Goal: Task Accomplishment & Management: Use online tool/utility

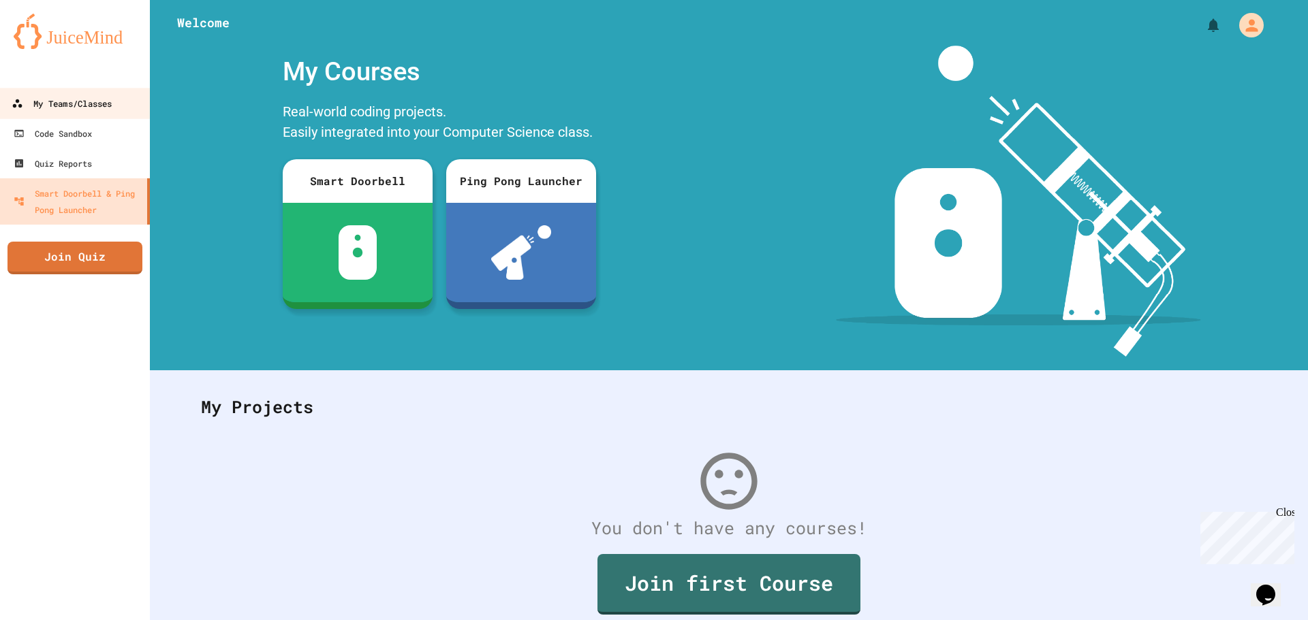
click at [110, 110] on div "My Teams/Classes" at bounding box center [62, 103] width 100 height 17
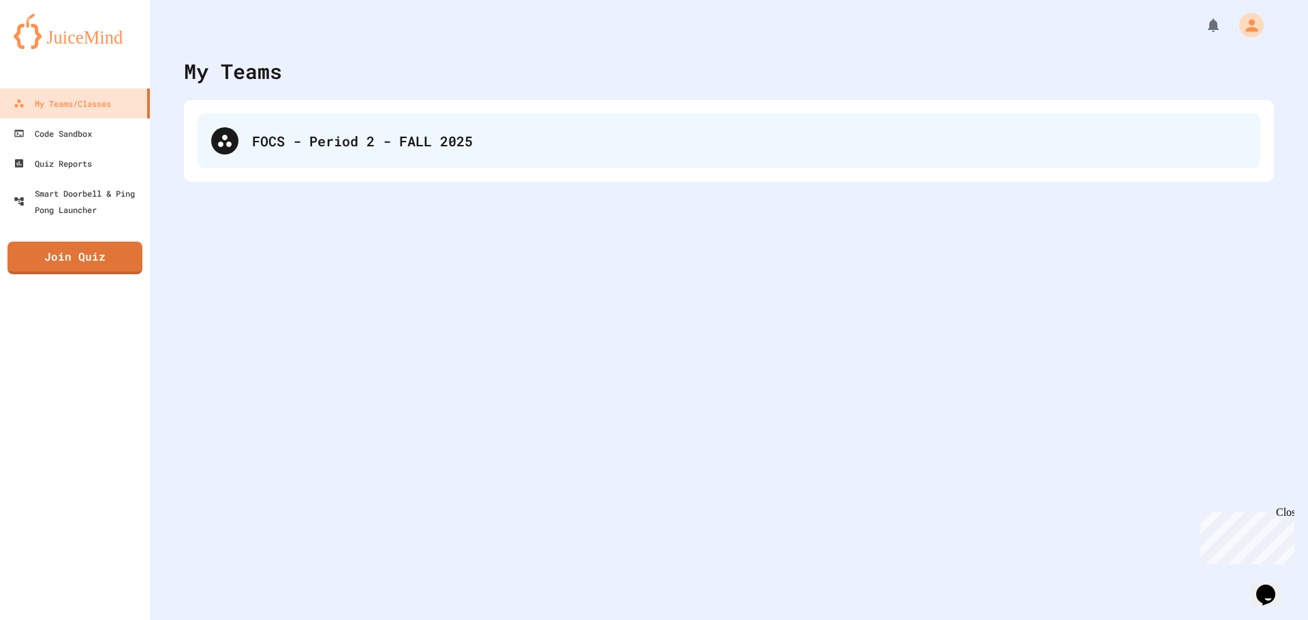
click at [370, 122] on div "FOCS - Period 2 - FALL 2025" at bounding box center [728, 141] width 1062 height 54
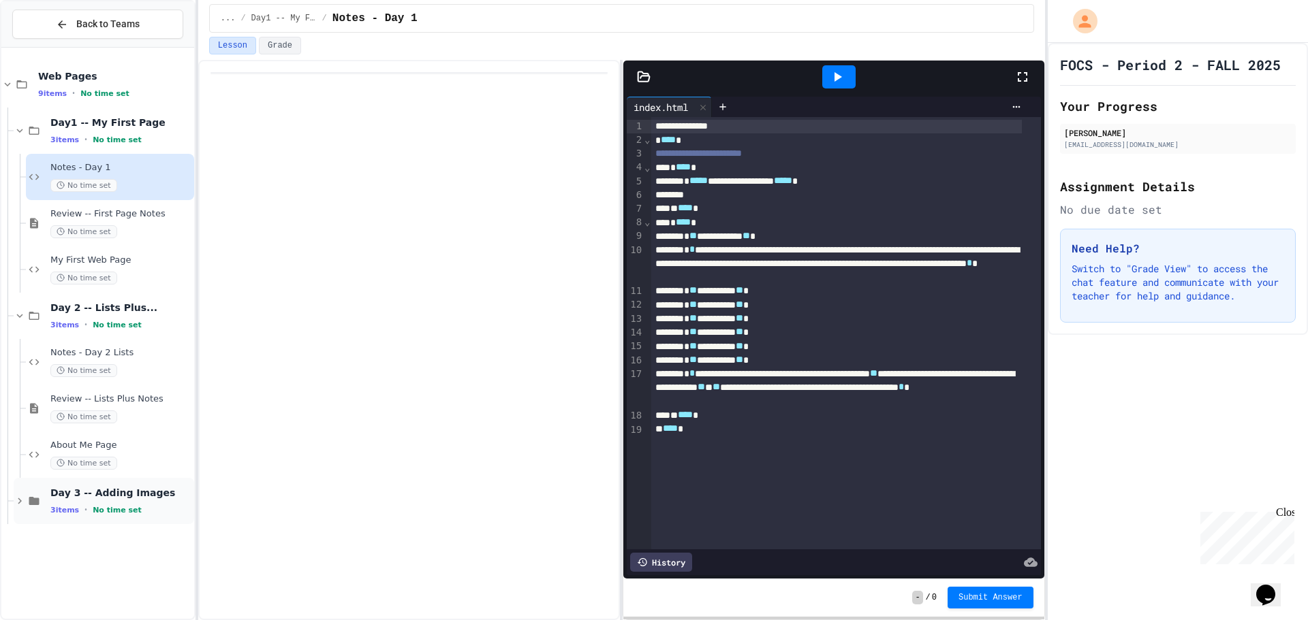
click at [124, 510] on span "No time set" at bounding box center [117, 510] width 49 height 9
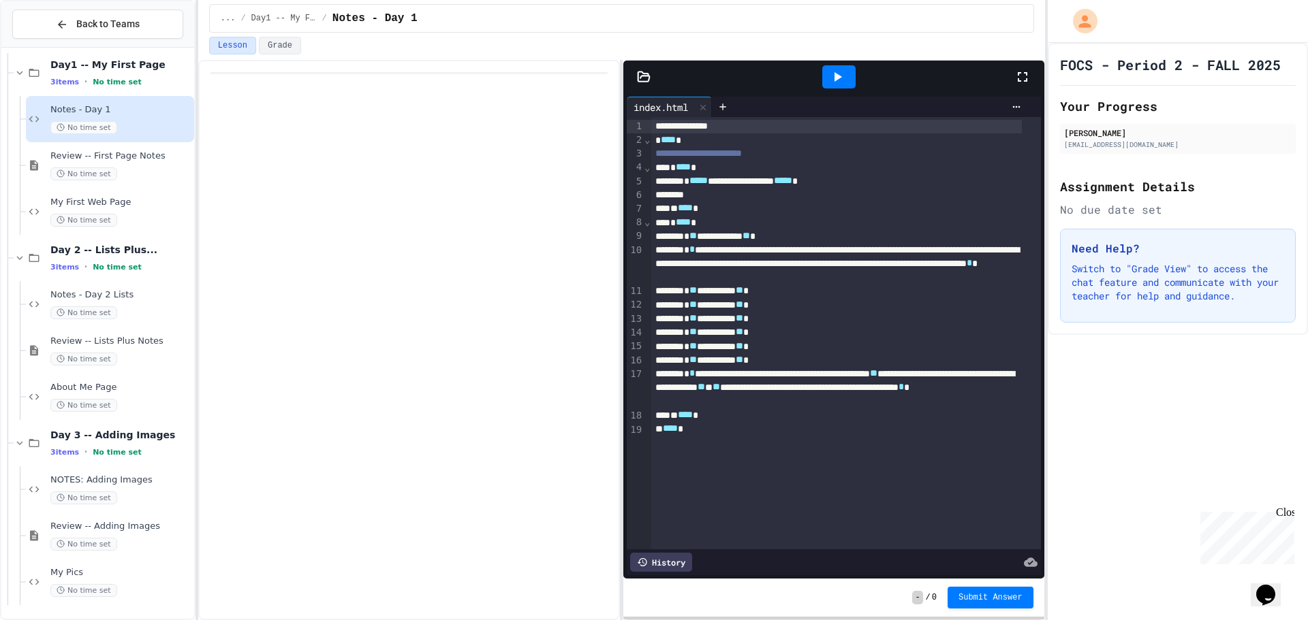
click at [123, 530] on span "Review -- Adding Images" at bounding box center [120, 527] width 141 height 12
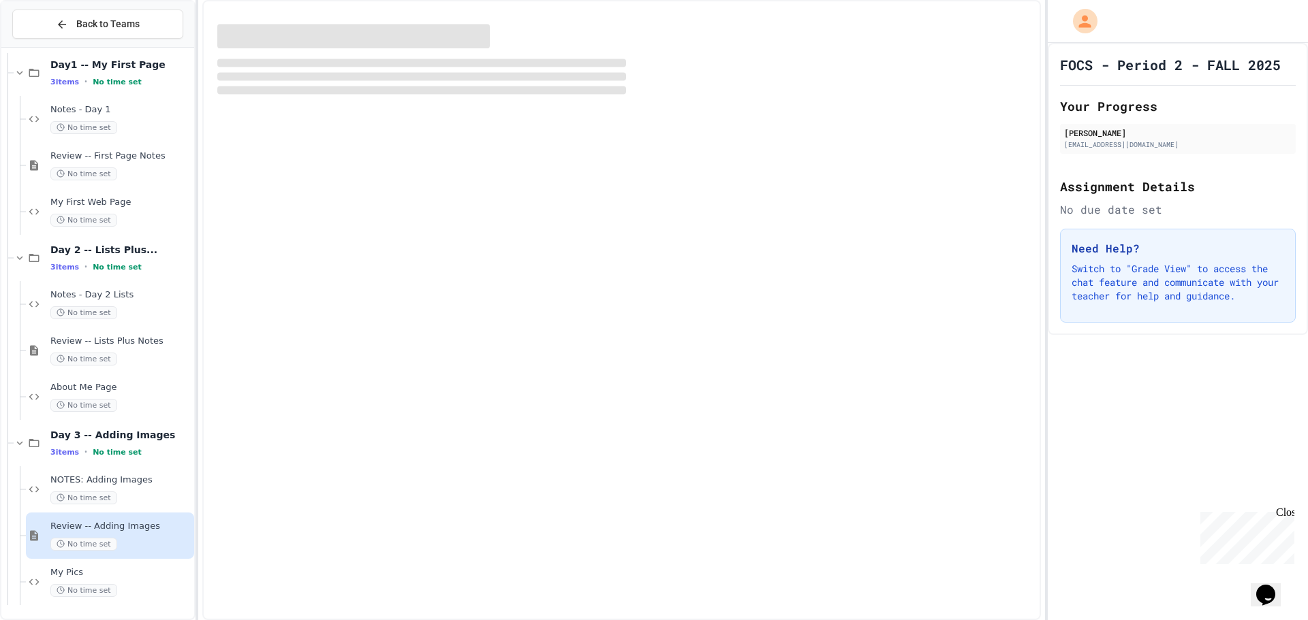
scroll to position [42, 0]
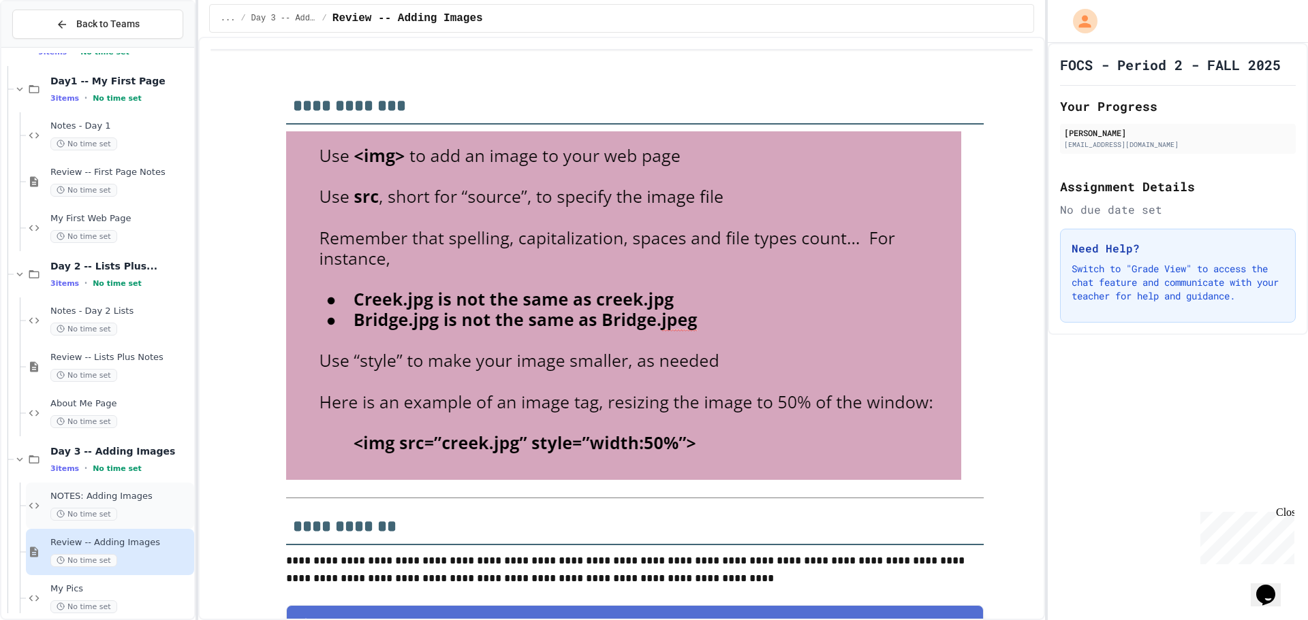
click at [126, 508] on div "No time set" at bounding box center [120, 514] width 141 height 13
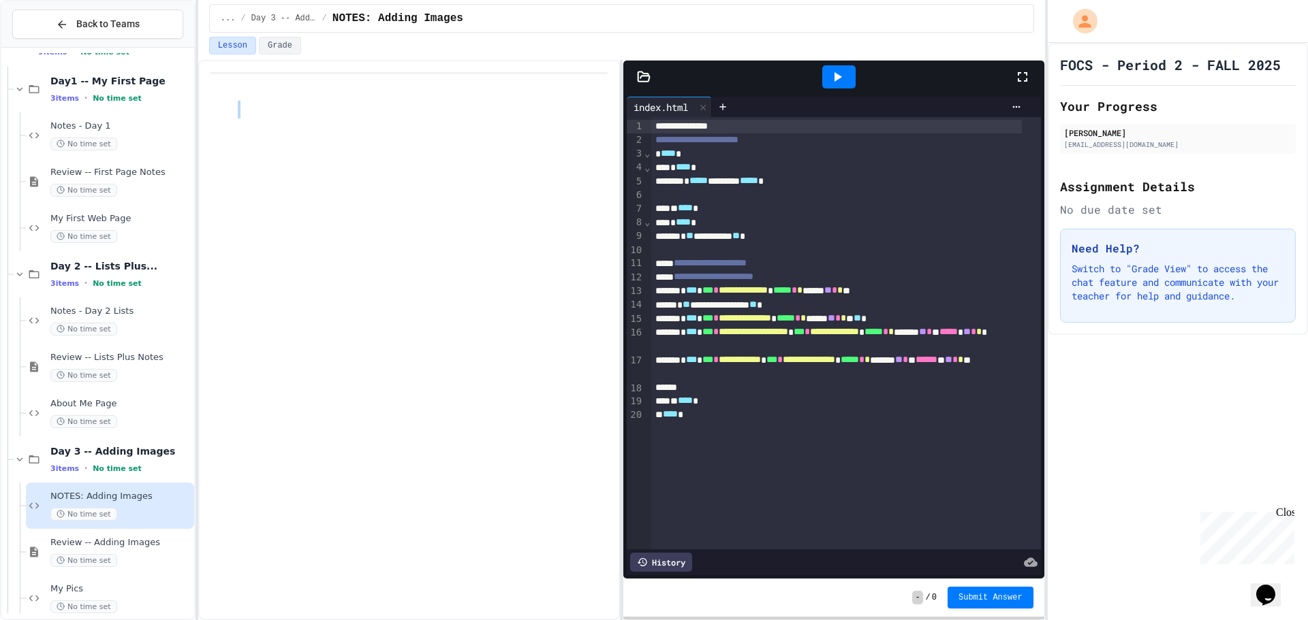
drag, startPoint x: 956, startPoint y: 77, endPoint x: 667, endPoint y: 68, distance: 289.6
click at [627, 69] on div at bounding box center [833, 77] width 420 height 33
click at [834, 74] on icon at bounding box center [837, 77] width 16 height 16
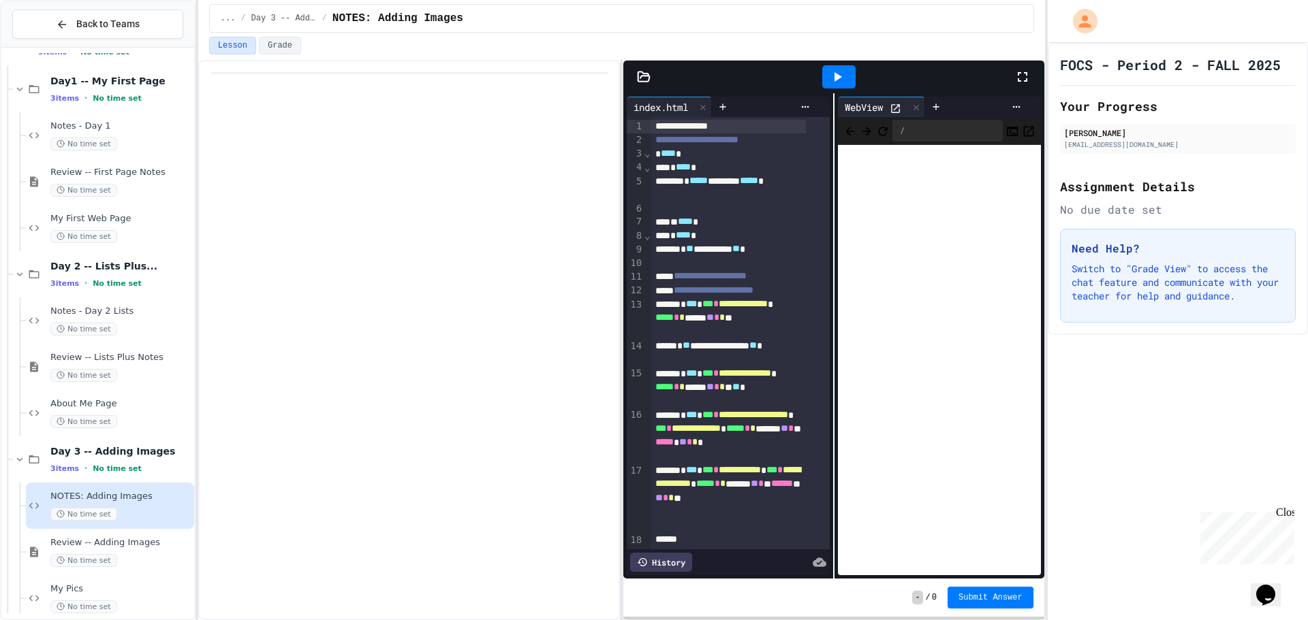
click at [847, 69] on div at bounding box center [838, 76] width 33 height 23
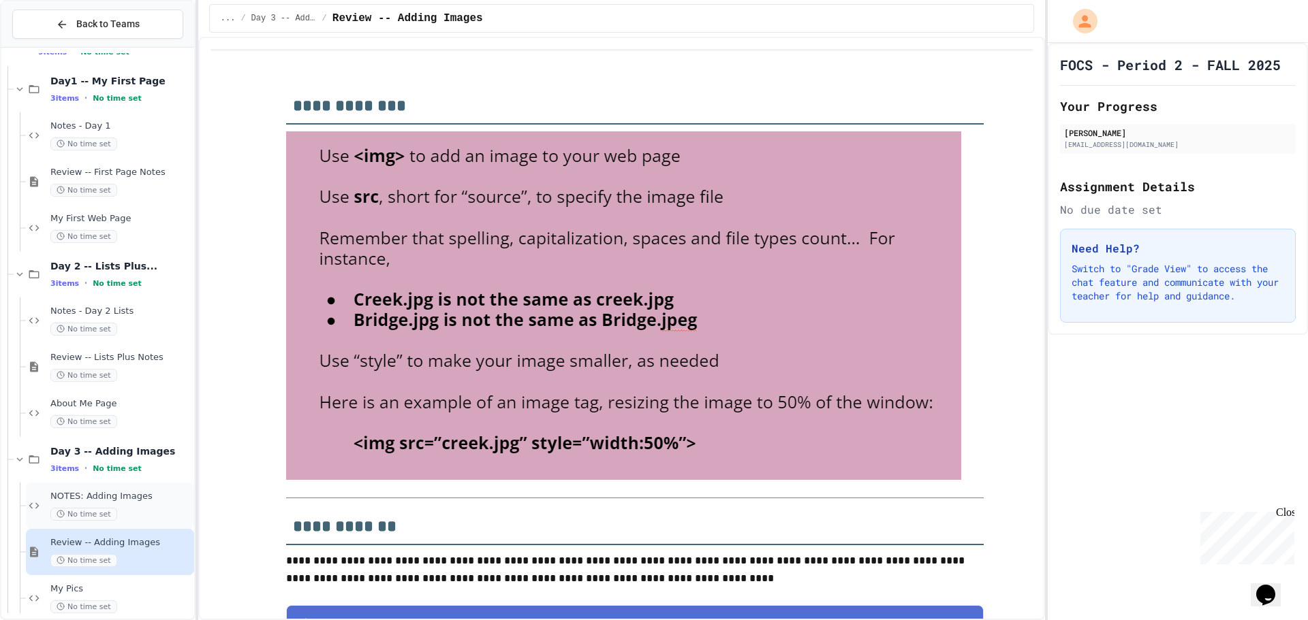
click at [86, 516] on span "No time set" at bounding box center [83, 514] width 67 height 13
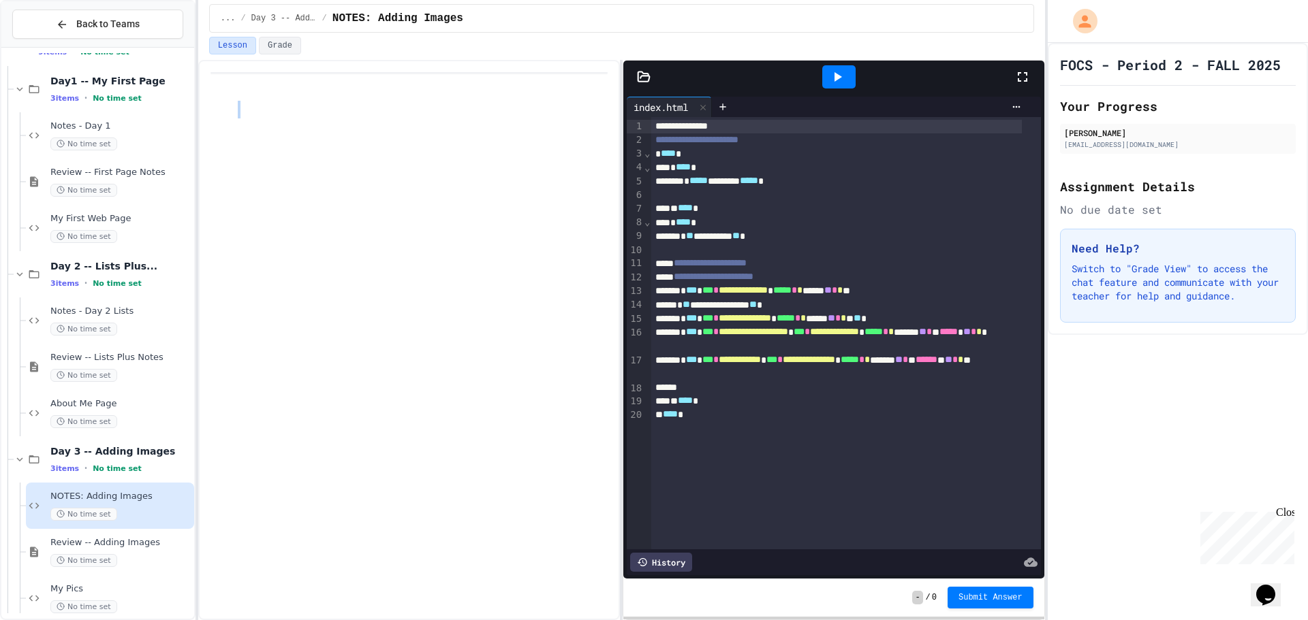
drag, startPoint x: 773, startPoint y: 69, endPoint x: 800, endPoint y: 85, distance: 30.8
click at [721, 69] on div at bounding box center [838, 77] width 349 height 37
drag, startPoint x: 801, startPoint y: 85, endPoint x: 848, endPoint y: 82, distance: 47.1
click at [766, 84] on div at bounding box center [838, 77] width 349 height 37
drag, startPoint x: 1011, startPoint y: 71, endPoint x: 1022, endPoint y: 71, distance: 10.9
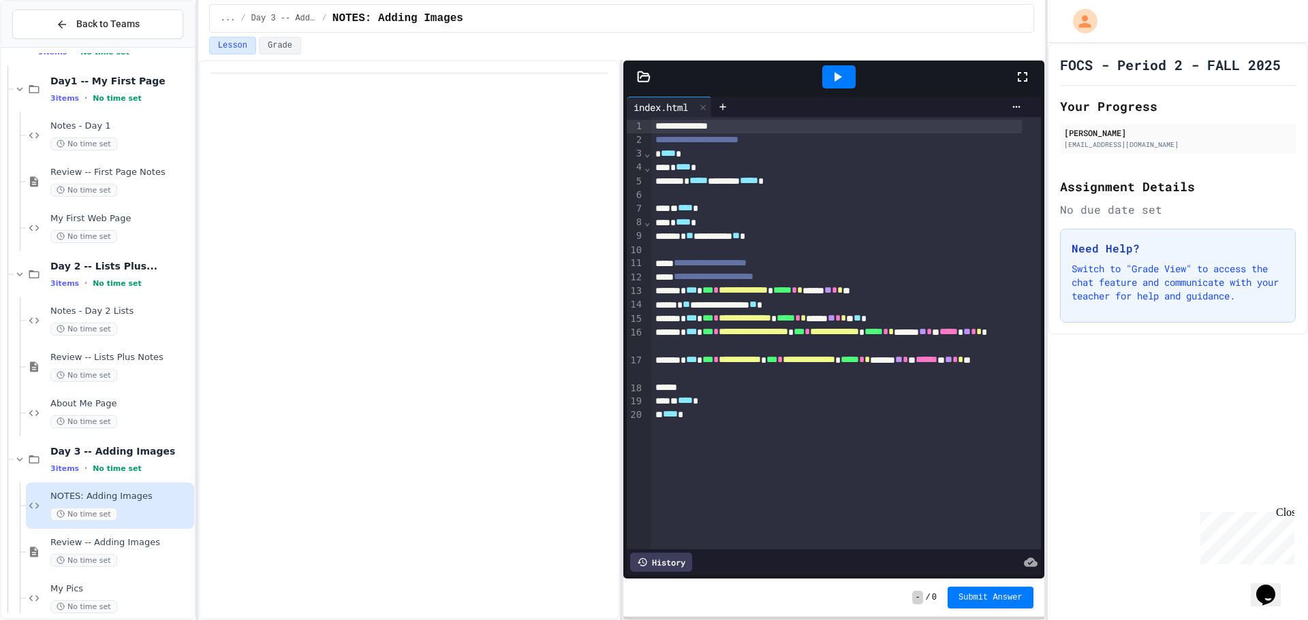
click at [1011, 71] on div at bounding box center [838, 77] width 349 height 37
click at [1012, 71] on div at bounding box center [838, 77] width 349 height 37
drag, startPoint x: 1022, startPoint y: 71, endPoint x: 963, endPoint y: 170, distance: 114.8
click at [1022, 72] on icon at bounding box center [1022, 77] width 16 height 16
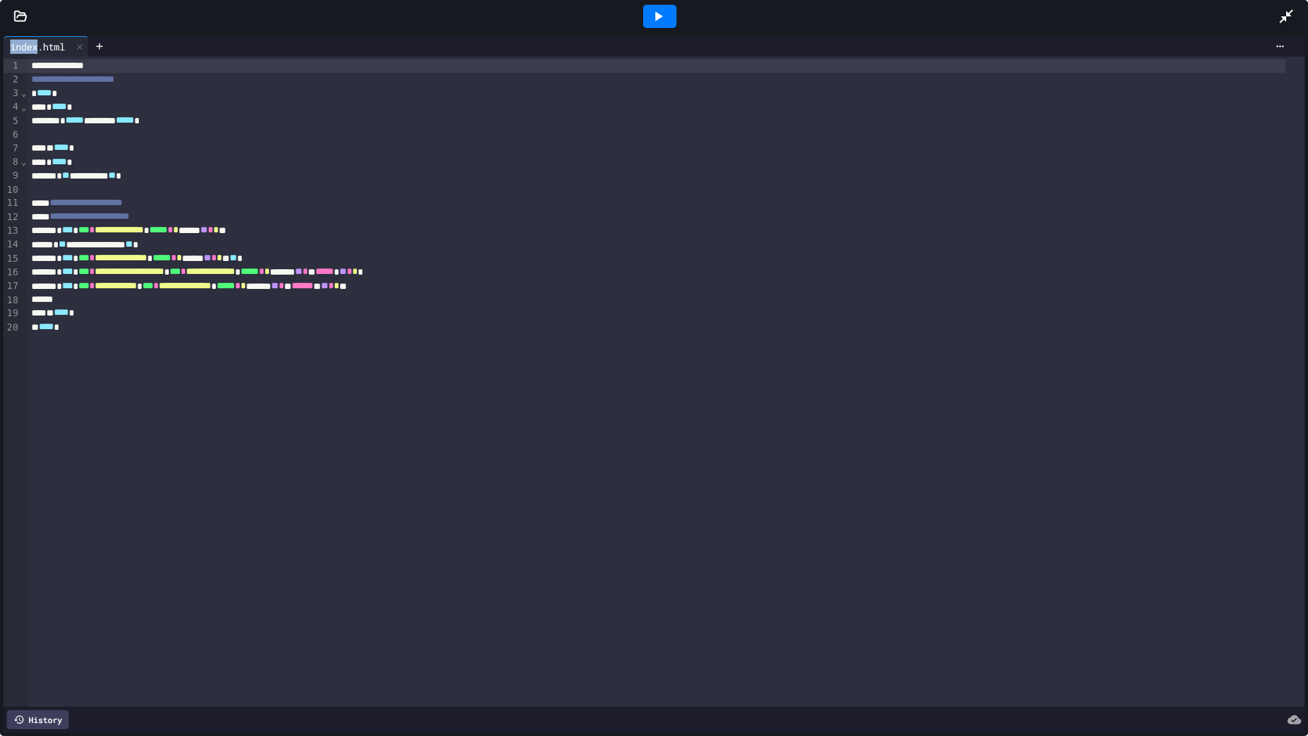
click at [655, 14] on icon at bounding box center [658, 17] width 7 height 10
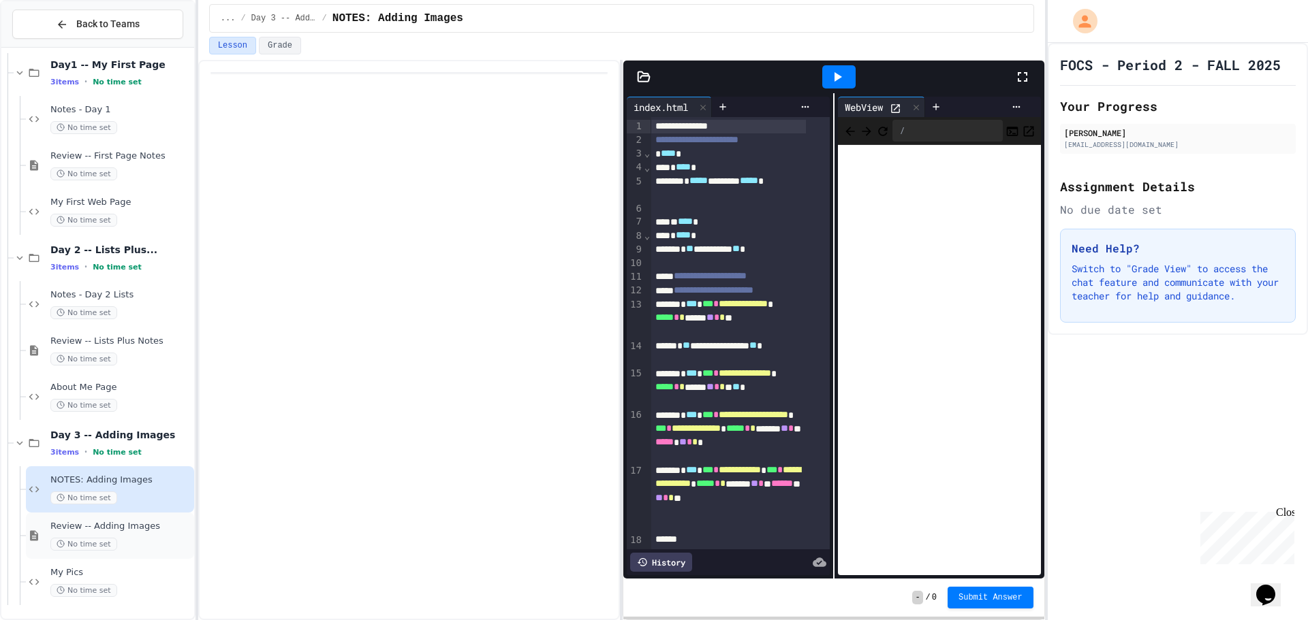
click at [138, 538] on div "No time set" at bounding box center [120, 544] width 141 height 13
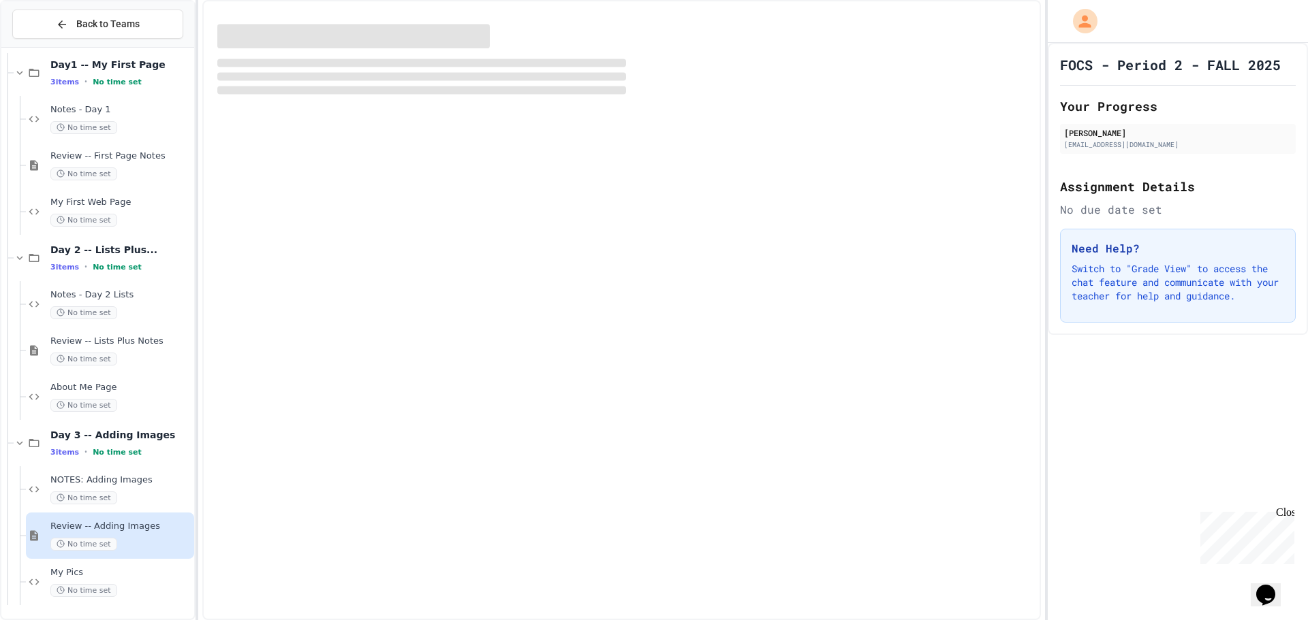
scroll to position [42, 0]
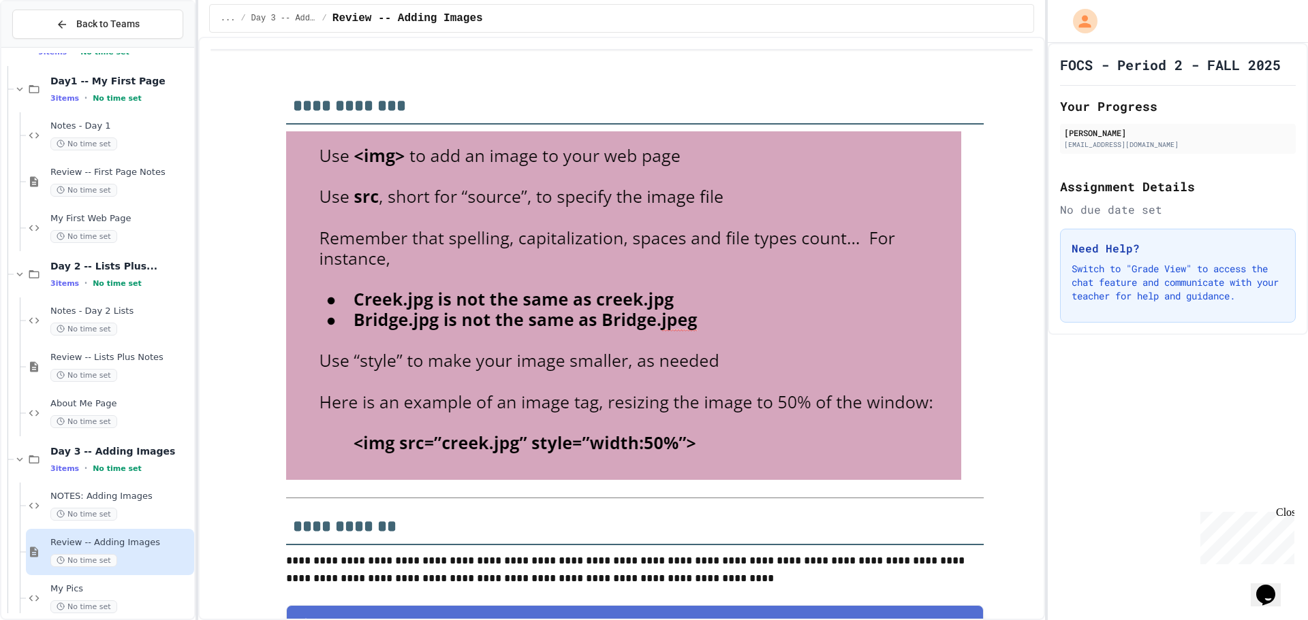
click at [127, 567] on div "No time set" at bounding box center [120, 560] width 141 height 13
click at [127, 573] on div "Review -- Adding Images No time set" at bounding box center [110, 552] width 168 height 46
click at [121, 578] on div "My Pics No time set" at bounding box center [110, 598] width 168 height 46
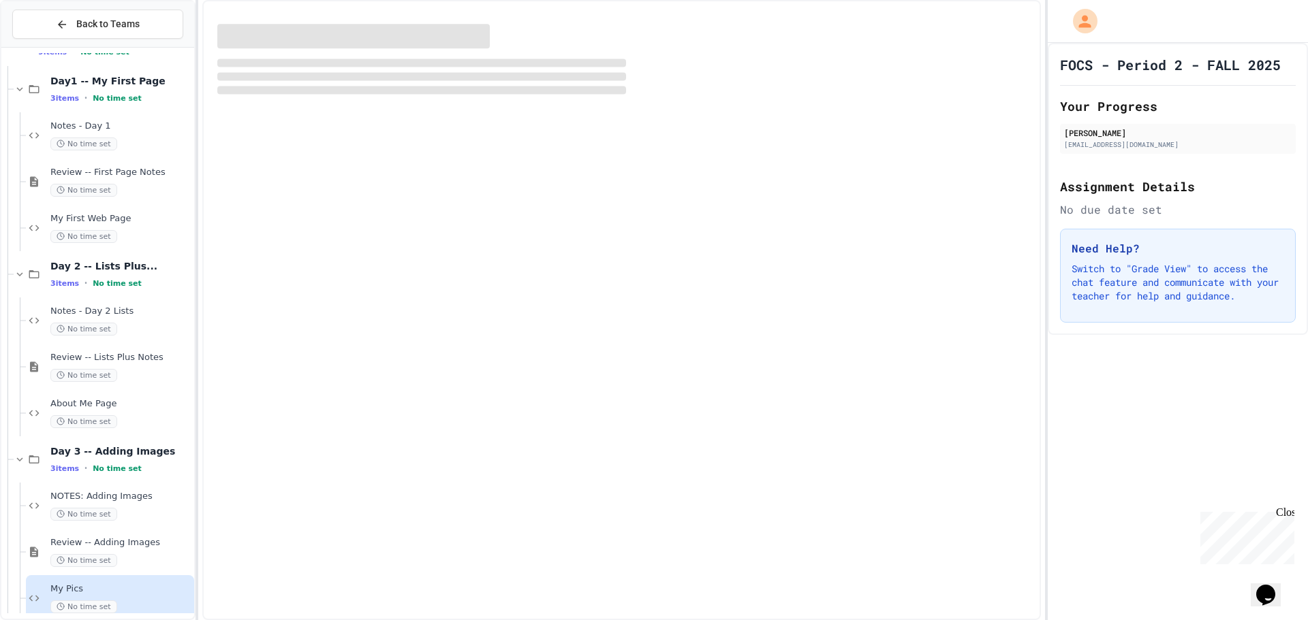
click at [118, 586] on span "My Pics" at bounding box center [120, 590] width 141 height 12
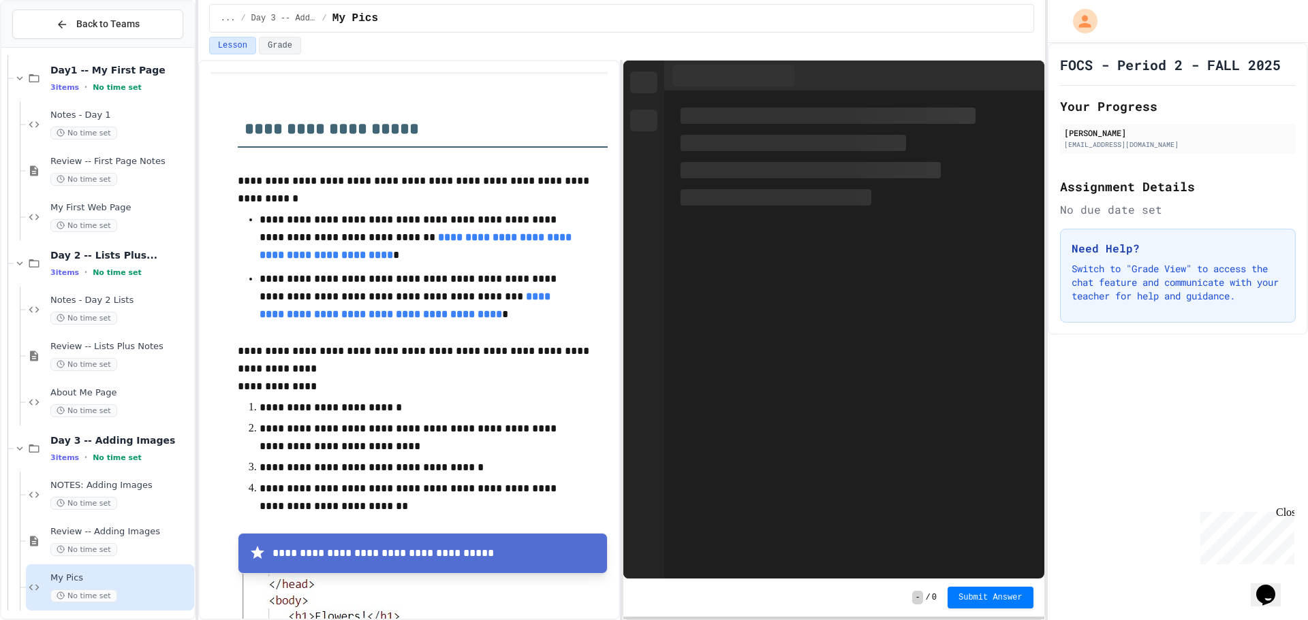
scroll to position [58, 0]
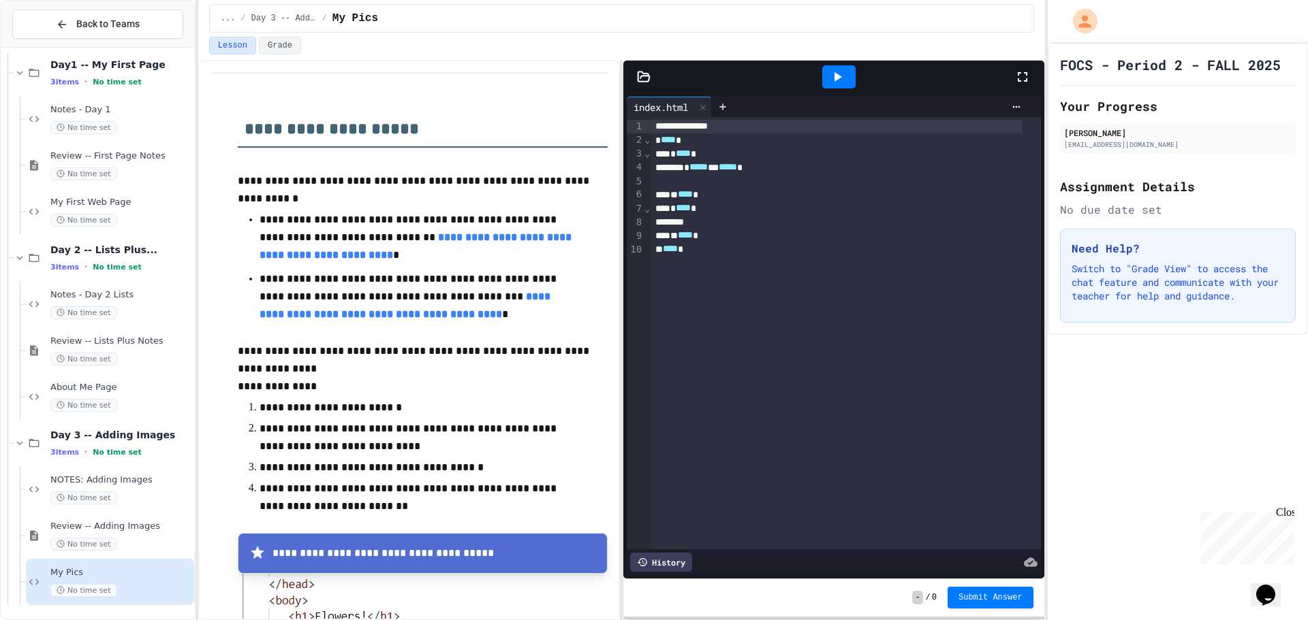
click at [780, 134] on div "* **** *" at bounding box center [836, 140] width 370 height 14
drag, startPoint x: 779, startPoint y: 158, endPoint x: 788, endPoint y: 168, distance: 13.5
click at [780, 158] on div "* **** *" at bounding box center [836, 154] width 370 height 14
click at [788, 168] on div "* ***** *** ***** *" at bounding box center [836, 168] width 370 height 14
click at [788, 168] on div "* ***** * ** ***** *" at bounding box center [836, 168] width 370 height 14
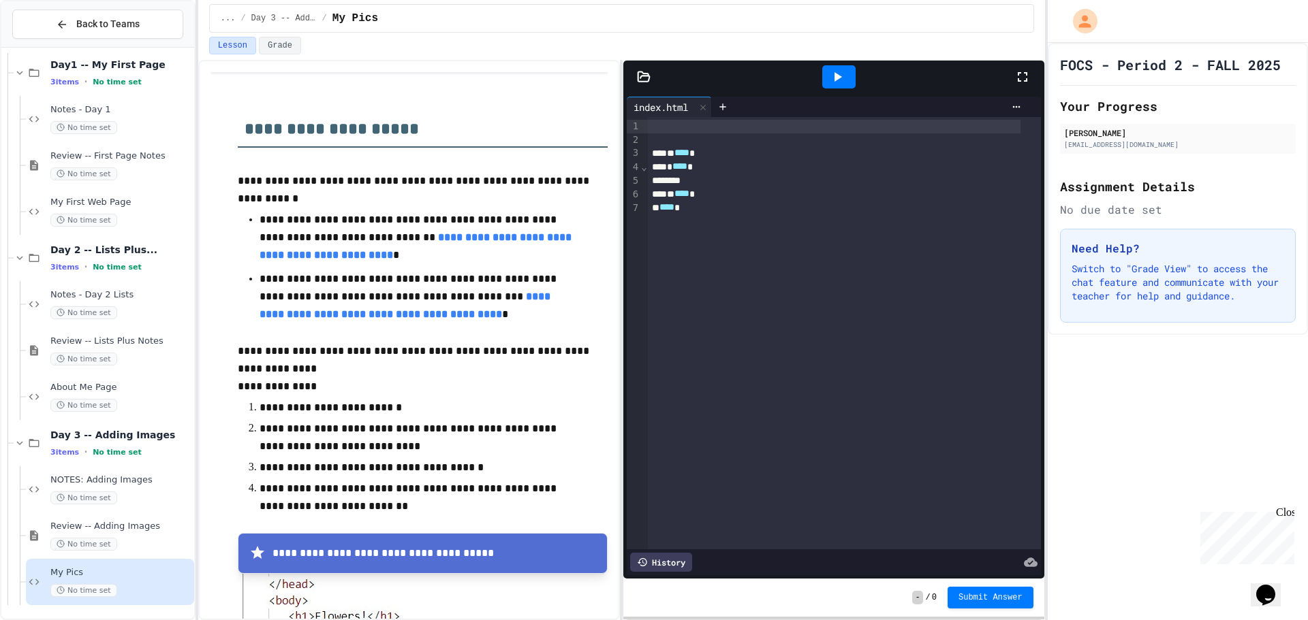
click at [722, 170] on div "* **** *" at bounding box center [834, 167] width 373 height 14
click at [702, 216] on div "** **** * * *** ** **** * ** **** *" at bounding box center [844, 333] width 393 height 432
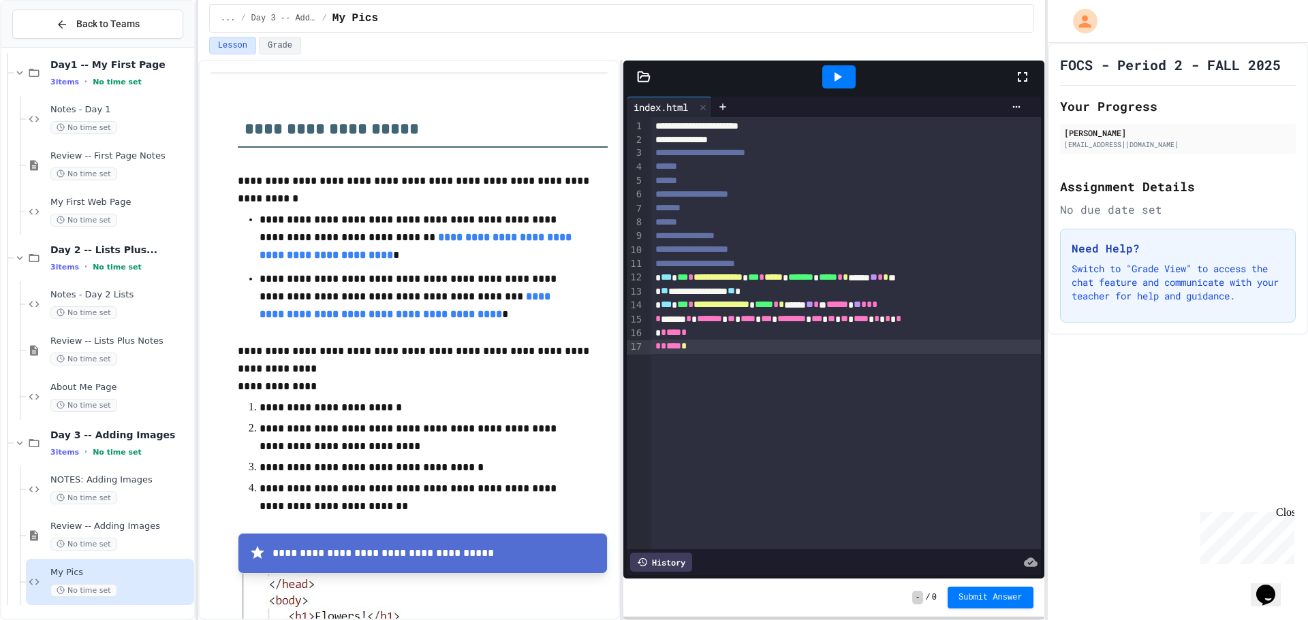
click at [847, 76] on div at bounding box center [838, 76] width 33 height 23
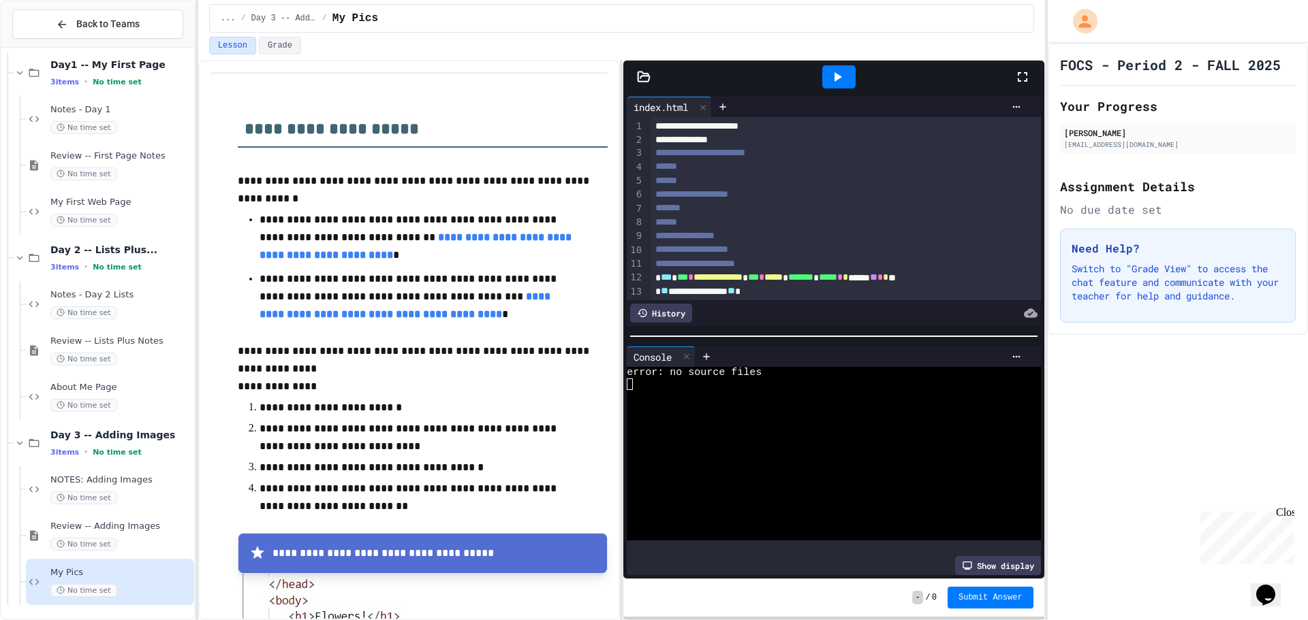
click at [28, 580] on icon at bounding box center [34, 582] width 16 height 12
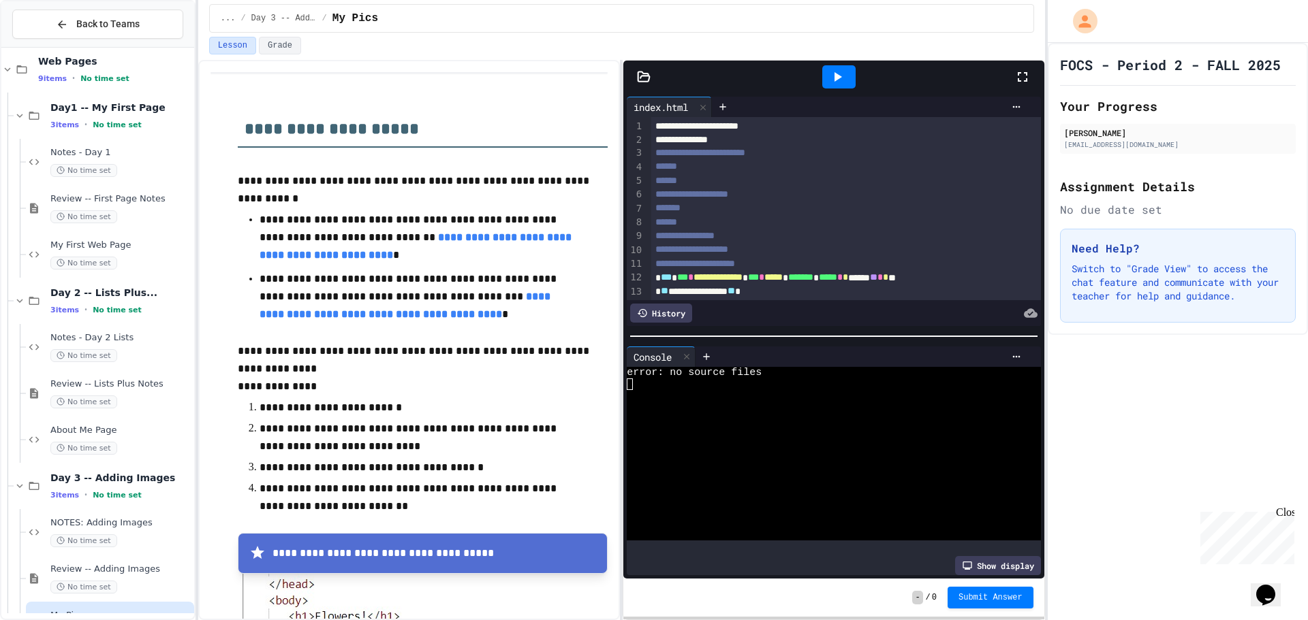
scroll to position [0, 0]
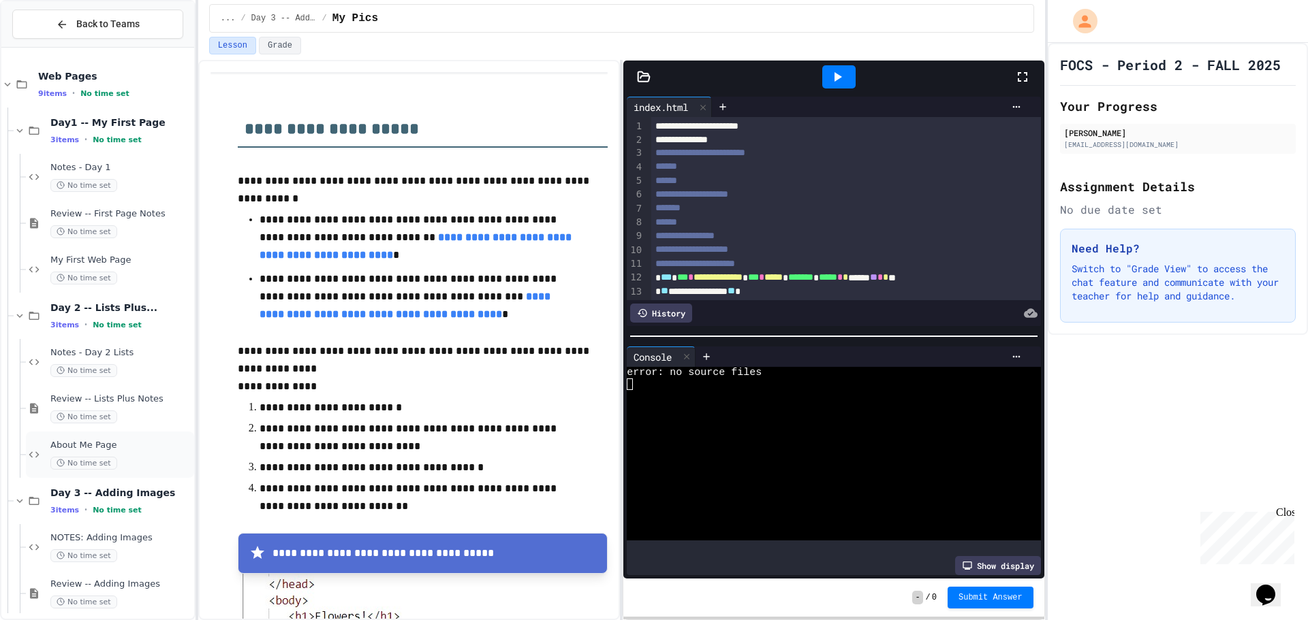
click at [64, 437] on div "About Me Page No time set" at bounding box center [110, 455] width 168 height 46
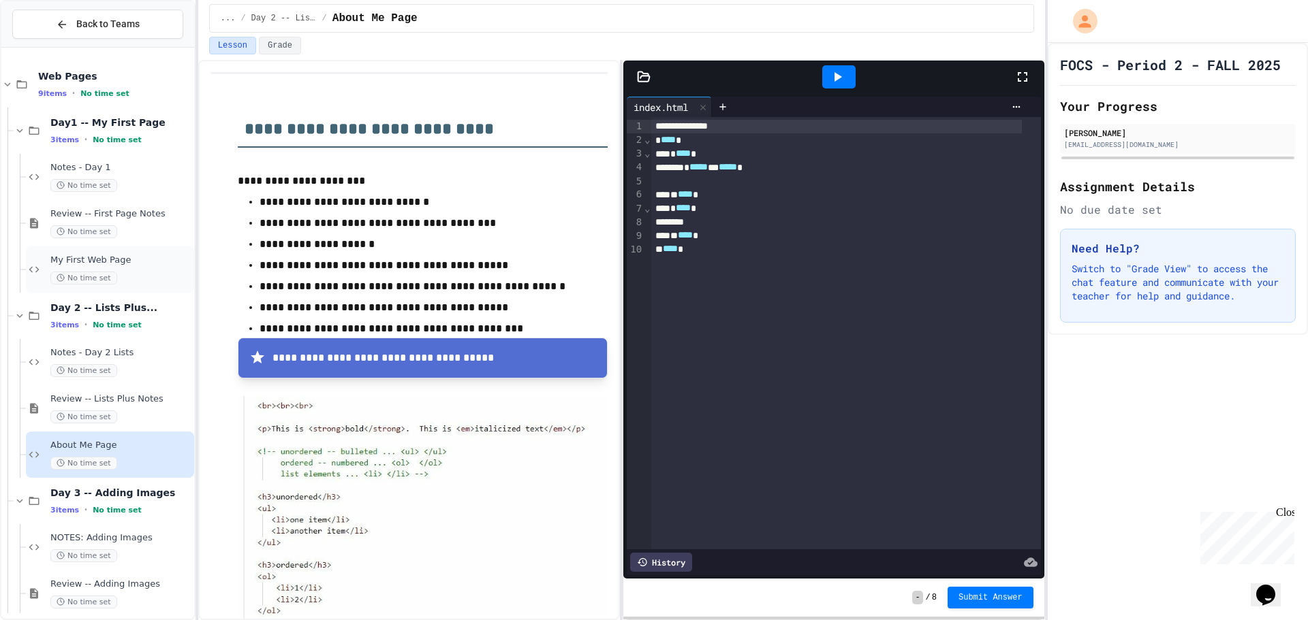
click at [82, 256] on span "My First Web Page" at bounding box center [120, 261] width 141 height 12
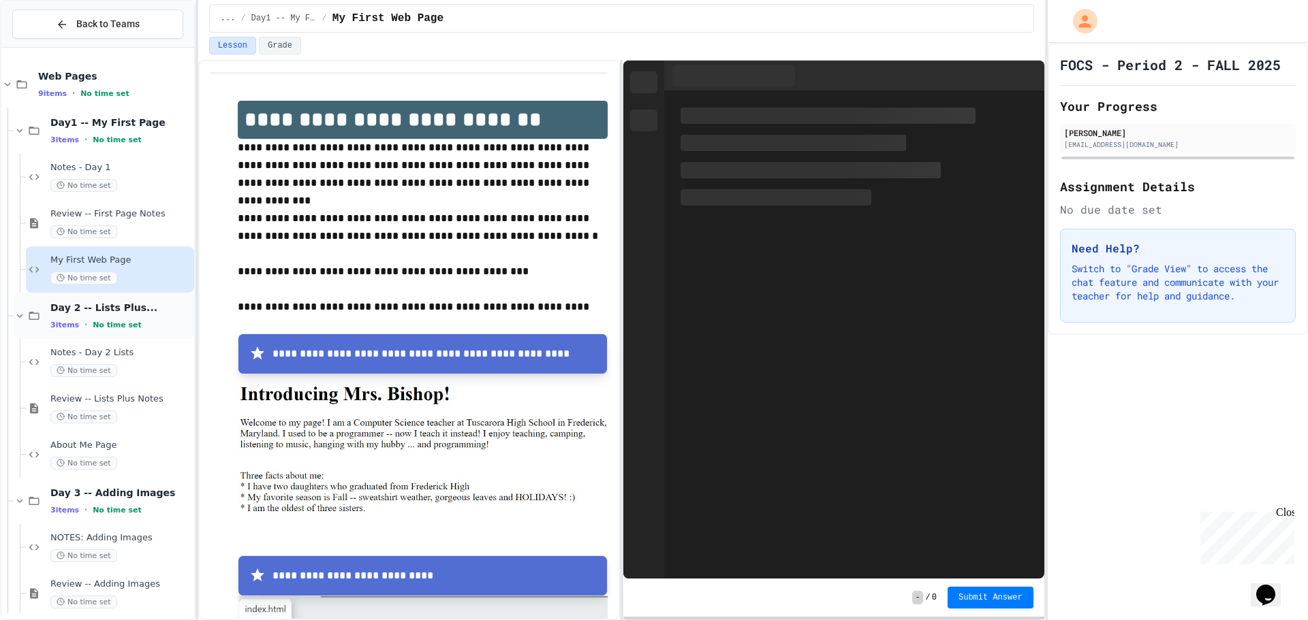
scroll to position [58, 0]
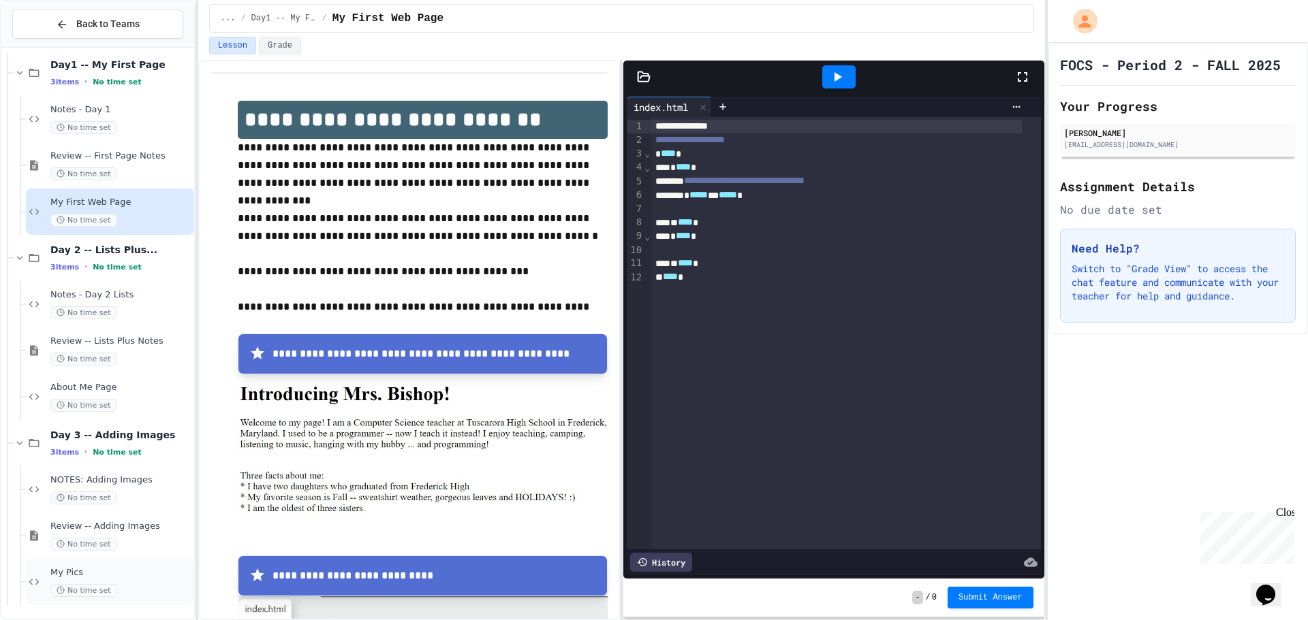
click at [87, 564] on div "My Pics No time set" at bounding box center [110, 582] width 168 height 46
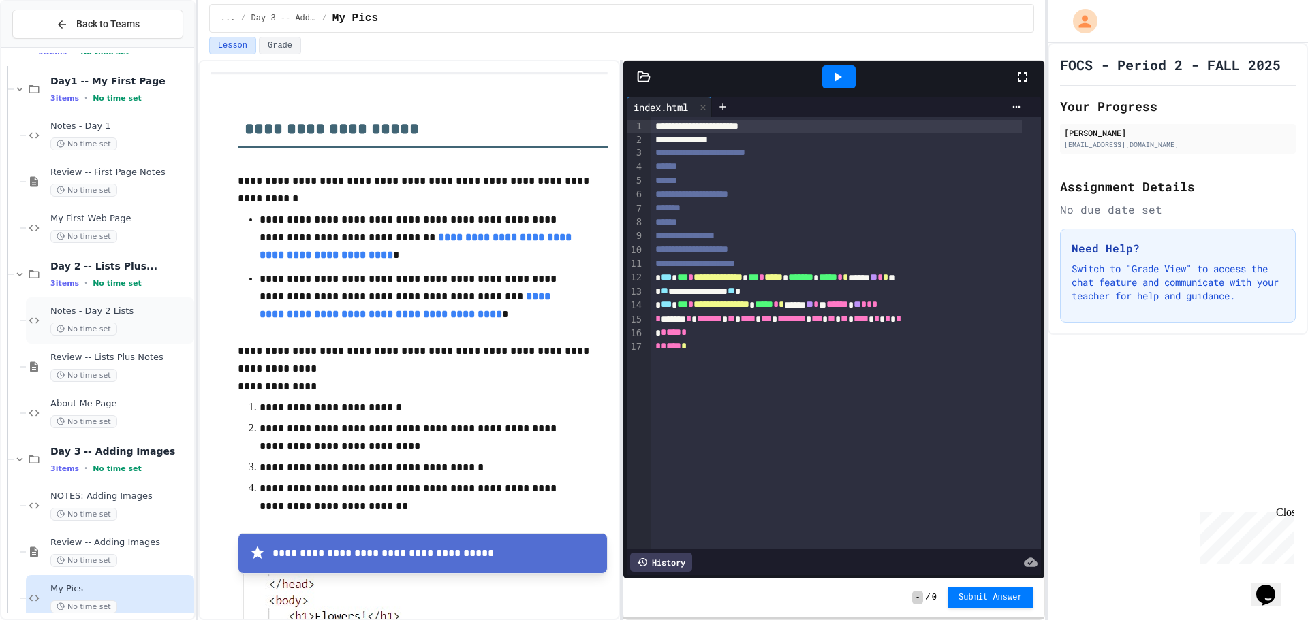
click at [93, 315] on span "Notes - Day 2 Lists" at bounding box center [120, 312] width 141 height 12
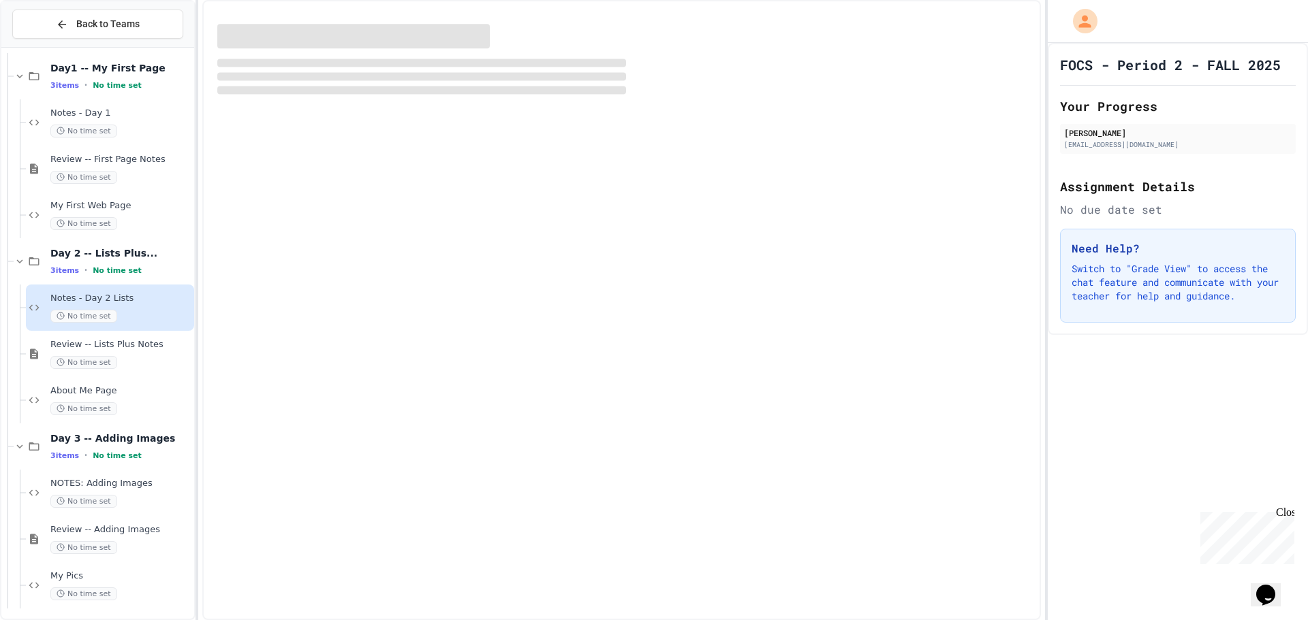
scroll to position [58, 0]
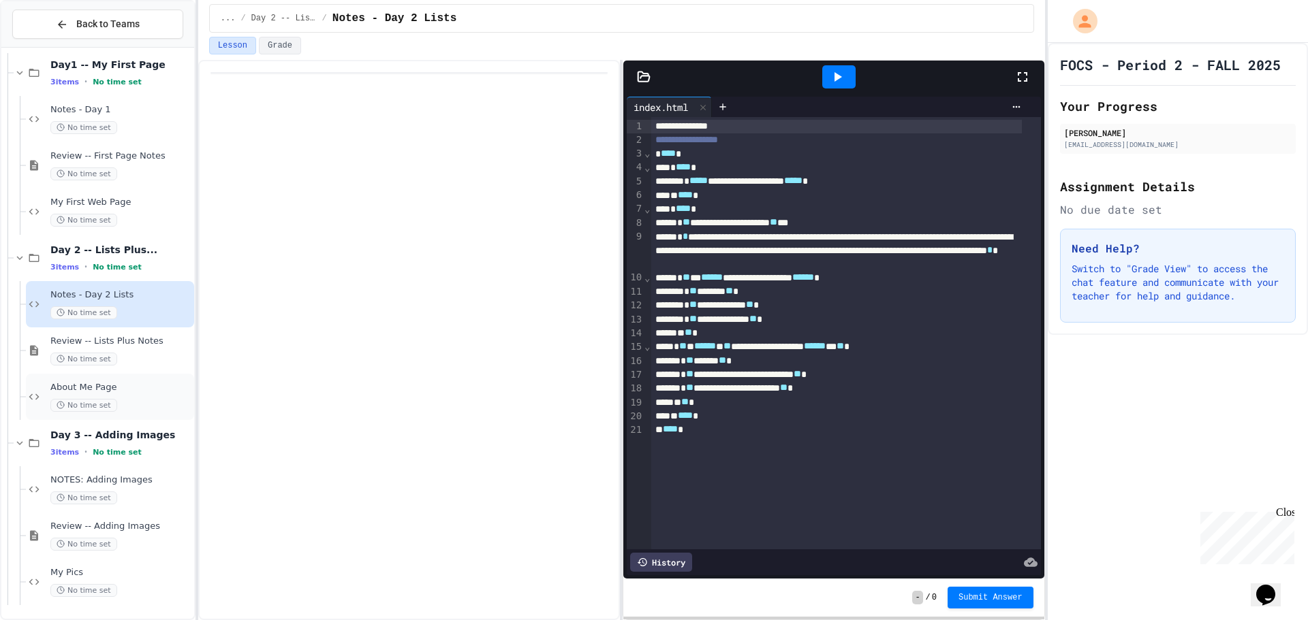
click at [120, 378] on div "About Me Page No time set" at bounding box center [110, 397] width 168 height 46
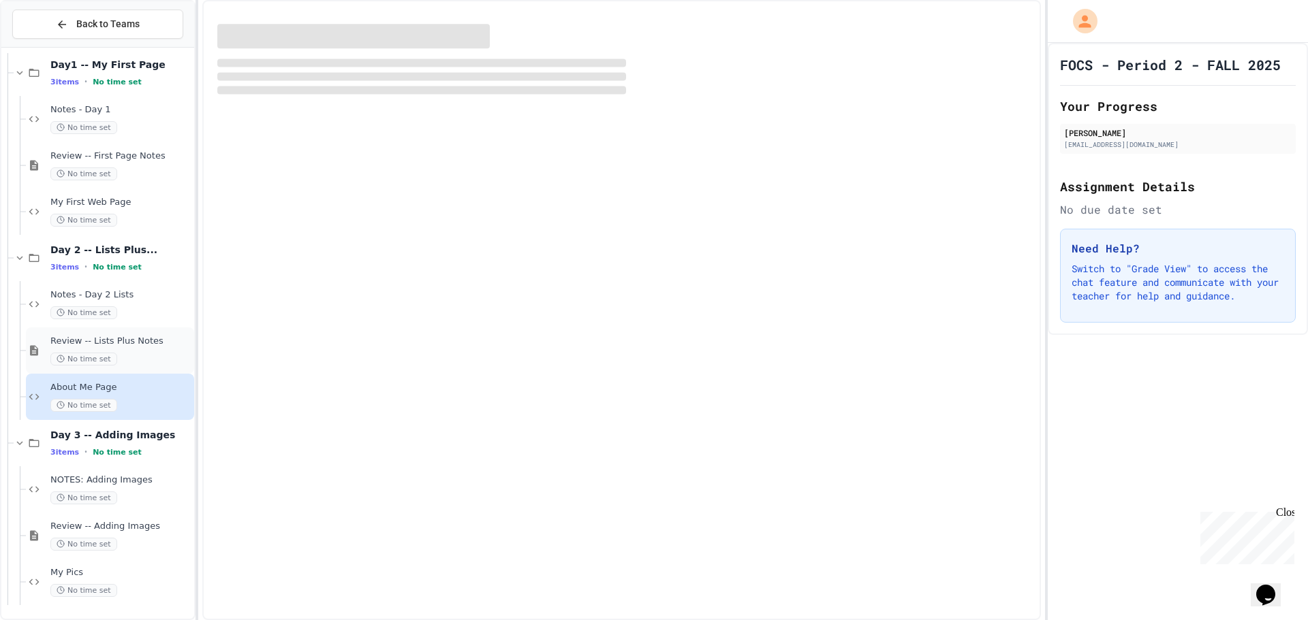
scroll to position [42, 0]
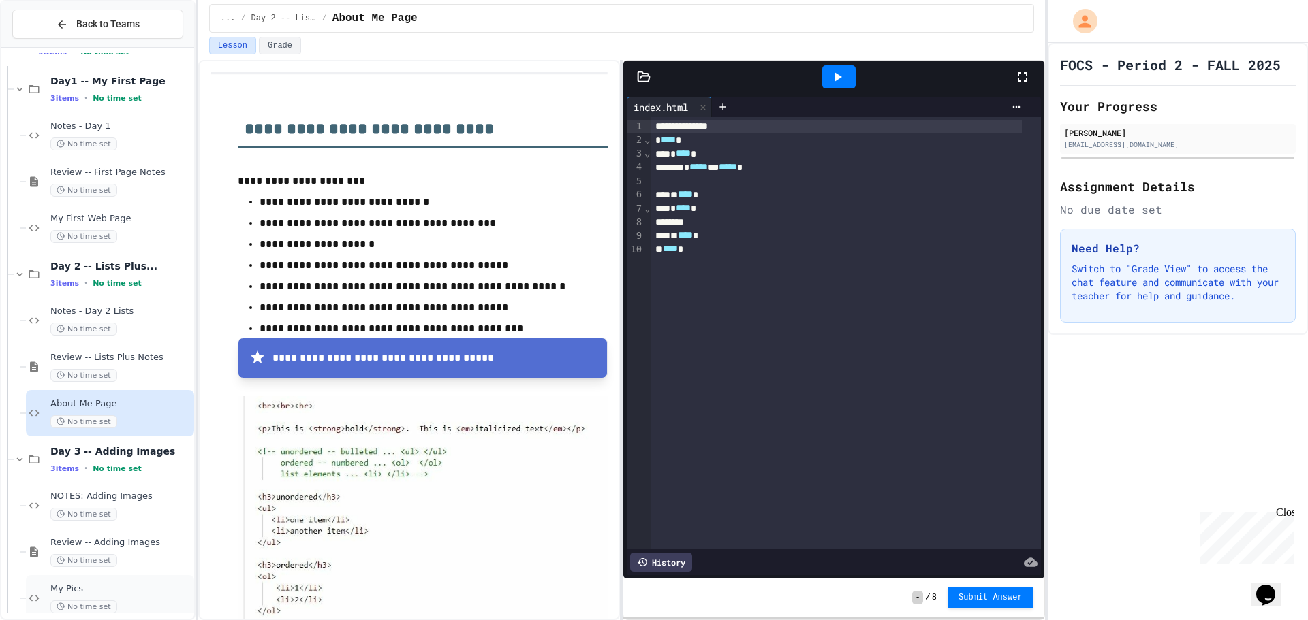
click at [95, 590] on span "My Pics" at bounding box center [120, 590] width 141 height 12
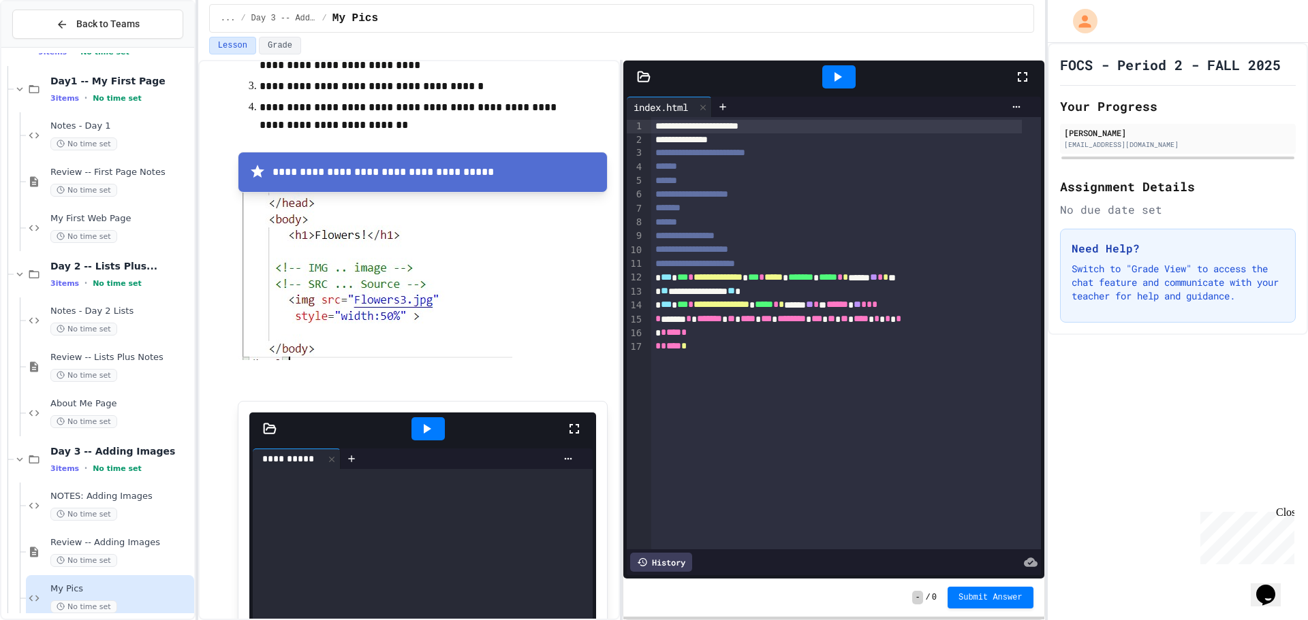
scroll to position [341, 0]
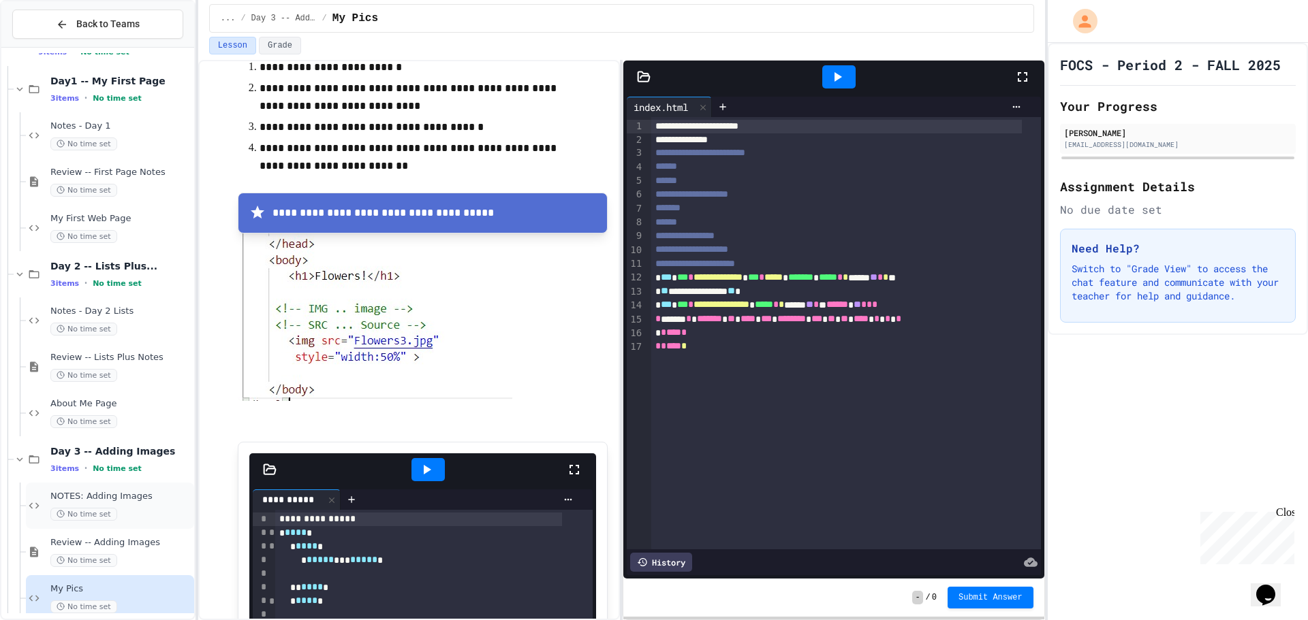
click at [69, 515] on span "No time set" at bounding box center [83, 514] width 67 height 13
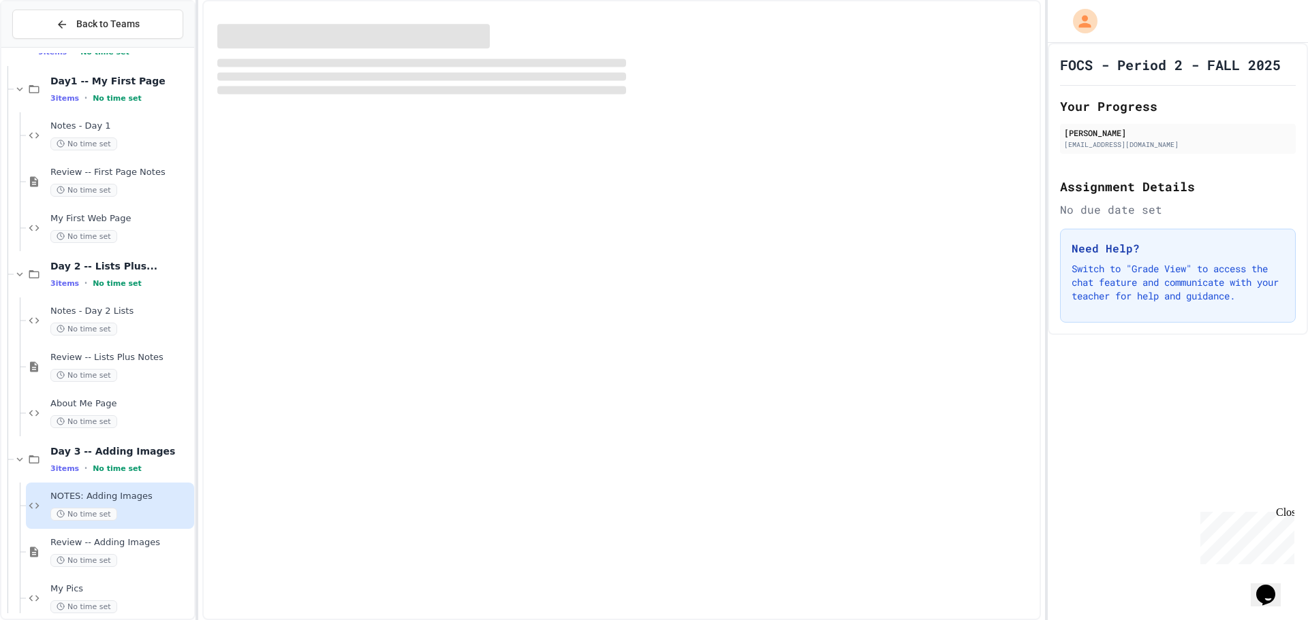
click at [114, 501] on span "NOTES: Adding Images" at bounding box center [120, 497] width 141 height 12
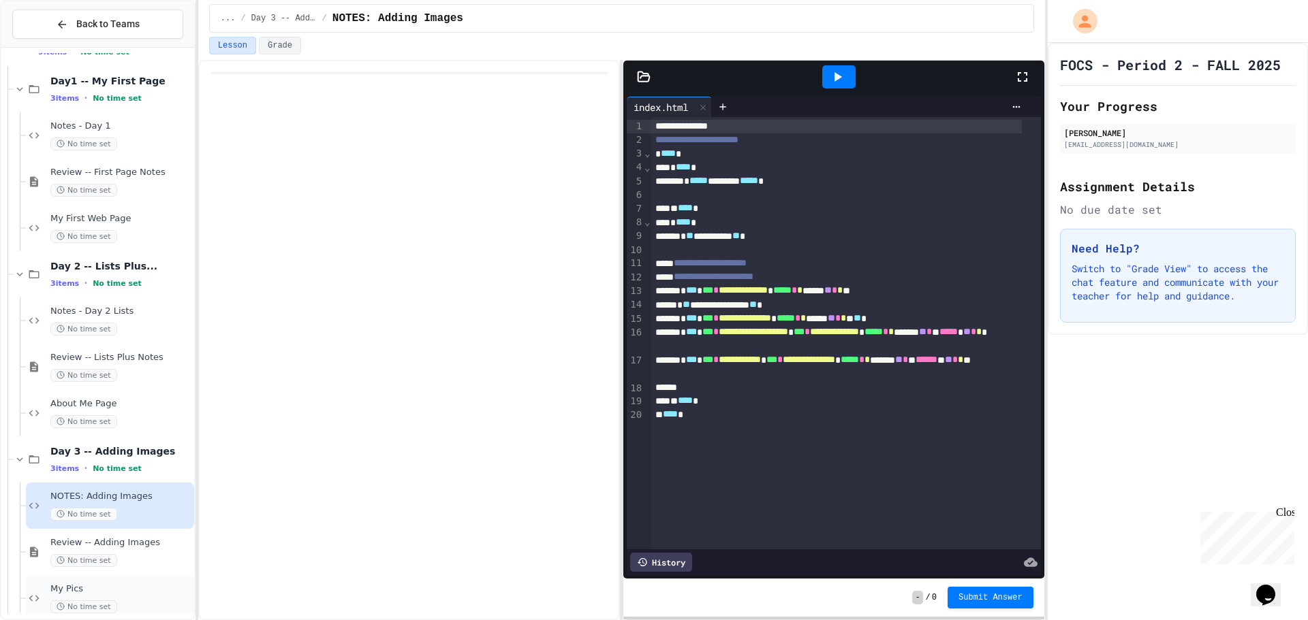
click at [138, 590] on span "My Pics" at bounding box center [120, 590] width 141 height 12
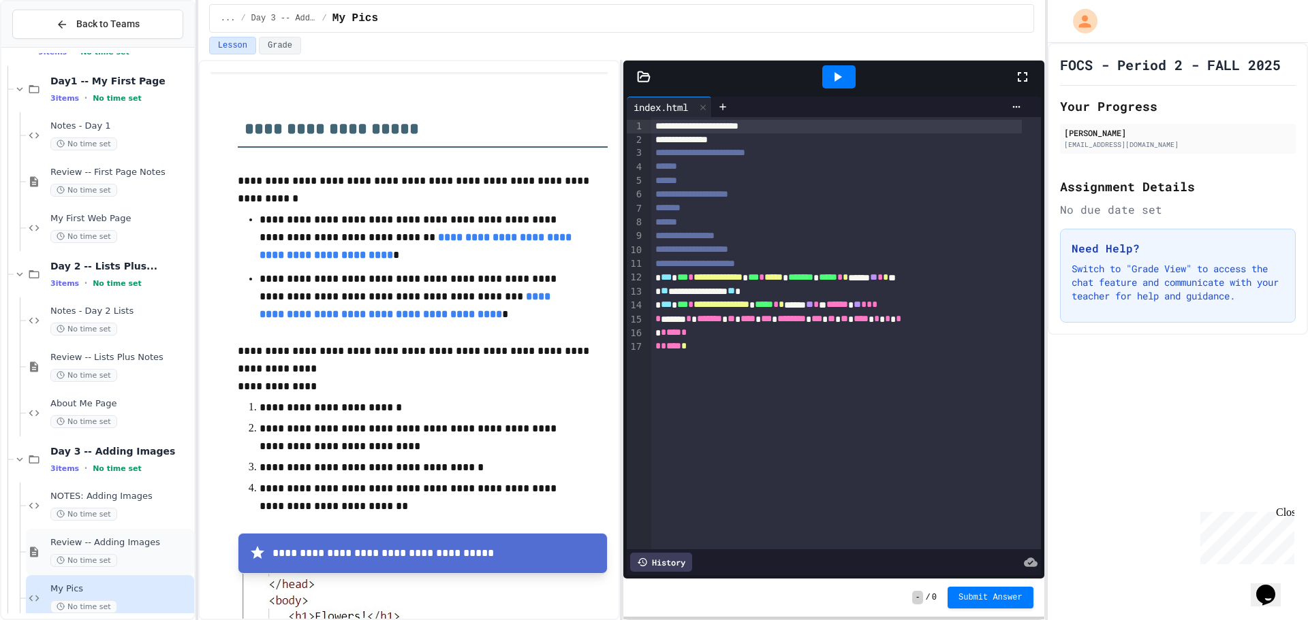
click at [133, 545] on span "Review -- Adding Images" at bounding box center [120, 543] width 141 height 12
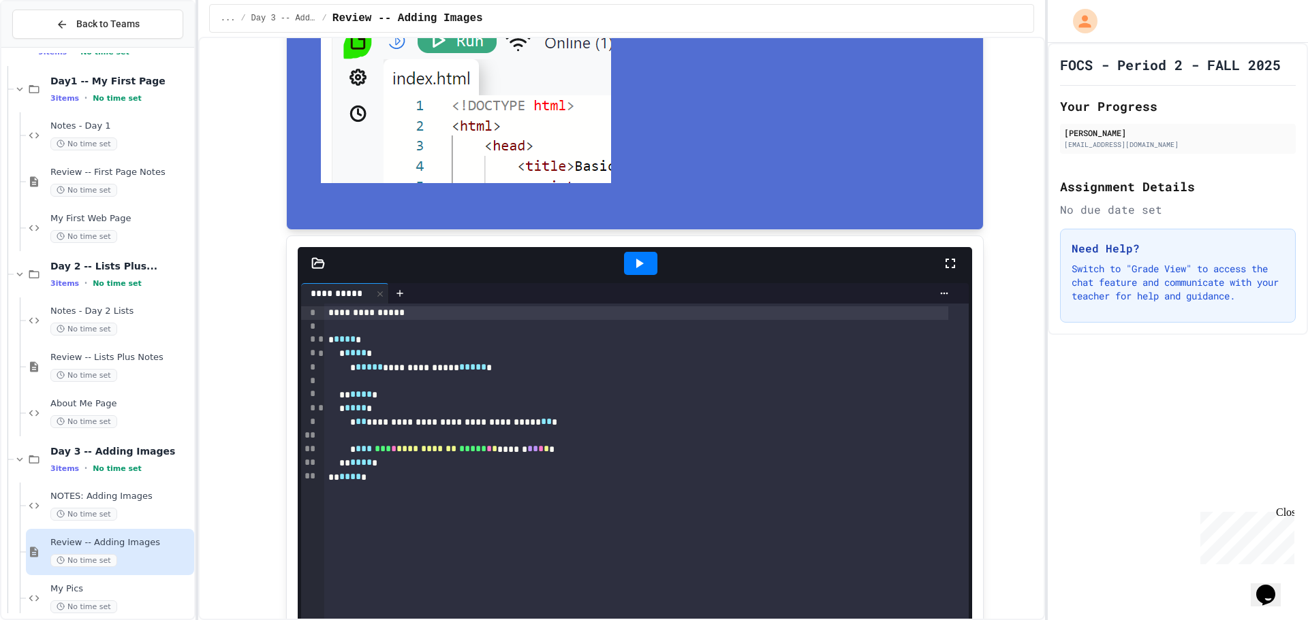
scroll to position [749, 0]
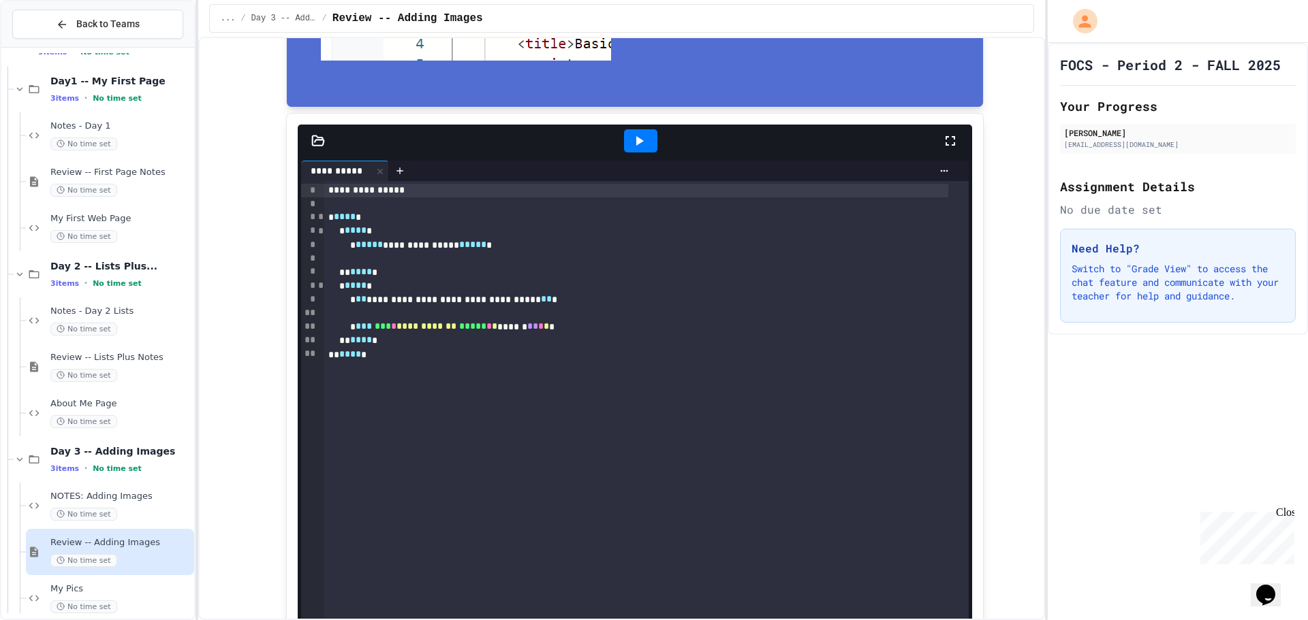
click at [624, 118] on div "**********" at bounding box center [634, 419] width 697 height 613
click at [631, 133] on icon at bounding box center [639, 141] width 16 height 16
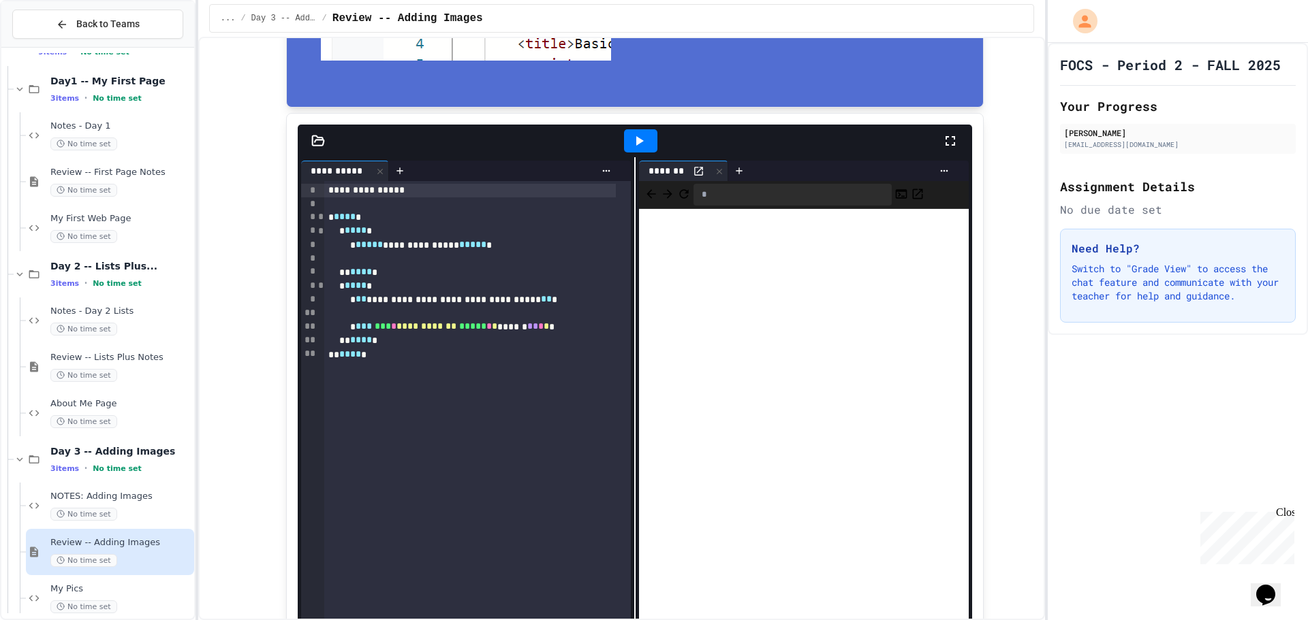
click at [624, 138] on div at bounding box center [640, 140] width 33 height 23
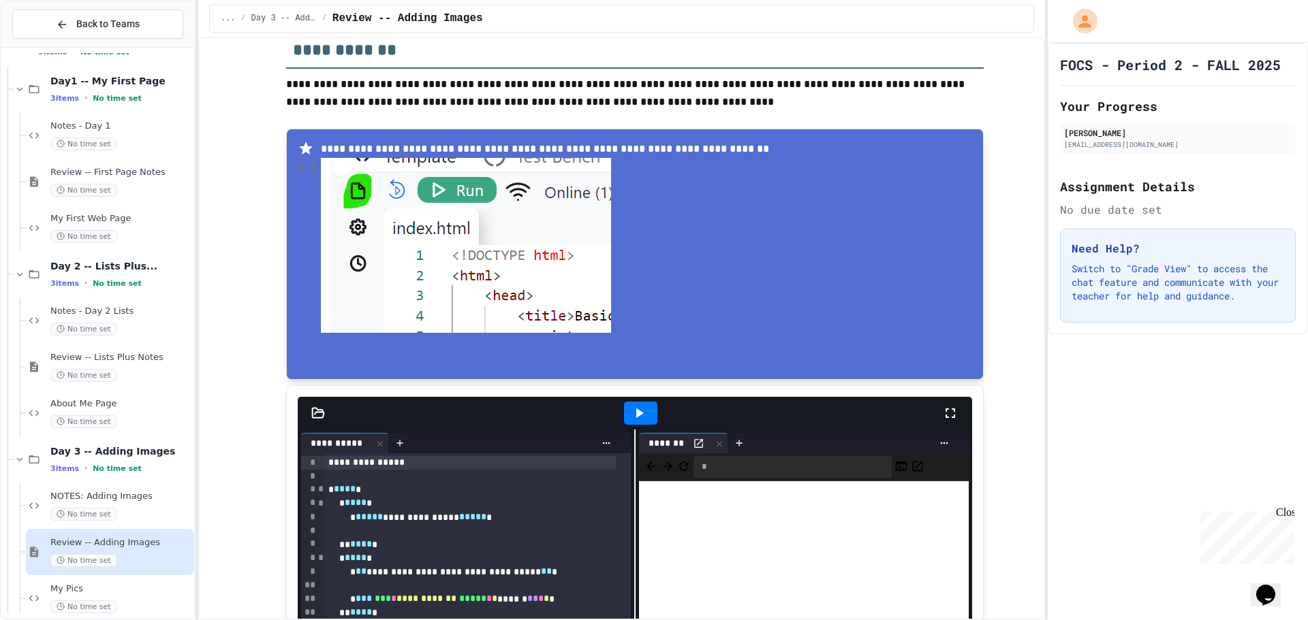
click at [436, 183] on img at bounding box center [466, 245] width 290 height 175
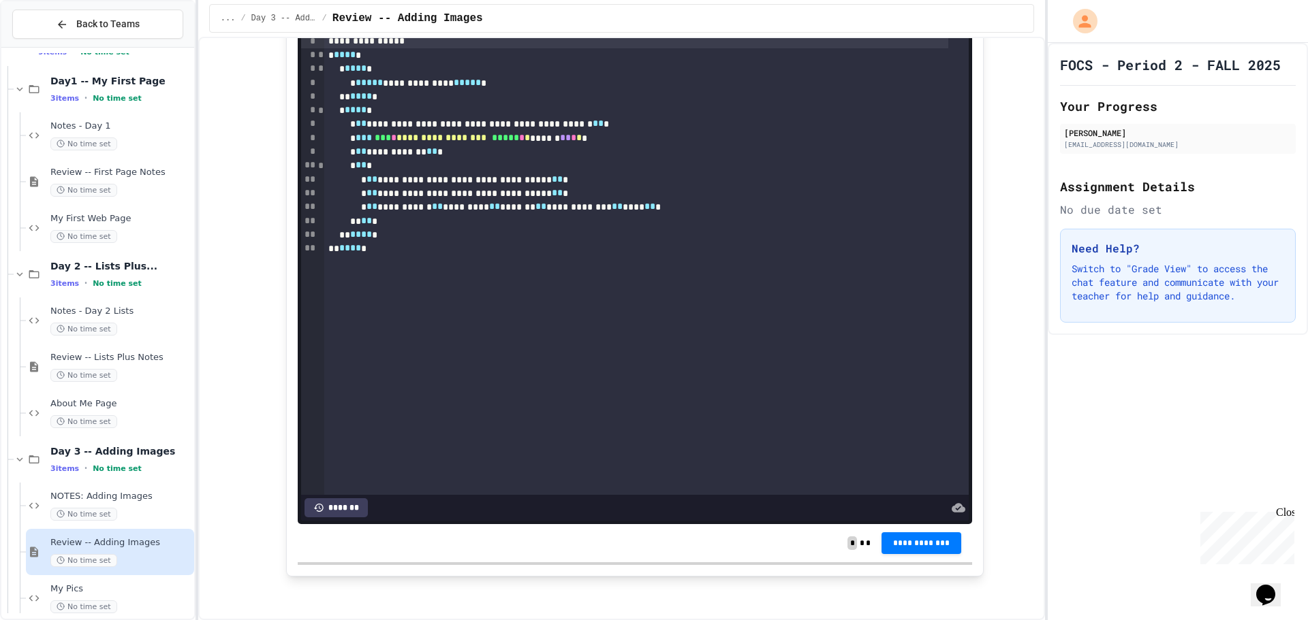
scroll to position [1359, 0]
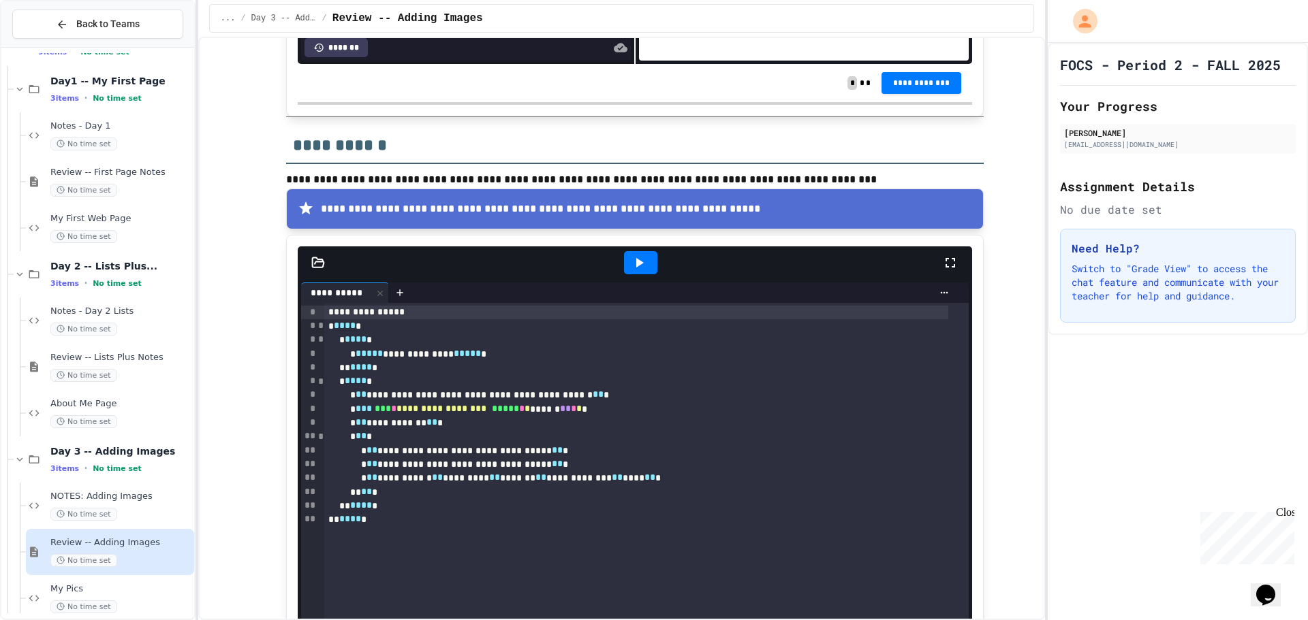
click at [631, 261] on icon at bounding box center [639, 263] width 16 height 16
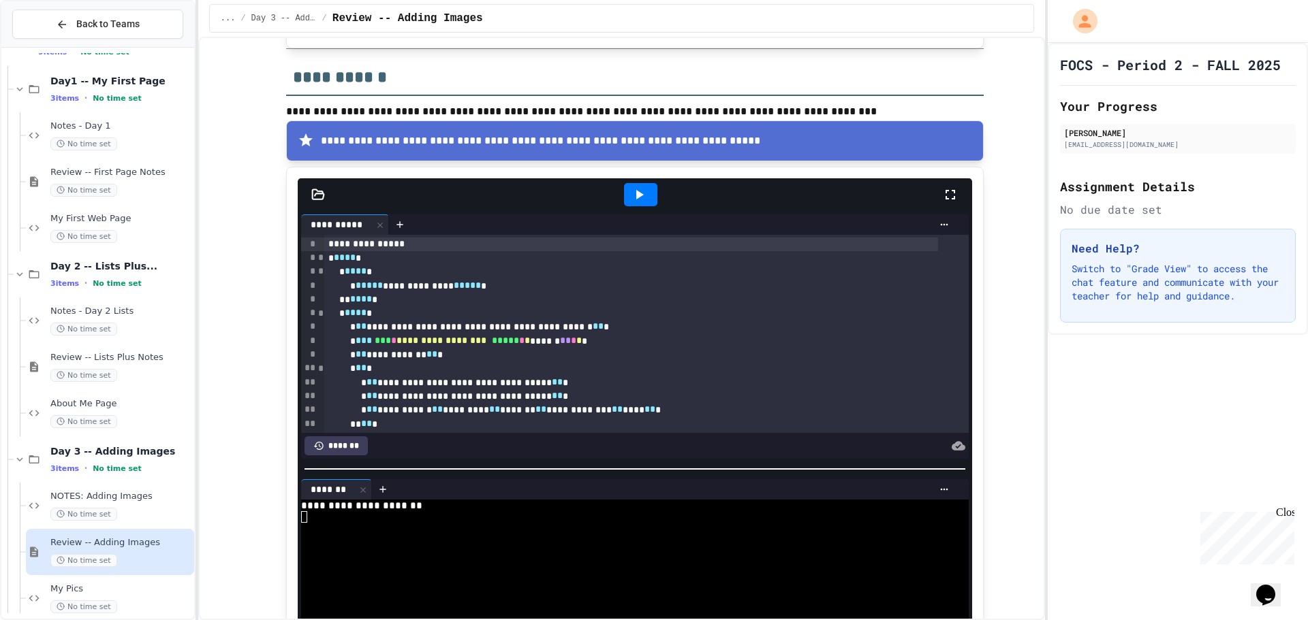
scroll to position [1631, 0]
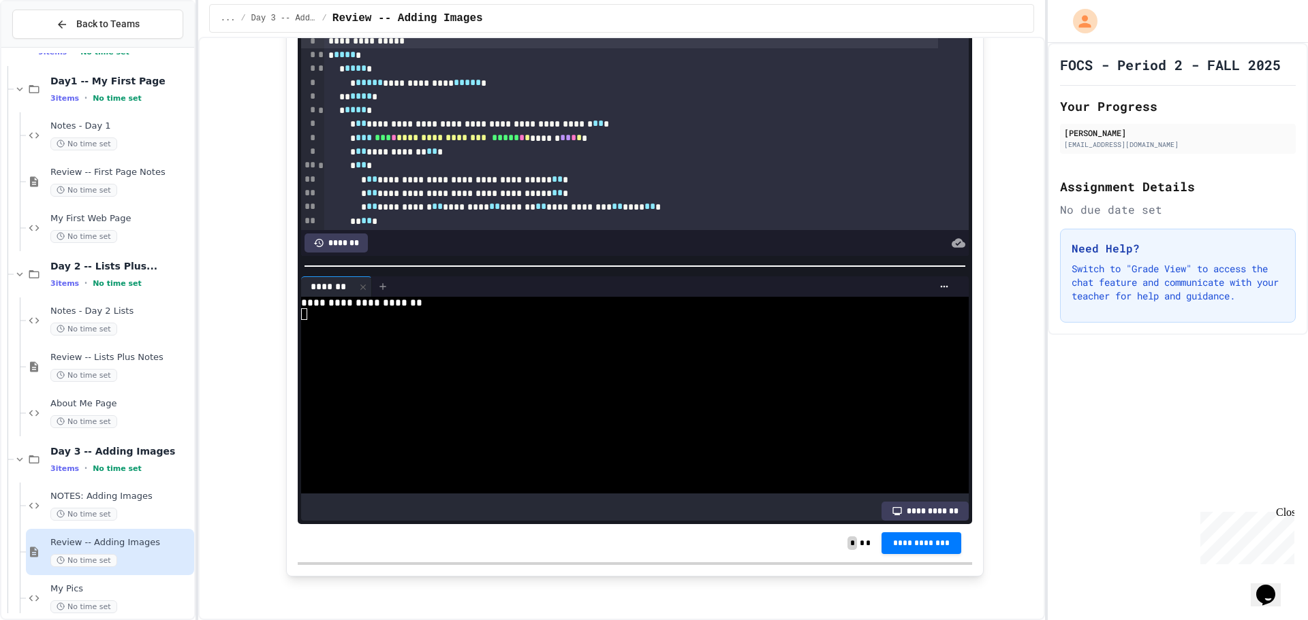
click at [372, 283] on div at bounding box center [383, 286] width 22 height 20
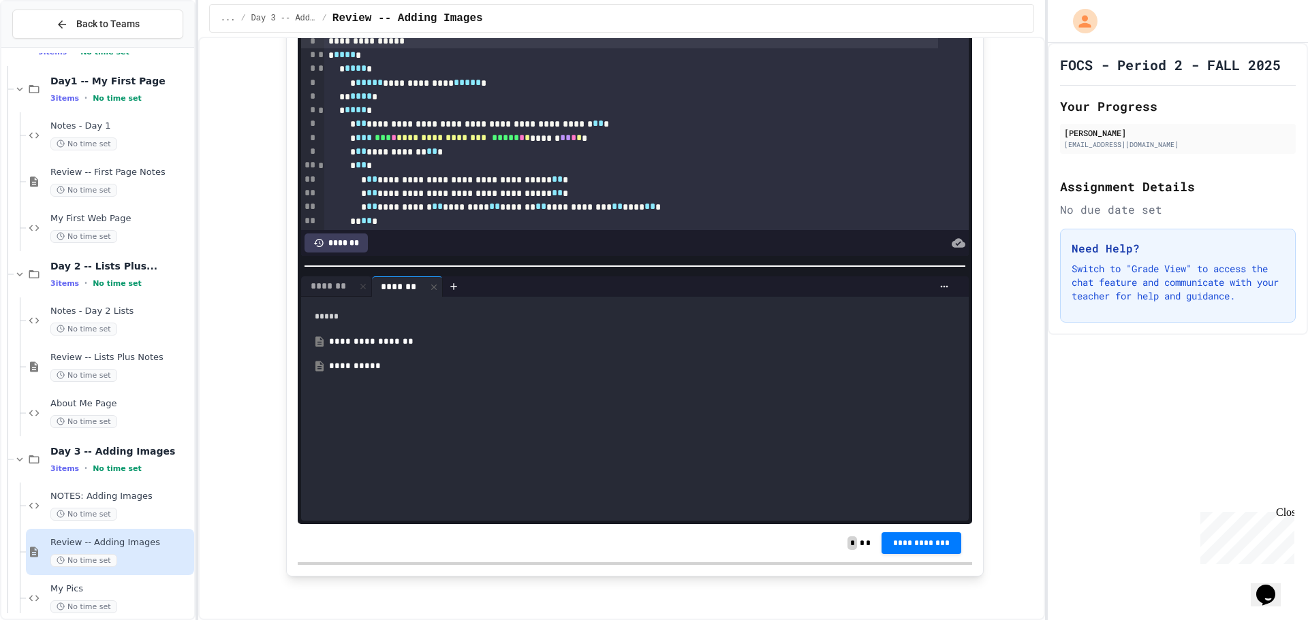
click at [364, 335] on div "**********" at bounding box center [639, 342] width 621 height 14
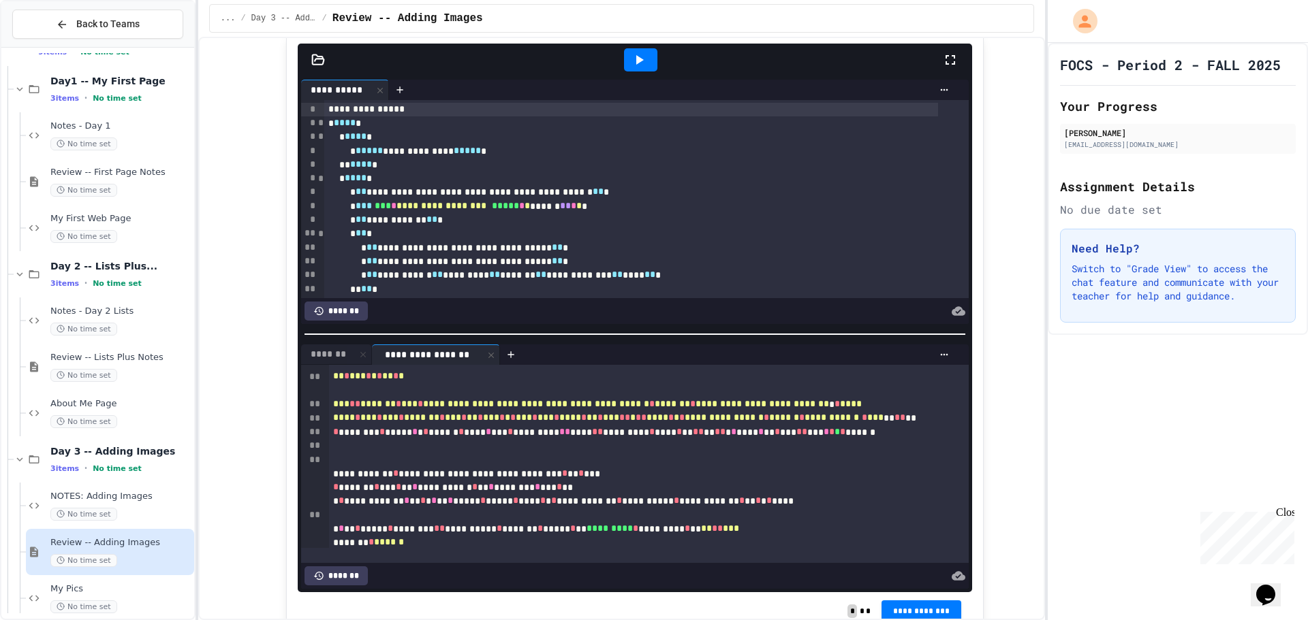
scroll to position [1495, 0]
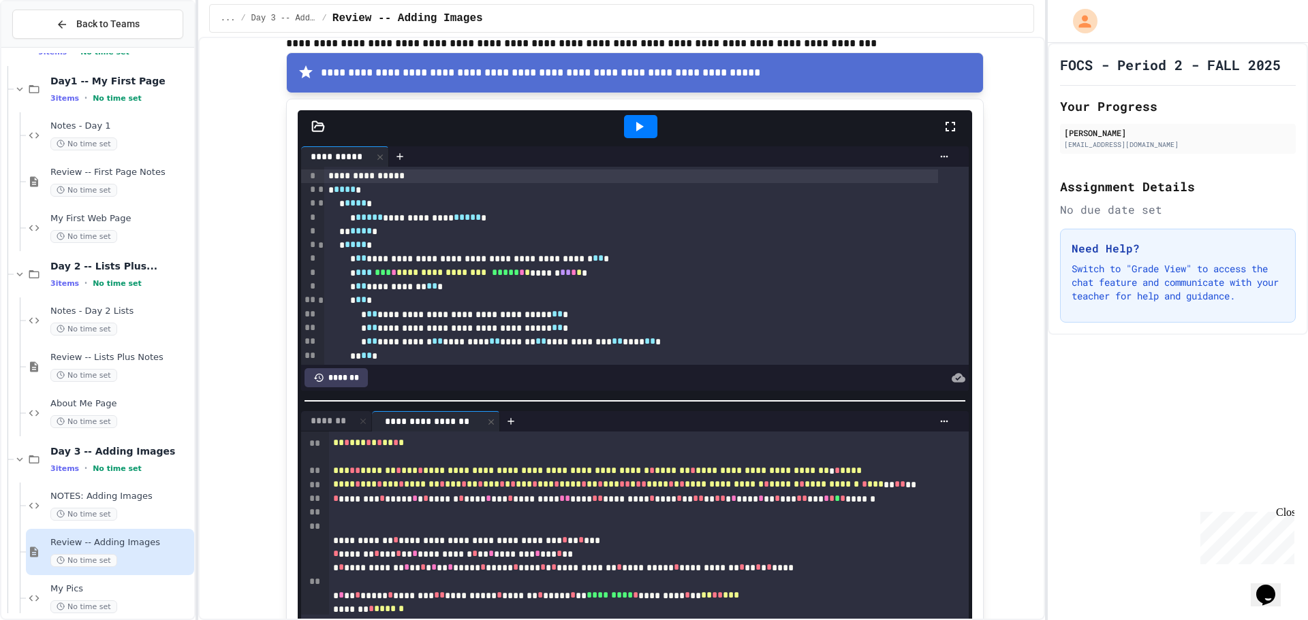
click at [624, 128] on div at bounding box center [640, 126] width 33 height 23
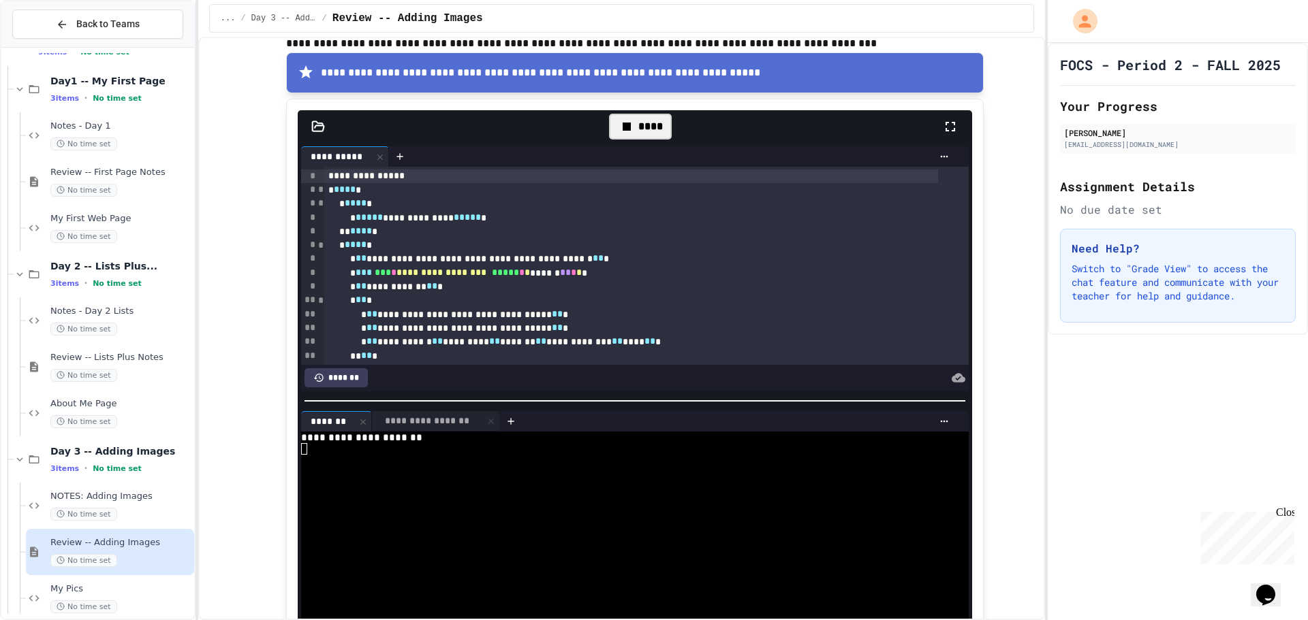
click at [627, 123] on icon at bounding box center [626, 126] width 16 height 16
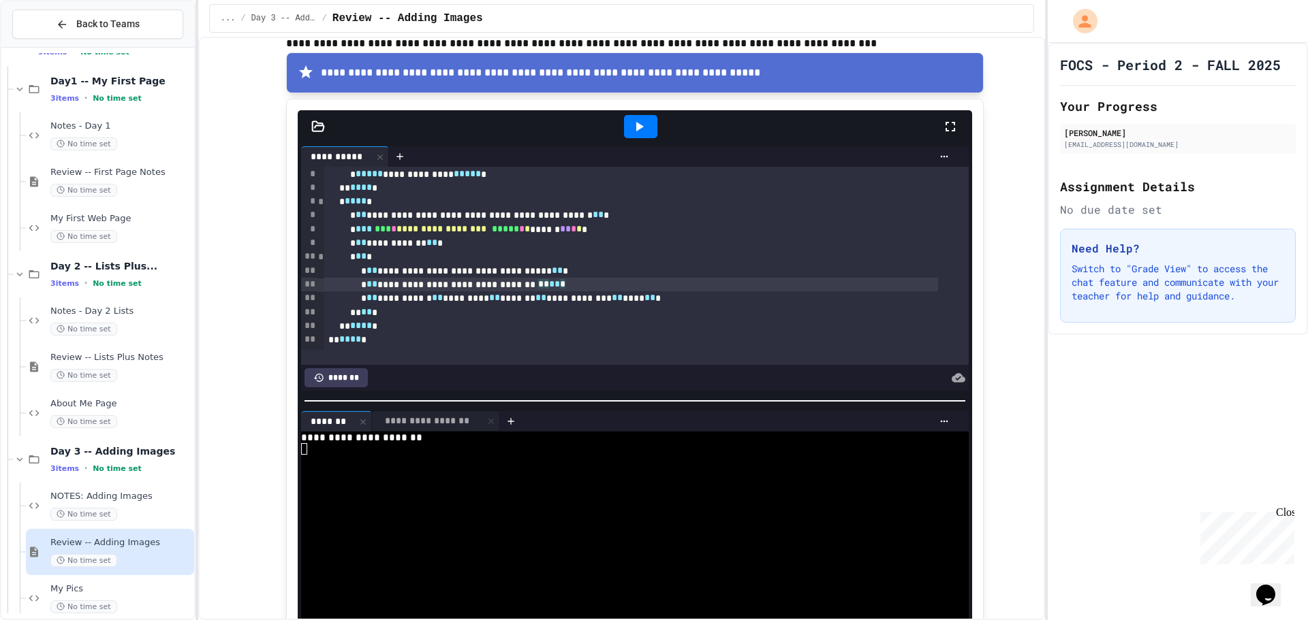
click at [629, 282] on div "**********" at bounding box center [631, 285] width 614 height 14
click at [649, 293] on div "**********" at bounding box center [631, 298] width 614 height 14
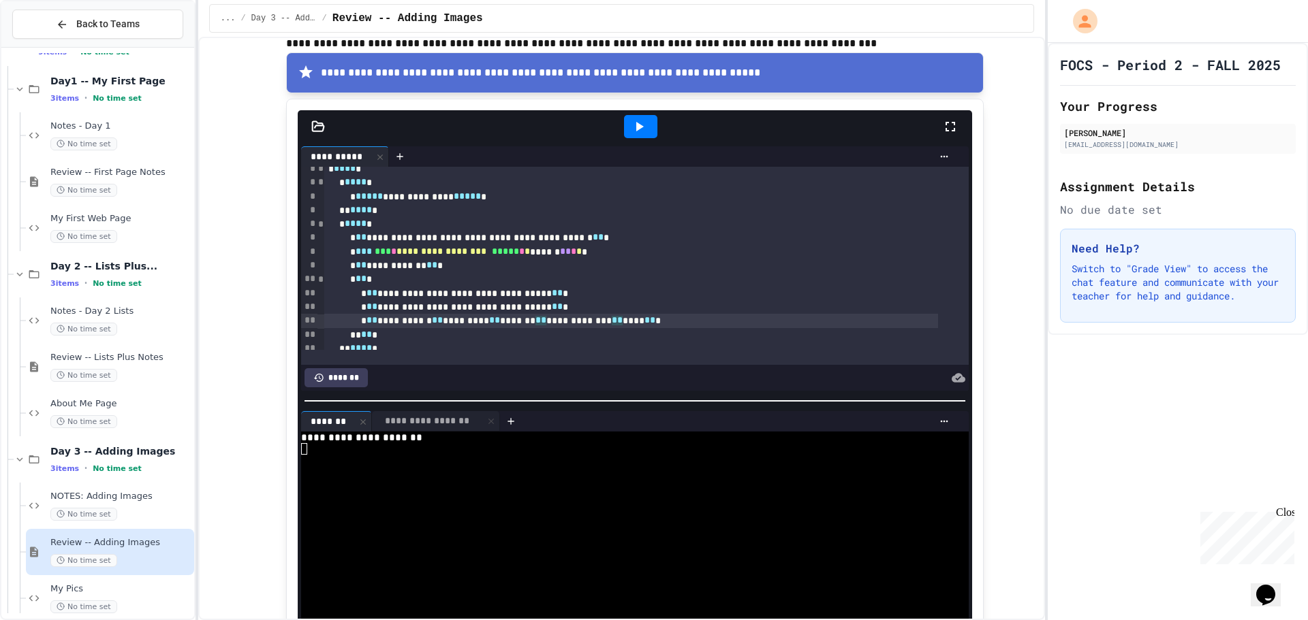
scroll to position [0, 0]
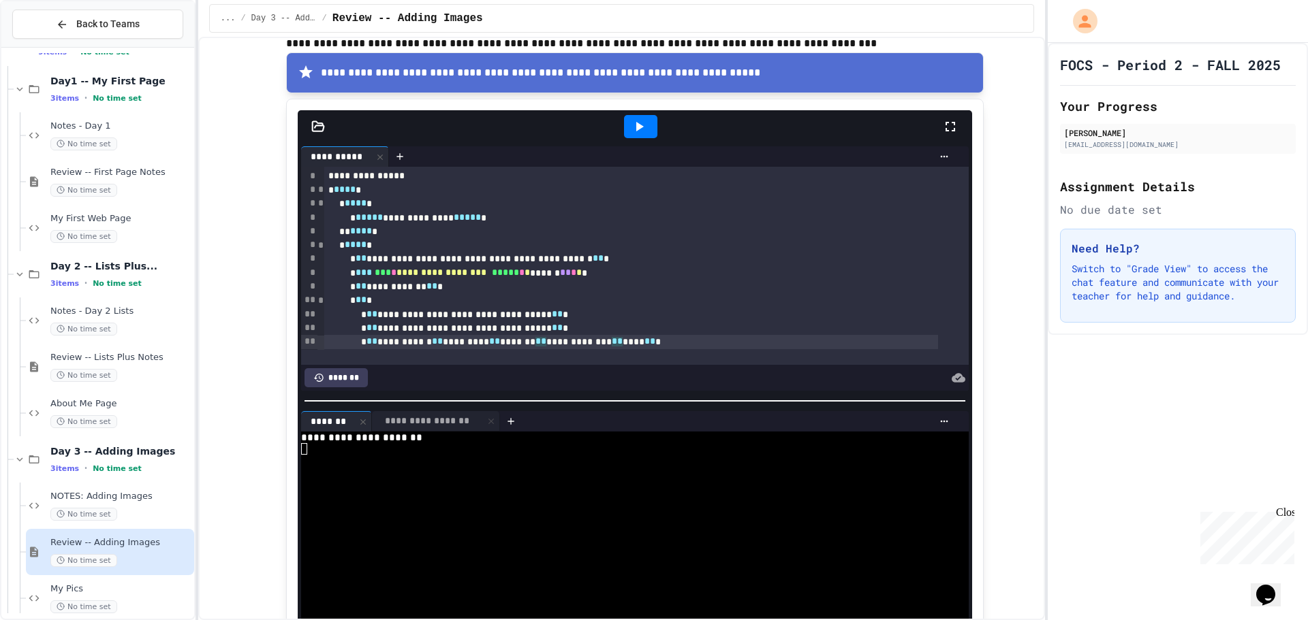
click at [637, 127] on icon at bounding box center [639, 126] width 16 height 16
click at [636, 129] on div "****" at bounding box center [640, 127] width 62 height 26
click at [491, 417] on div at bounding box center [491, 421] width 16 height 20
click at [355, 416] on div at bounding box center [363, 422] width 16 height 20
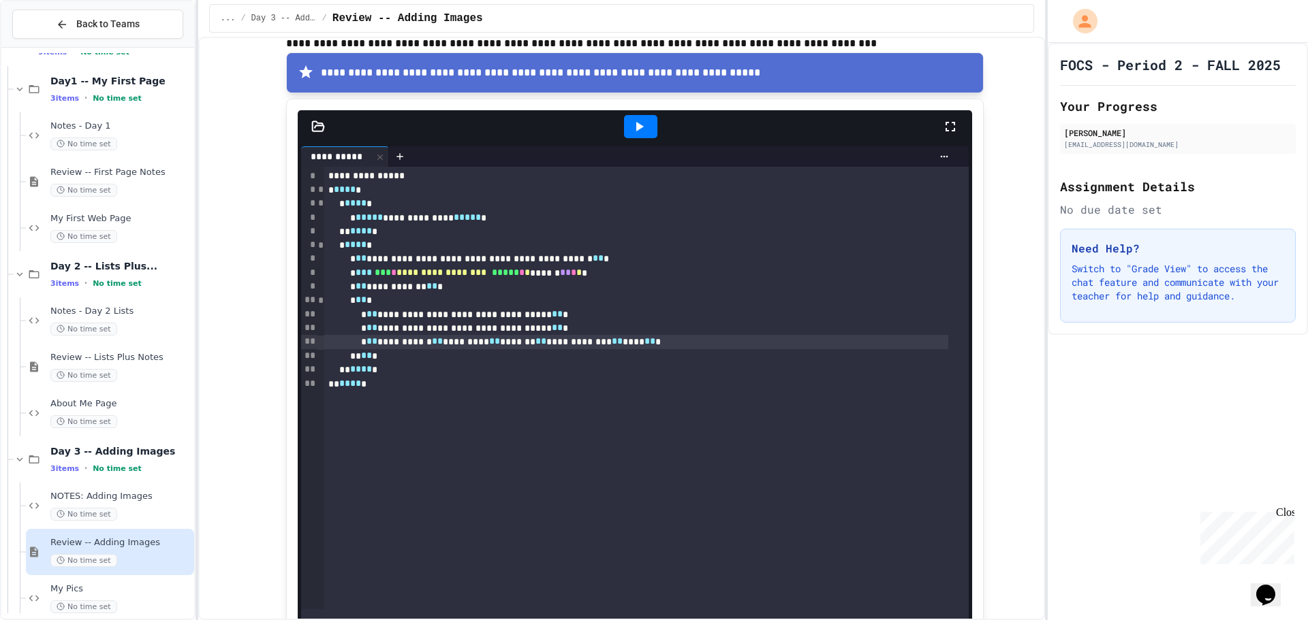
click at [317, 133] on icon at bounding box center [318, 127] width 14 height 14
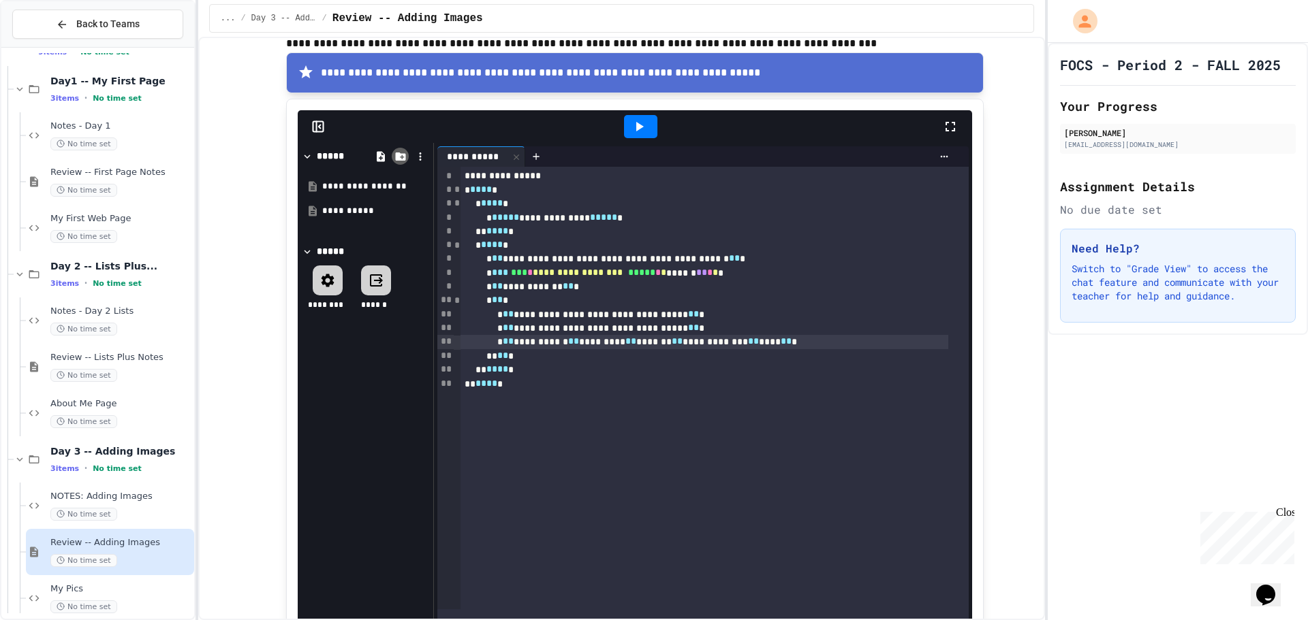
click at [395, 163] on icon at bounding box center [400, 157] width 12 height 12
click at [381, 153] on icon at bounding box center [381, 157] width 12 height 12
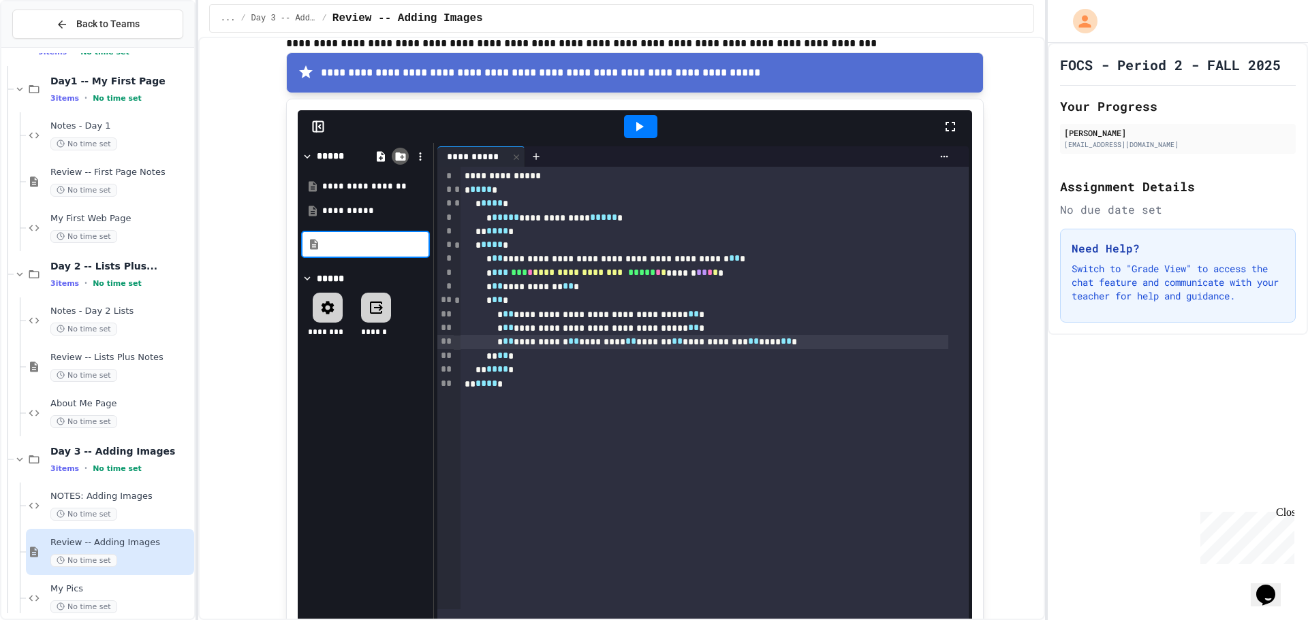
click at [395, 157] on icon at bounding box center [400, 157] width 10 height 8
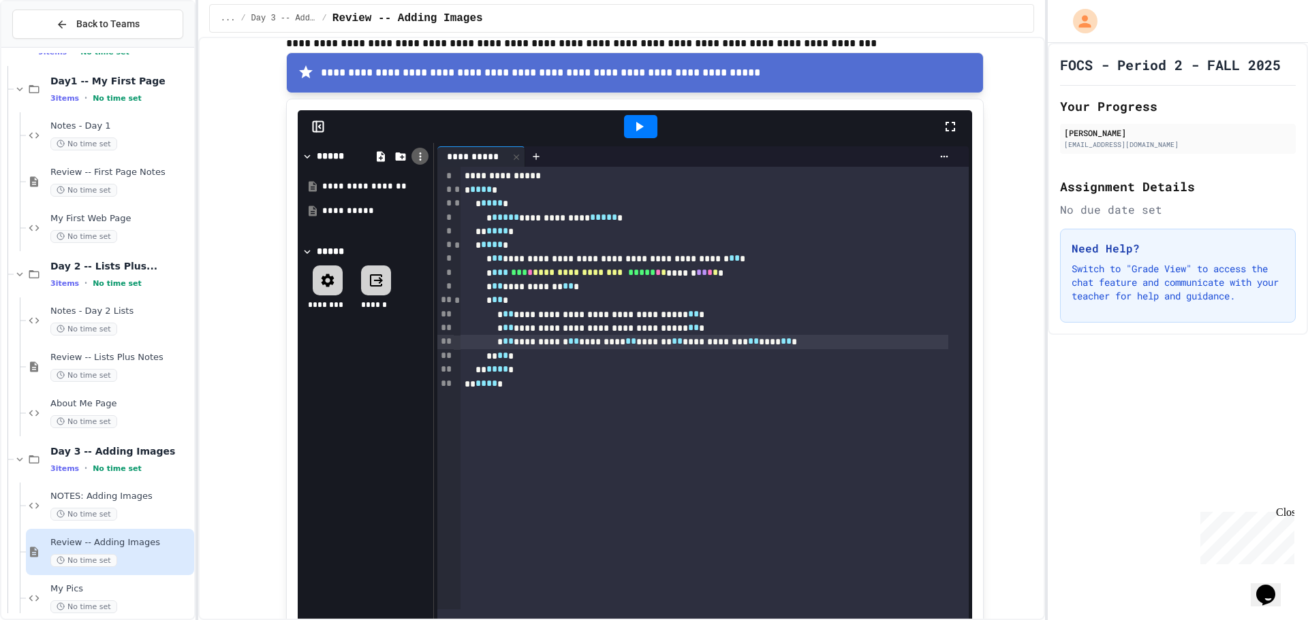
click at [414, 159] on icon at bounding box center [420, 157] width 12 height 12
click at [838, 332] on li "**********" at bounding box center [901, 344] width 127 height 25
click at [374, 234] on div "*********" at bounding box center [367, 235] width 91 height 14
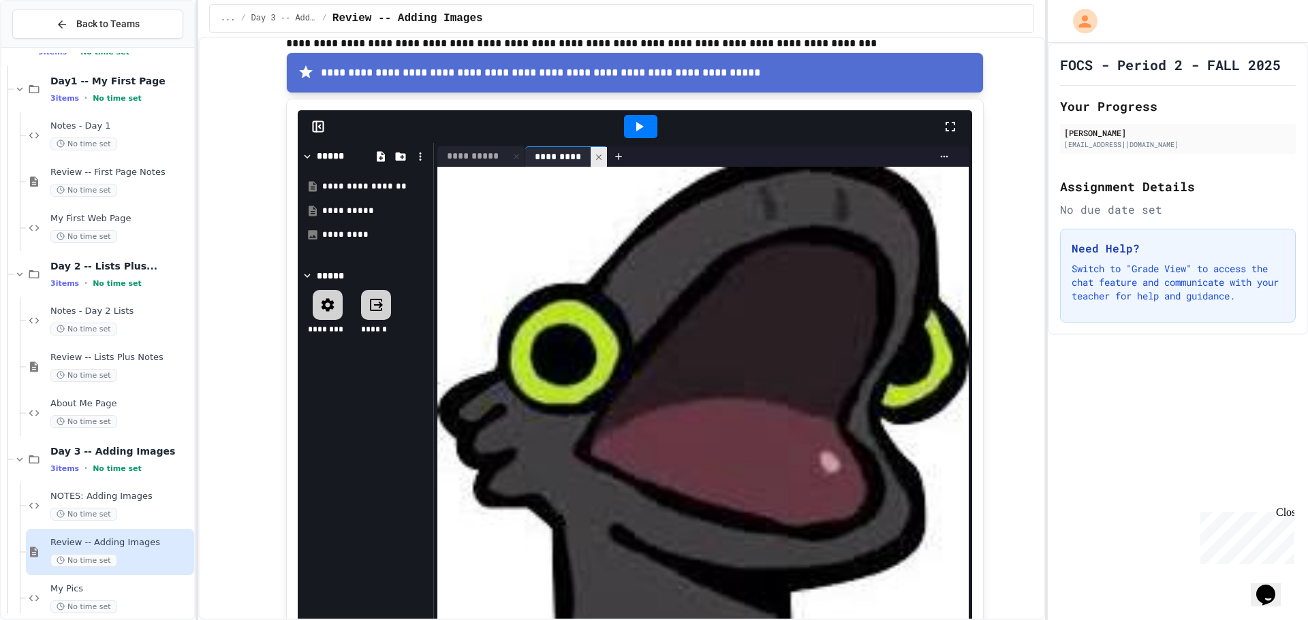
click at [596, 157] on icon at bounding box center [599, 158] width 10 height 10
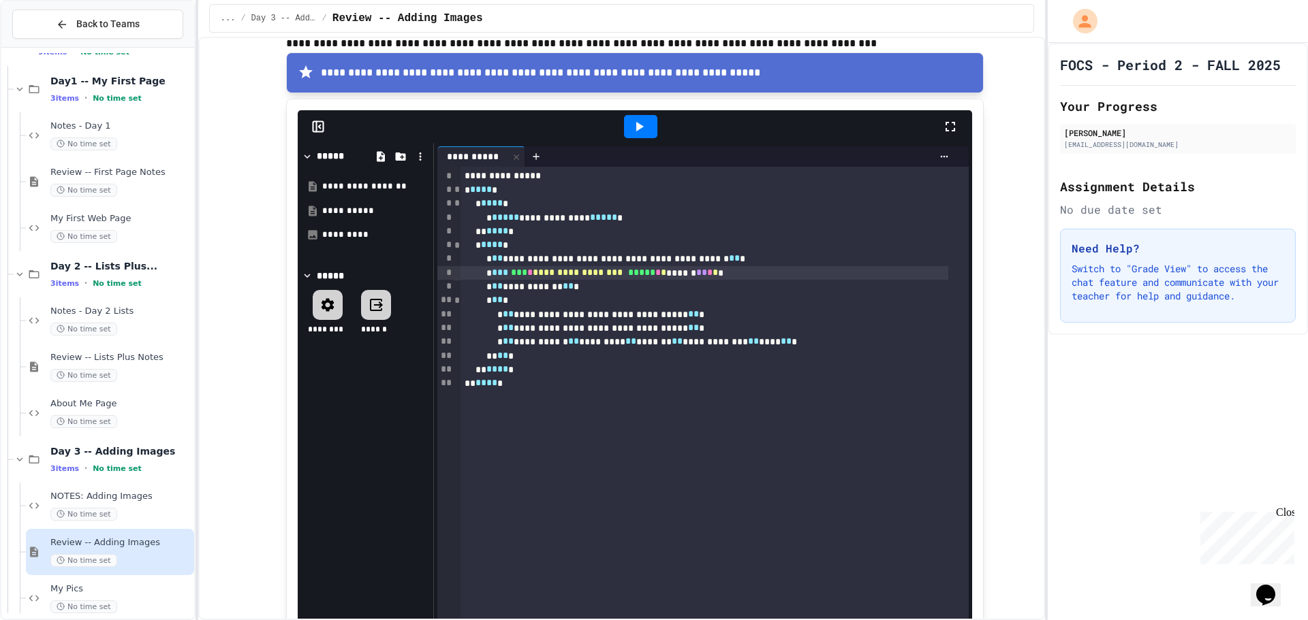
click at [617, 277] on span "**********" at bounding box center [578, 273] width 90 height 10
click at [643, 117] on div at bounding box center [640, 126] width 33 height 23
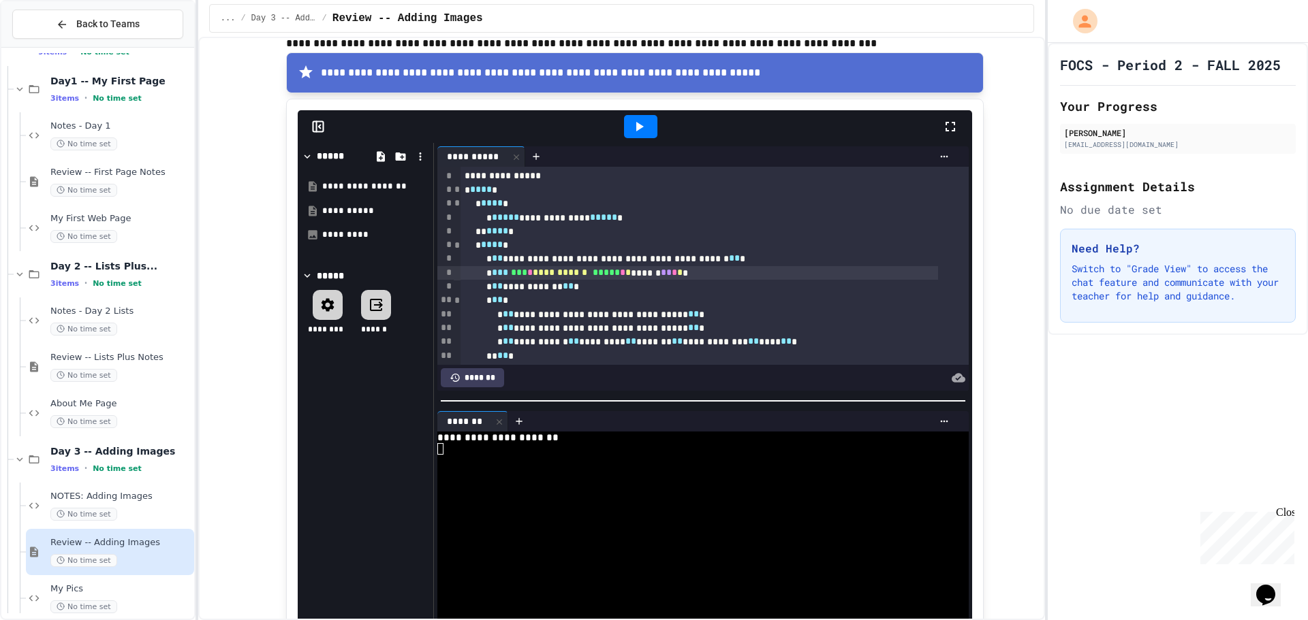
click at [624, 134] on div at bounding box center [640, 126] width 33 height 23
click at [494, 426] on div at bounding box center [499, 422] width 16 height 20
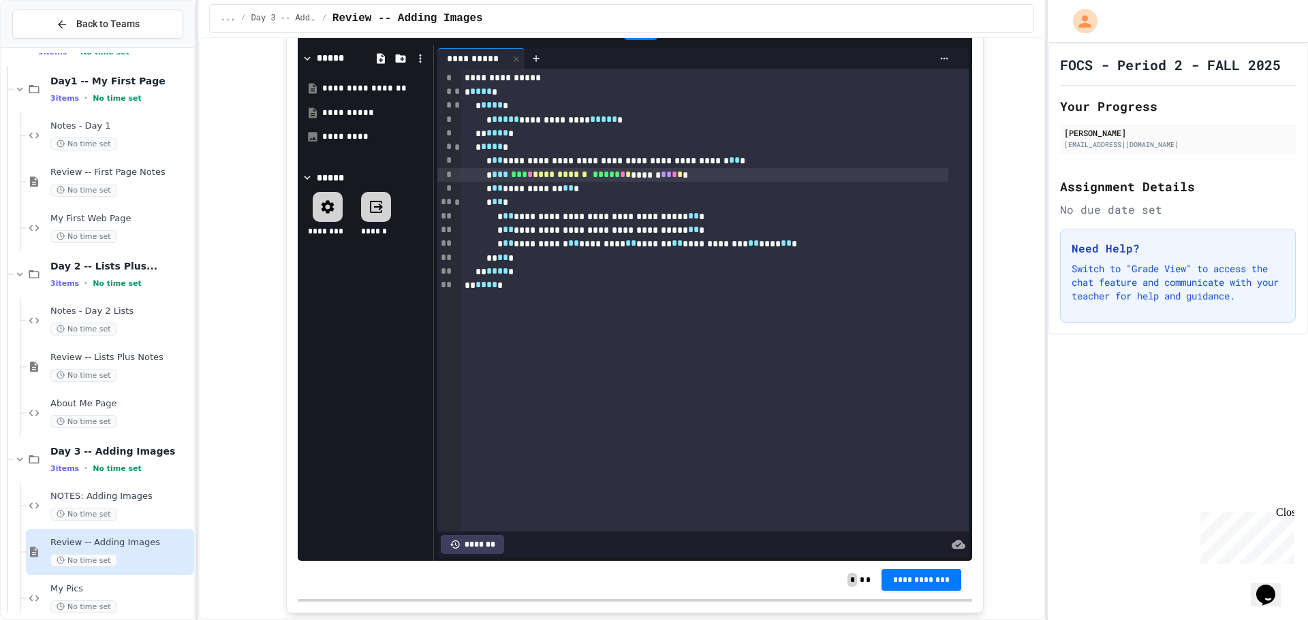
scroll to position [1631, 0]
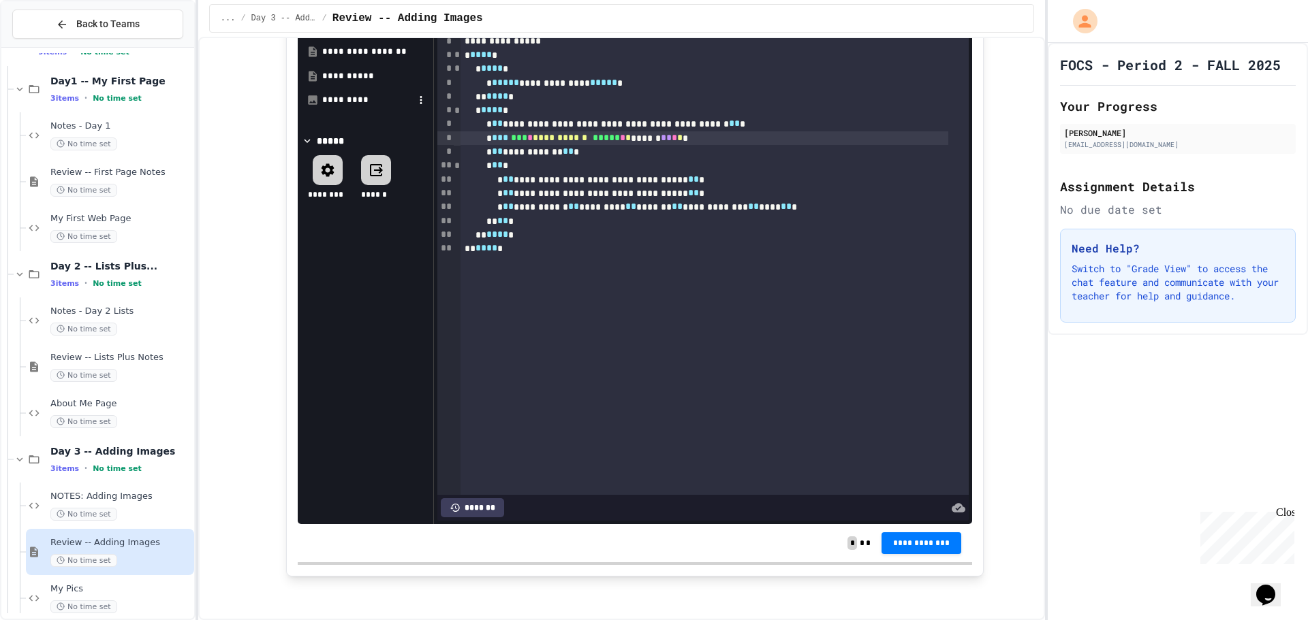
click at [361, 93] on div "*********" at bounding box center [367, 100] width 91 height 14
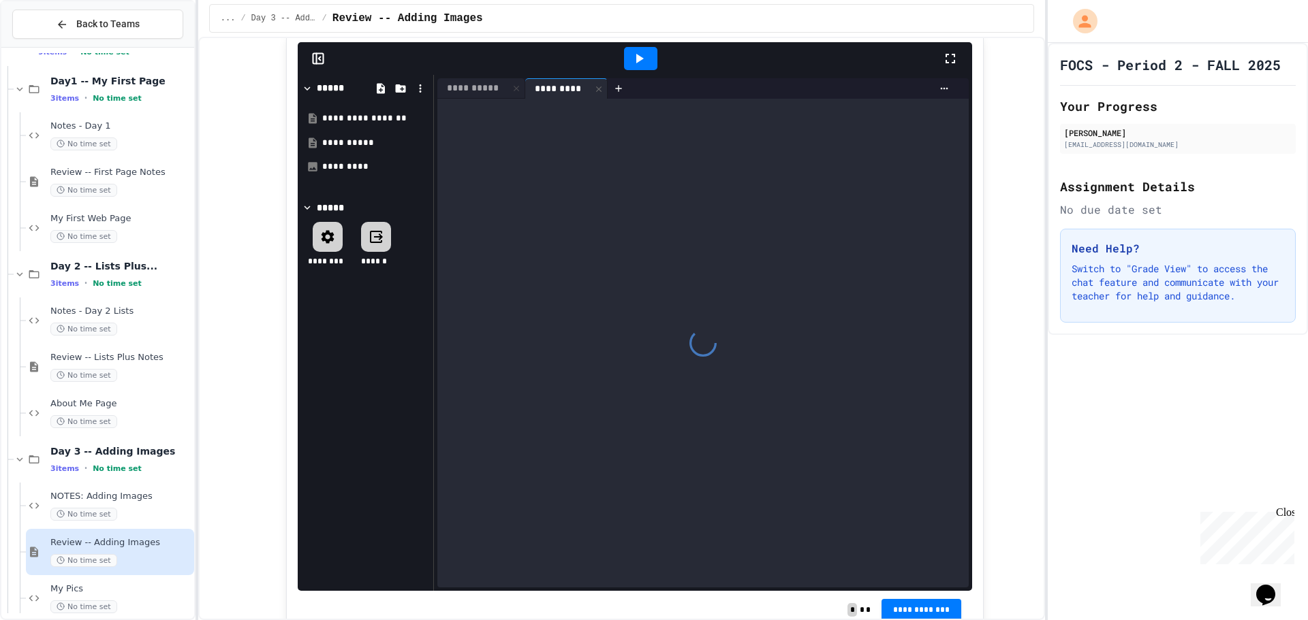
scroll to position [1495, 0]
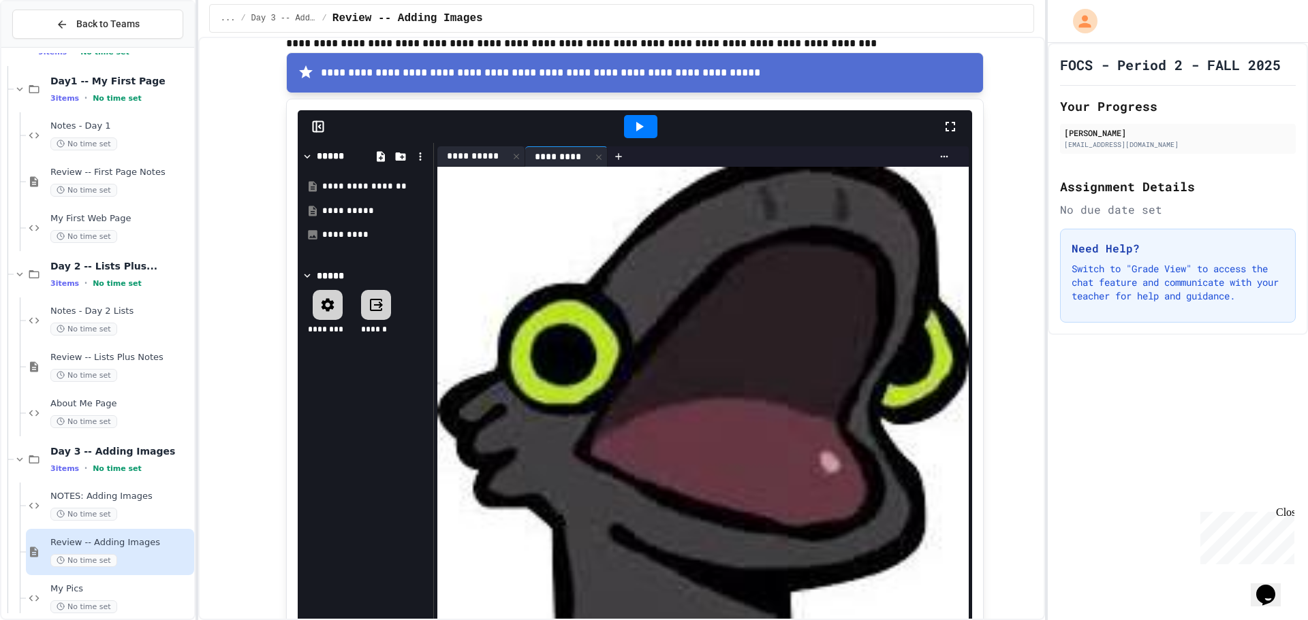
click at [469, 159] on div "**********" at bounding box center [472, 156] width 71 height 14
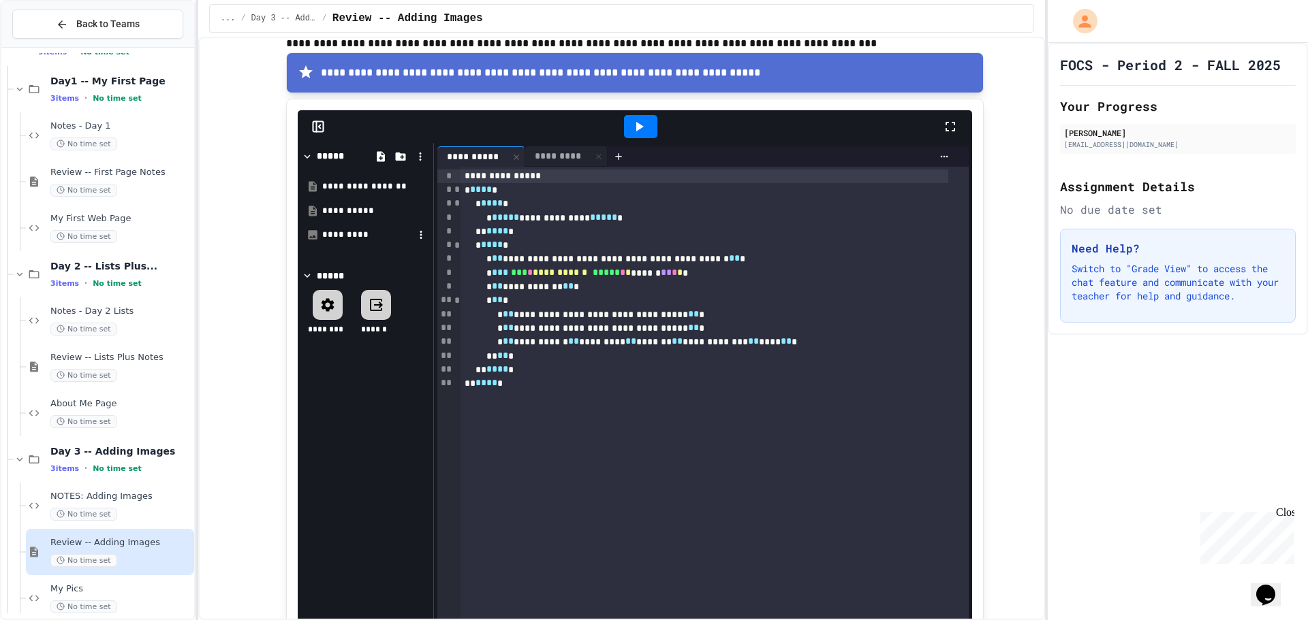
click at [377, 230] on div "*********" at bounding box center [367, 235] width 91 height 14
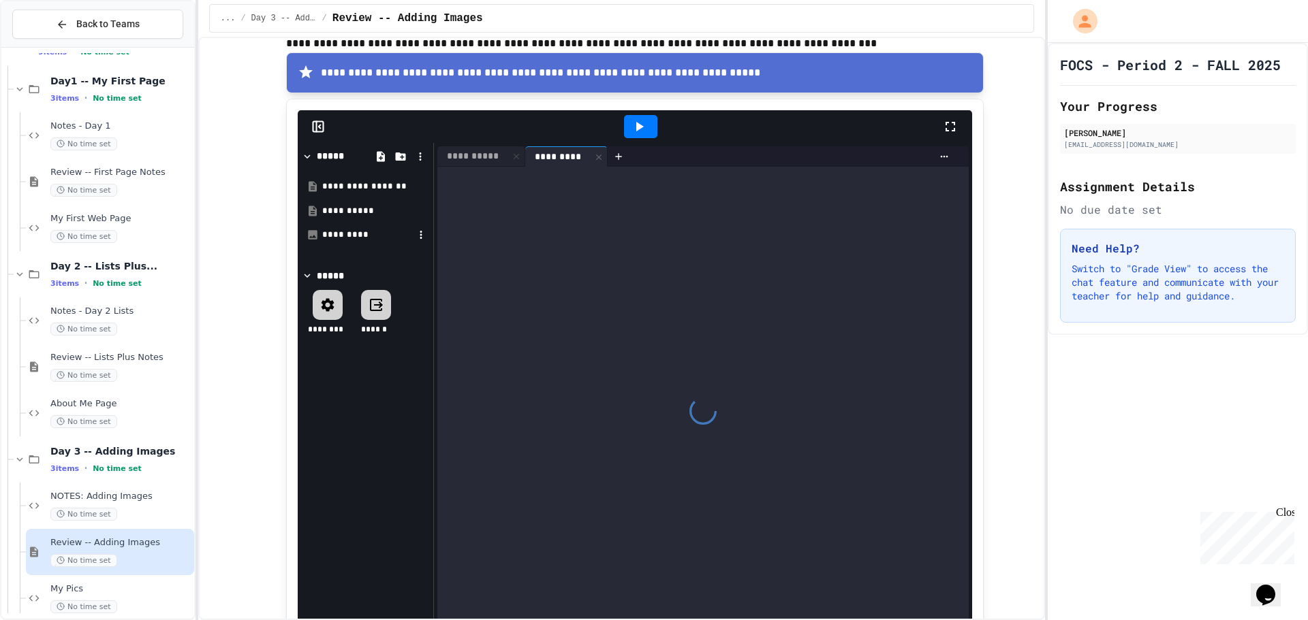
click at [377, 230] on div "*********" at bounding box center [367, 235] width 91 height 14
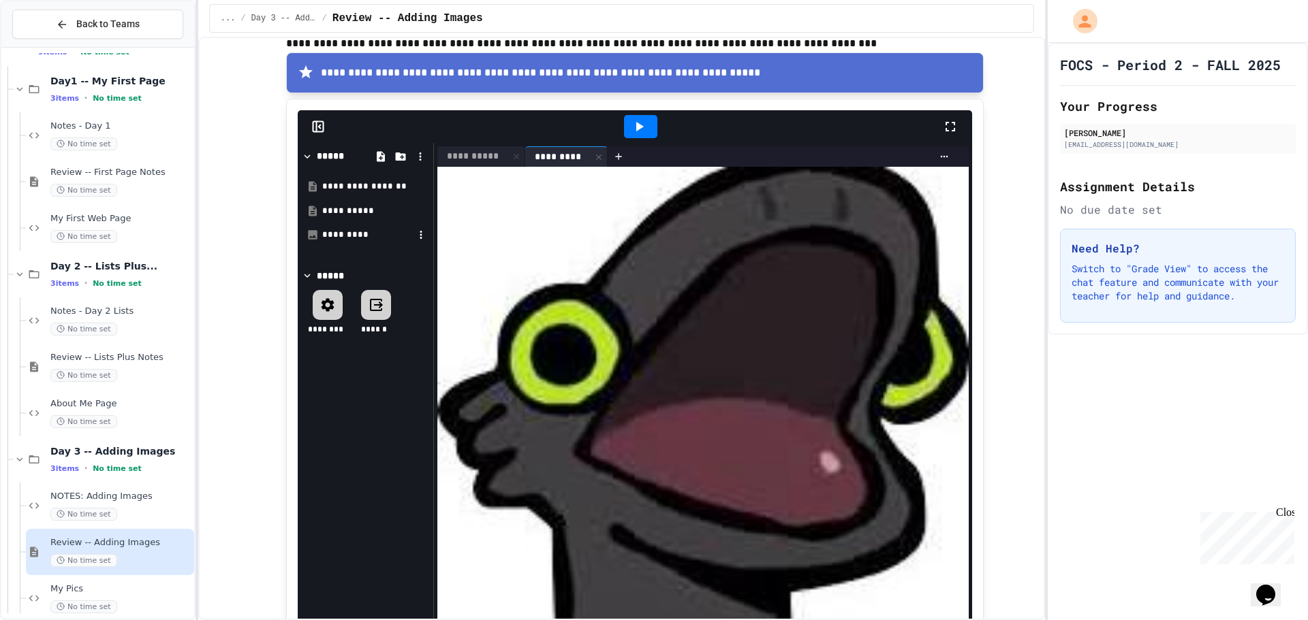
click at [412, 236] on div at bounding box center [654, 310] width 1308 height 620
click at [415, 236] on icon at bounding box center [421, 235] width 12 height 12
click at [213, 284] on div at bounding box center [654, 310] width 1308 height 620
click at [381, 177] on div "**********" at bounding box center [365, 186] width 129 height 25
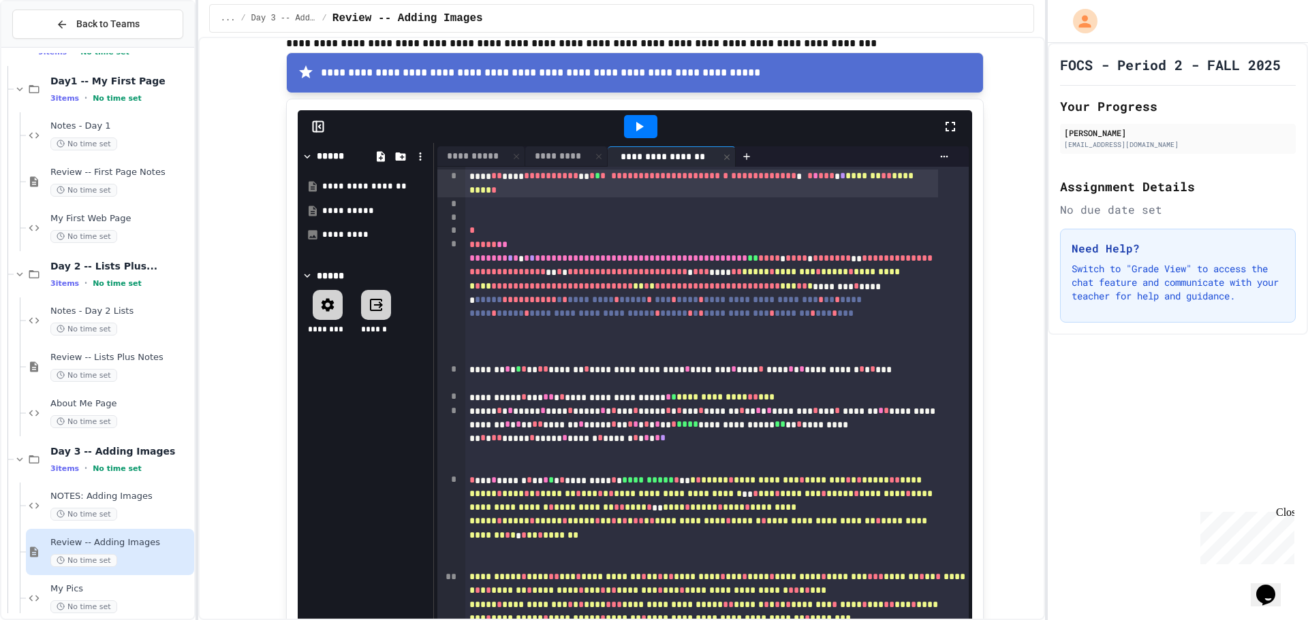
scroll to position [12, 0]
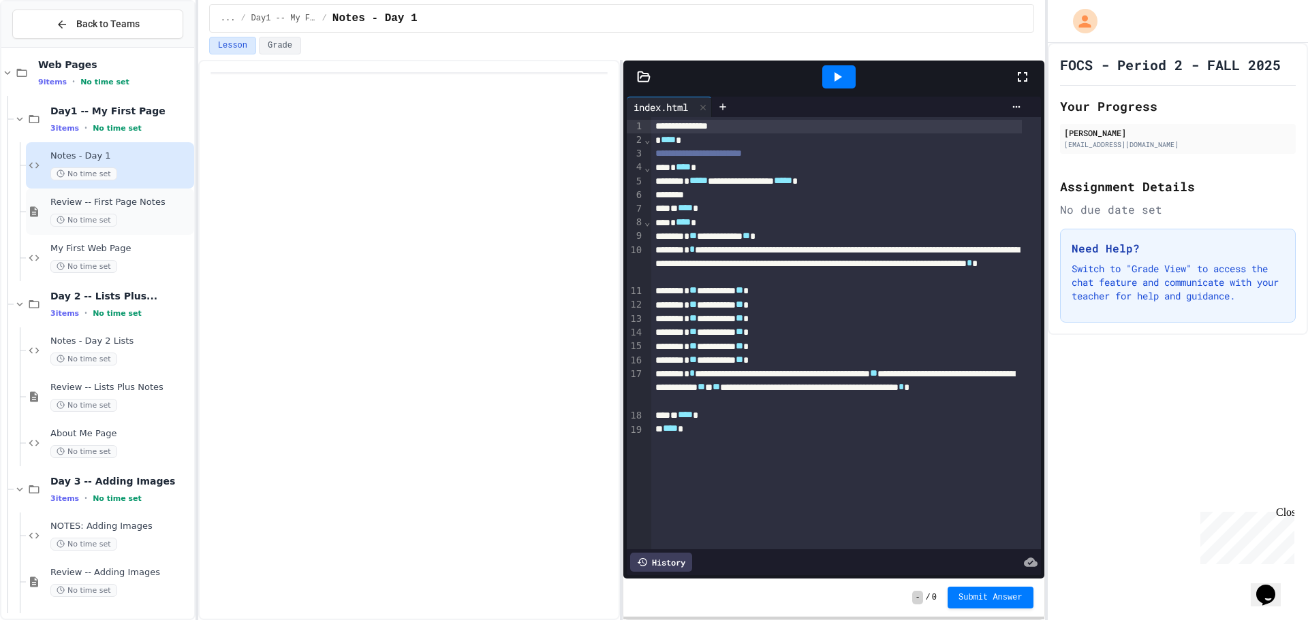
click at [95, 218] on span "No time set" at bounding box center [83, 220] width 67 height 13
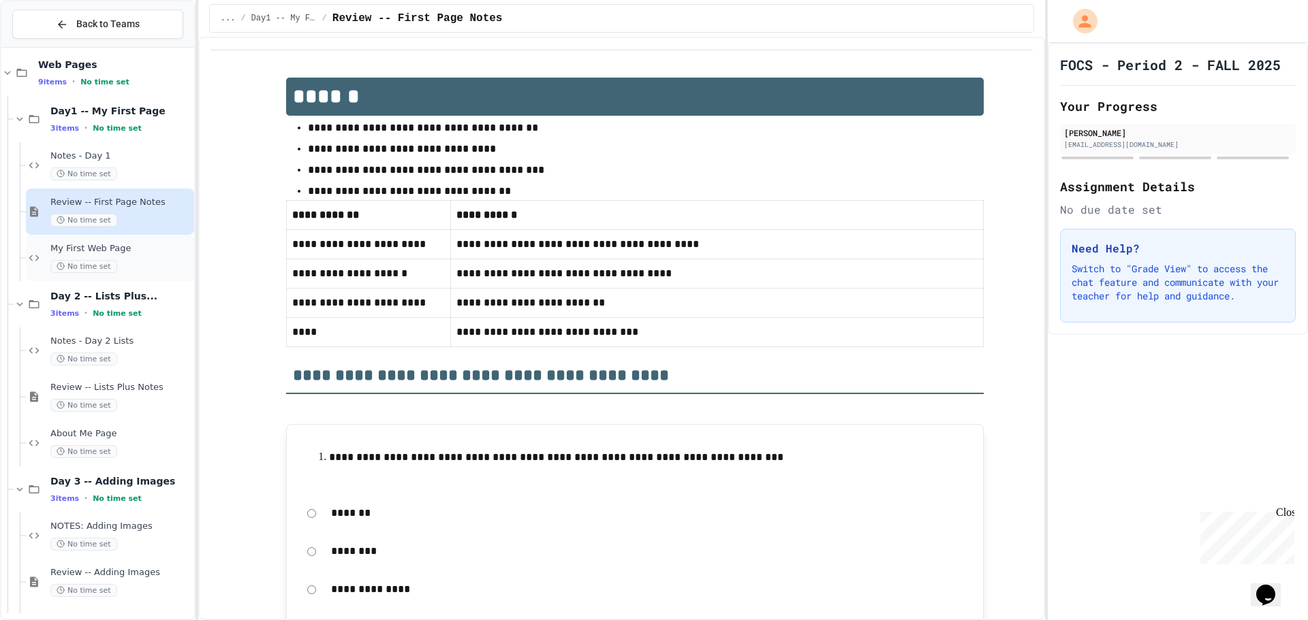
click at [116, 243] on span "My First Web Page" at bounding box center [120, 249] width 141 height 12
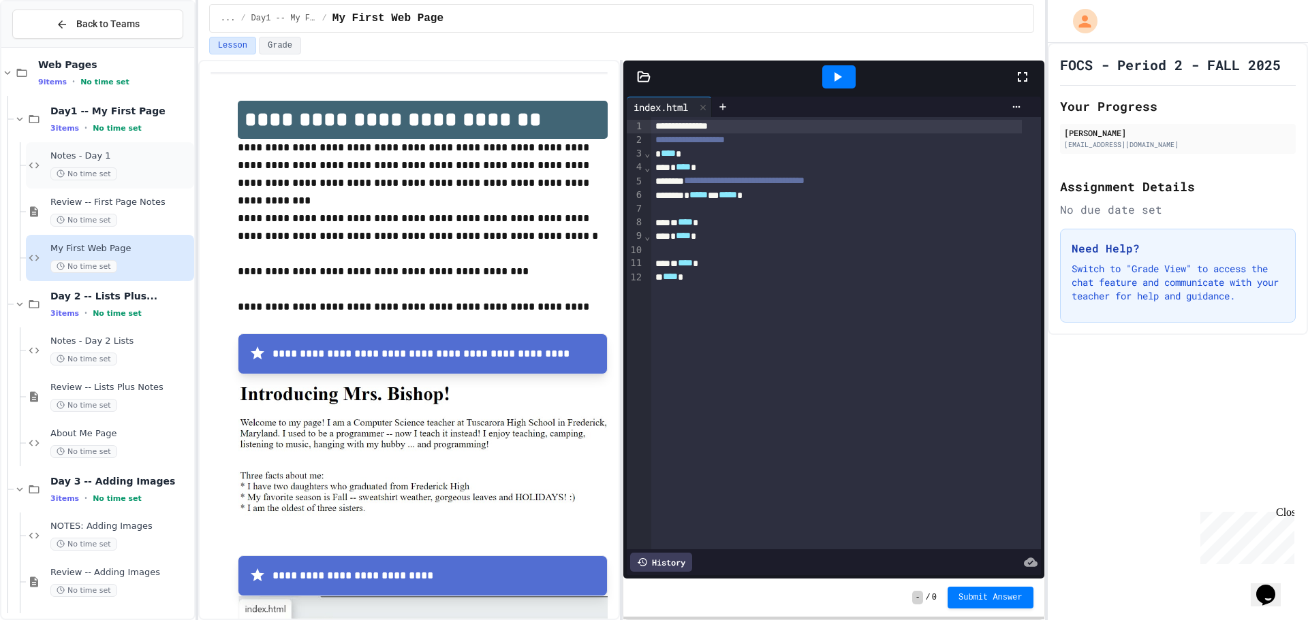
click at [116, 184] on div "Notes - Day 1 No time set" at bounding box center [110, 165] width 168 height 46
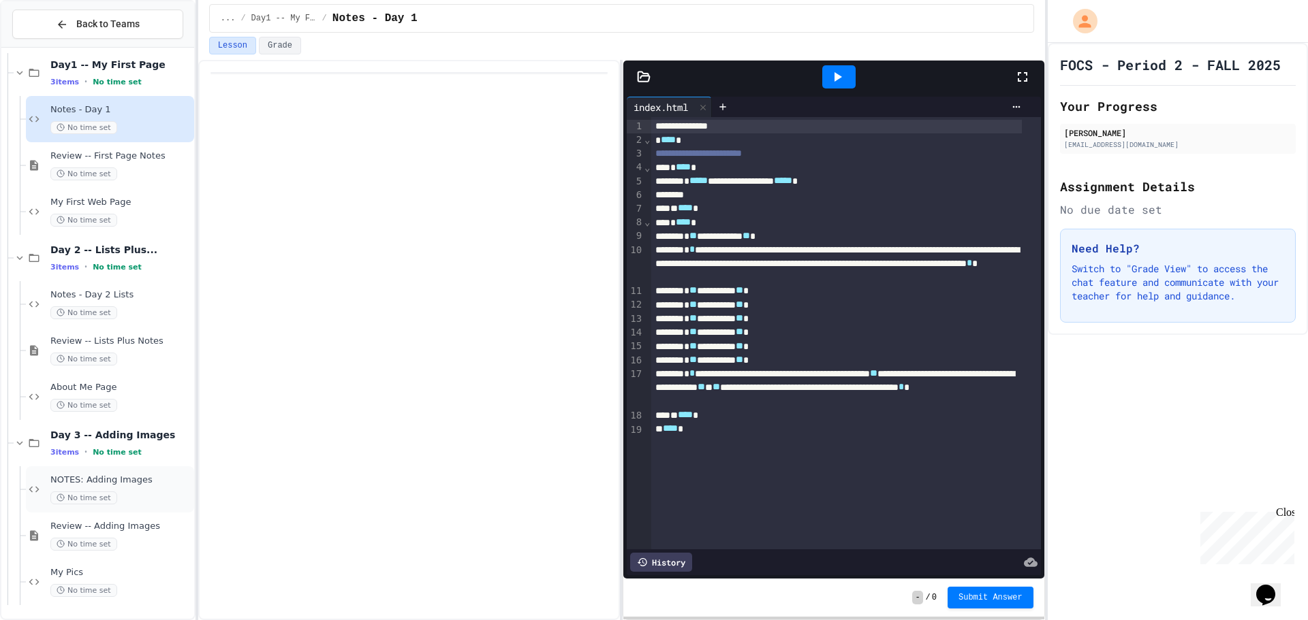
click at [127, 500] on div "No time set" at bounding box center [120, 498] width 141 height 13
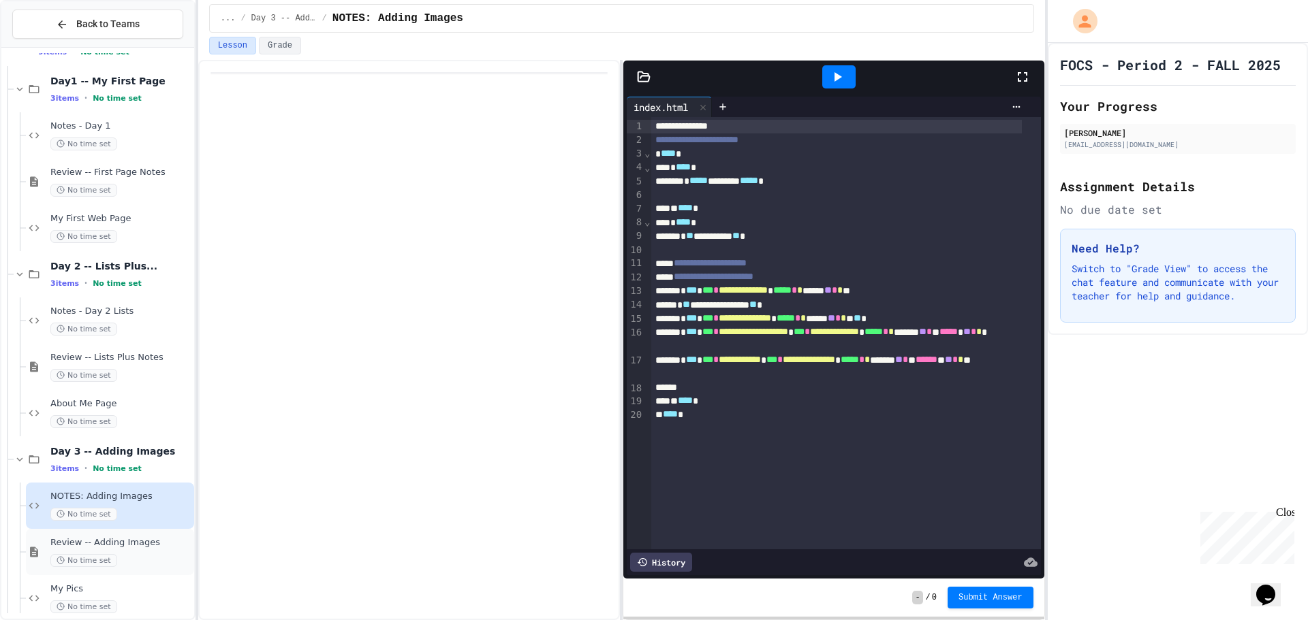
click at [130, 554] on div "No time set" at bounding box center [120, 560] width 141 height 13
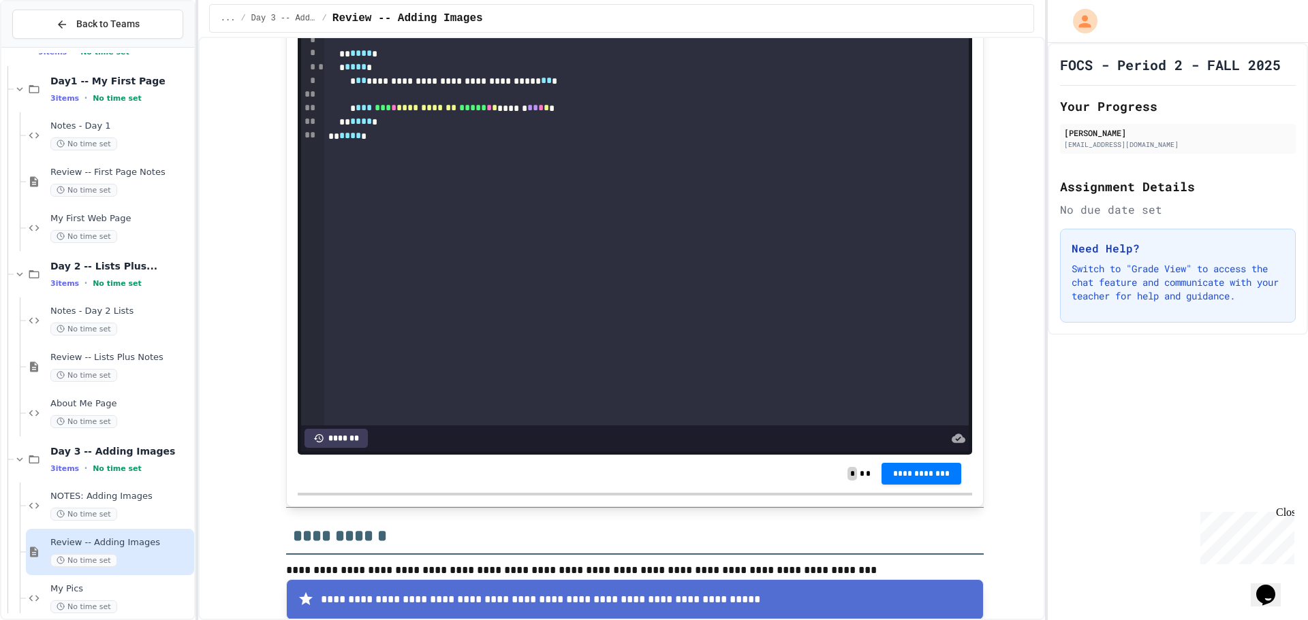
scroll to position [885, 0]
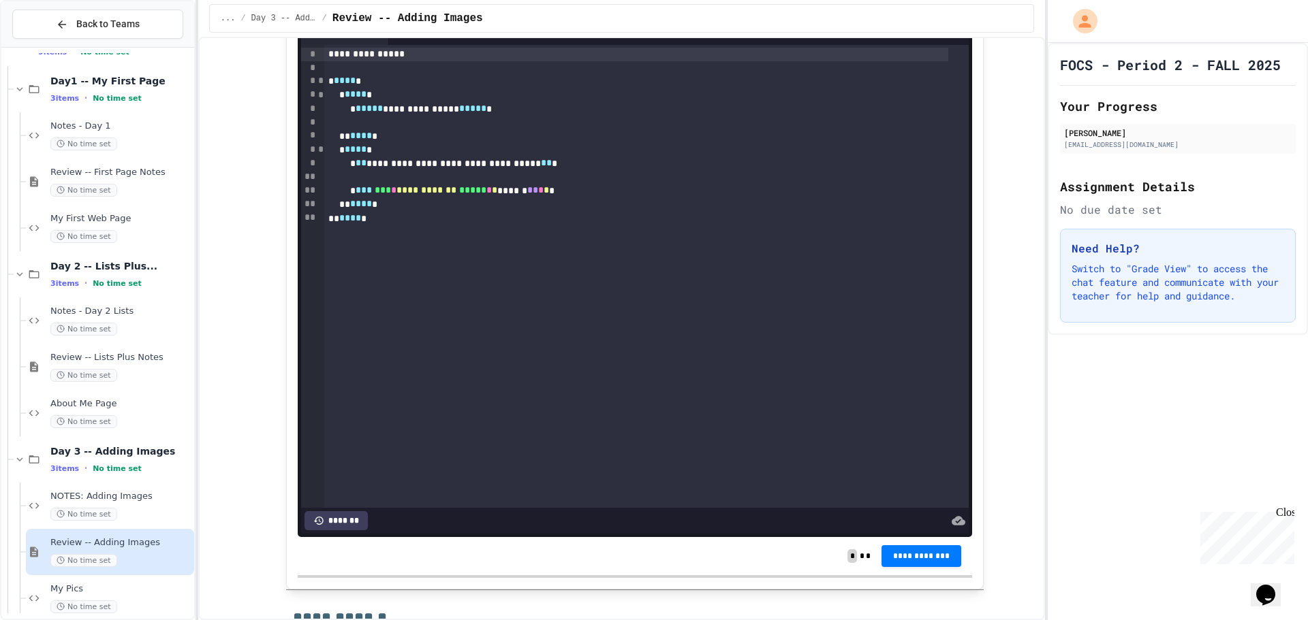
click at [449, 195] on span "**********" at bounding box center [426, 190] width 60 height 10
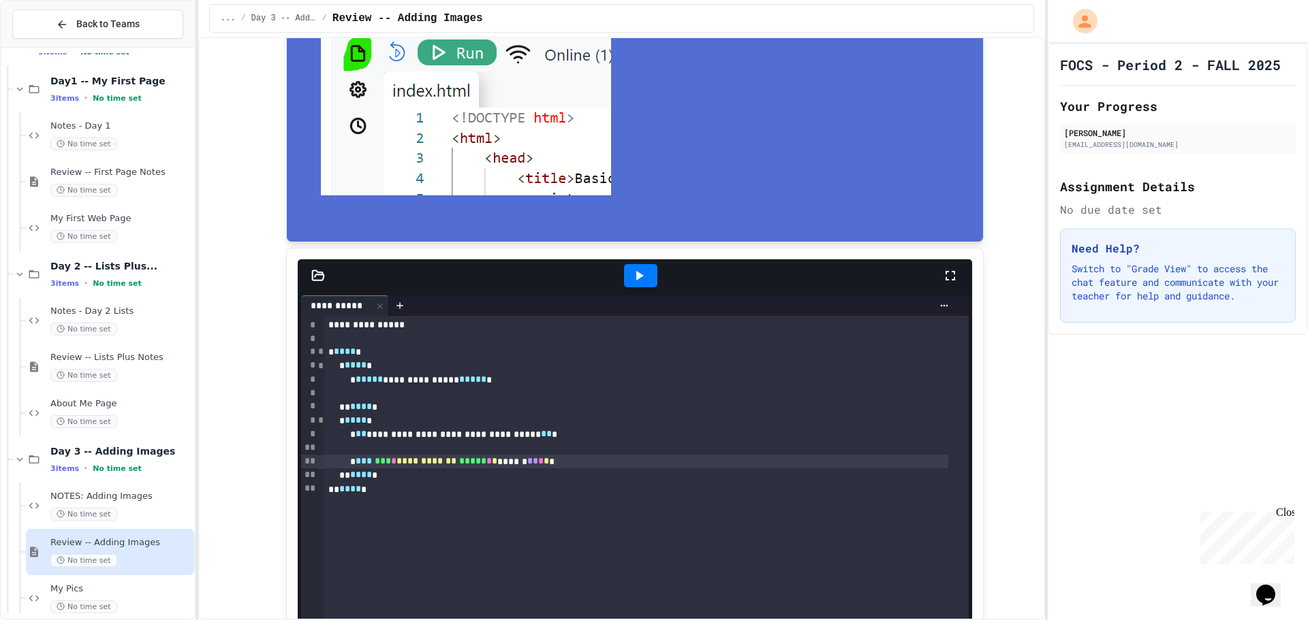
scroll to position [613, 0]
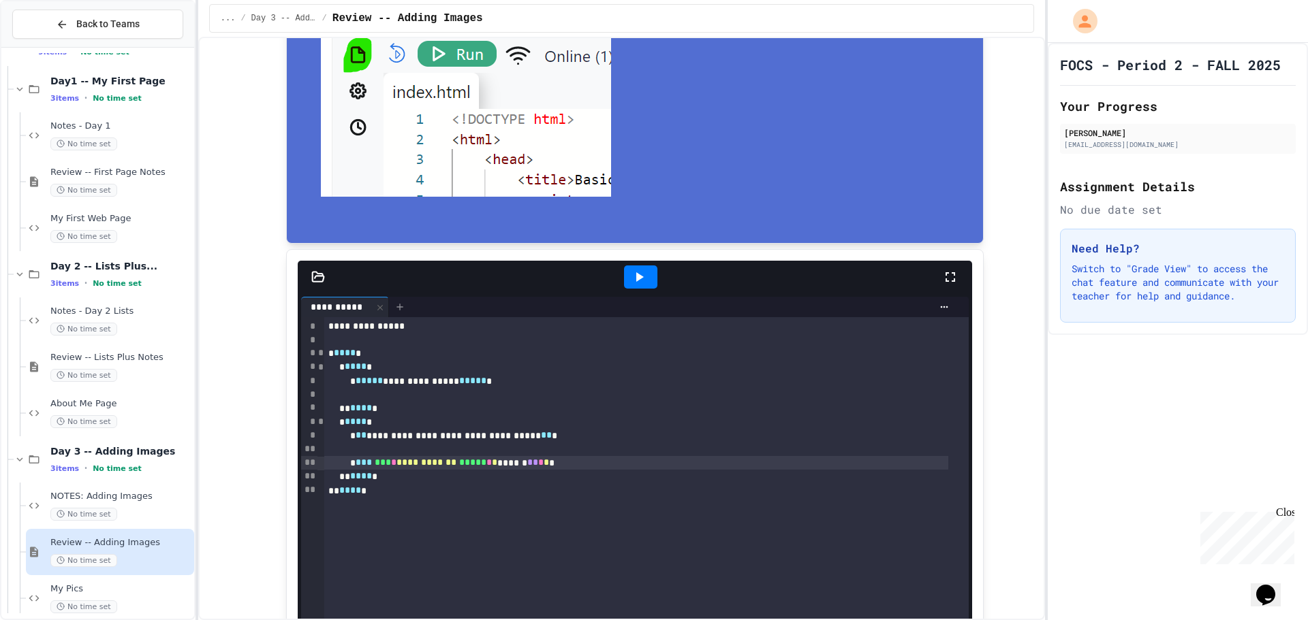
click at [395, 312] on icon at bounding box center [399, 307] width 11 height 11
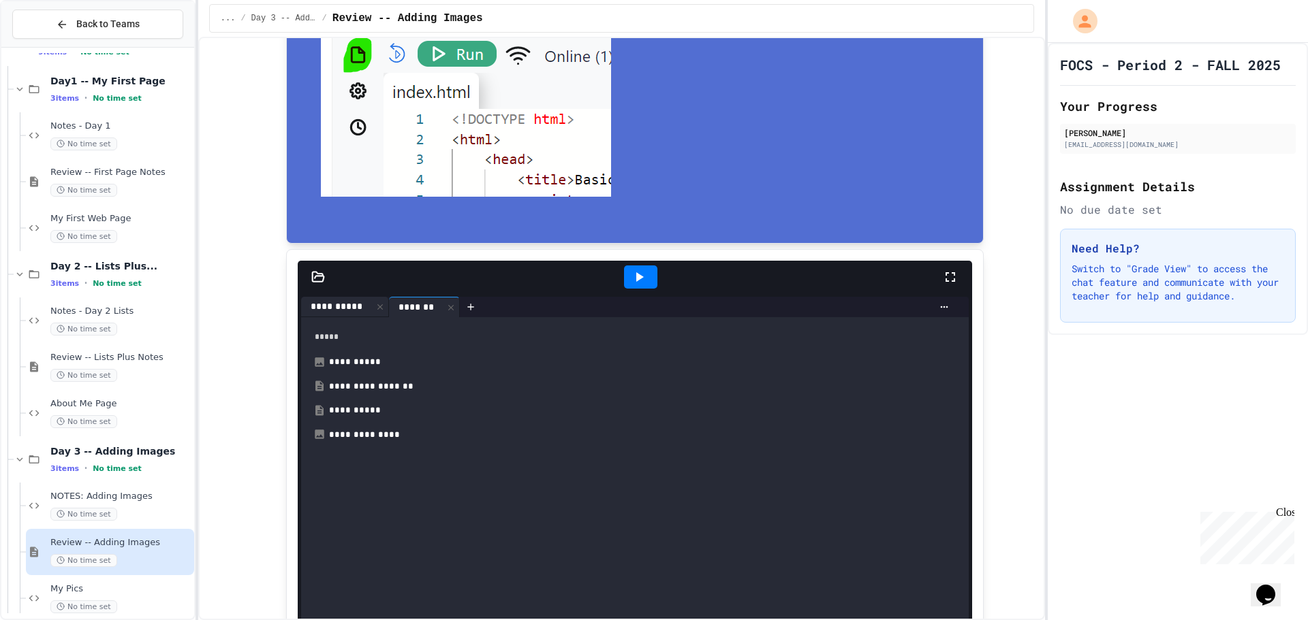
drag, startPoint x: 427, startPoint y: 305, endPoint x: 332, endPoint y: 317, distance: 96.0
click at [332, 317] on div "**********" at bounding box center [634, 561] width 667 height 489
click at [311, 273] on icon at bounding box center [318, 277] width 14 height 14
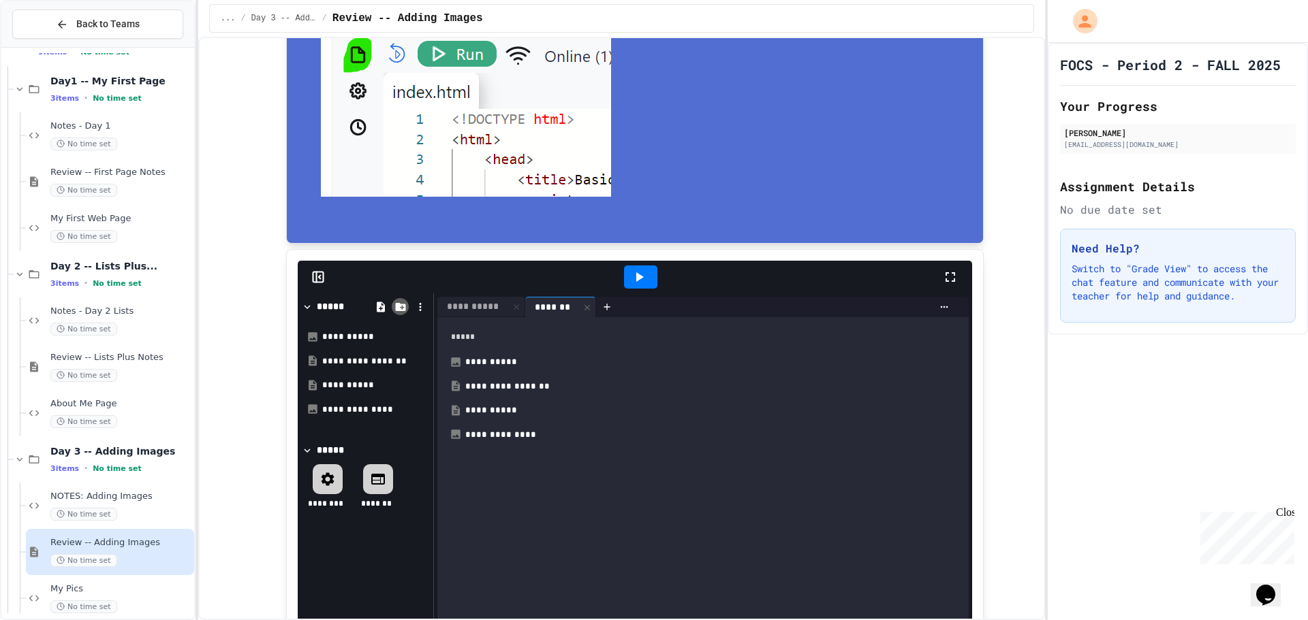
drag, startPoint x: 405, startPoint y: 299, endPoint x: 396, endPoint y: 307, distance: 12.0
click at [404, 299] on div at bounding box center [399, 307] width 59 height 20
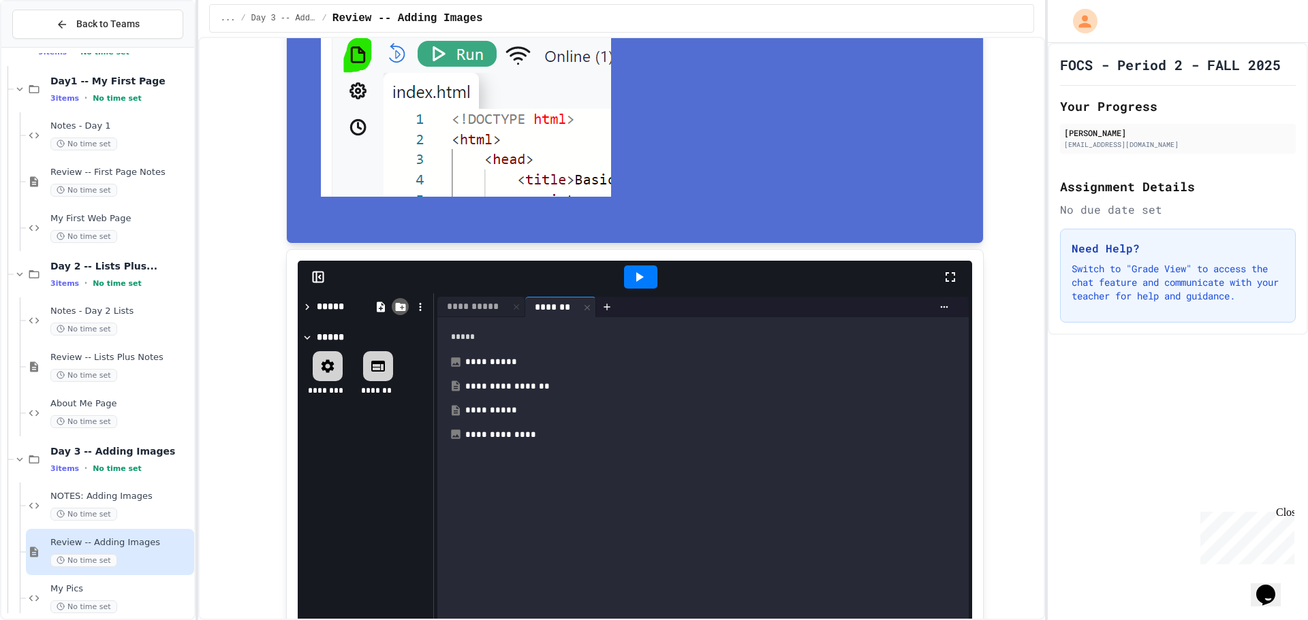
click at [394, 313] on icon at bounding box center [400, 307] width 12 height 12
click at [395, 309] on icon at bounding box center [400, 307] width 10 height 8
click at [377, 304] on icon at bounding box center [381, 307] width 8 height 10
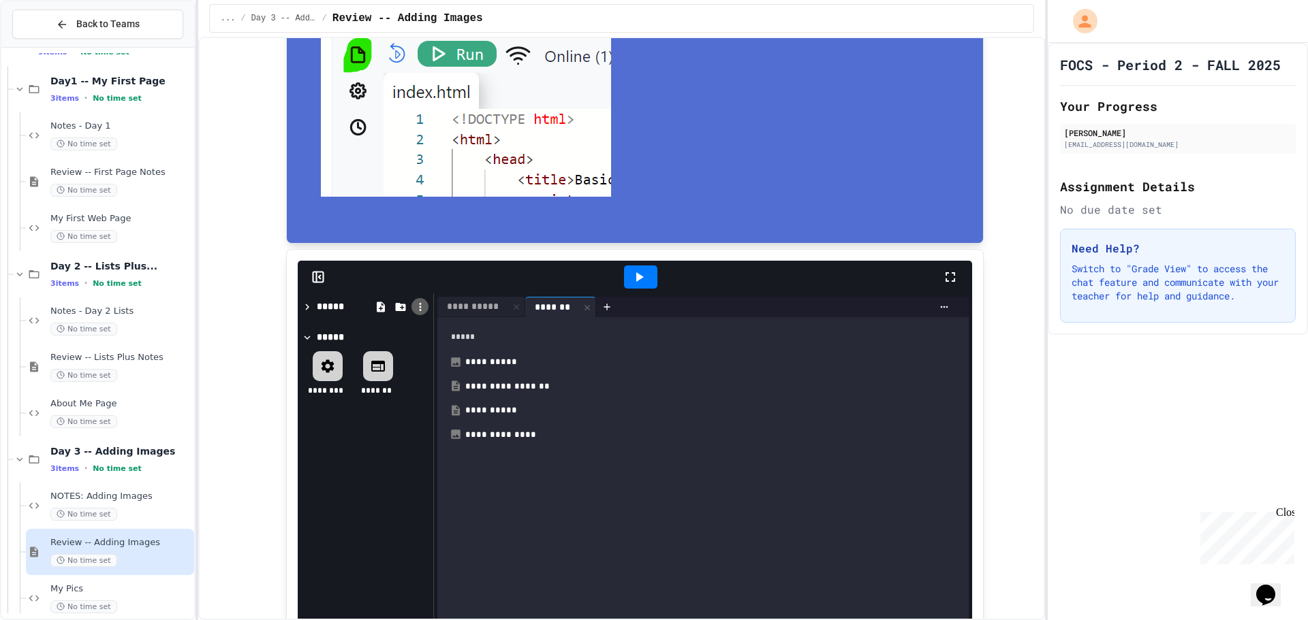
click at [419, 311] on icon at bounding box center [420, 307] width 2 height 8
click at [413, 311] on div at bounding box center [654, 310] width 1308 height 620
click at [414, 311] on icon at bounding box center [420, 307] width 12 height 12
click at [413, 311] on div at bounding box center [654, 310] width 1308 height 620
click at [306, 336] on icon at bounding box center [307, 338] width 12 height 12
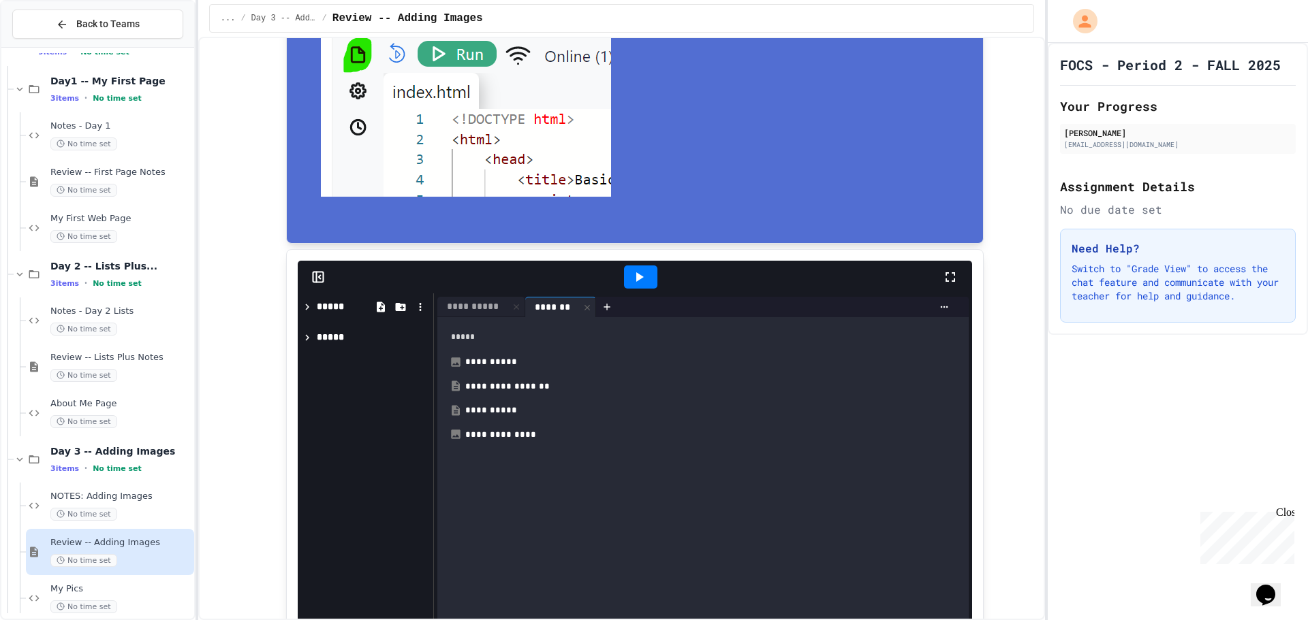
click at [306, 336] on icon at bounding box center [307, 338] width 12 height 12
click at [305, 309] on icon at bounding box center [307, 307] width 12 height 12
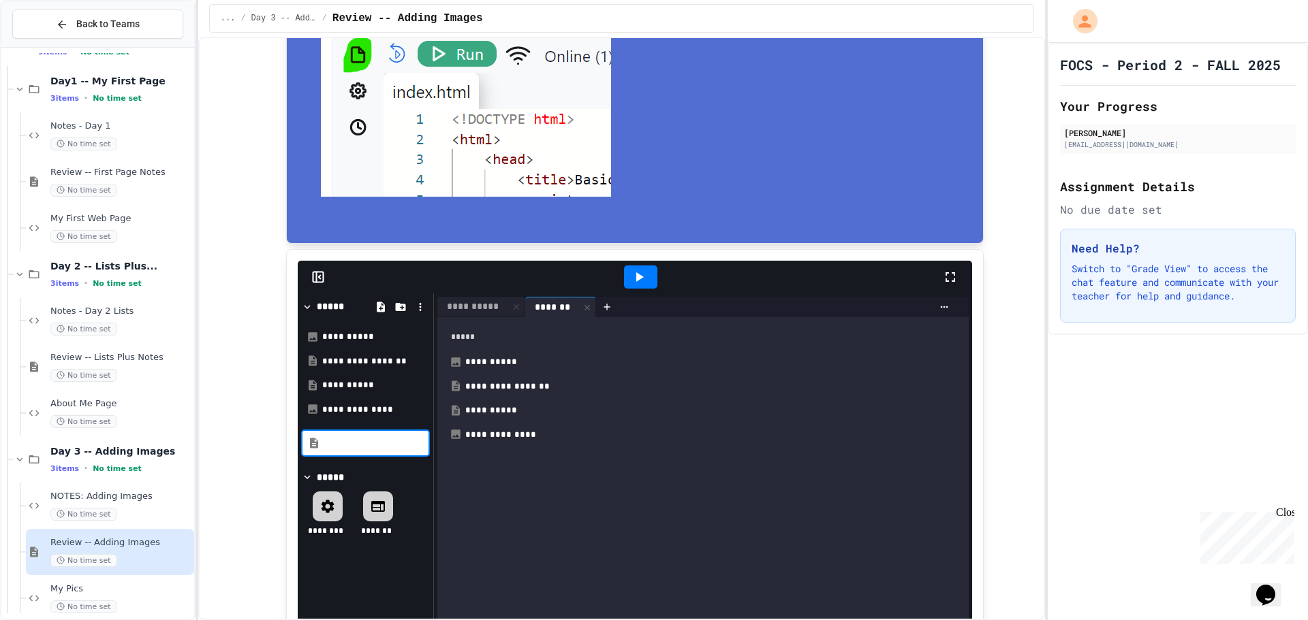
drag, startPoint x: 110, startPoint y: 603, endPoint x: 107, endPoint y: 614, distance: 10.8
click at [113, 612] on div "Web Pages 9 items • No time set Day1 -- My First Page 3 items • No time set Not…" at bounding box center [97, 333] width 193 height 560
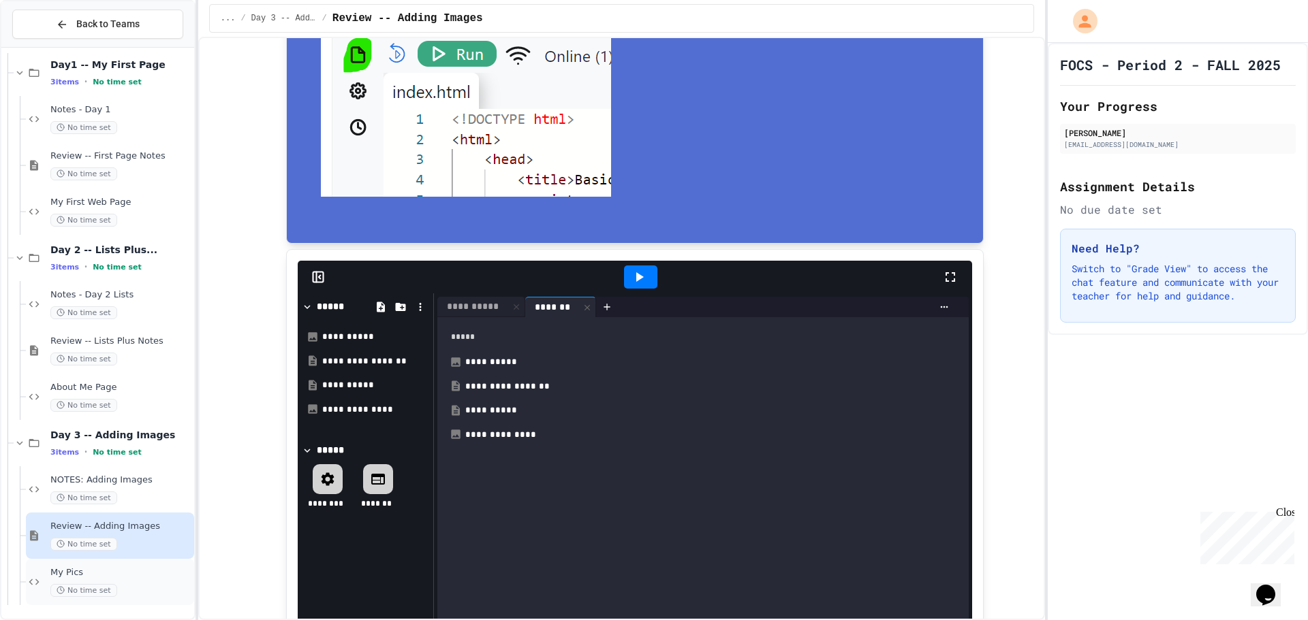
click at [82, 593] on span "No time set" at bounding box center [83, 590] width 67 height 13
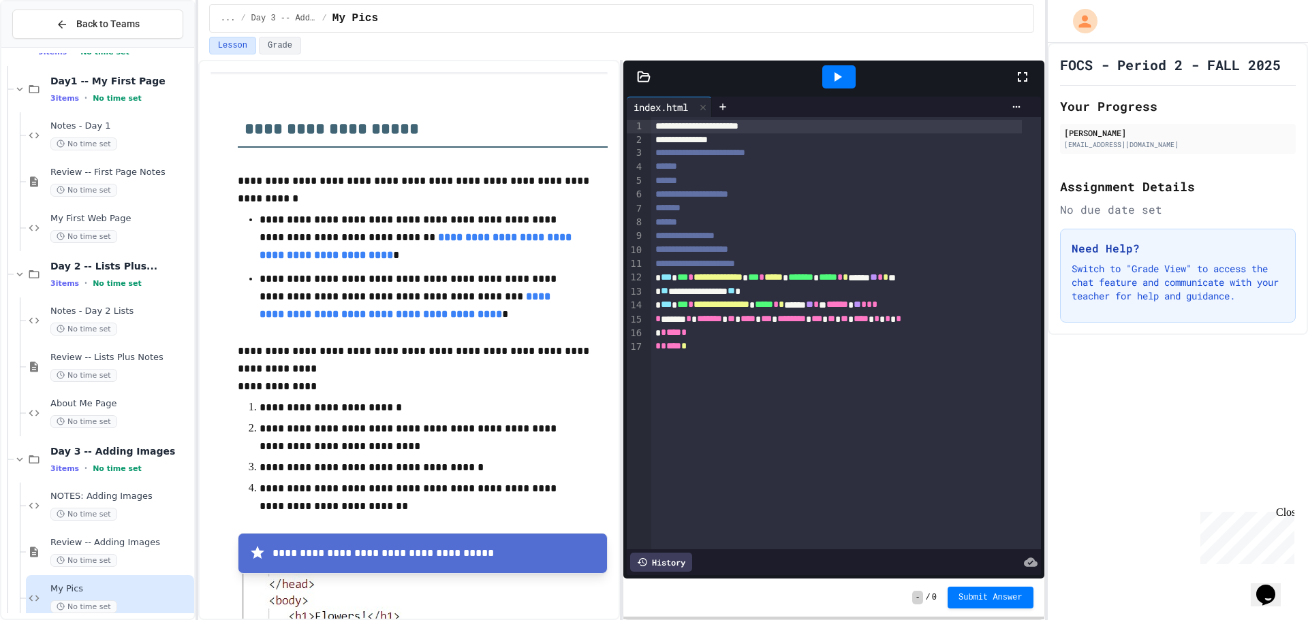
click at [733, 94] on div at bounding box center [838, 77] width 349 height 37
click at [733, 99] on div at bounding box center [723, 107] width 22 height 20
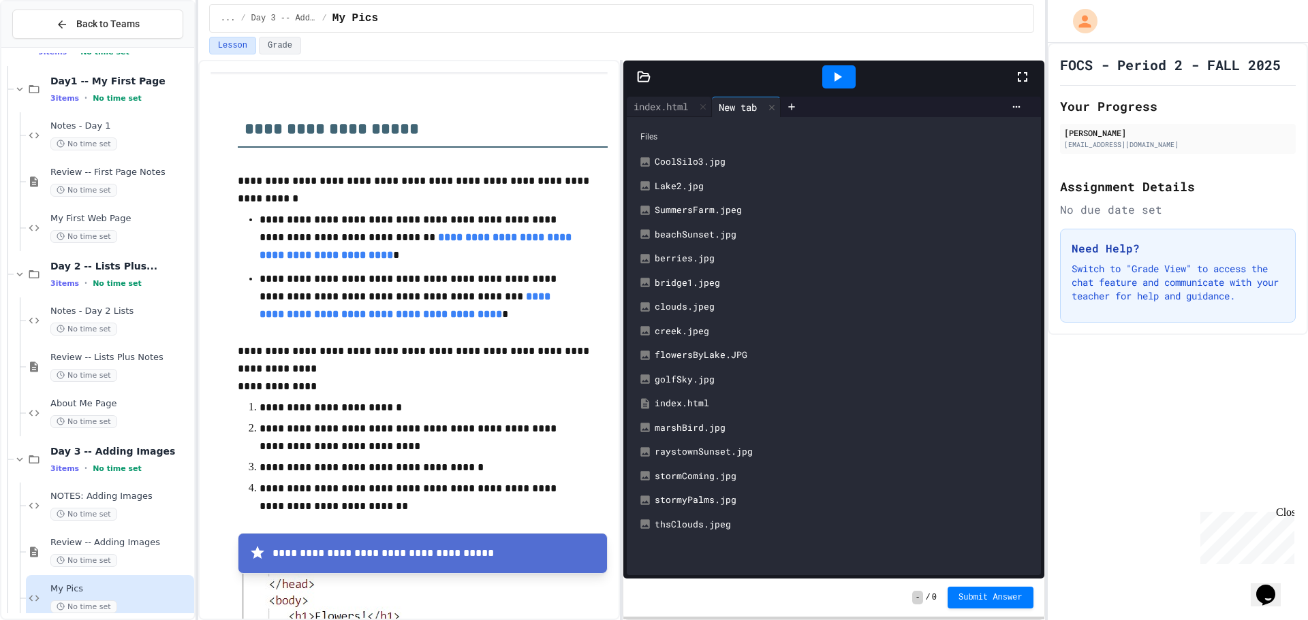
click at [637, 72] on icon at bounding box center [644, 77] width 14 height 14
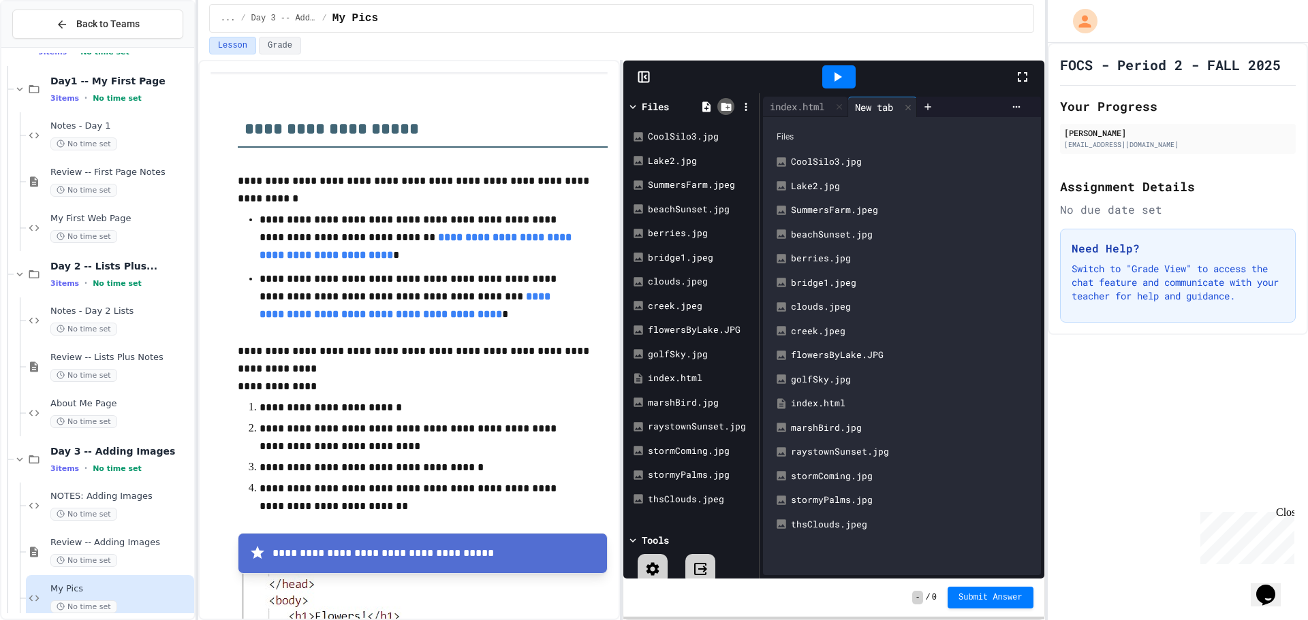
click at [723, 101] on icon at bounding box center [726, 107] width 12 height 12
click at [750, 110] on icon at bounding box center [746, 107] width 12 height 12
click at [809, 110] on div "index.html" at bounding box center [797, 106] width 68 height 14
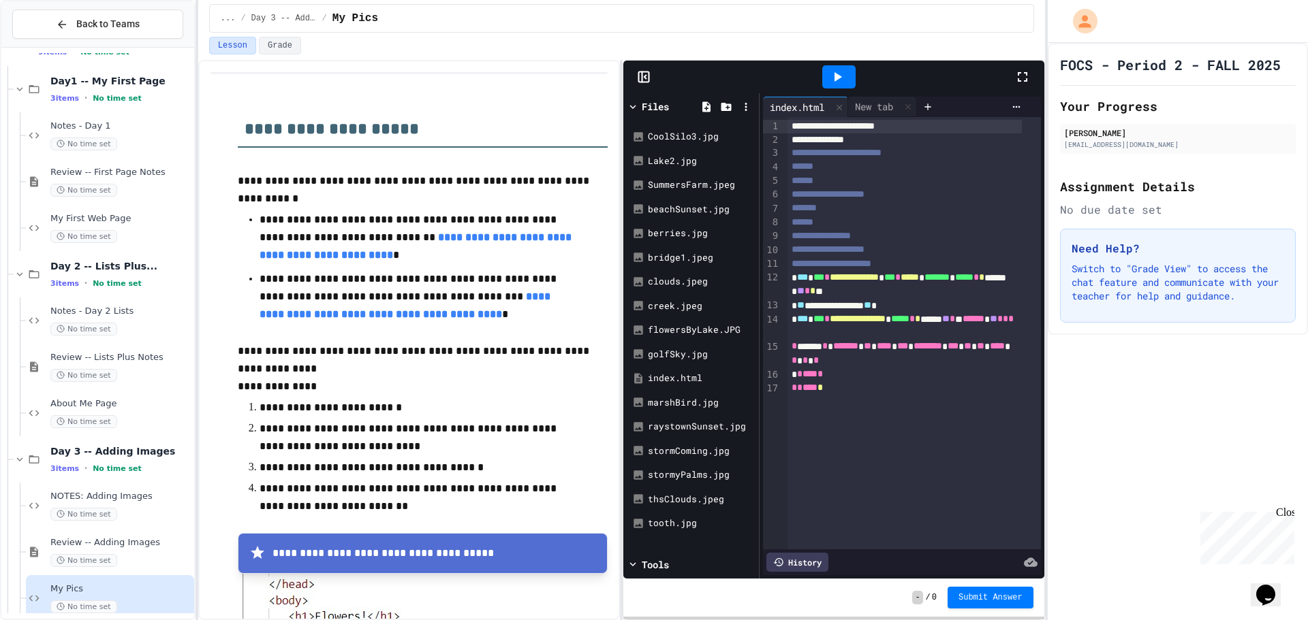
click at [879, 281] on span "**********" at bounding box center [853, 277] width 49 height 10
click at [840, 74] on icon at bounding box center [837, 77] width 16 height 16
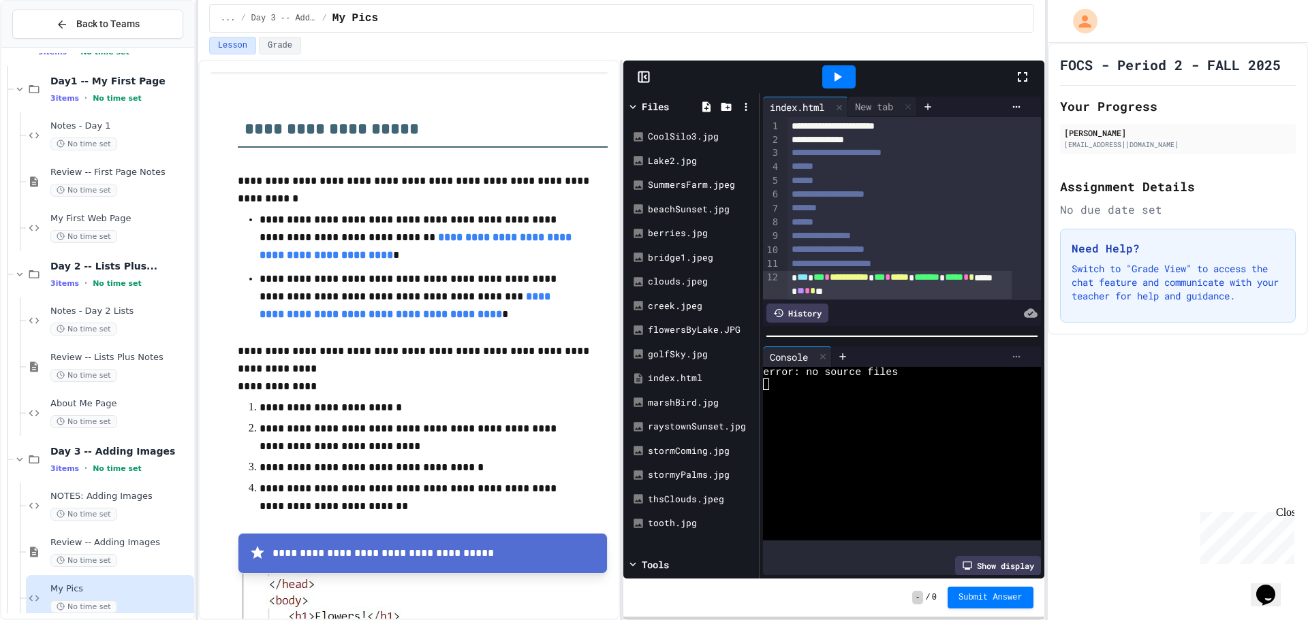
click at [1011, 351] on icon at bounding box center [1016, 356] width 11 height 11
click at [1000, 352] on div at bounding box center [654, 310] width 1308 height 620
click at [27, 197] on div "Review -- First Page Notes No time set" at bounding box center [110, 182] width 168 height 46
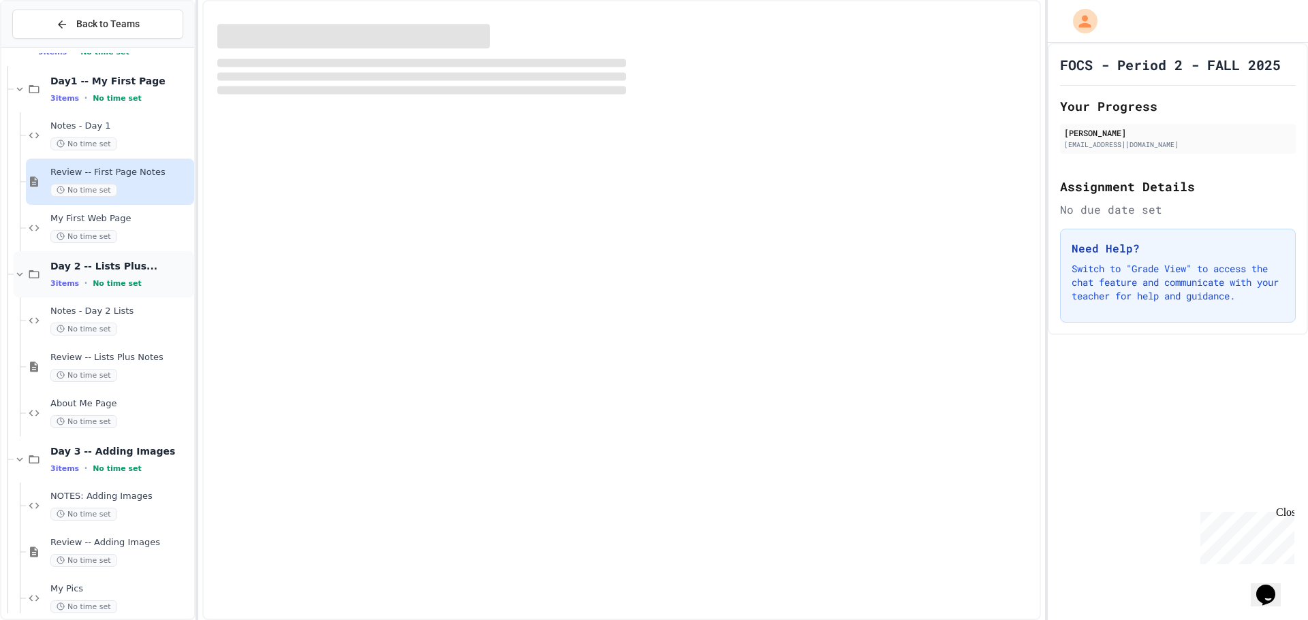
click at [43, 254] on div "Day 2 -- Lists Plus... 3 items • No time set" at bounding box center [104, 274] width 180 height 46
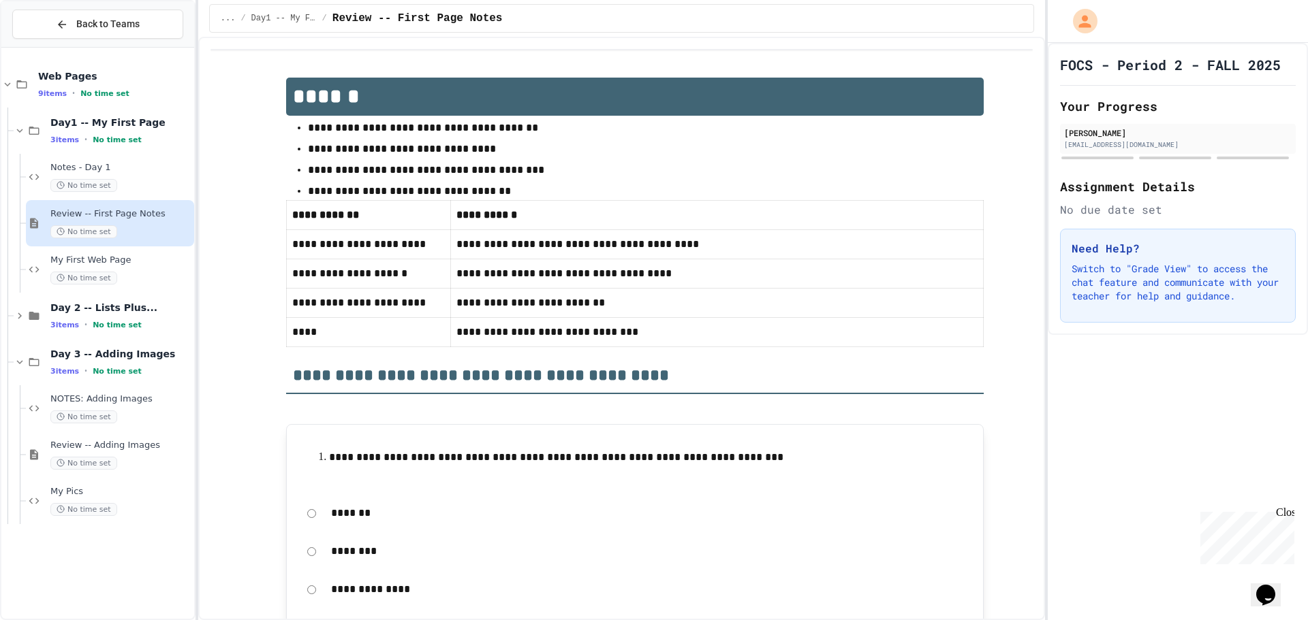
click at [69, 417] on span "No time set" at bounding box center [83, 417] width 67 height 13
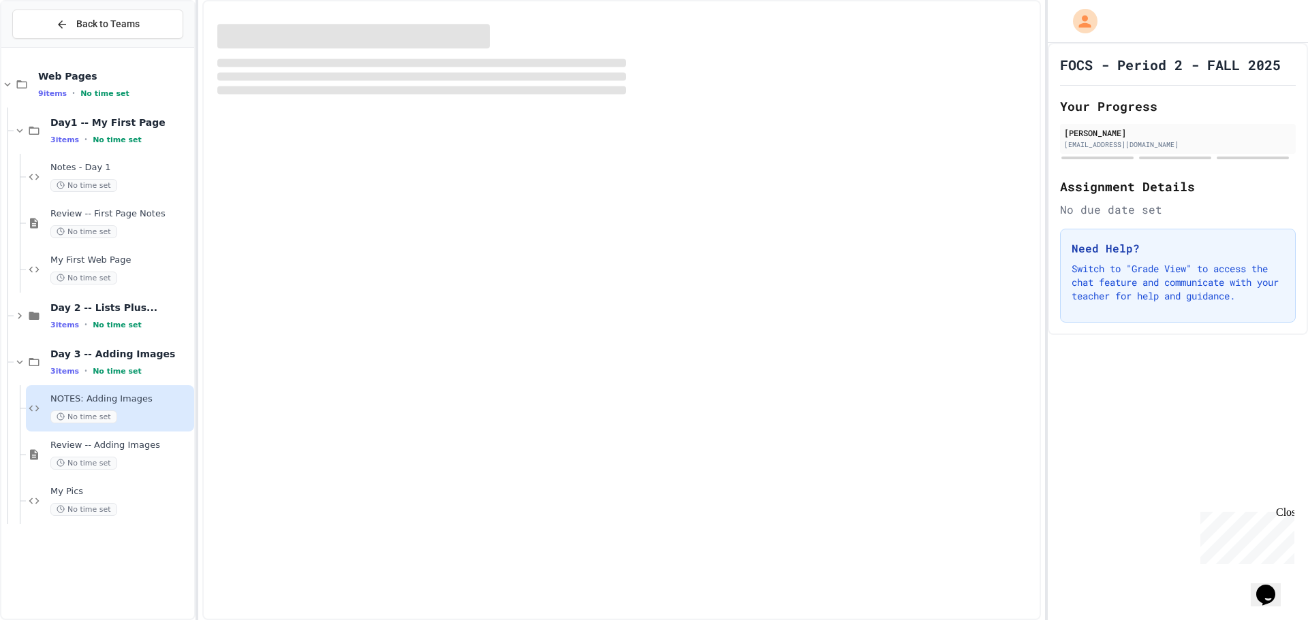
click at [93, 370] on span "No time set" at bounding box center [117, 371] width 49 height 9
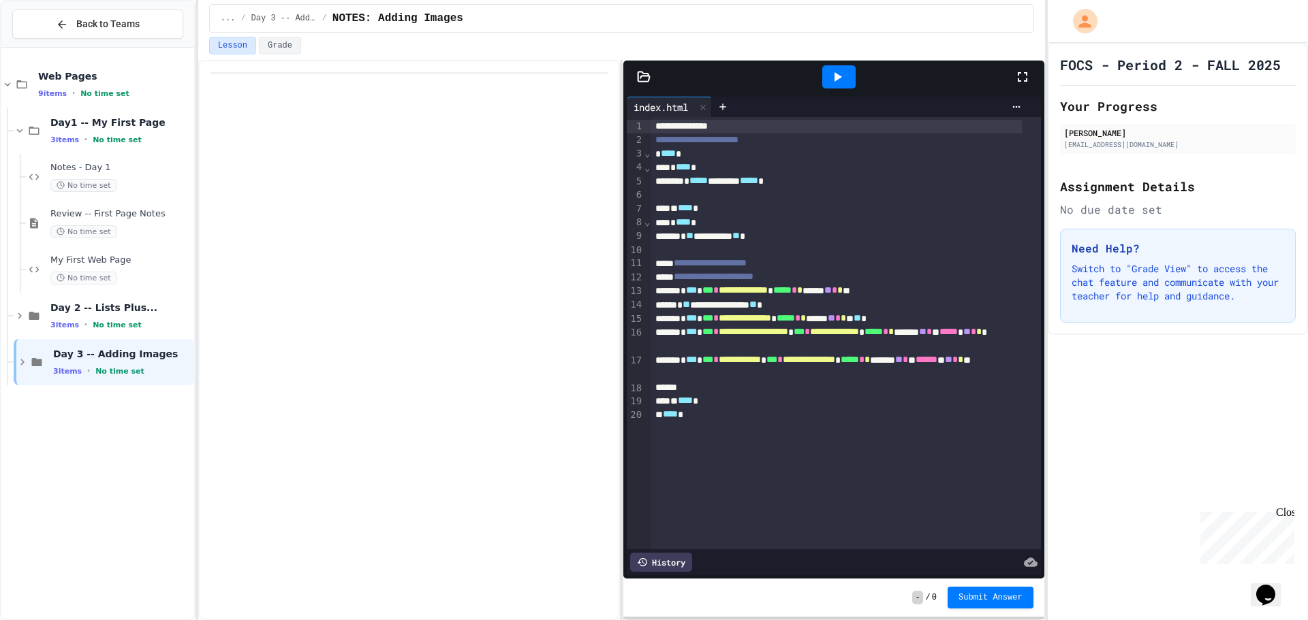
click at [828, 65] on div at bounding box center [838, 77] width 47 height 37
click at [828, 65] on div at bounding box center [838, 76] width 33 height 23
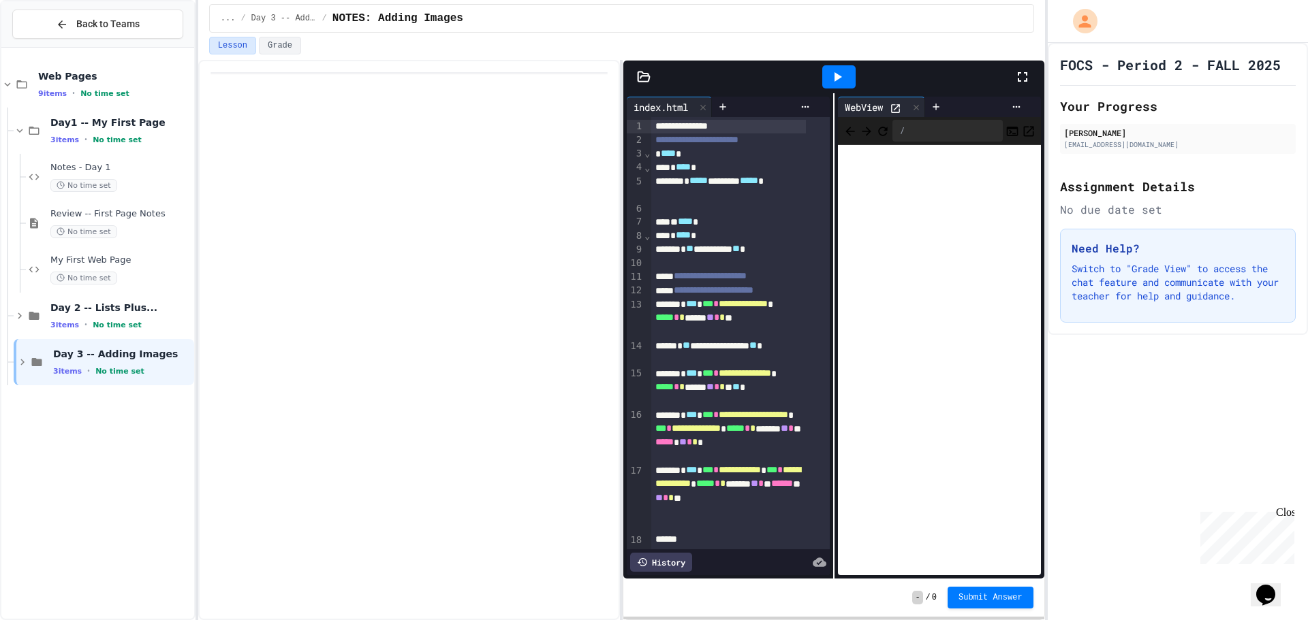
click at [836, 69] on icon at bounding box center [837, 77] width 16 height 16
click at [22, 354] on div "Day 3 -- Adding Images 3 items • No time set" at bounding box center [104, 362] width 180 height 46
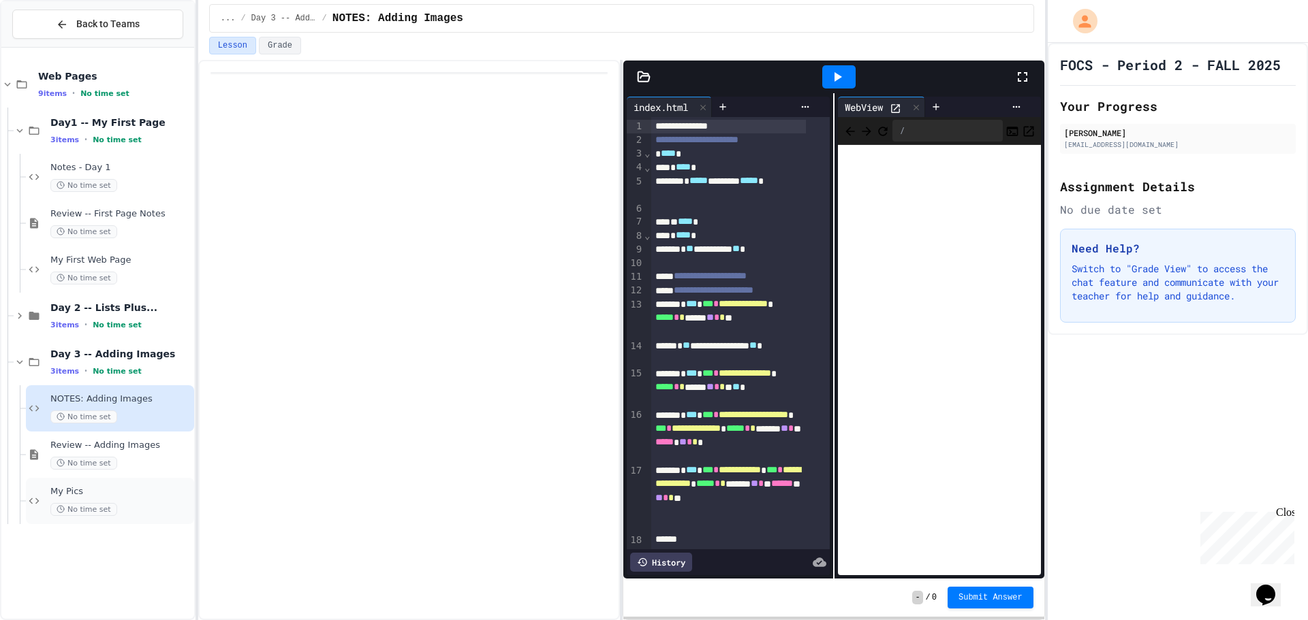
click at [114, 499] on div "My Pics No time set" at bounding box center [120, 501] width 141 height 30
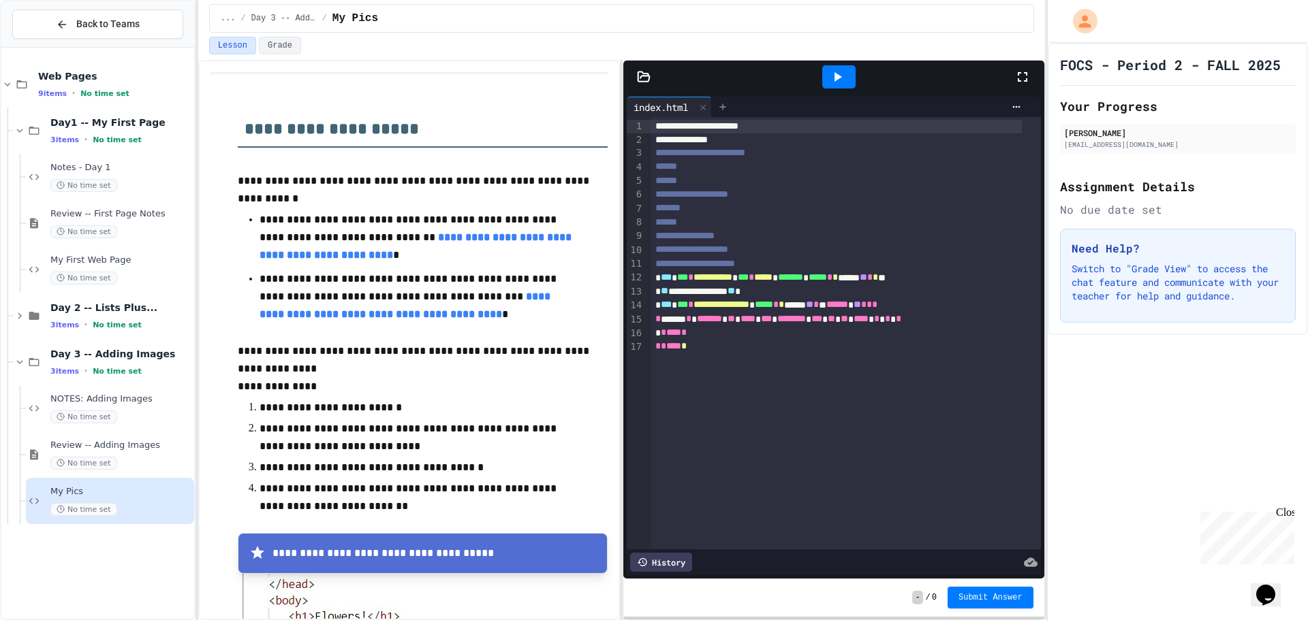
click at [726, 105] on icon at bounding box center [722, 106] width 11 height 11
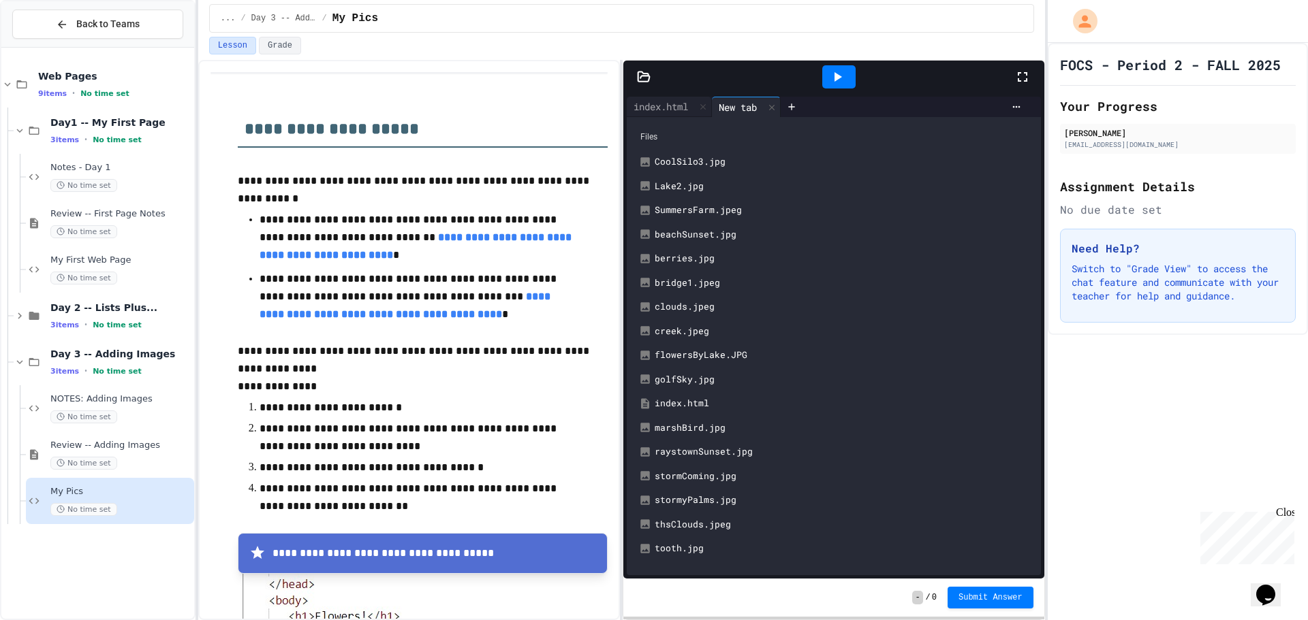
click at [630, 80] on div at bounding box center [643, 77] width 41 height 14
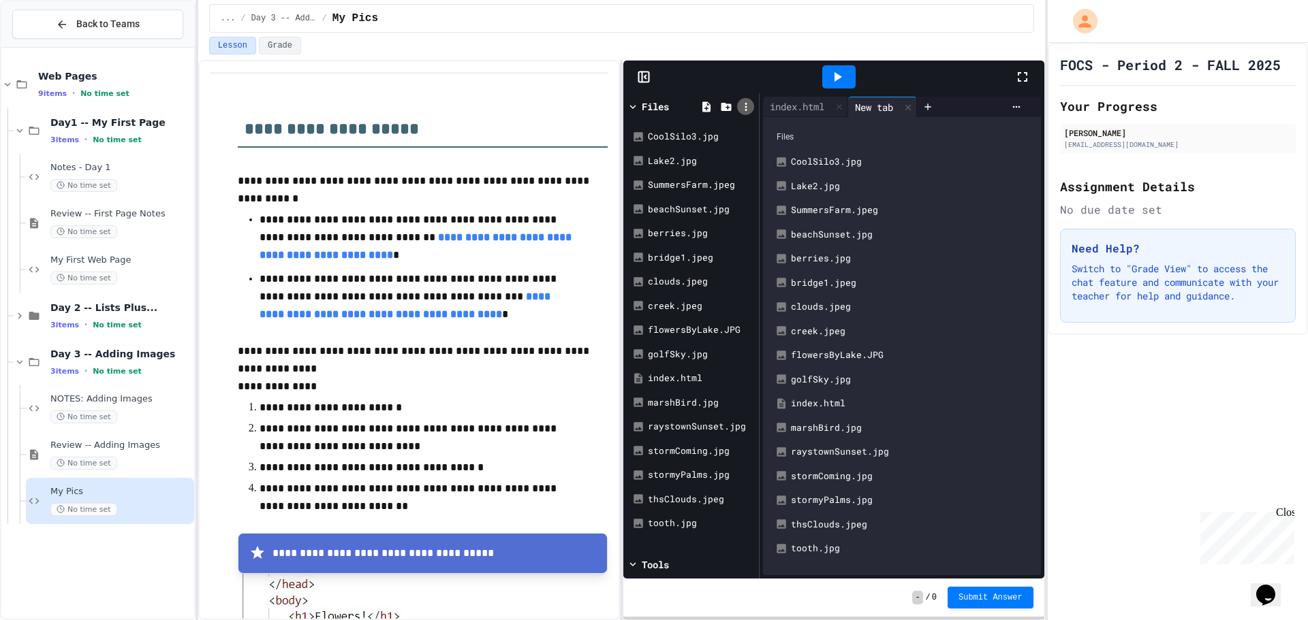
click at [738, 106] on div at bounding box center [745, 106] width 17 height 17
click at [746, 100] on div at bounding box center [654, 310] width 1308 height 620
click at [633, 101] on icon at bounding box center [633, 107] width 12 height 12
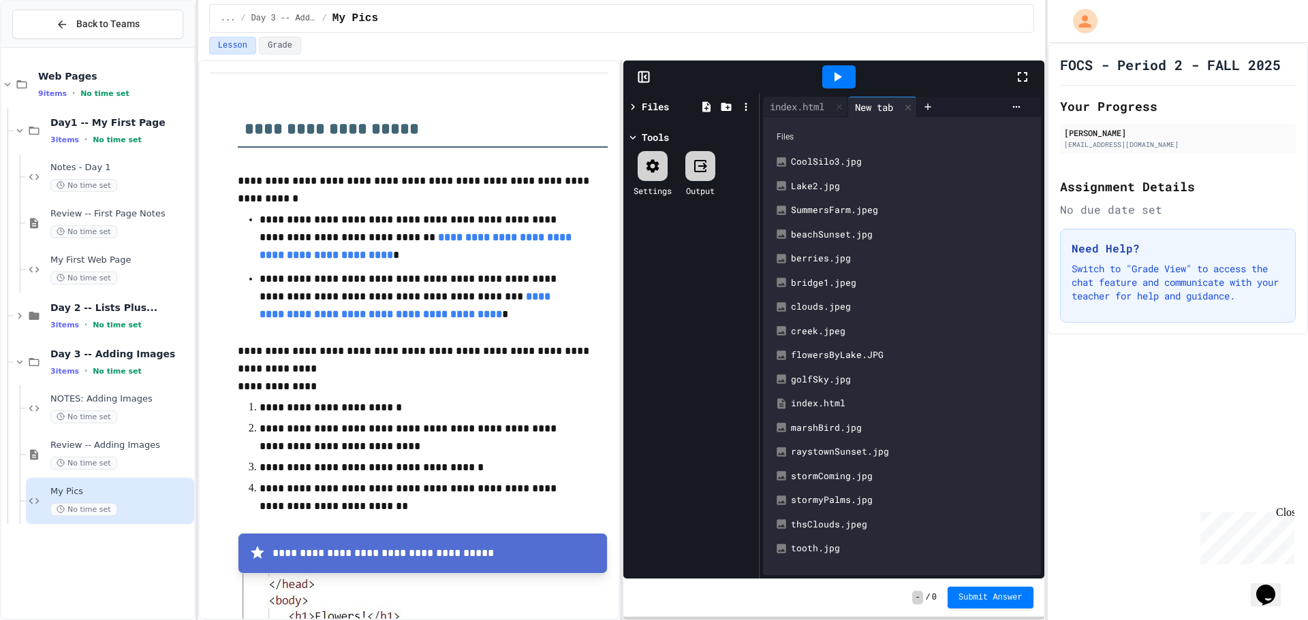
click at [652, 180] on div at bounding box center [652, 166] width 30 height 30
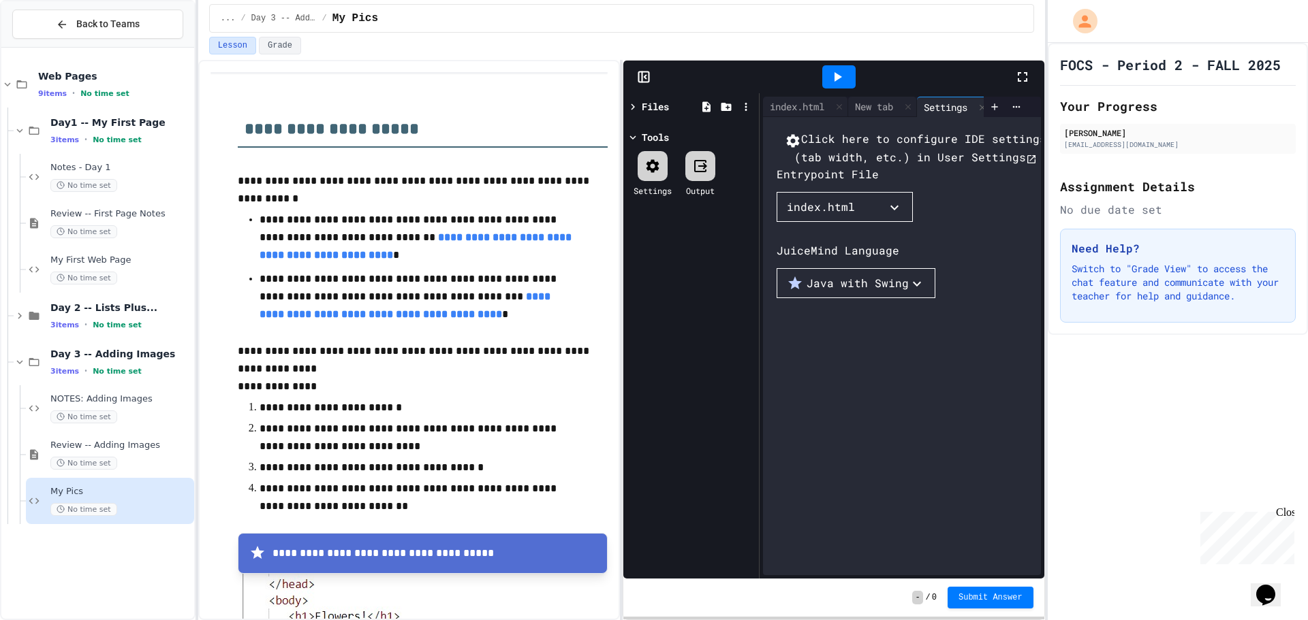
click at [653, 178] on div at bounding box center [652, 166] width 30 height 30
click at [834, 73] on icon at bounding box center [837, 77] width 16 height 16
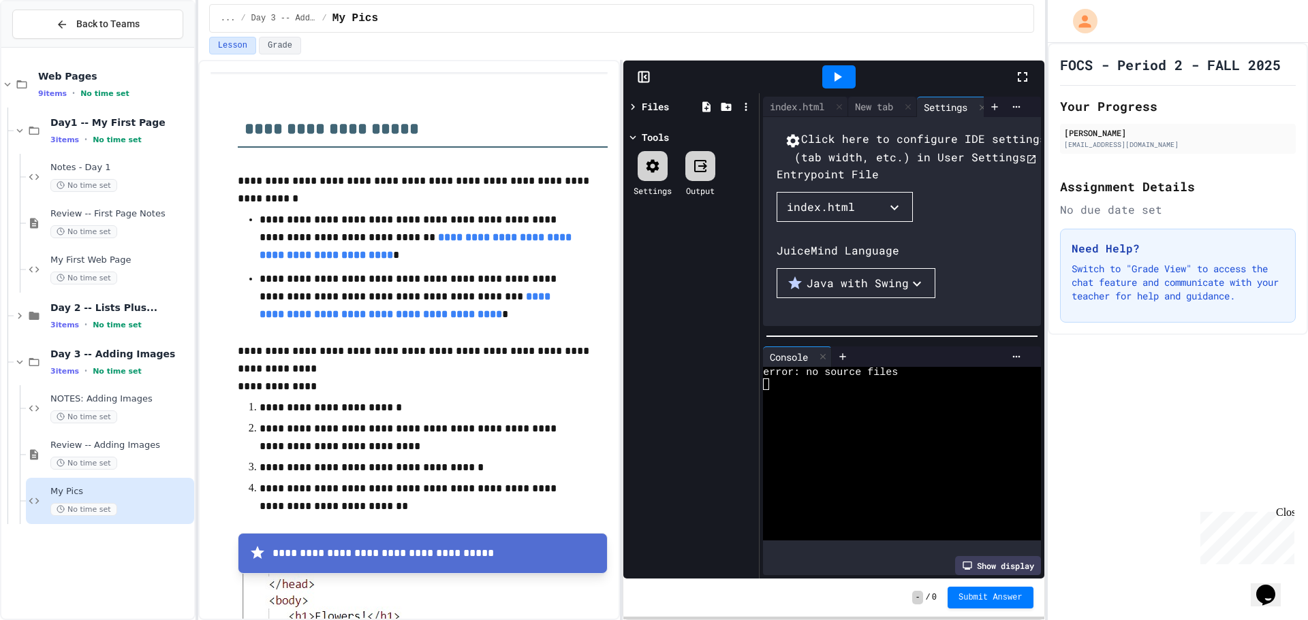
click at [834, 73] on icon at bounding box center [837, 77] width 16 height 16
click at [114, 434] on div "Review -- Adding Images No time set" at bounding box center [110, 455] width 168 height 46
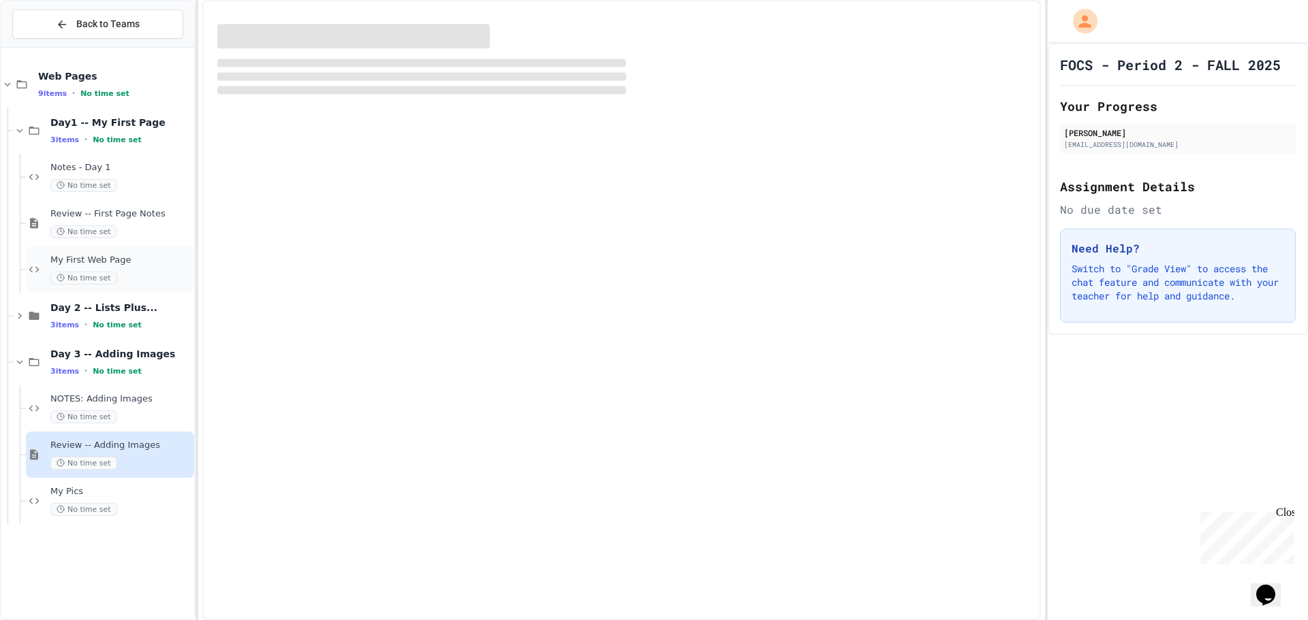
click at [123, 247] on div "My First Web Page No time set" at bounding box center [110, 270] width 168 height 46
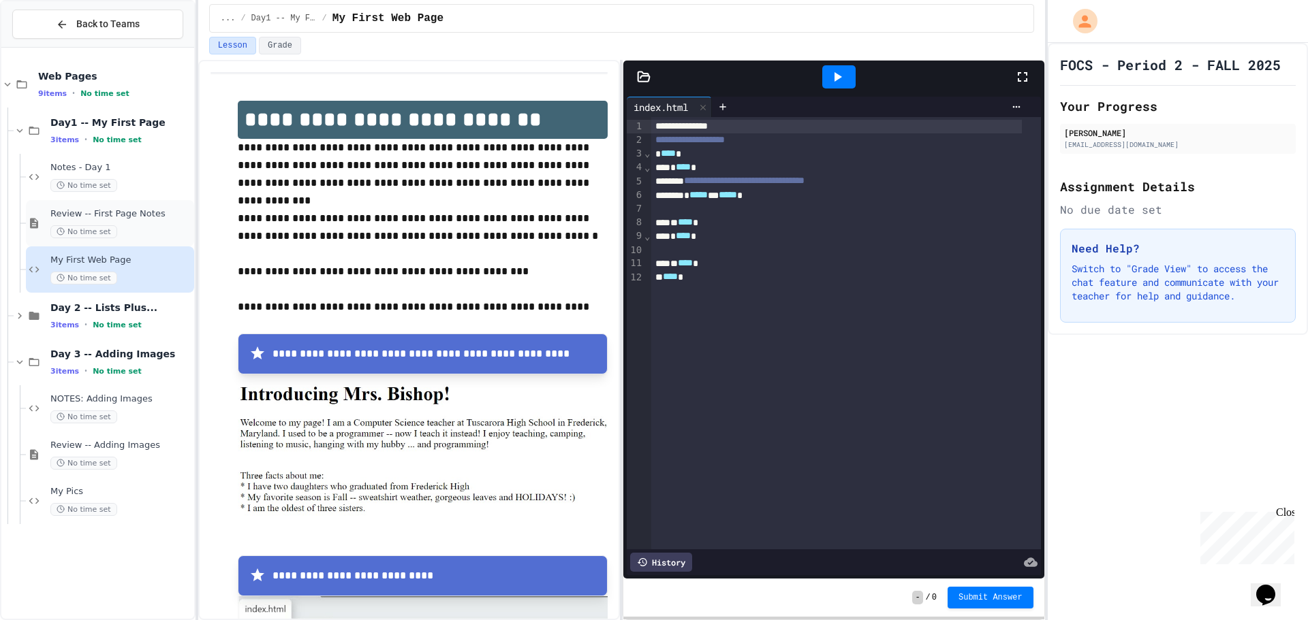
click at [99, 210] on span "Review -- First Page Notes" at bounding box center [120, 214] width 141 height 12
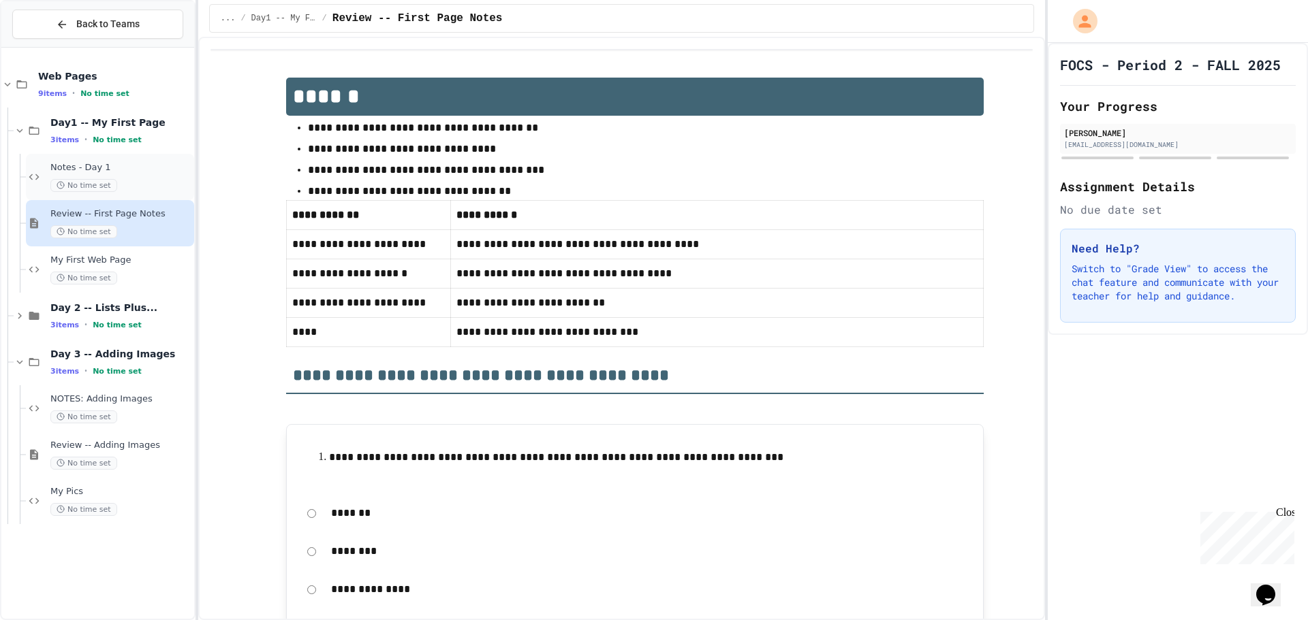
click at [108, 183] on span "No time set" at bounding box center [83, 185] width 67 height 13
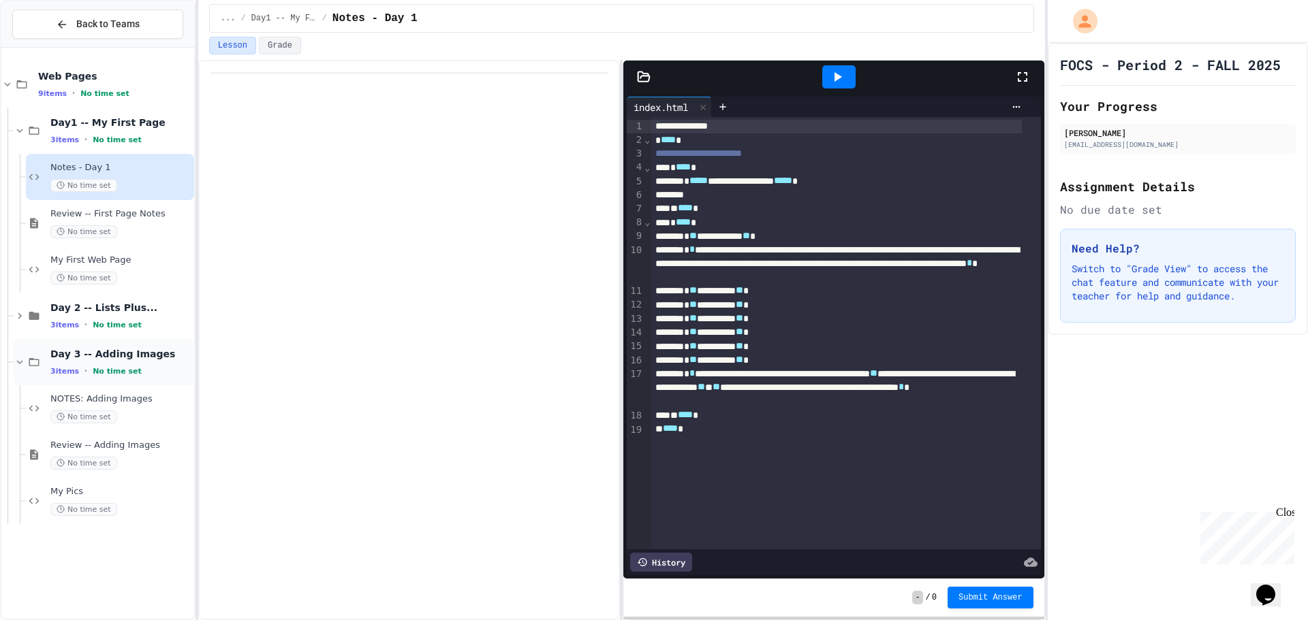
click at [133, 373] on div "3 items • No time set" at bounding box center [120, 371] width 141 height 11
click at [137, 364] on div "Day 3 -- Adding Images 3 items • No time set" at bounding box center [120, 362] width 141 height 29
click at [49, 446] on div "Review -- Adding Images No time set" at bounding box center [110, 455] width 168 height 46
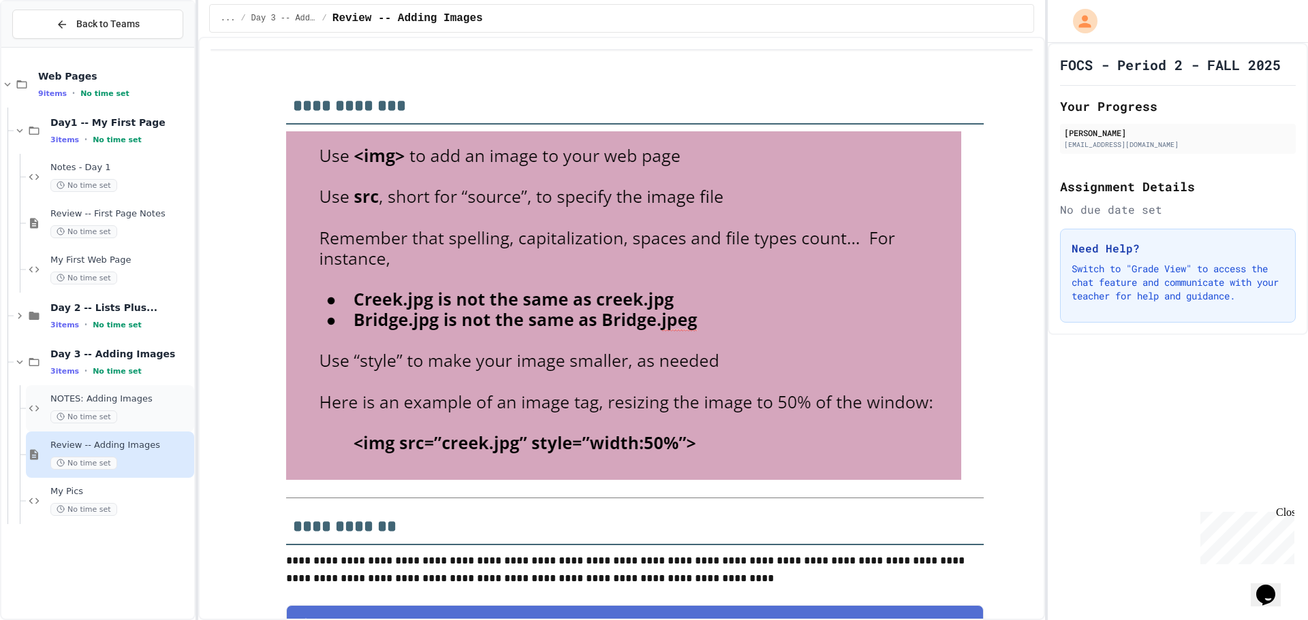
click at [42, 403] on icon at bounding box center [34, 408] width 16 height 12
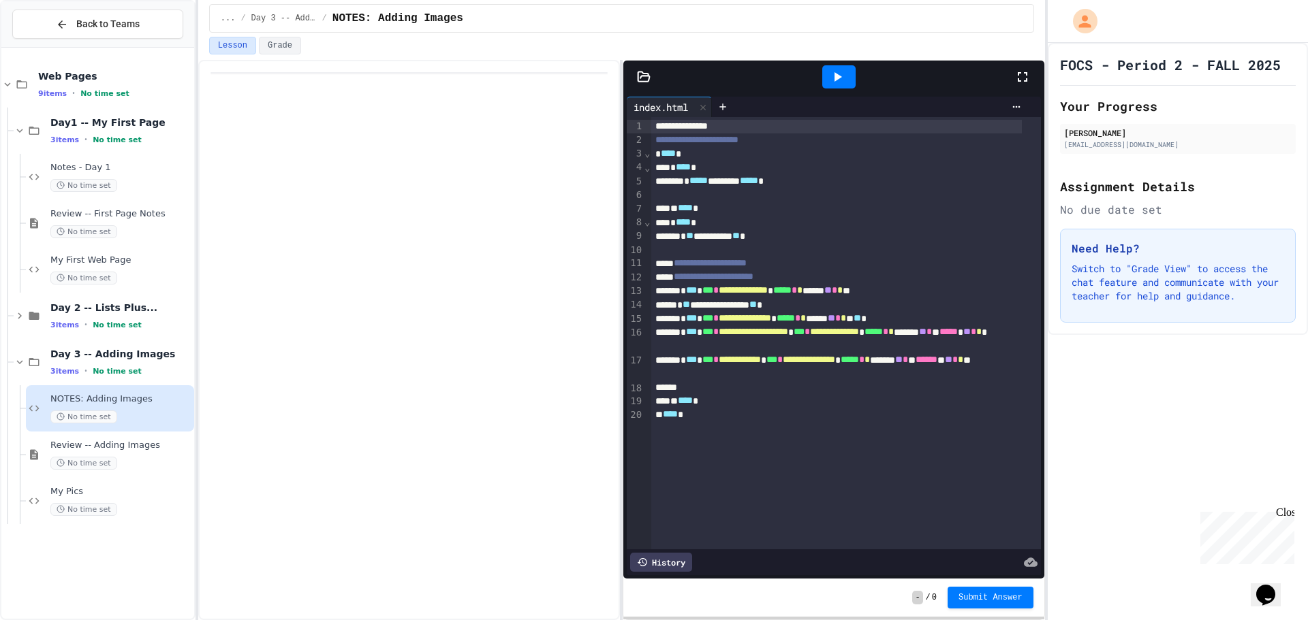
click at [277, 56] on div "Lesson Grade" at bounding box center [621, 48] width 847 height 23
drag, startPoint x: 277, startPoint y: 54, endPoint x: 259, endPoint y: 46, distance: 19.9
click at [277, 53] on button "Grade" at bounding box center [280, 46] width 42 height 18
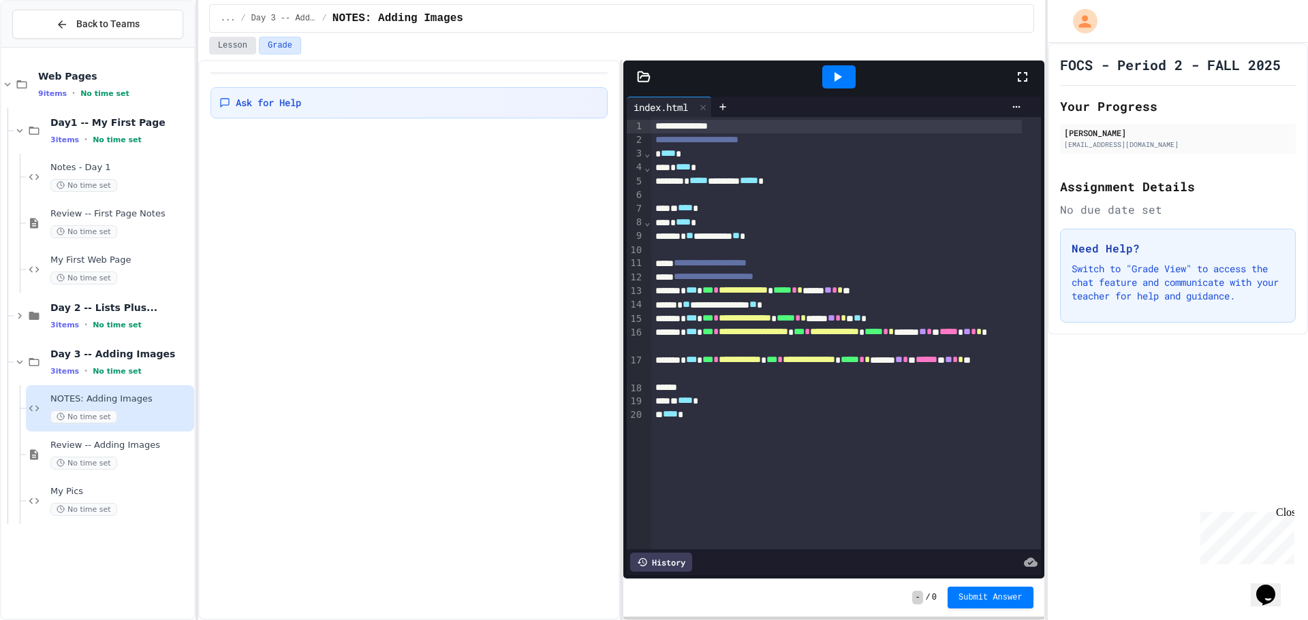
click at [230, 42] on button "Lesson" at bounding box center [232, 46] width 47 height 18
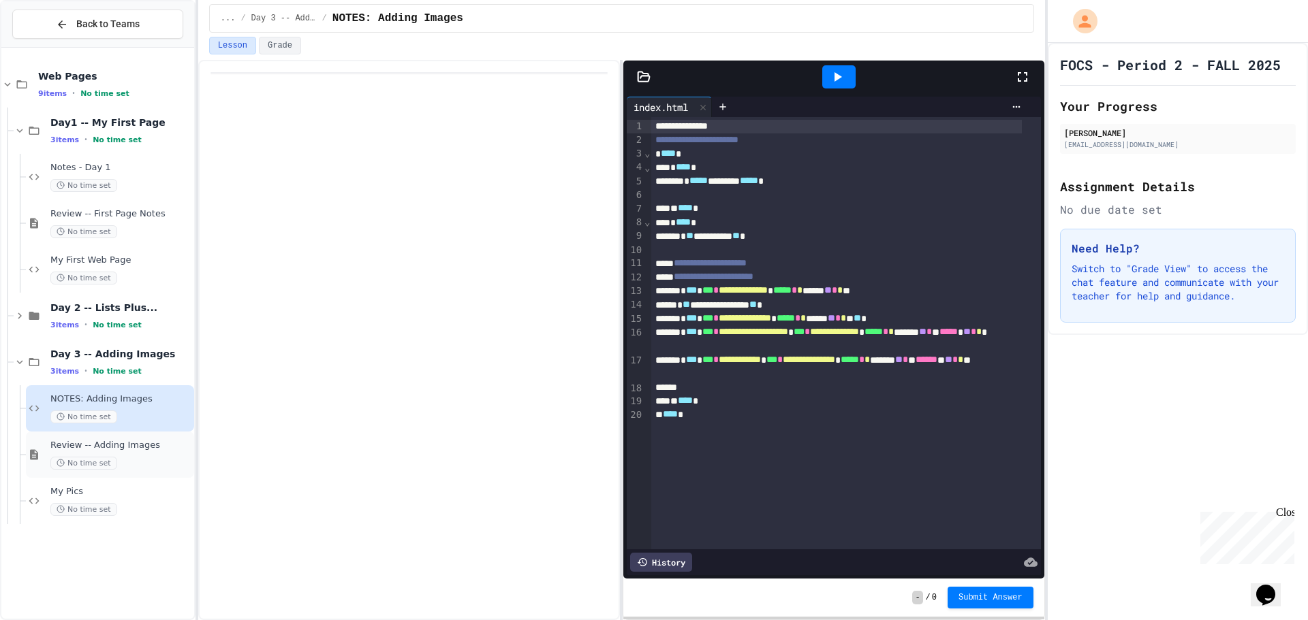
click at [105, 468] on span "No time set" at bounding box center [83, 463] width 67 height 13
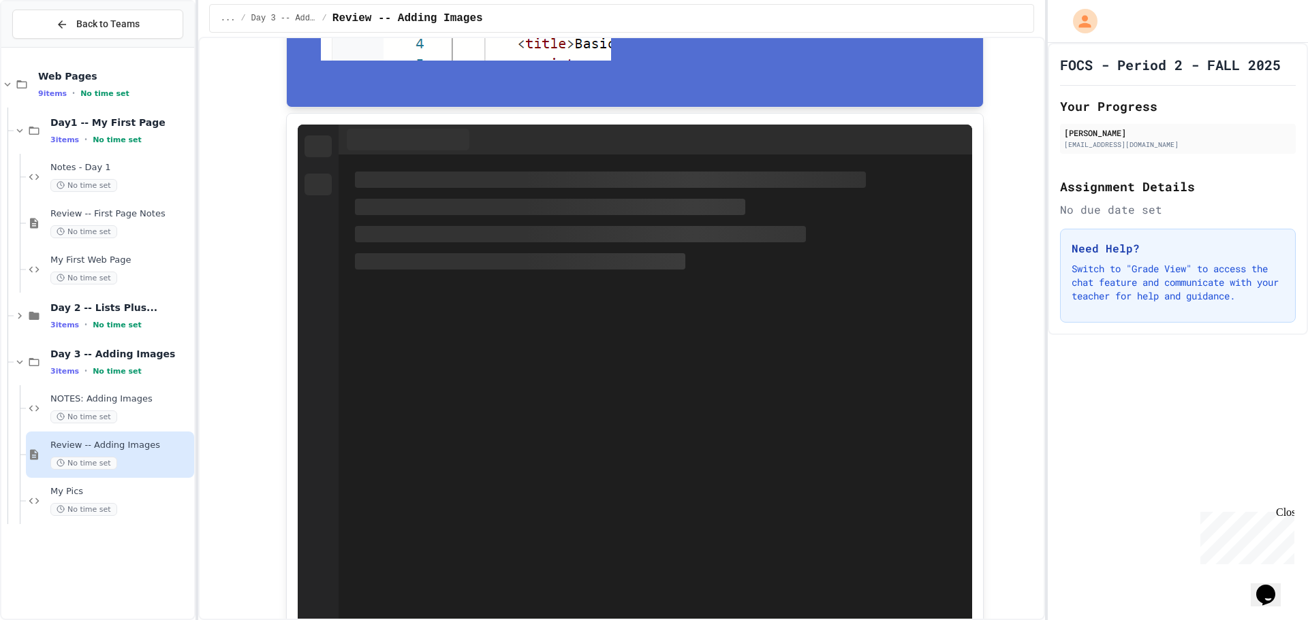
scroll to position [1158, 0]
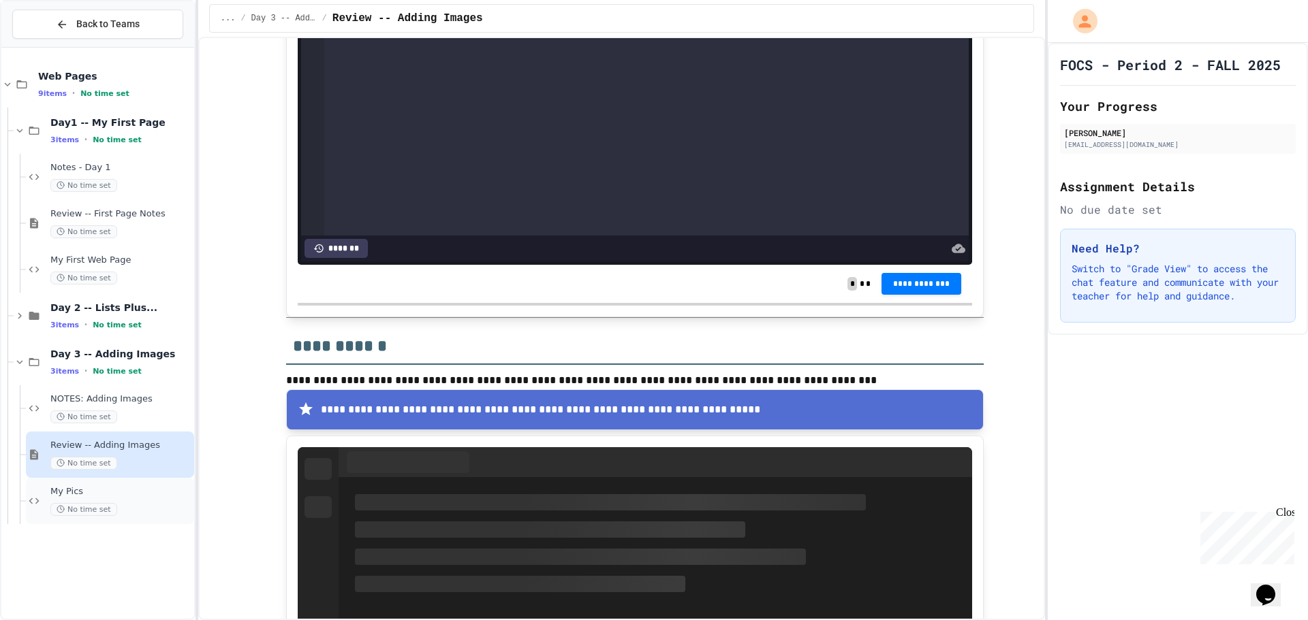
click at [91, 500] on div "My Pics No time set" at bounding box center [120, 501] width 141 height 30
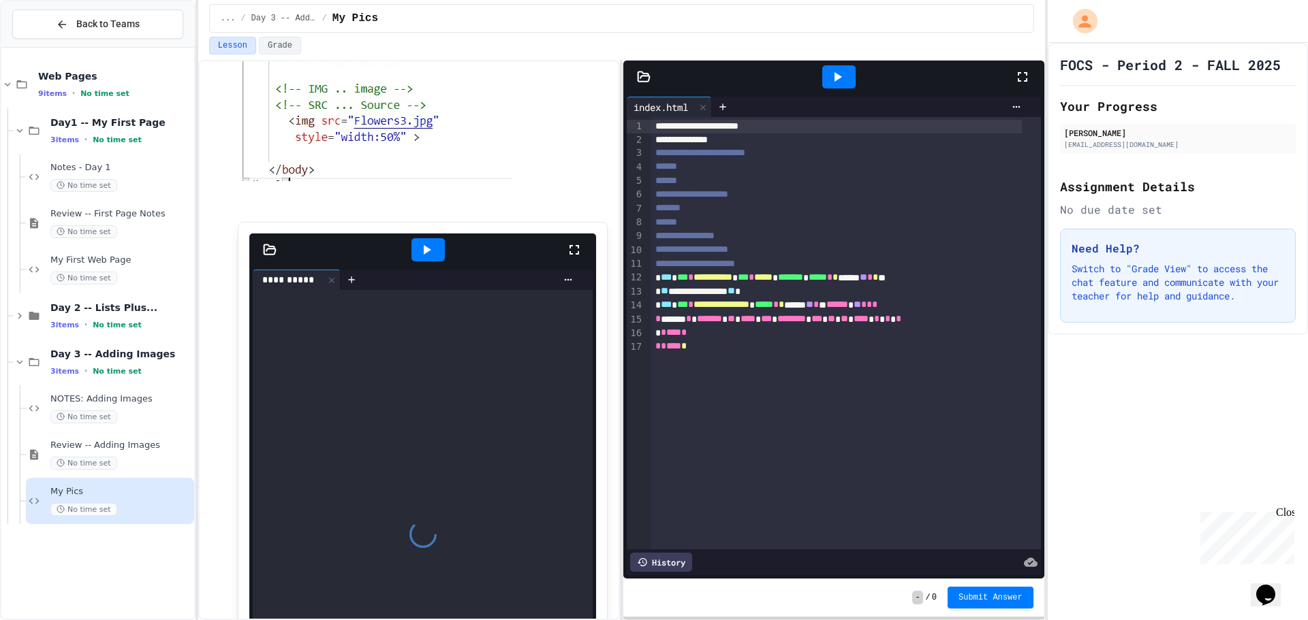
scroll to position [681, 0]
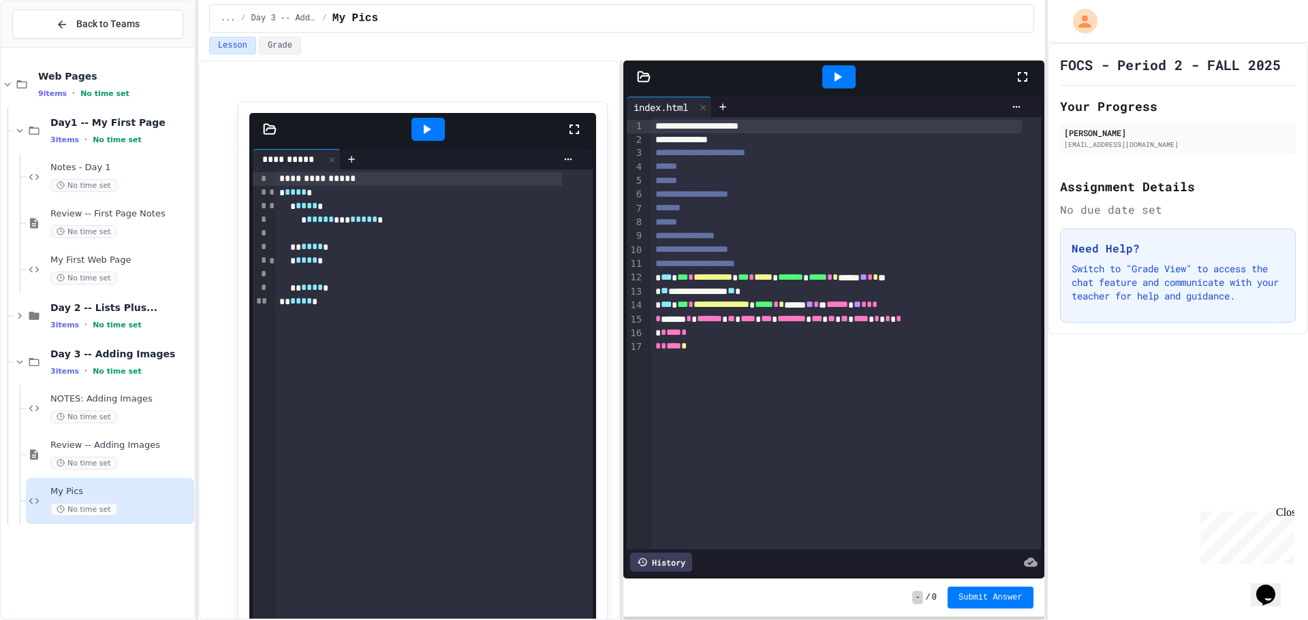
click at [411, 128] on div at bounding box center [427, 129] width 33 height 23
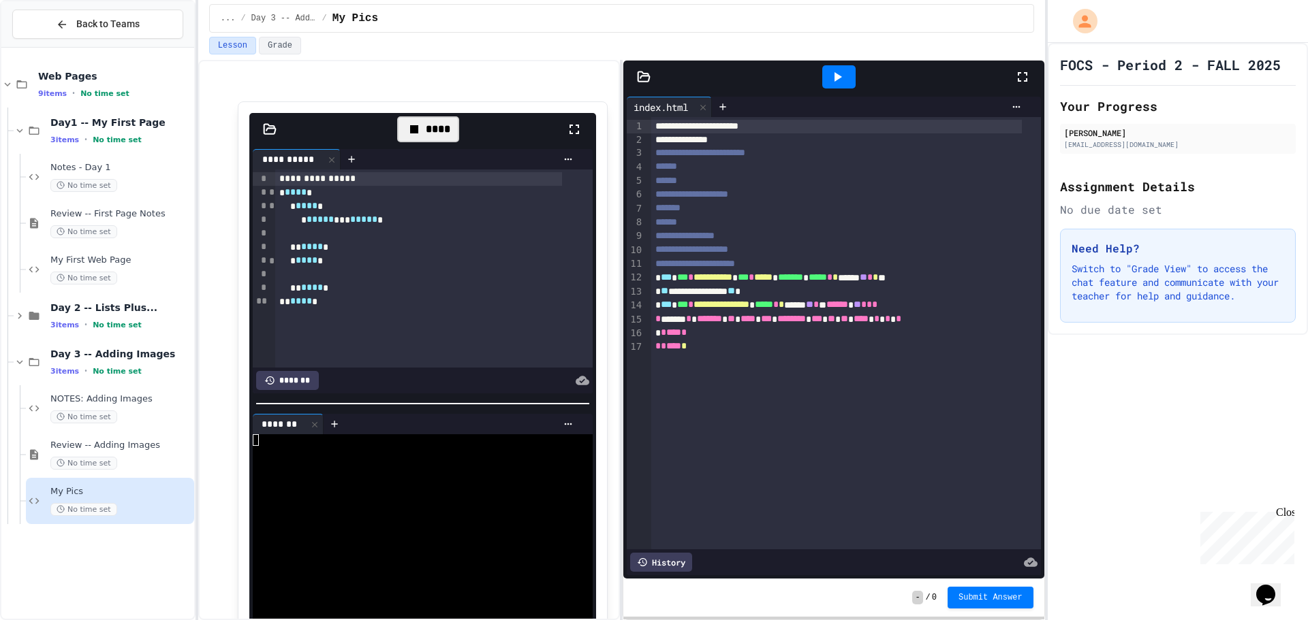
click at [410, 127] on icon at bounding box center [414, 129] width 8 height 8
click at [409, 127] on div at bounding box center [428, 129] width 62 height 26
click at [410, 127] on icon at bounding box center [414, 129] width 8 height 8
click at [409, 127] on div "****" at bounding box center [428, 129] width 62 height 26
click at [108, 483] on div "My Pics No time set" at bounding box center [110, 501] width 168 height 46
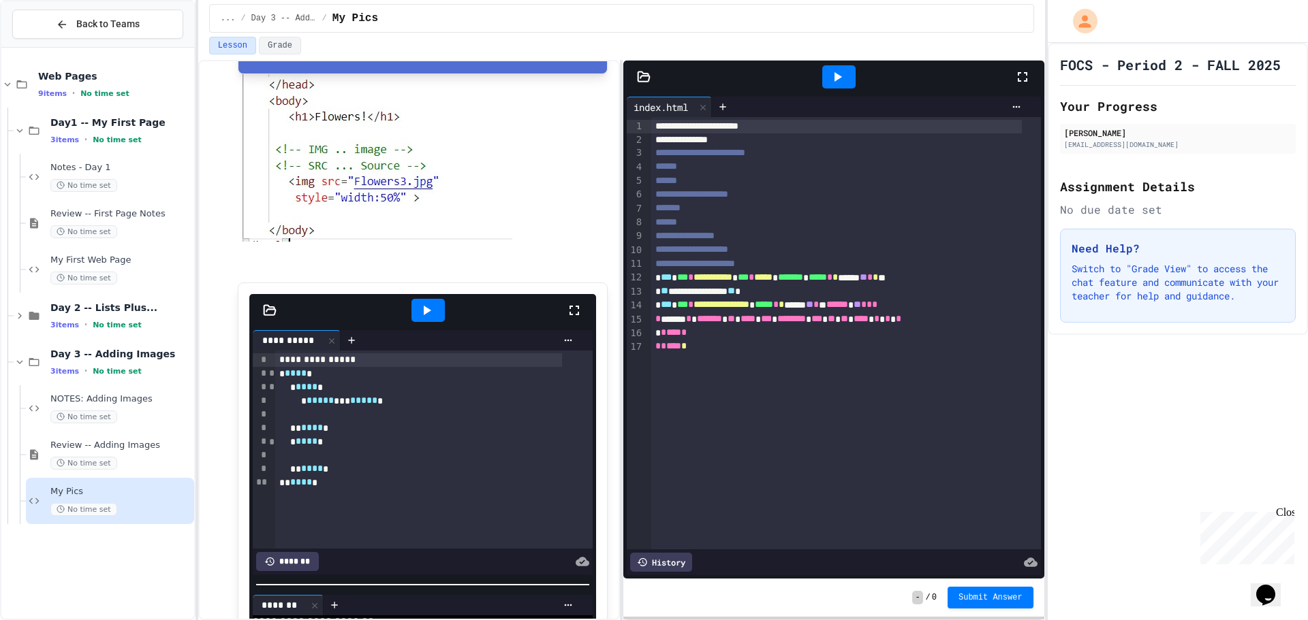
scroll to position [342, 0]
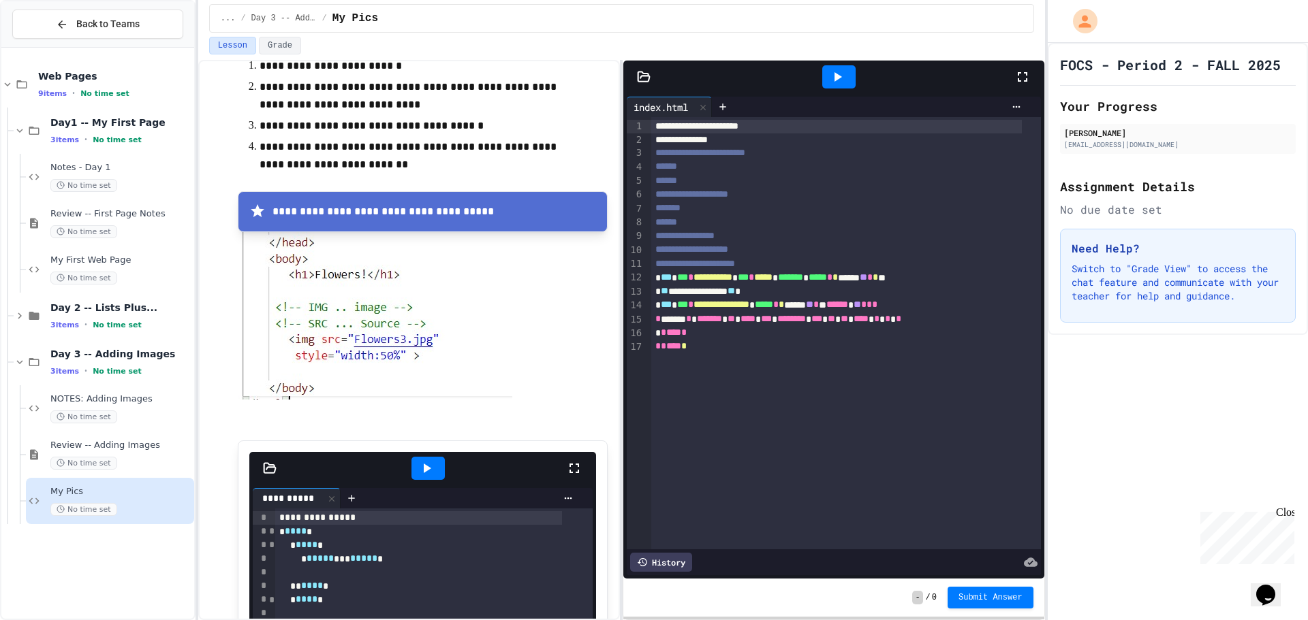
click at [423, 473] on icon at bounding box center [426, 468] width 16 height 16
click at [439, 224] on div "**********" at bounding box center [423, 211] width 370 height 41
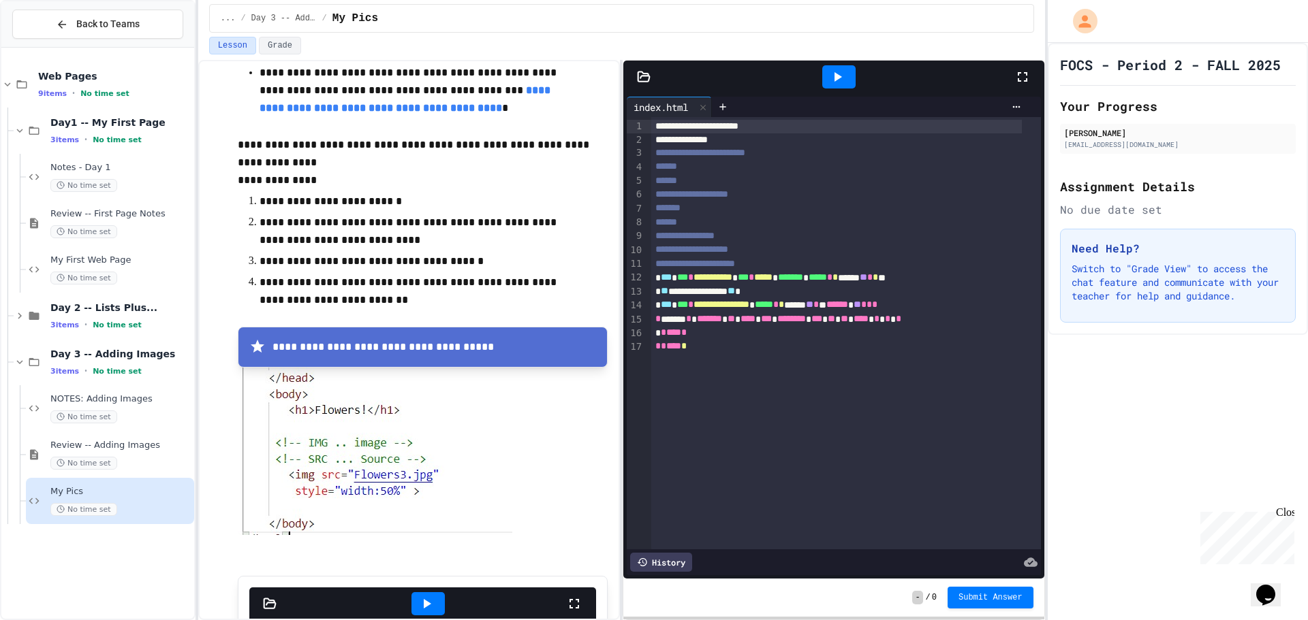
scroll to position [206, 0]
click at [772, 276] on span "*****" at bounding box center [763, 277] width 18 height 10
click at [803, 282] on span "*******" at bounding box center [790, 277] width 25 height 10
click at [727, 108] on icon at bounding box center [722, 106] width 11 height 11
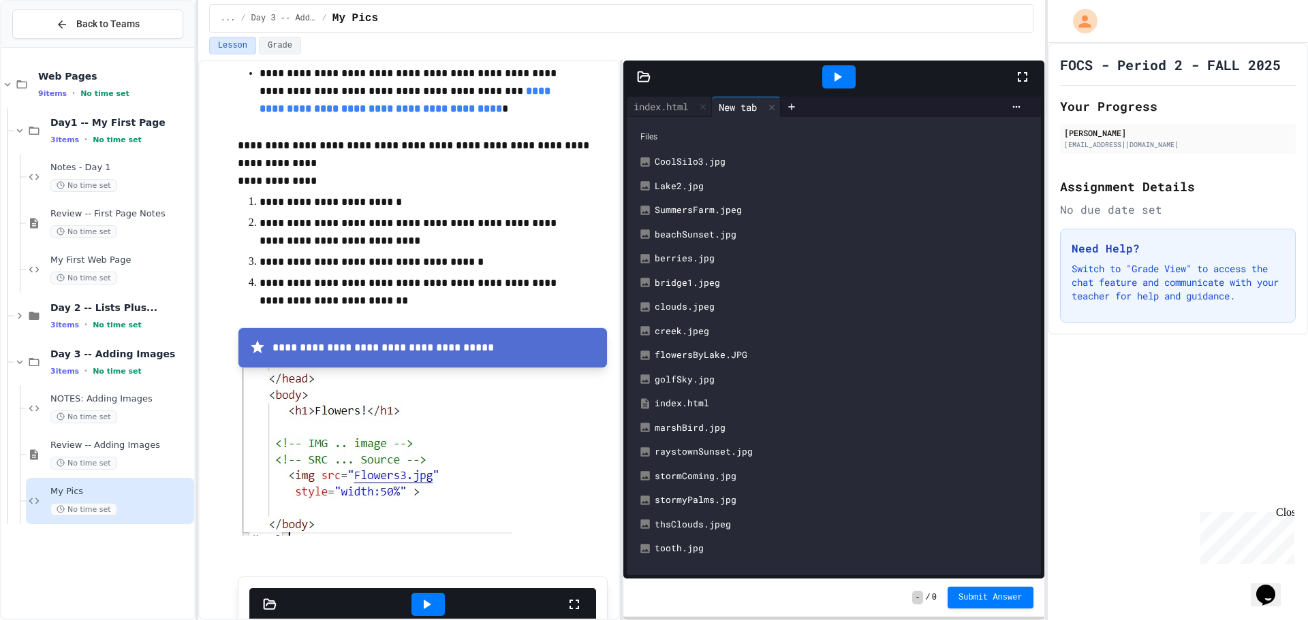
scroll to position [614, 0]
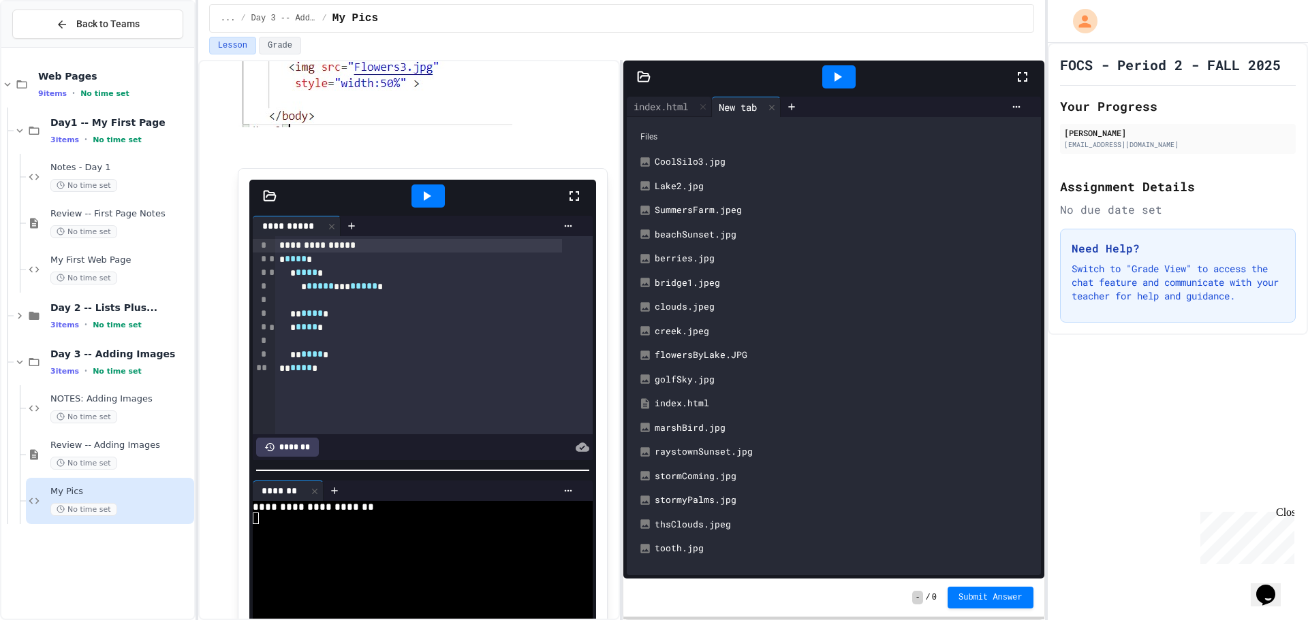
click at [701, 548] on div "tooth.jpg" at bounding box center [842, 549] width 377 height 14
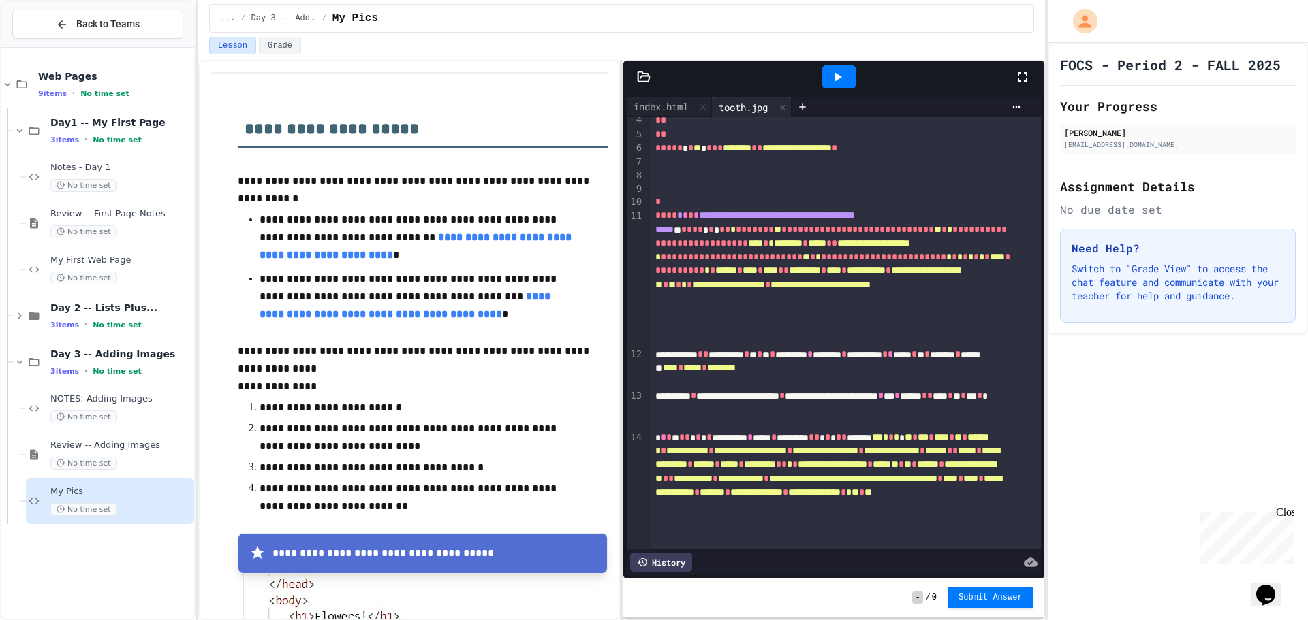
scroll to position [0, 0]
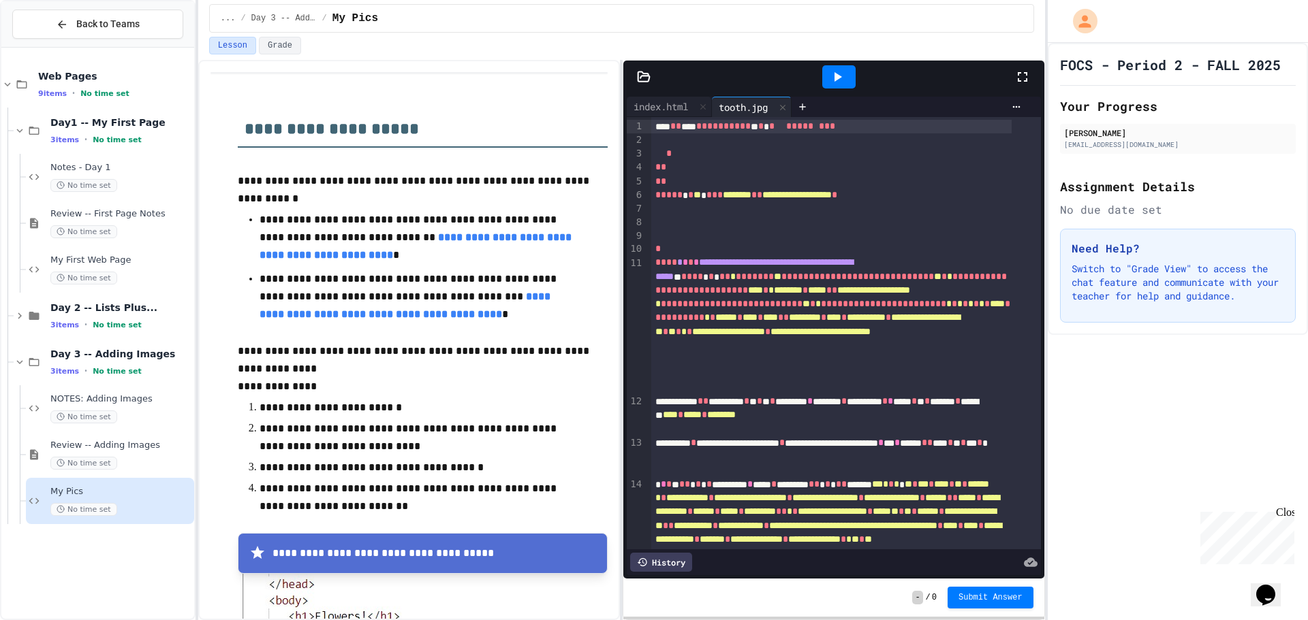
click at [821, 71] on div at bounding box center [838, 77] width 47 height 37
click at [826, 73] on div at bounding box center [838, 76] width 33 height 23
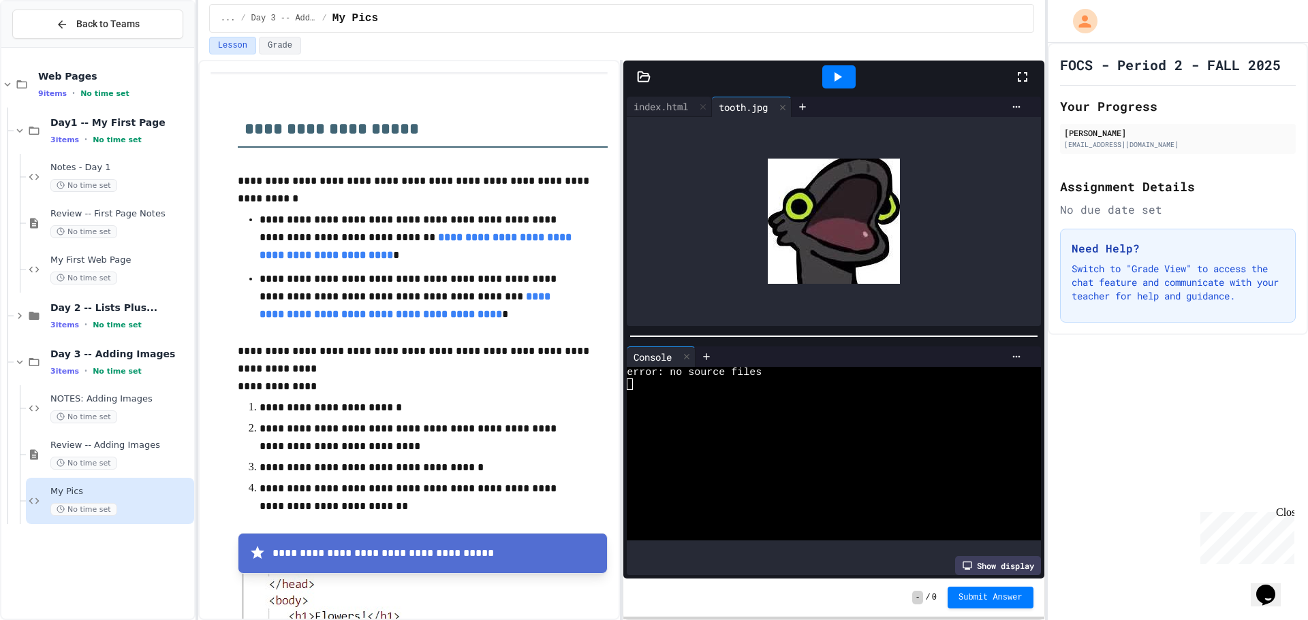
click at [827, 74] on div at bounding box center [838, 76] width 33 height 23
click at [827, 74] on icon at bounding box center [823, 77] width 8 height 8
click at [827, 74] on div at bounding box center [838, 76] width 33 height 23
click at [687, 352] on icon at bounding box center [687, 357] width 10 height 10
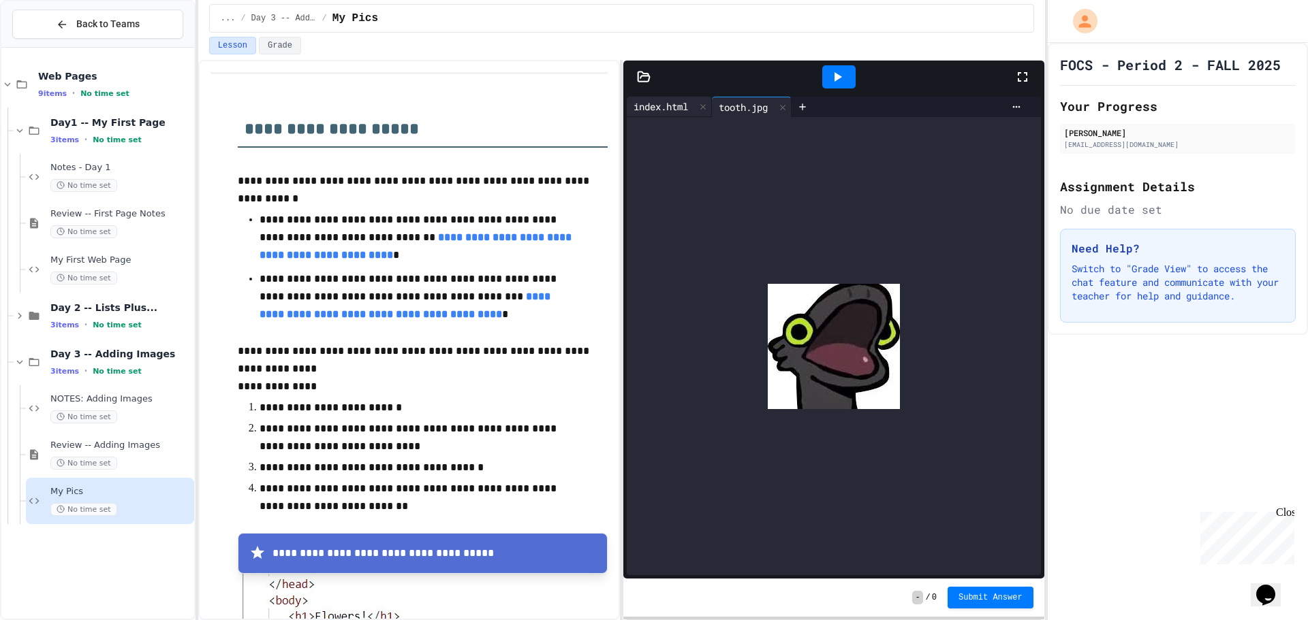
click at [662, 106] on div "index.html" at bounding box center [661, 106] width 68 height 14
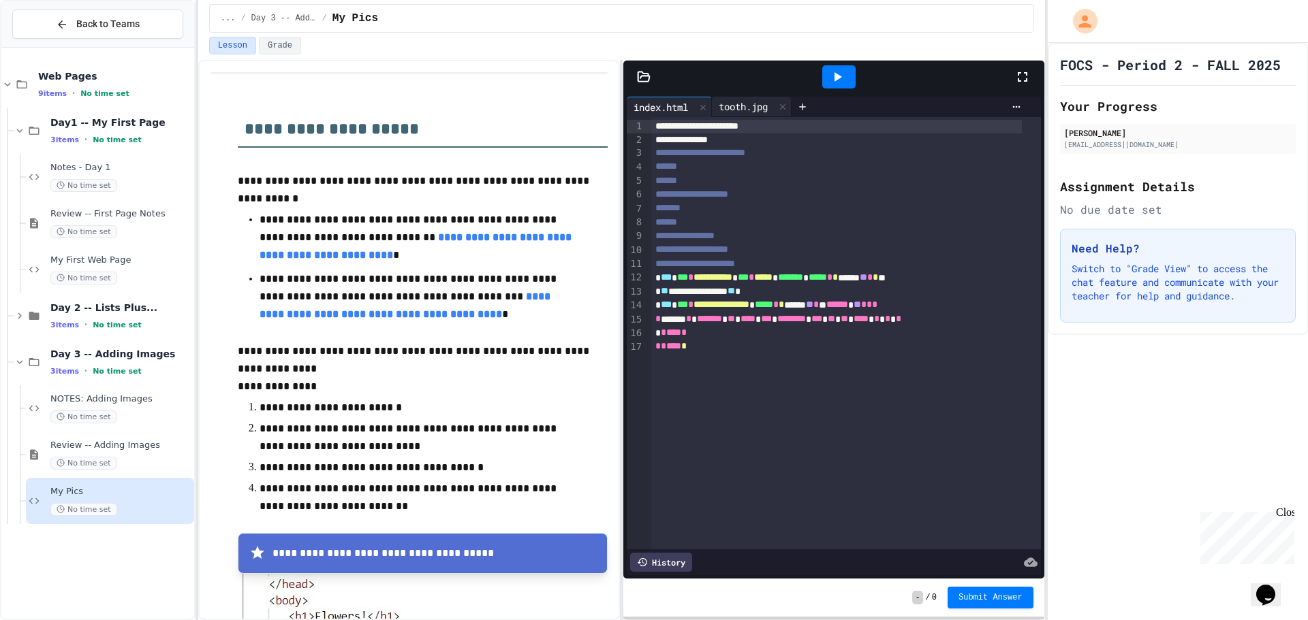
click at [730, 101] on div "tooth.jpg" at bounding box center [743, 106] width 63 height 14
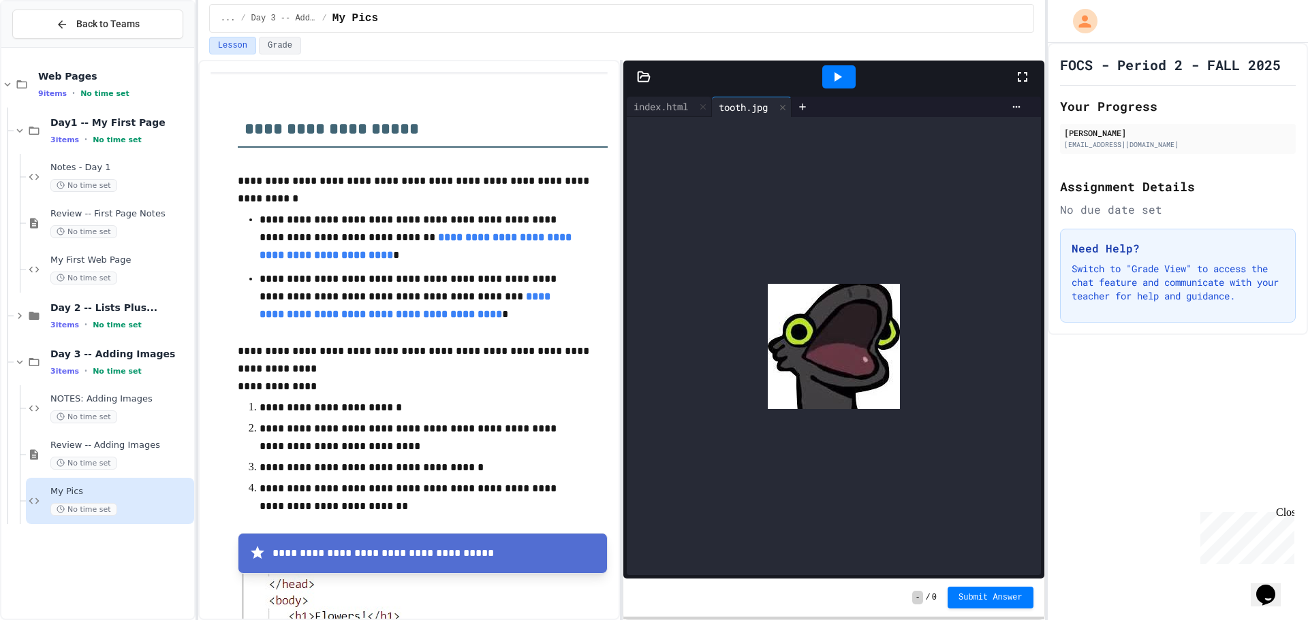
click at [757, 255] on div at bounding box center [833, 346] width 413 height 458
drag, startPoint x: 754, startPoint y: 112, endPoint x: 744, endPoint y: 114, distance: 9.9
click at [747, 117] on div "index.html tooth.jpg" at bounding box center [833, 336] width 413 height 479
drag, startPoint x: 747, startPoint y: 107, endPoint x: 715, endPoint y: 176, distance: 76.5
click at [715, 176] on div at bounding box center [833, 346] width 413 height 458
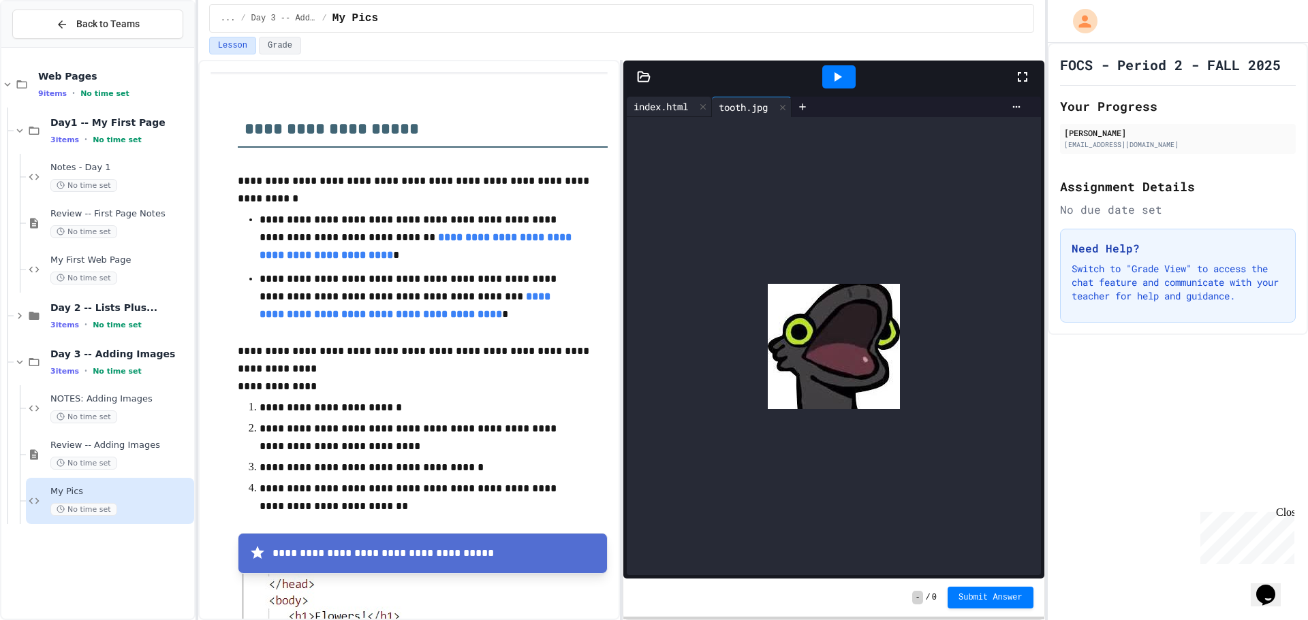
drag, startPoint x: 742, startPoint y: 107, endPoint x: 669, endPoint y: 106, distance: 72.2
click at [669, 106] on div "index.html" at bounding box center [661, 106] width 68 height 14
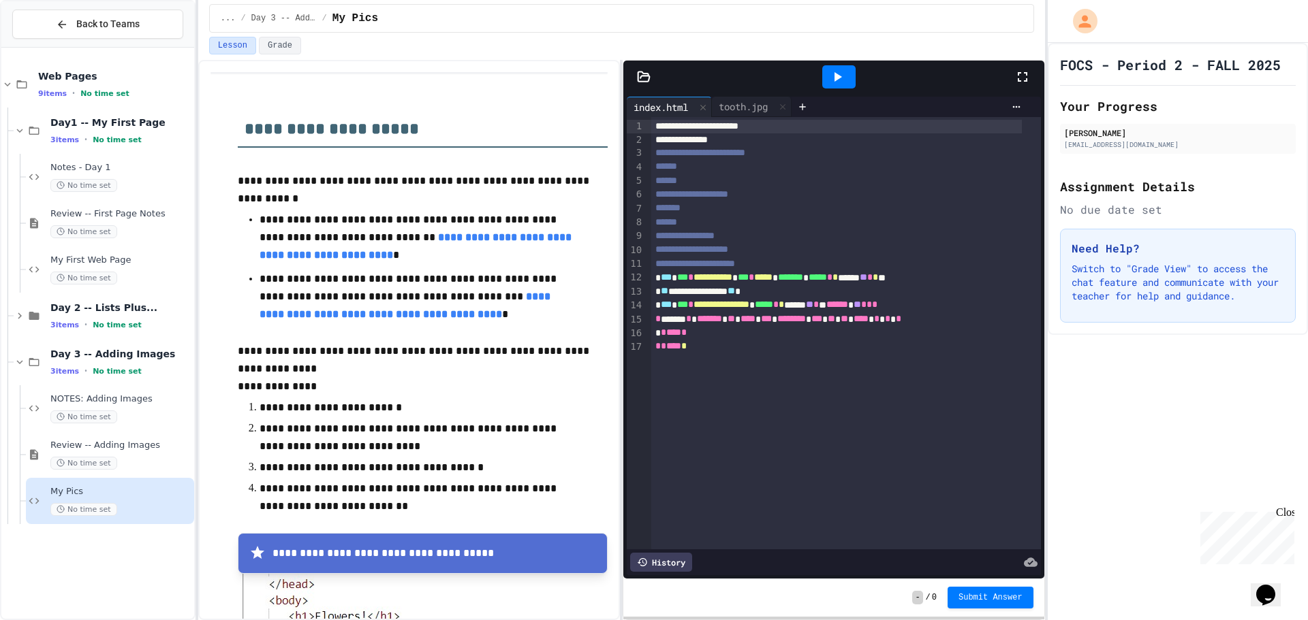
click at [712, 415] on div "**********" at bounding box center [846, 333] width 390 height 432
click at [725, 157] on span "**********" at bounding box center [700, 153] width 90 height 10
click at [834, 74] on icon at bounding box center [837, 77] width 16 height 16
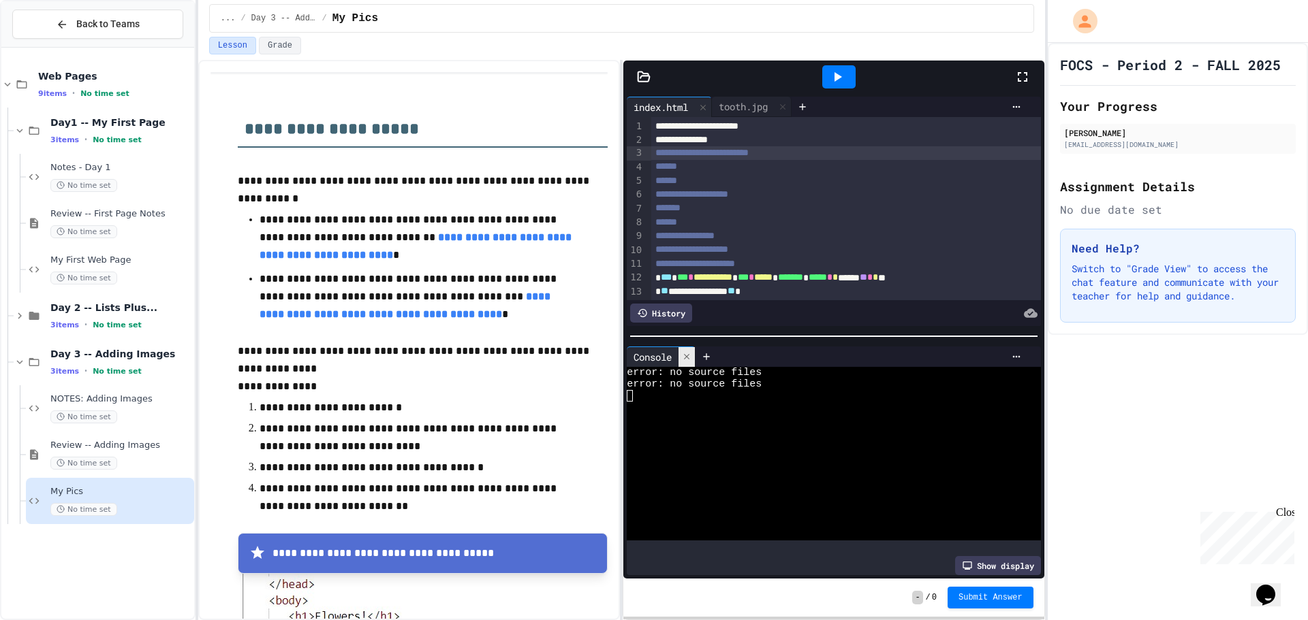
click at [690, 356] on icon at bounding box center [687, 357] width 10 height 10
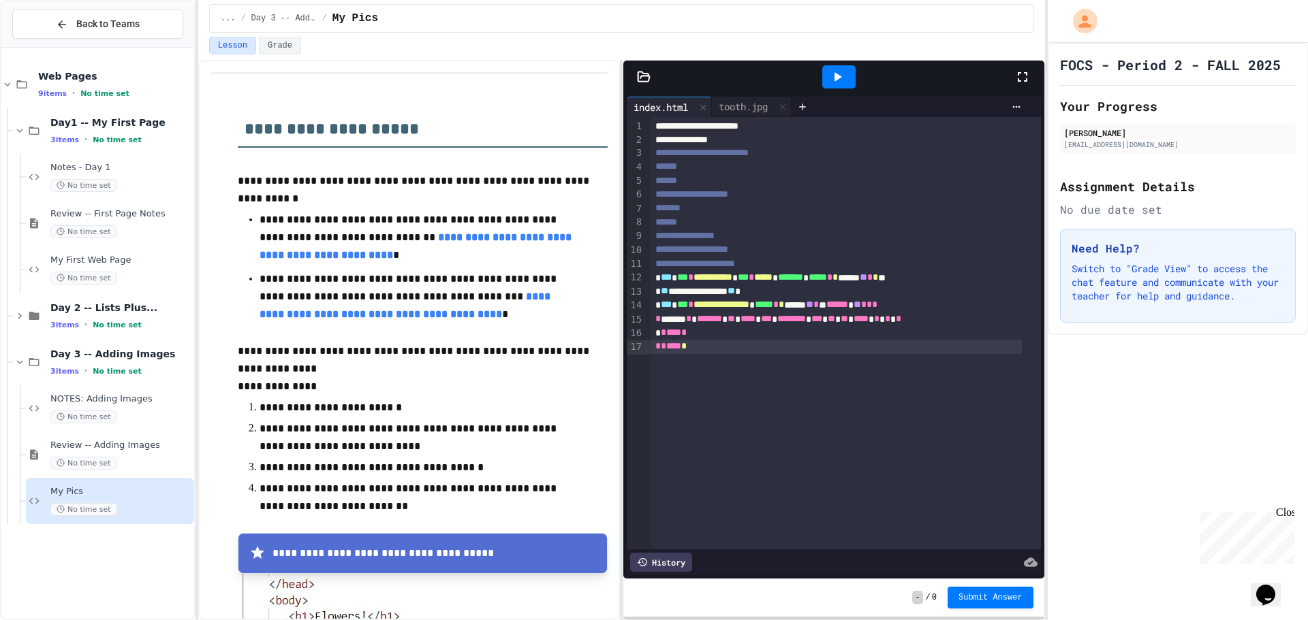
click at [821, 67] on div at bounding box center [838, 77] width 47 height 37
click at [829, 72] on icon at bounding box center [837, 77] width 16 height 16
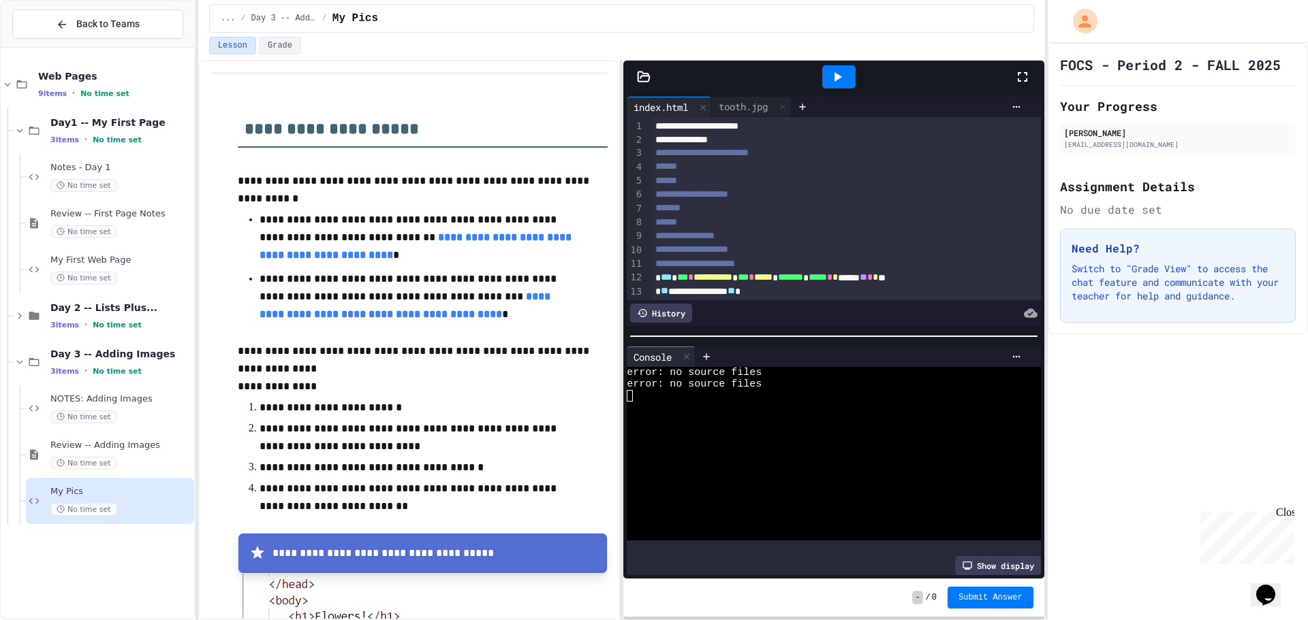
click at [631, 69] on div at bounding box center [833, 77] width 420 height 33
click at [642, 74] on icon at bounding box center [644, 77] width 14 height 14
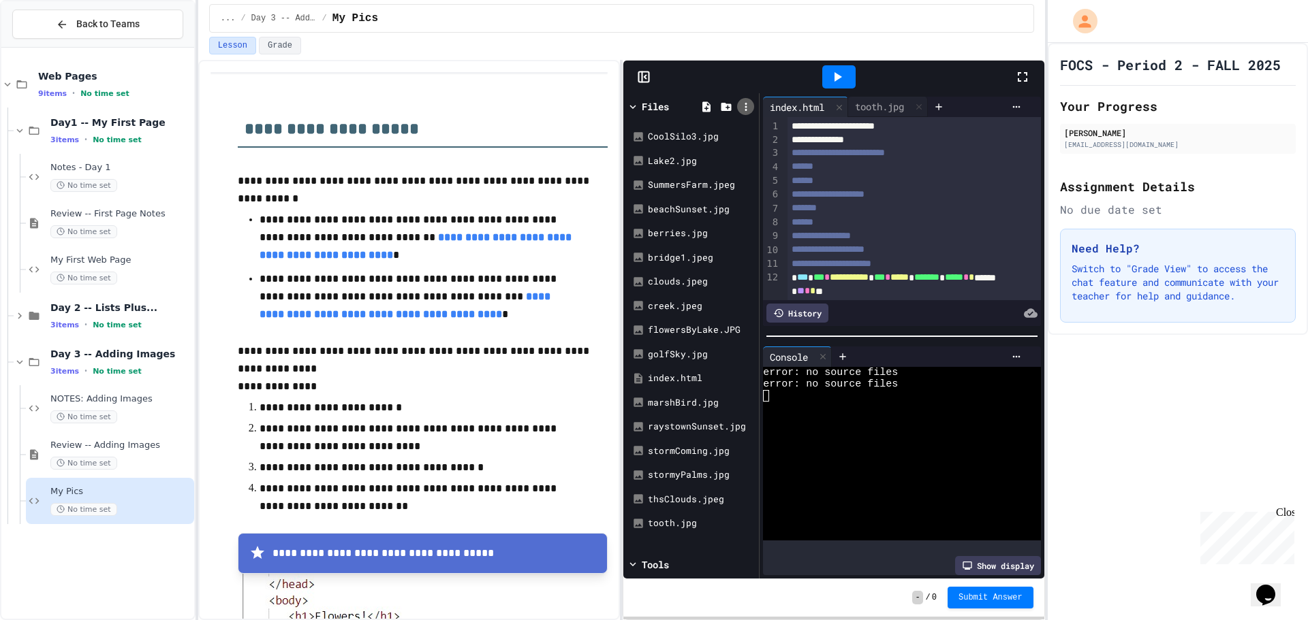
click at [749, 104] on icon at bounding box center [746, 107] width 12 height 12
click at [735, 103] on div at bounding box center [654, 310] width 1308 height 620
click at [727, 107] on icon at bounding box center [726, 107] width 12 height 12
click at [748, 101] on icon at bounding box center [746, 107] width 12 height 12
click at [706, 111] on div at bounding box center [654, 310] width 1308 height 620
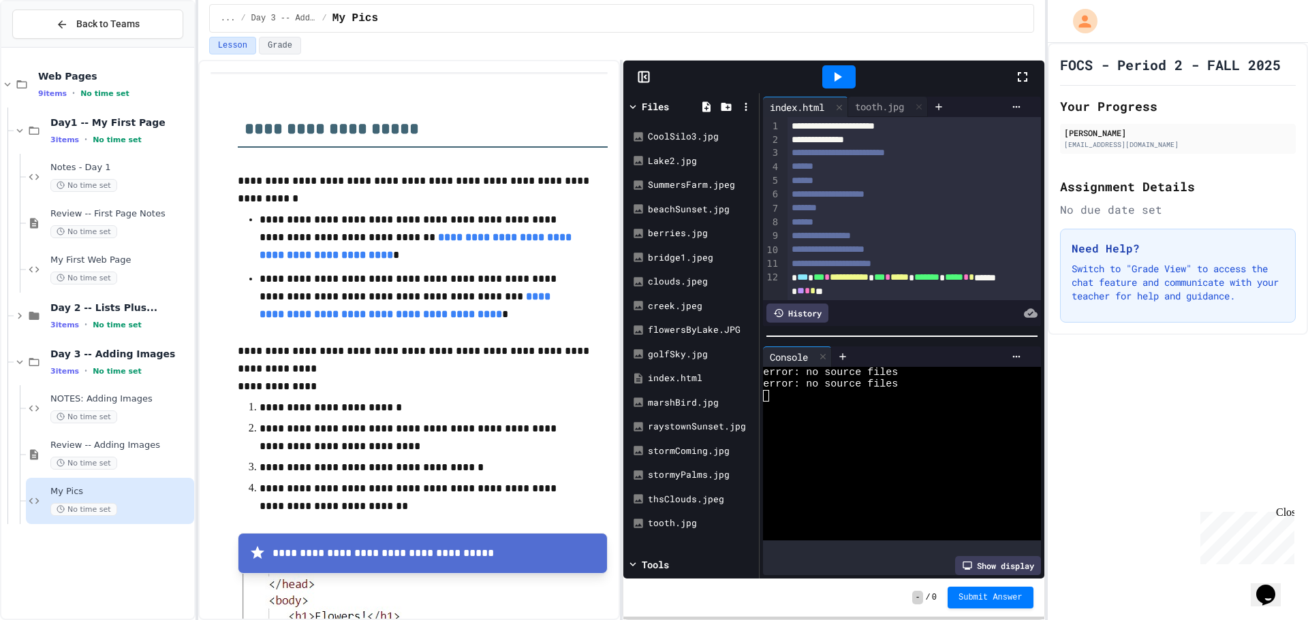
click at [655, 109] on div "Files" at bounding box center [655, 106] width 27 height 14
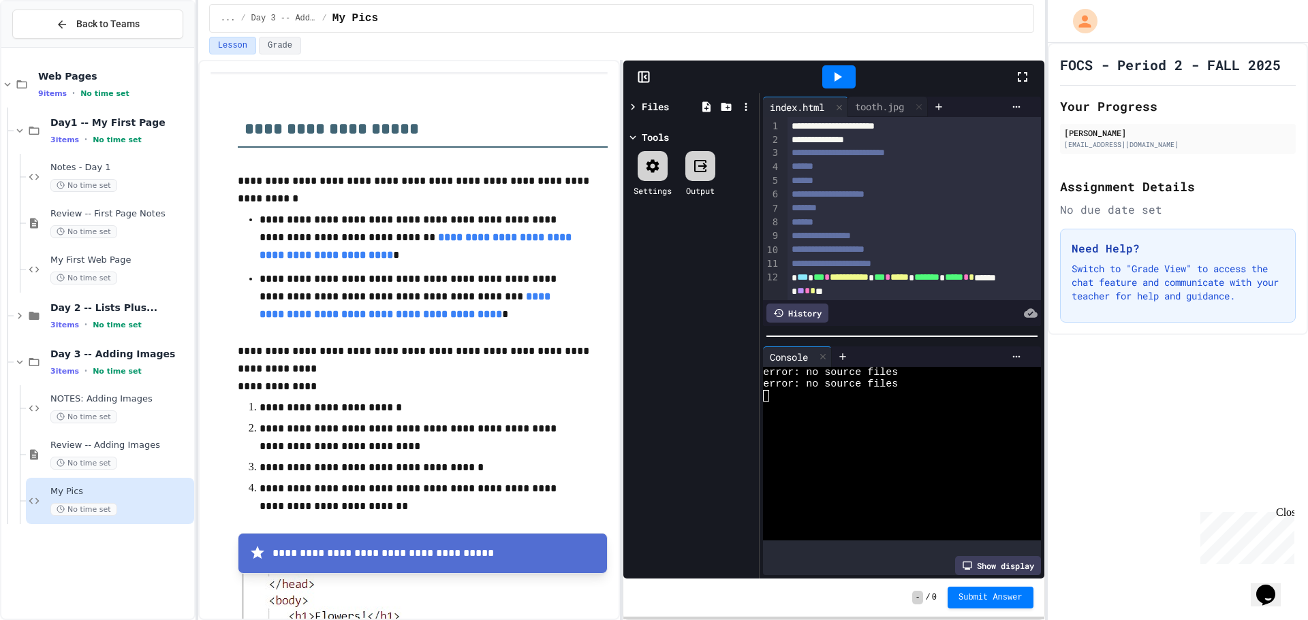
click at [656, 138] on div "Tools" at bounding box center [655, 137] width 27 height 14
click at [661, 155] on div "Files Tools" at bounding box center [691, 336] width 136 height 486
click at [643, 97] on div "Files" at bounding box center [691, 107] width 129 height 20
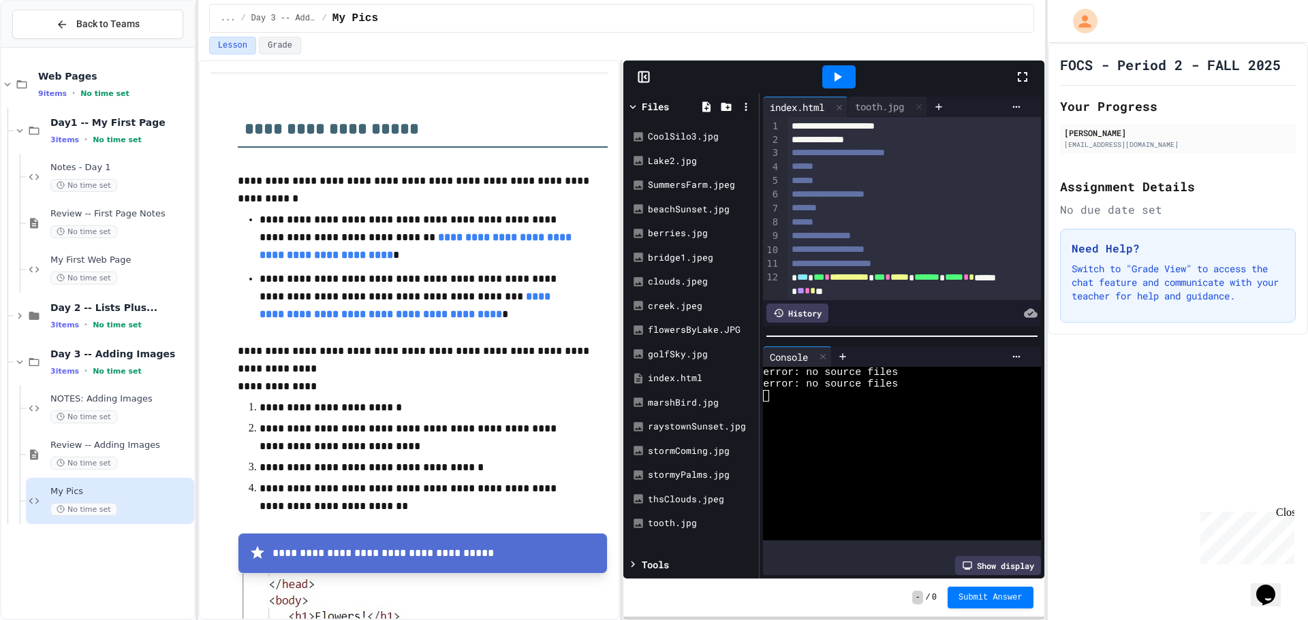
click at [639, 101] on icon at bounding box center [633, 107] width 12 height 12
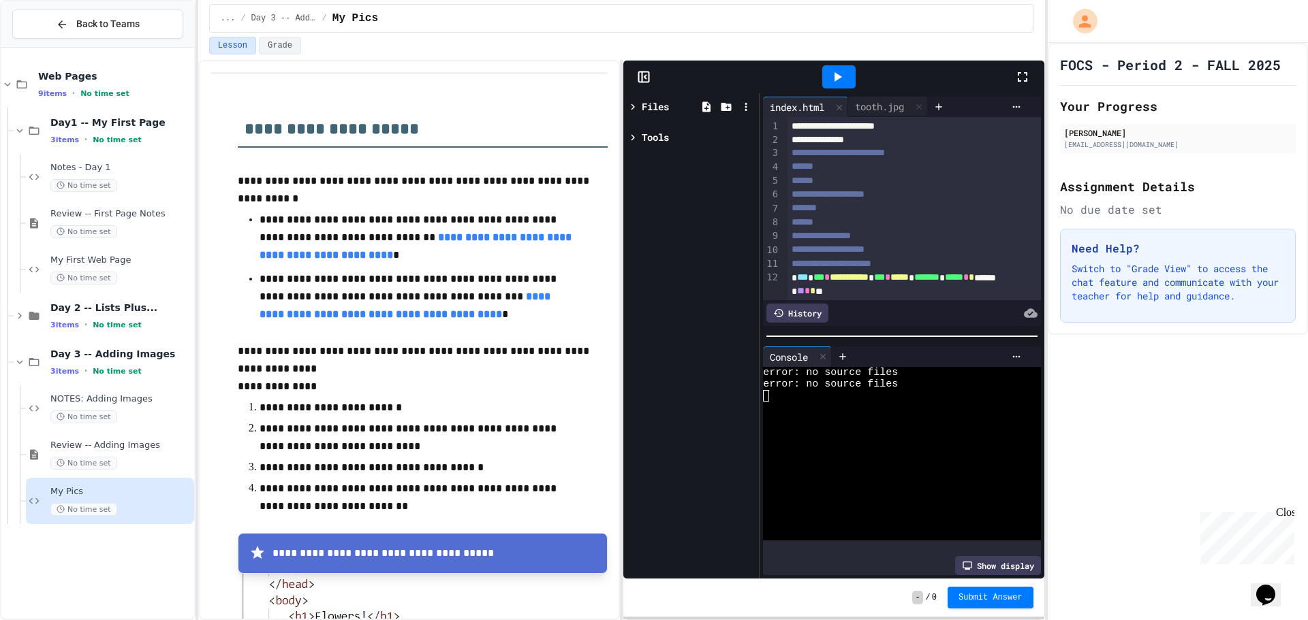
click at [654, 141] on div "Tools" at bounding box center [655, 137] width 27 height 14
click at [652, 168] on icon at bounding box center [652, 166] width 16 height 16
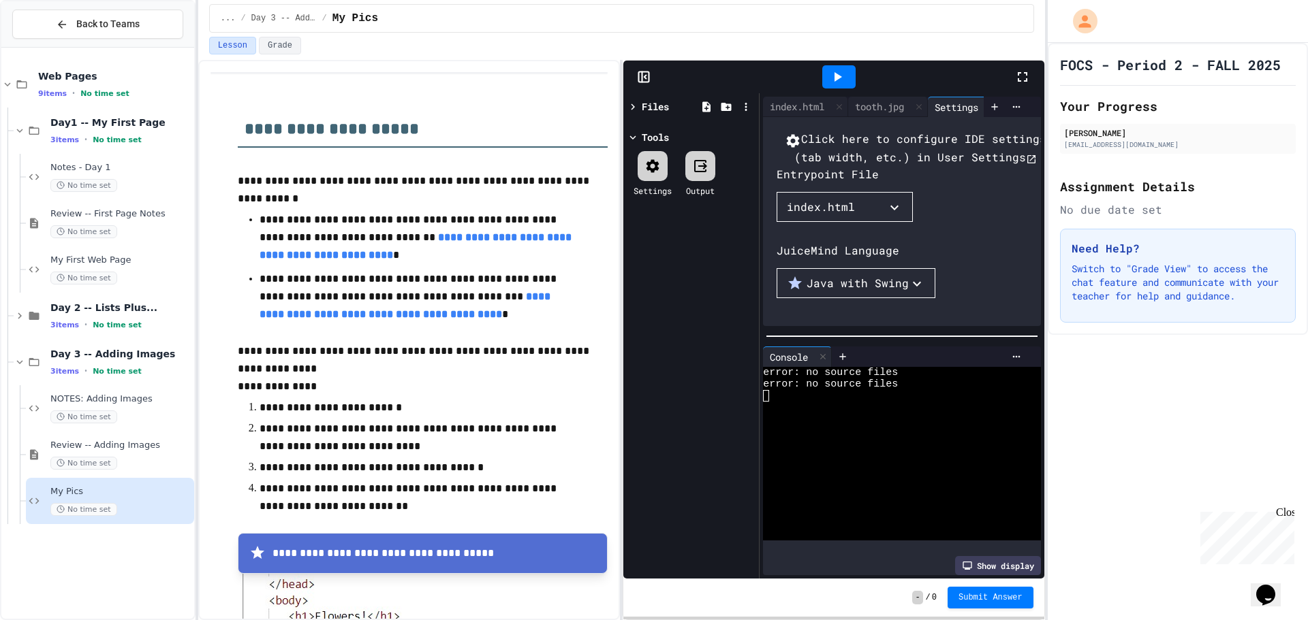
click at [810, 298] on button "Java with Swing" at bounding box center [855, 283] width 159 height 30
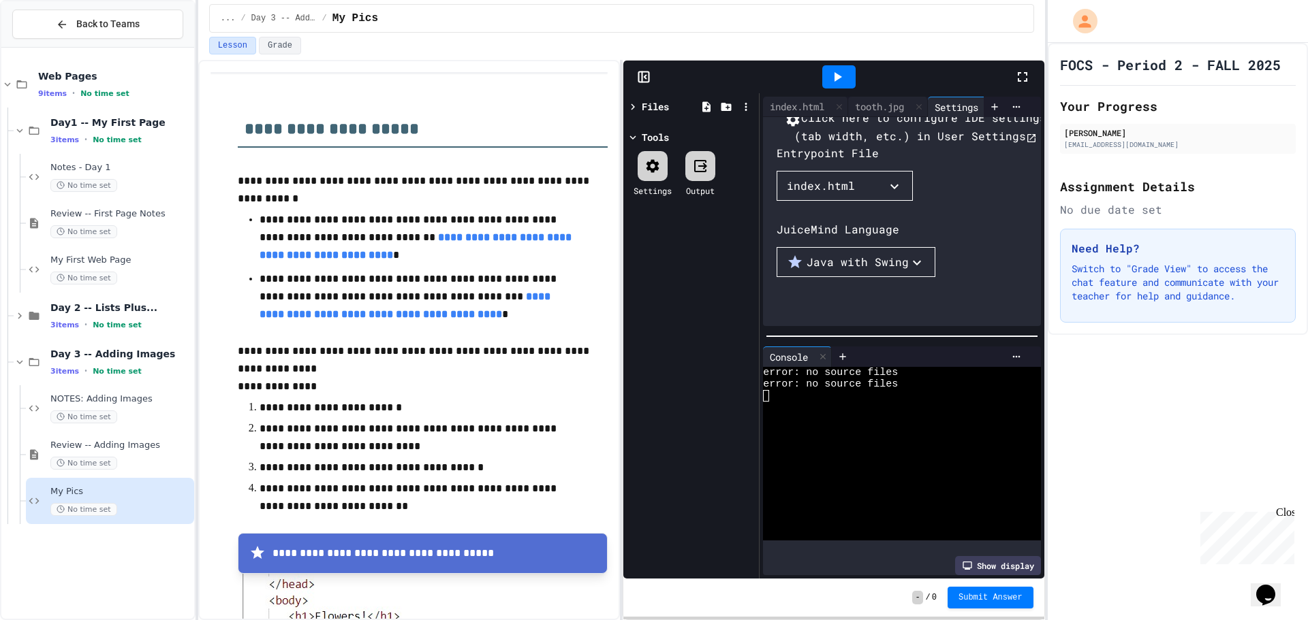
click at [840, 69] on icon at bounding box center [837, 77] width 16 height 16
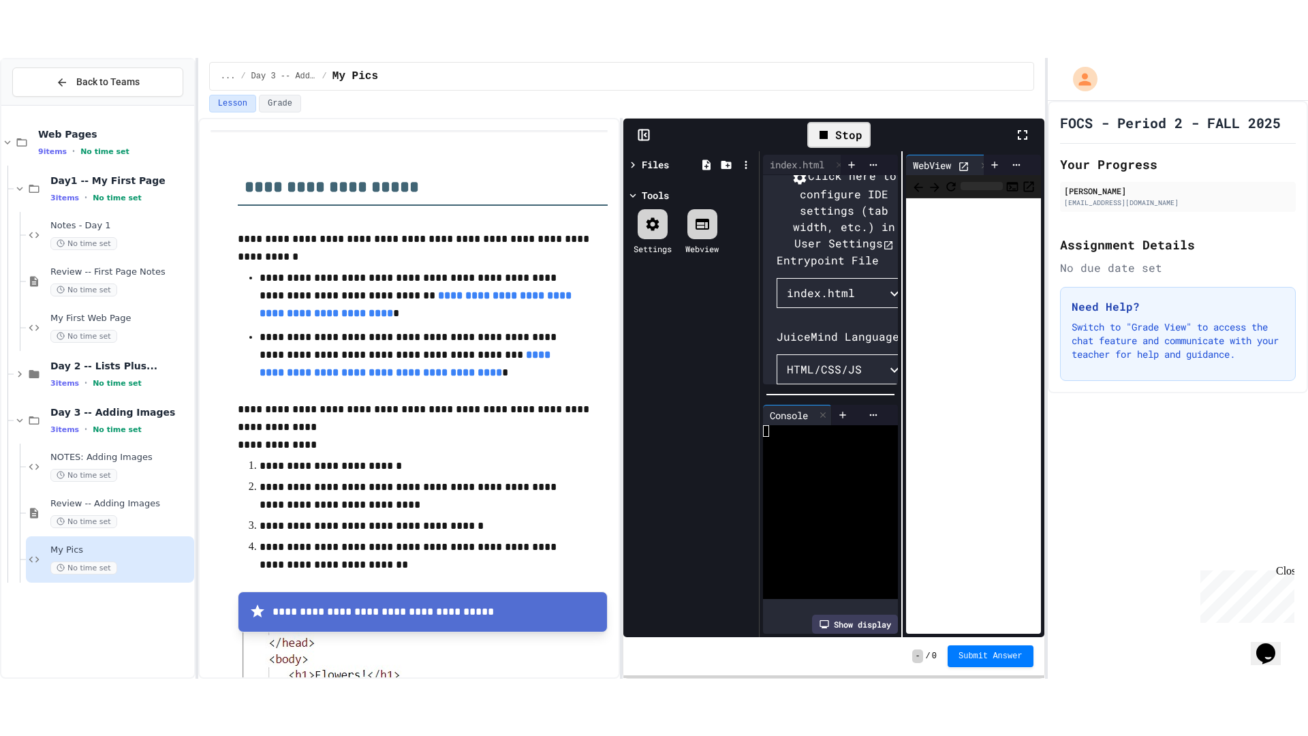
scroll to position [50, 0]
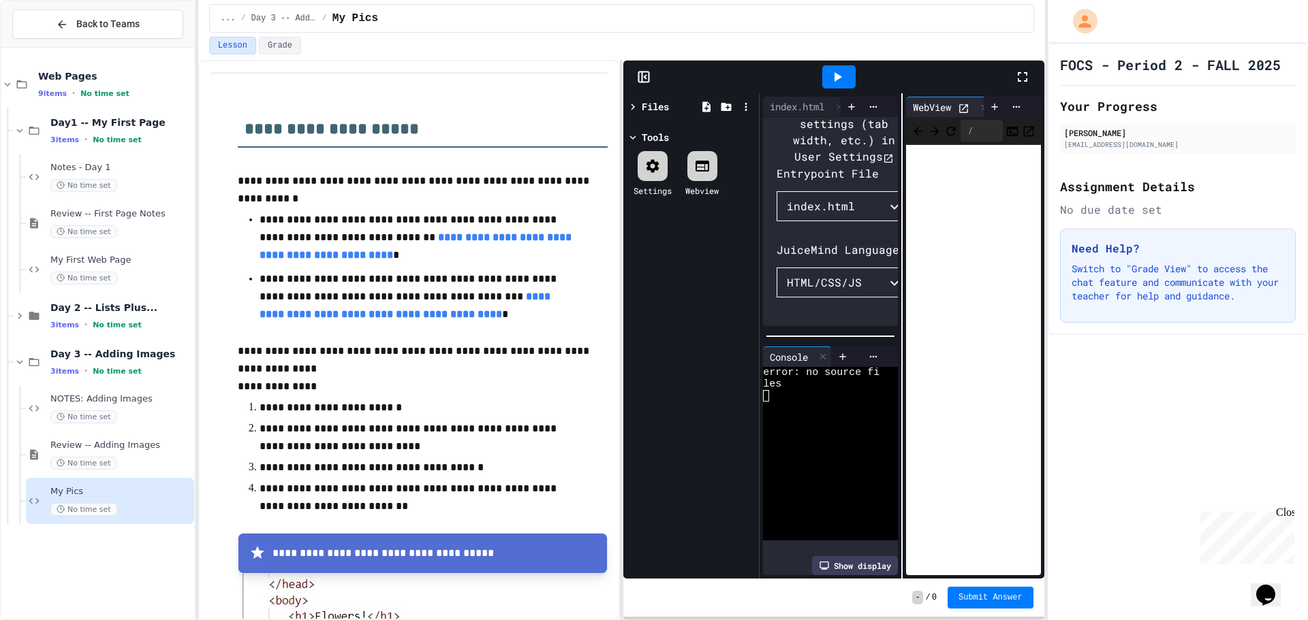
click at [1016, 68] on div at bounding box center [1029, 77] width 30 height 37
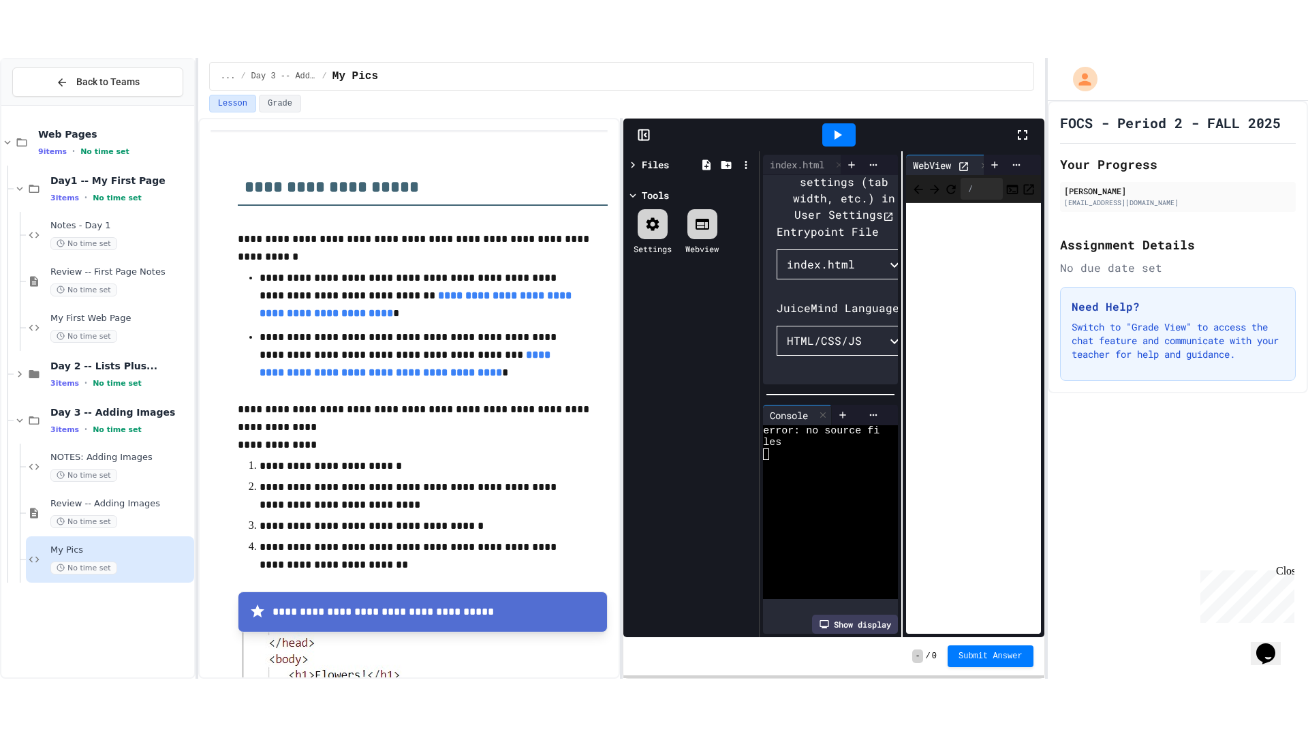
scroll to position [27, 0]
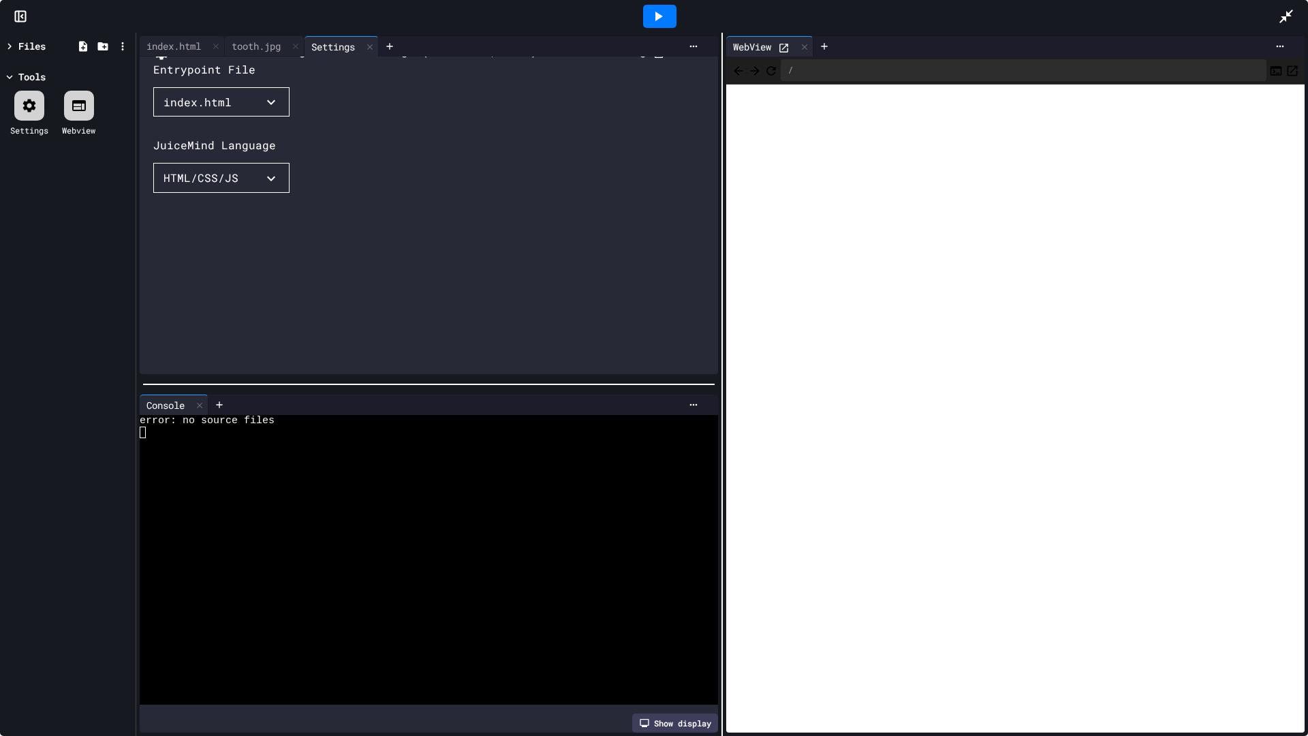
click at [1293, 11] on div at bounding box center [1293, 16] width 30 height 37
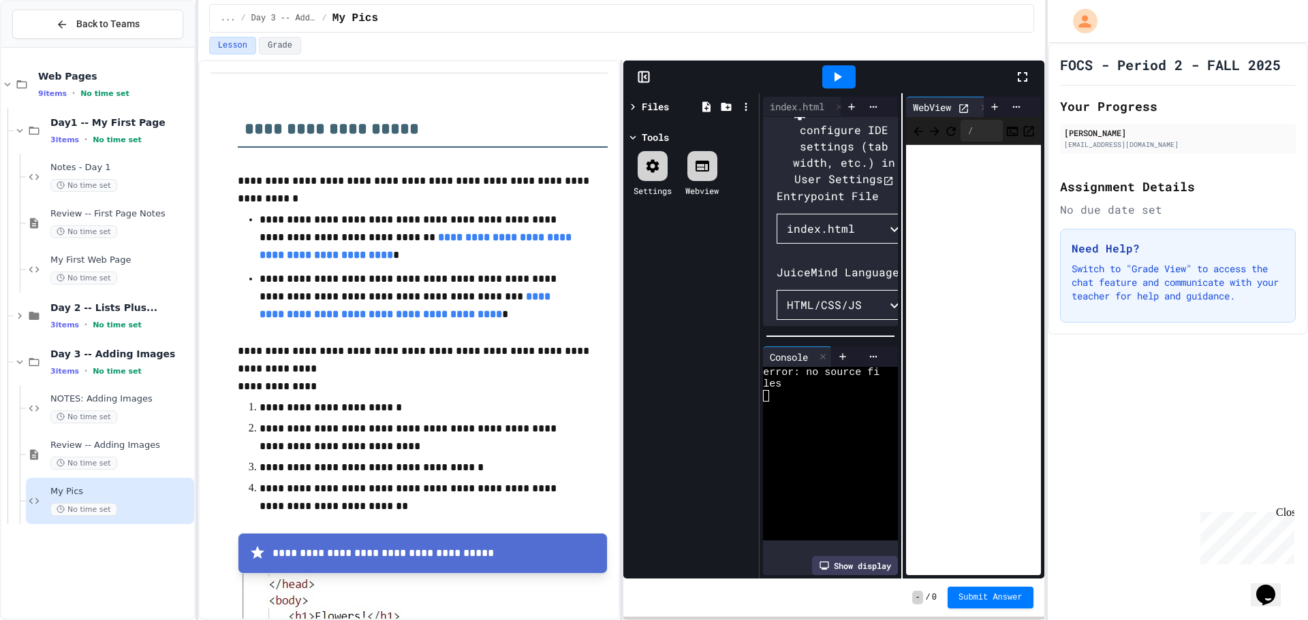
click at [1017, 73] on icon at bounding box center [1022, 77] width 16 height 16
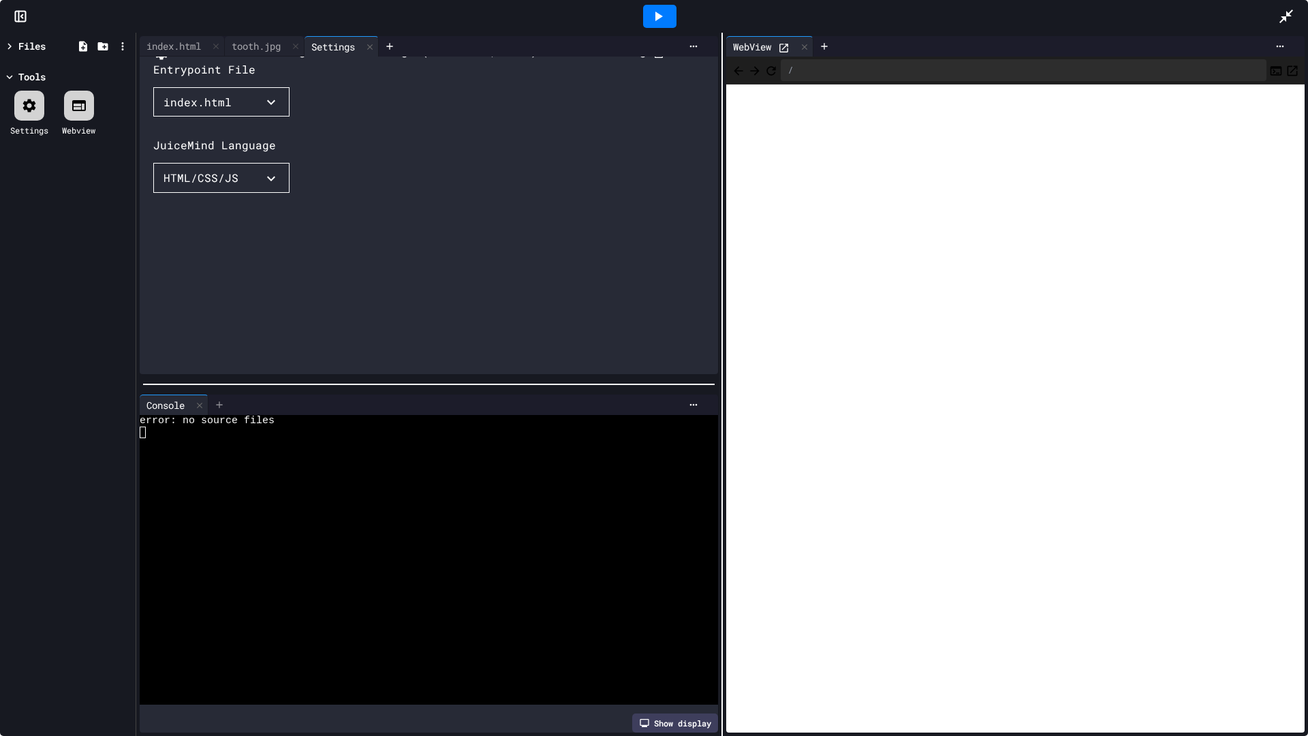
click at [210, 396] on div at bounding box center [219, 404] width 22 height 20
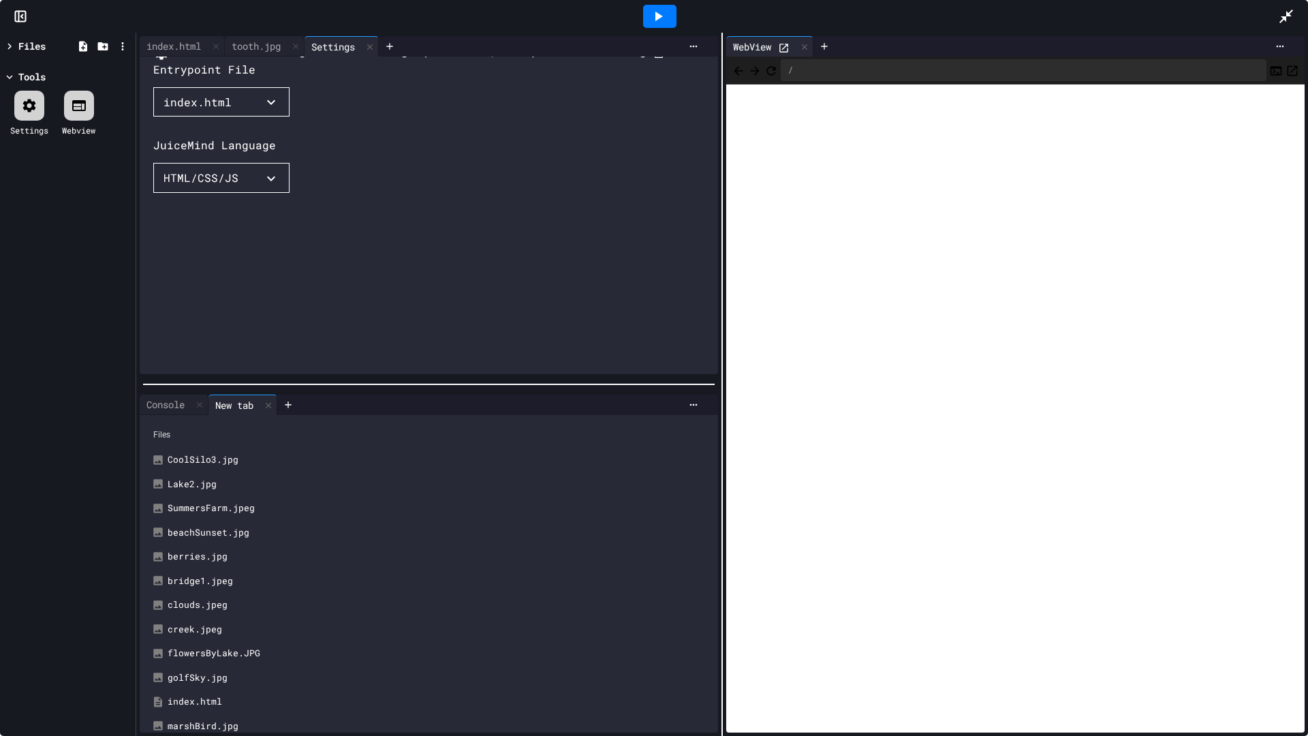
click at [37, 48] on div "Files" at bounding box center [31, 46] width 27 height 14
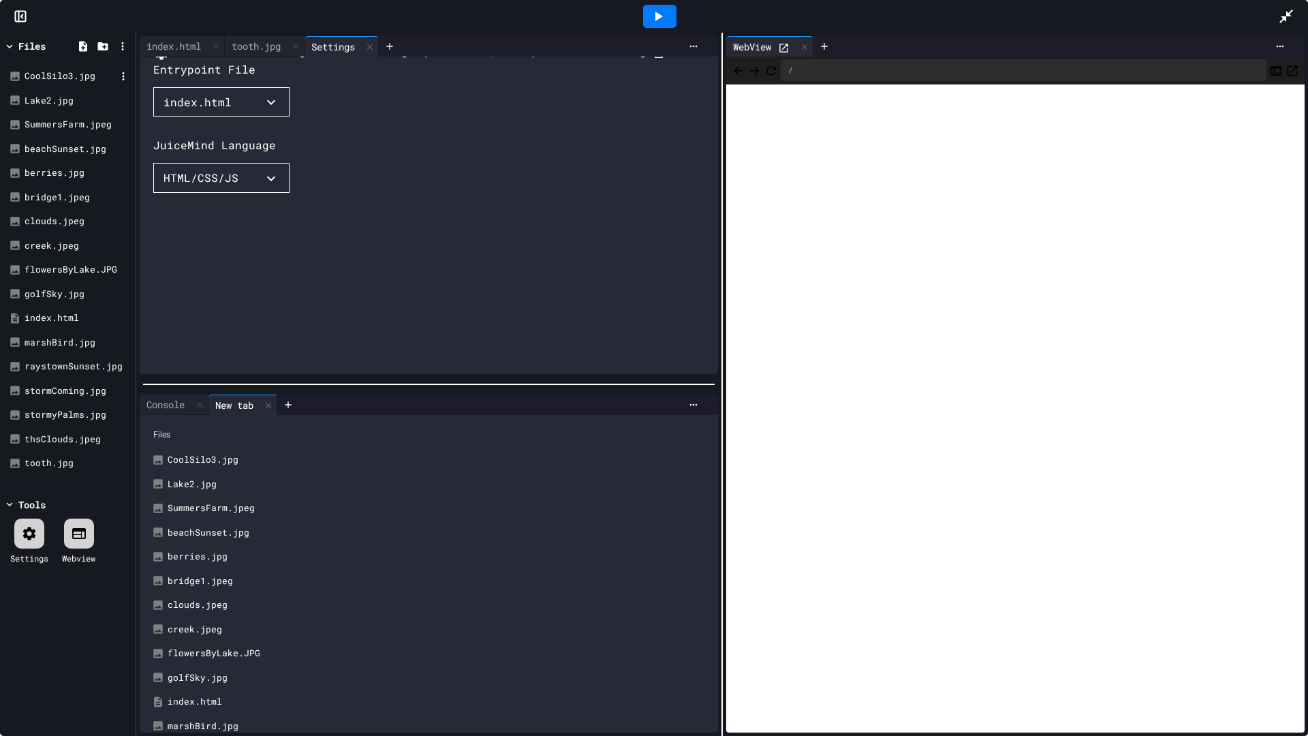
click at [37, 78] on div "CoolSilo3.jpg" at bounding box center [70, 76] width 91 height 14
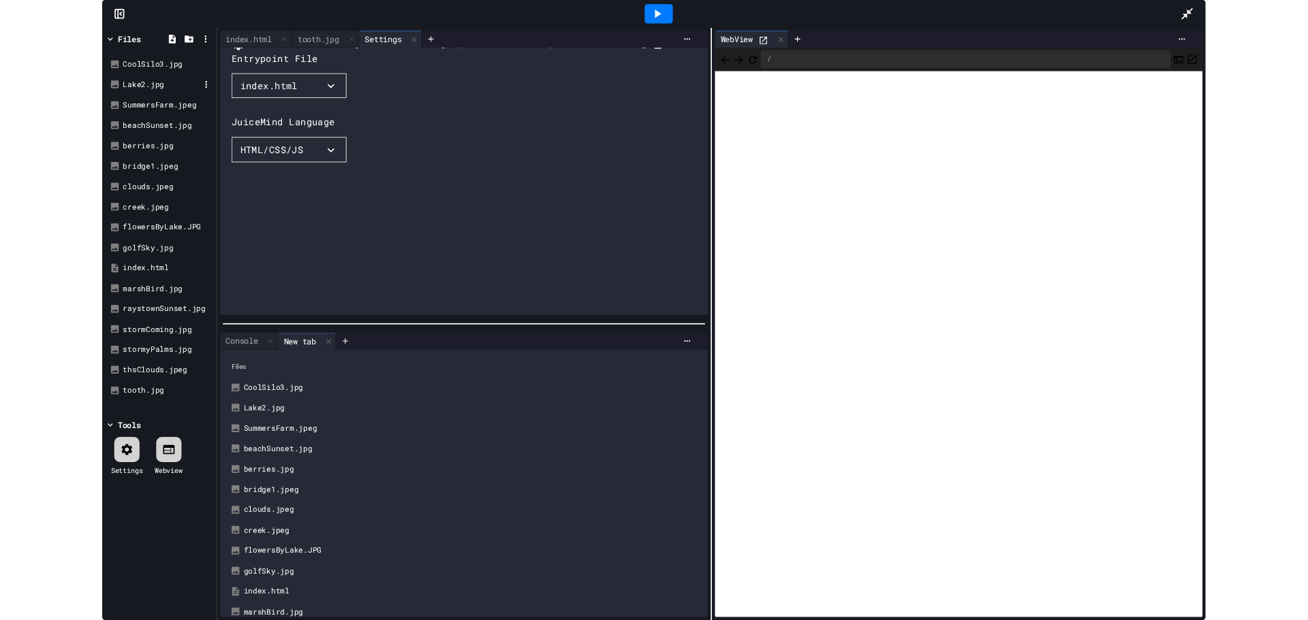
scroll to position [0, 0]
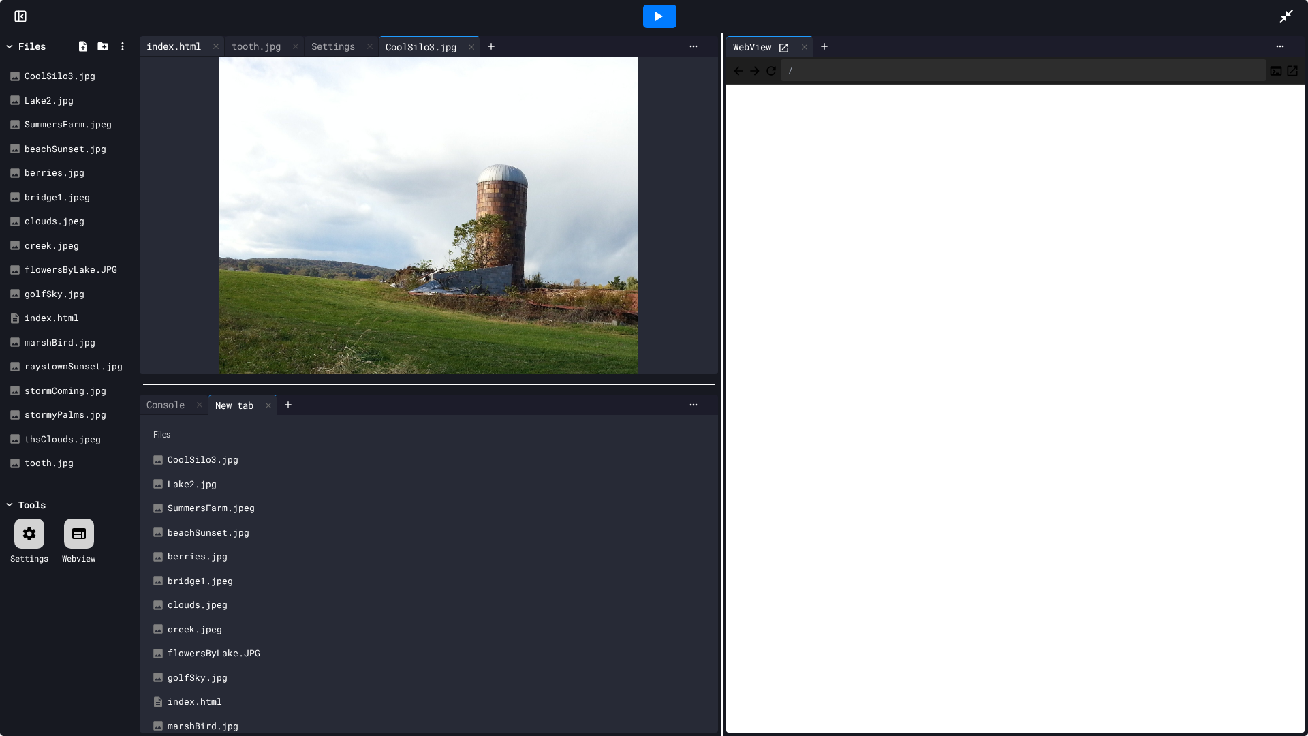
click at [183, 44] on div "index.html" at bounding box center [174, 46] width 68 height 14
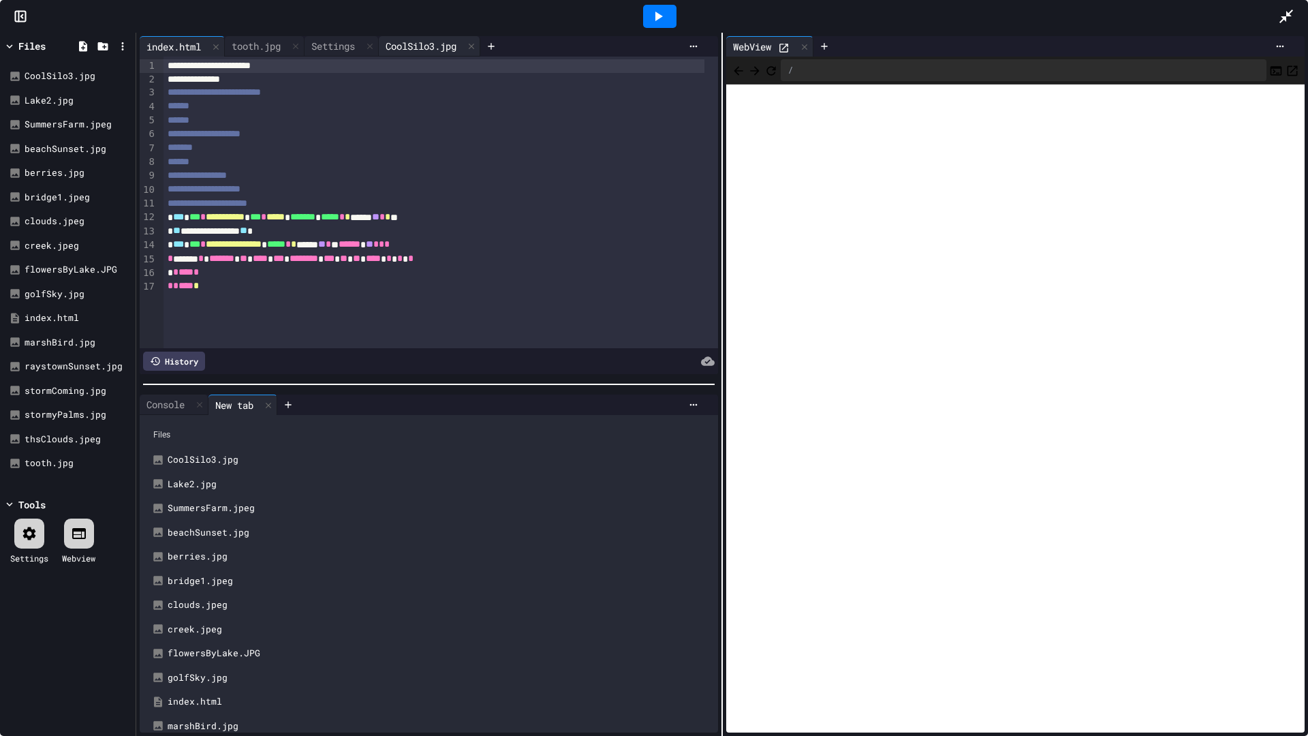
click at [420, 45] on div "CoolSilo3.jpg" at bounding box center [421, 46] width 84 height 14
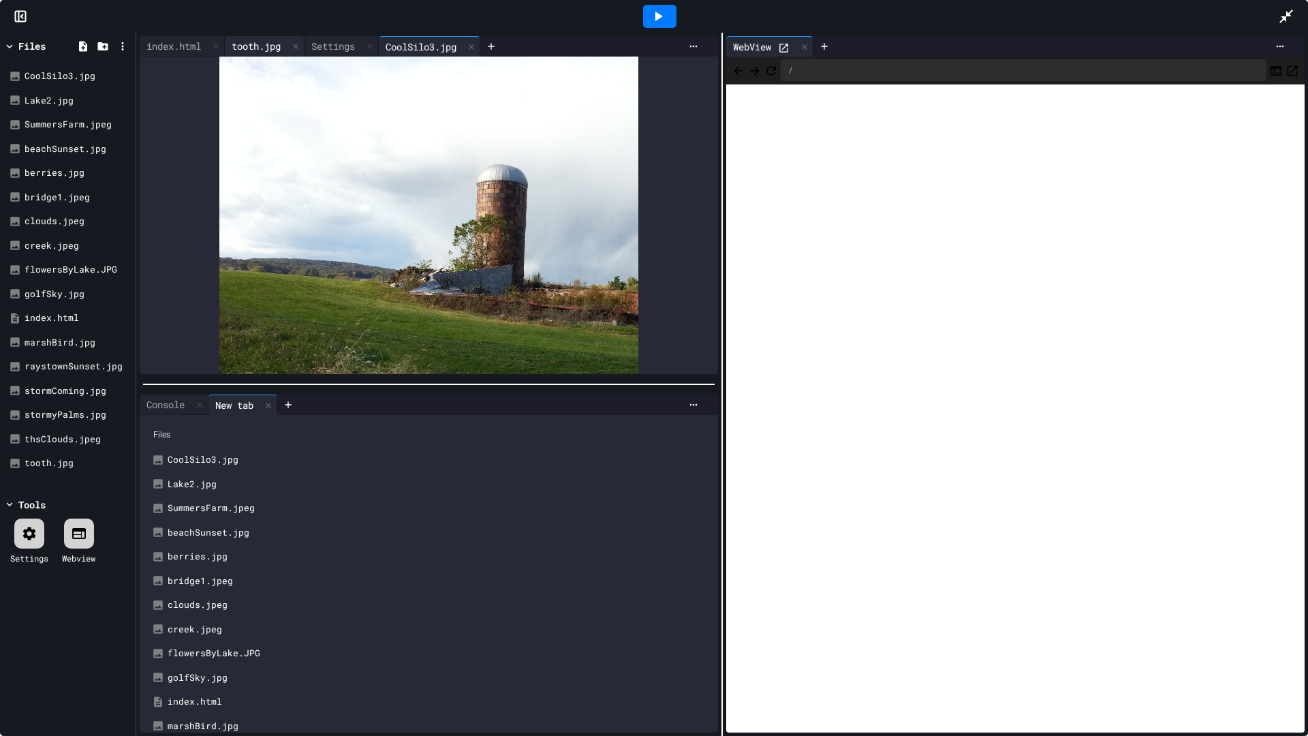
click at [279, 42] on div "tooth.jpg" at bounding box center [256, 46] width 63 height 14
click at [332, 41] on div "Settings" at bounding box center [332, 46] width 57 height 14
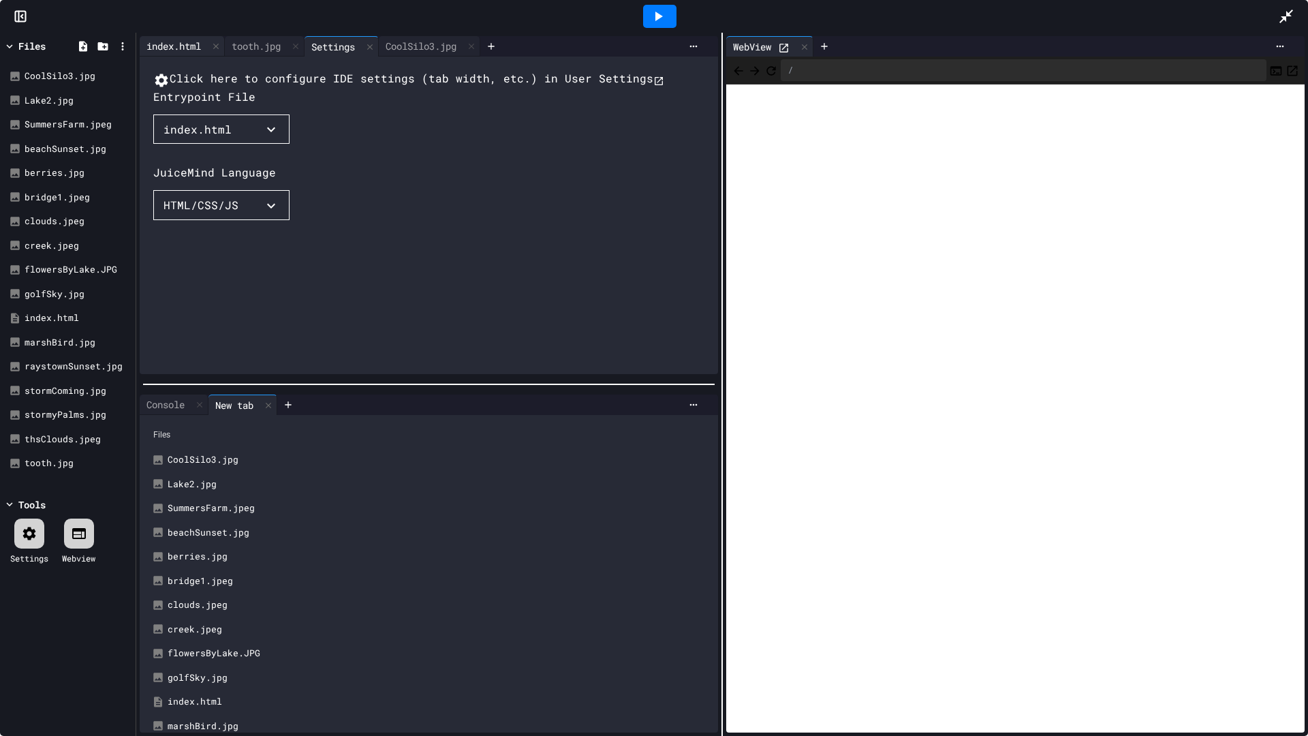
click at [184, 44] on div "index.html" at bounding box center [174, 46] width 68 height 14
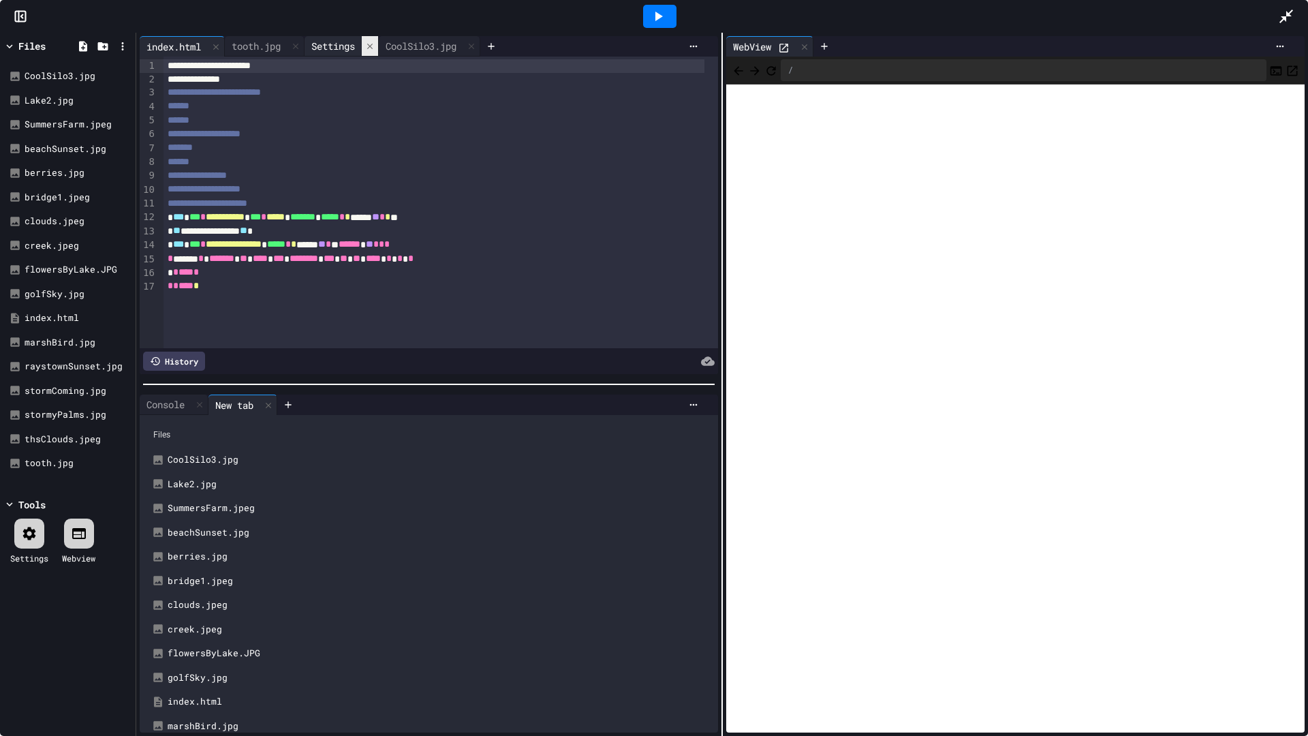
click at [374, 44] on icon at bounding box center [370, 47] width 10 height 10
click at [402, 44] on icon at bounding box center [397, 47] width 10 height 10
click at [1287, 72] on icon "Open in new tab" at bounding box center [1292, 70] width 10 height 10
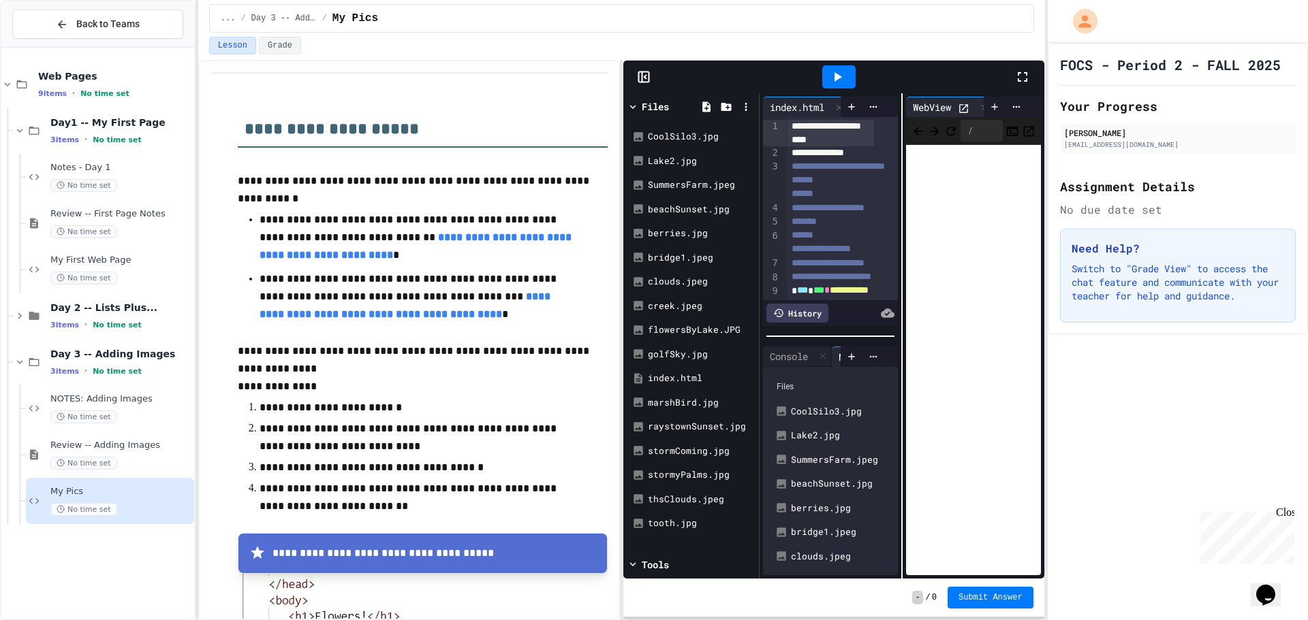
drag, startPoint x: 696, startPoint y: 62, endPoint x: 627, endPoint y: 77, distance: 71.1
click at [627, 77] on div at bounding box center [833, 77] width 420 height 33
click at [627, 77] on div at bounding box center [643, 77] width 41 height 14
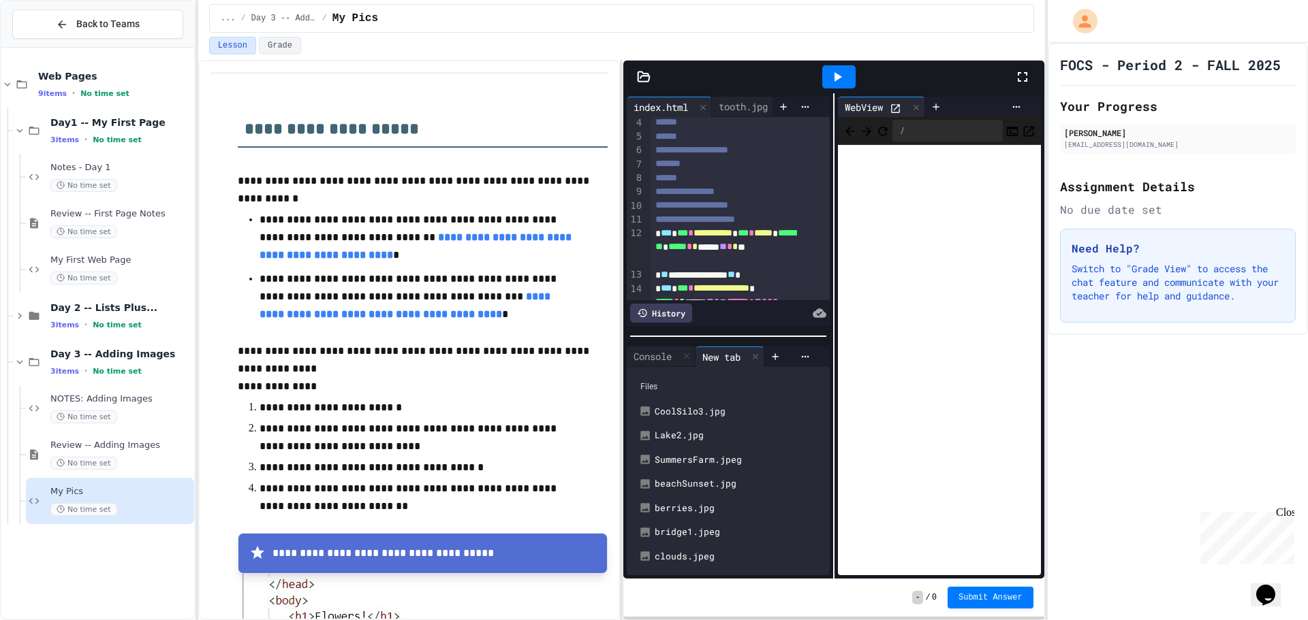
scroll to position [68, 0]
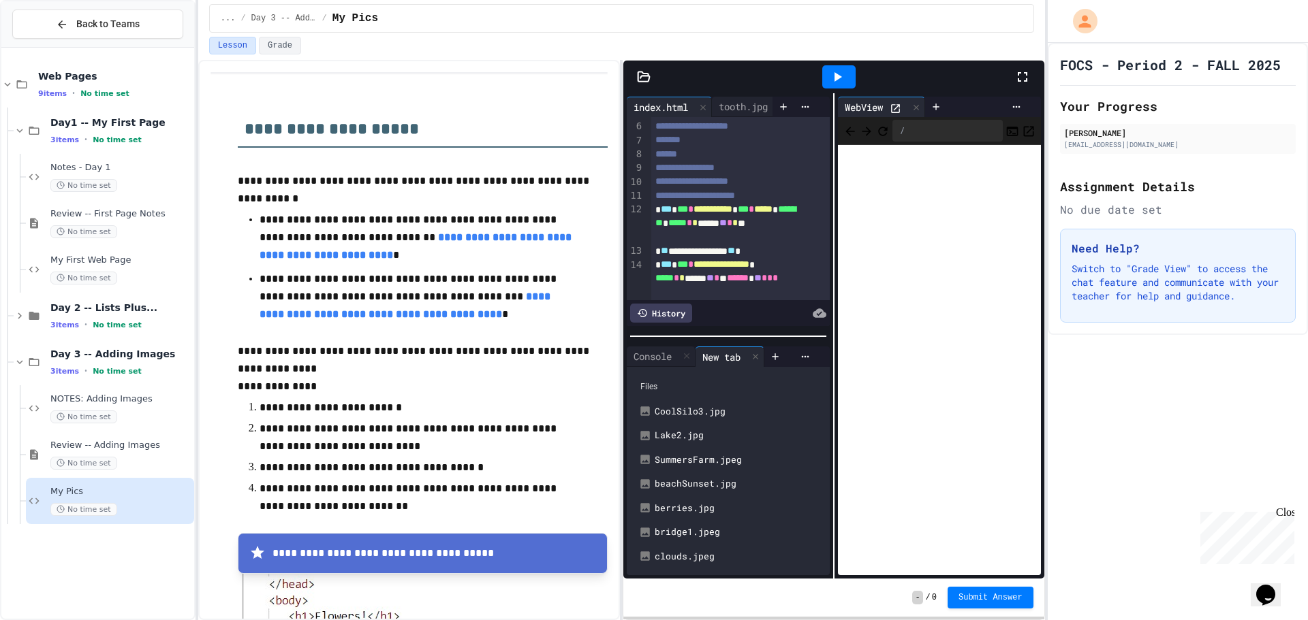
click at [682, 208] on span "***" at bounding box center [682, 209] width 11 height 10
click at [708, 204] on div "**********" at bounding box center [728, 224] width 155 height 42
drag, startPoint x: 746, startPoint y: 202, endPoint x: 744, endPoint y: 213, distance: 11.1
click at [746, 203] on div "**********" at bounding box center [740, 210] width 178 height 323
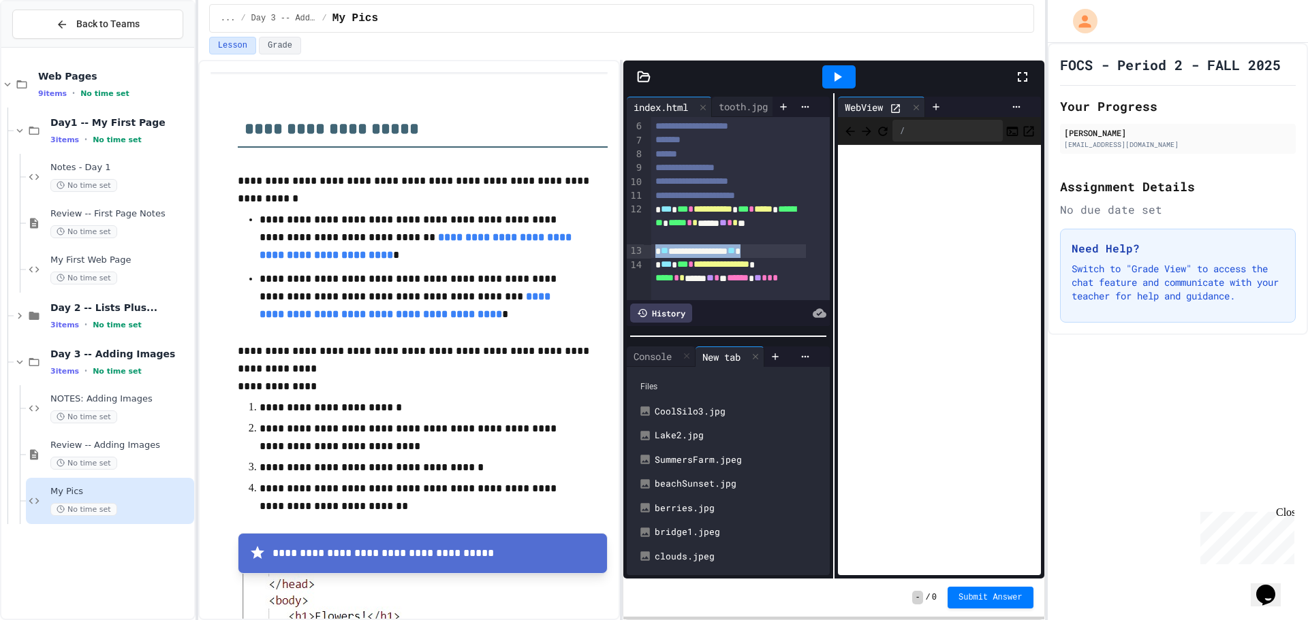
drag, startPoint x: 776, startPoint y: 255, endPoint x: 652, endPoint y: 251, distance: 124.7
click at [652, 251] on div "**********" at bounding box center [728, 251] width 155 height 14
click at [651, 251] on div "**********" at bounding box center [728, 251] width 155 height 14
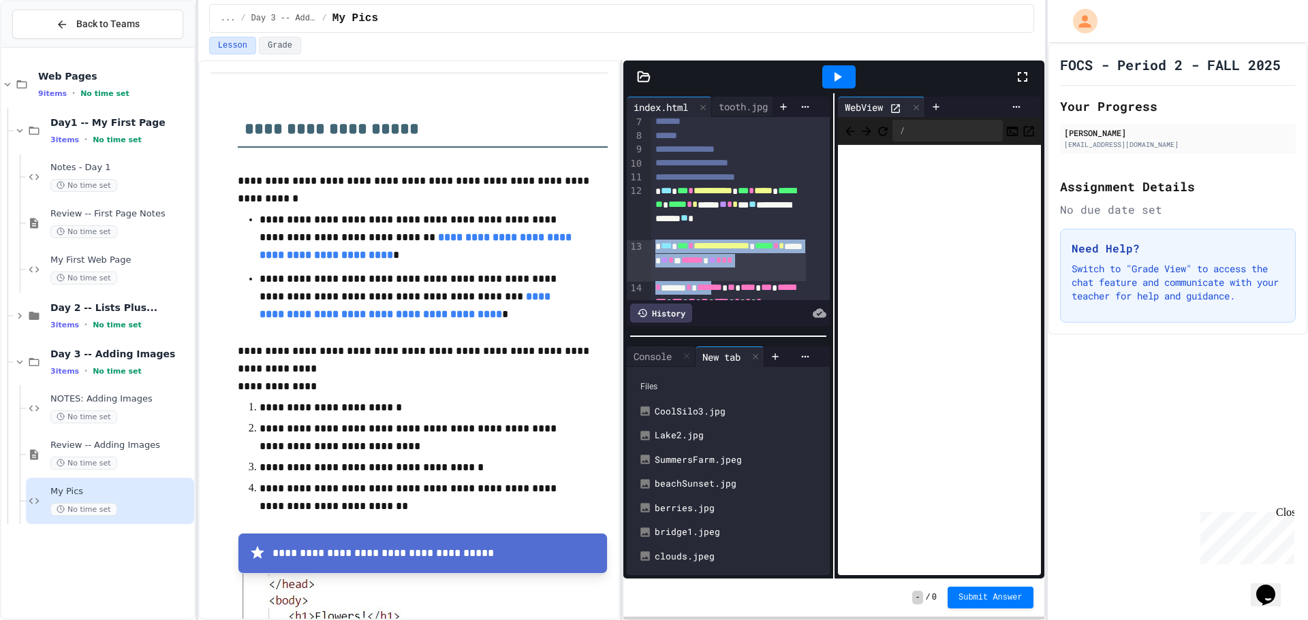
drag, startPoint x: 774, startPoint y: 255, endPoint x: 725, endPoint y: 286, distance: 57.6
click at [725, 286] on div "**********" at bounding box center [728, 208] width 203 height 183
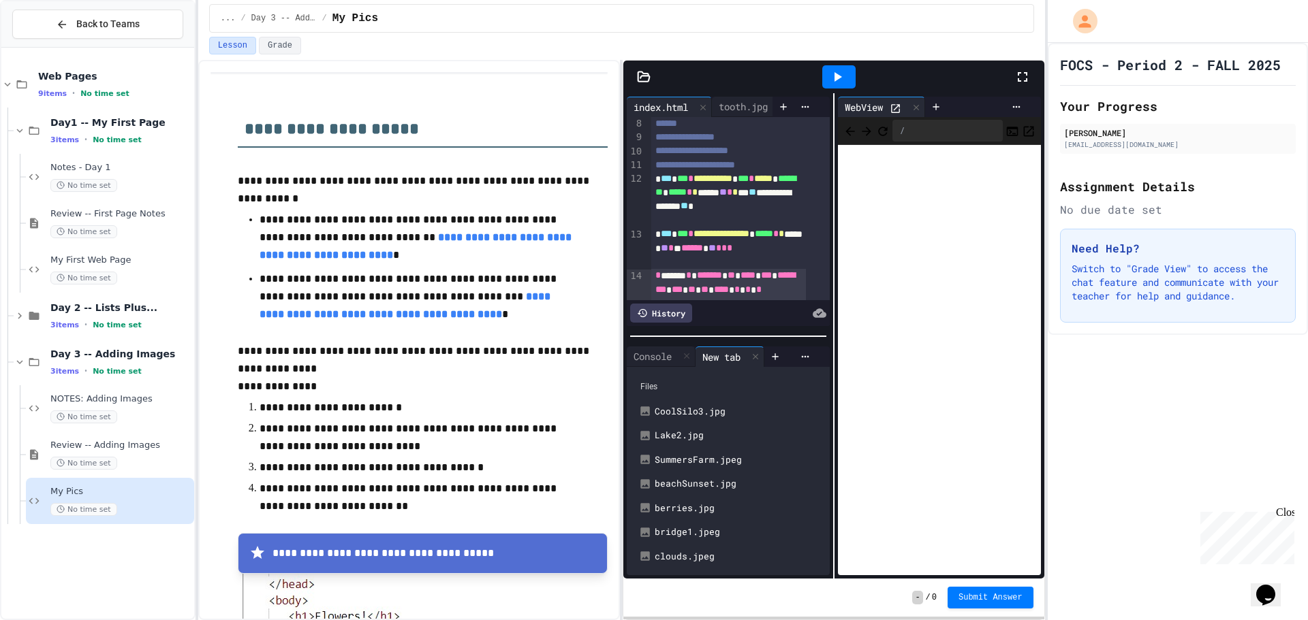
click at [736, 215] on div "**********" at bounding box center [728, 199] width 155 height 55
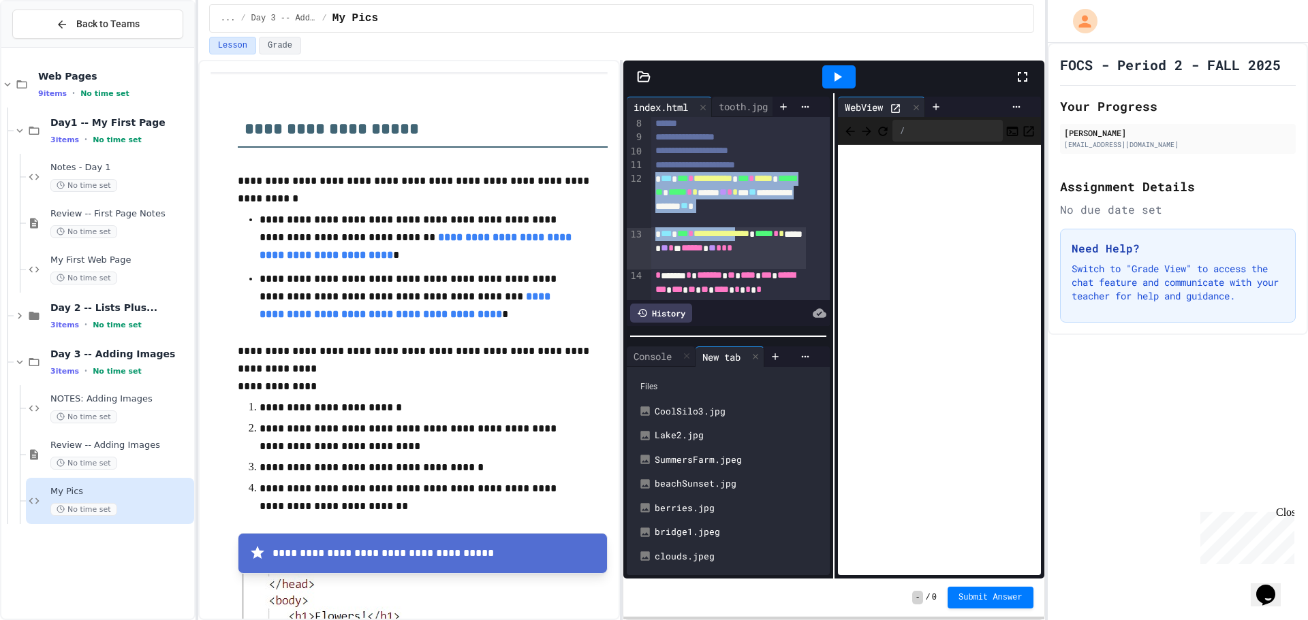
click at [762, 230] on div "**********" at bounding box center [740, 179] width 178 height 323
click at [774, 211] on div "**********" at bounding box center [728, 199] width 155 height 55
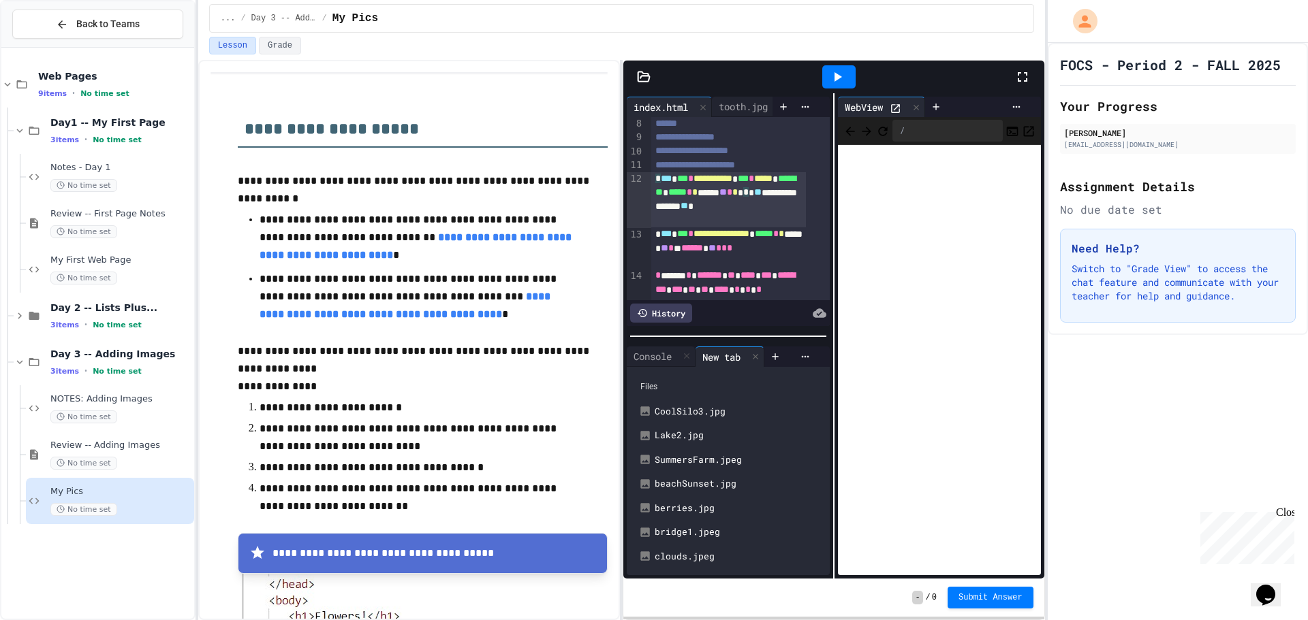
click at [774, 223] on div "**********" at bounding box center [728, 199] width 155 height 55
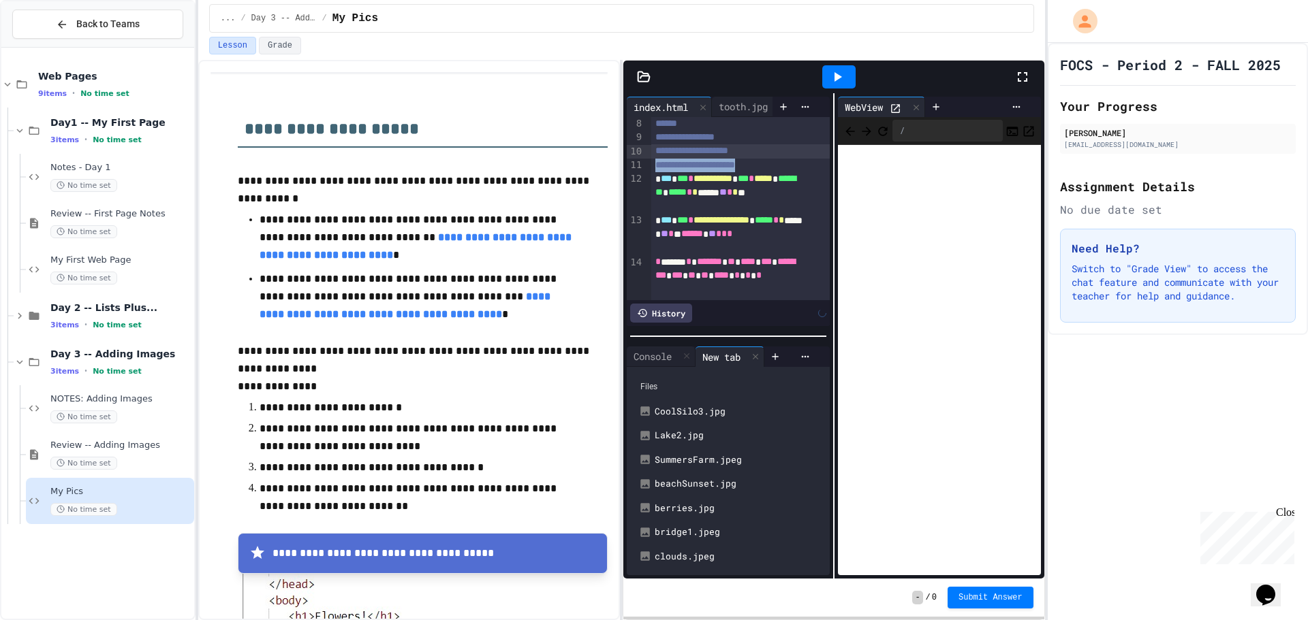
drag, startPoint x: 772, startPoint y: 158, endPoint x: 772, endPoint y: 165, distance: 7.5
click at [772, 165] on div "**********" at bounding box center [740, 172] width 178 height 309
click at [774, 168] on div "**********" at bounding box center [740, 166] width 178 height 14
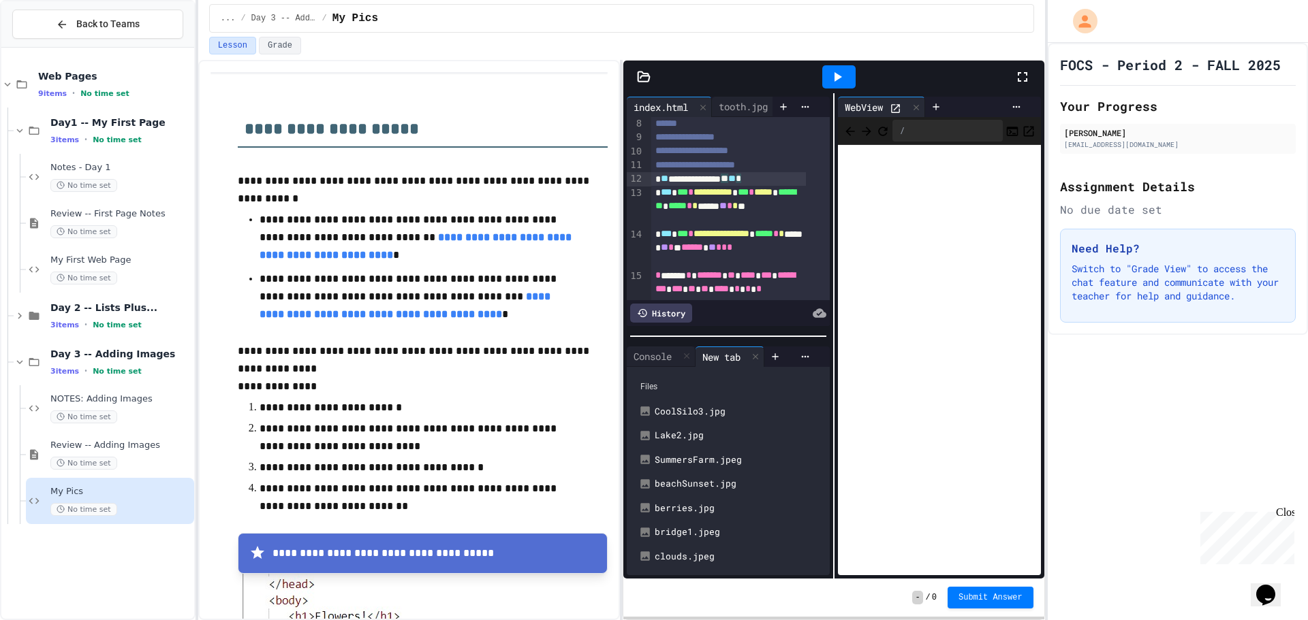
click at [821, 95] on div at bounding box center [838, 77] width 47 height 37
click at [849, 49] on div "Lesson Grade" at bounding box center [621, 46] width 825 height 18
click at [837, 82] on icon at bounding box center [837, 77] width 16 height 16
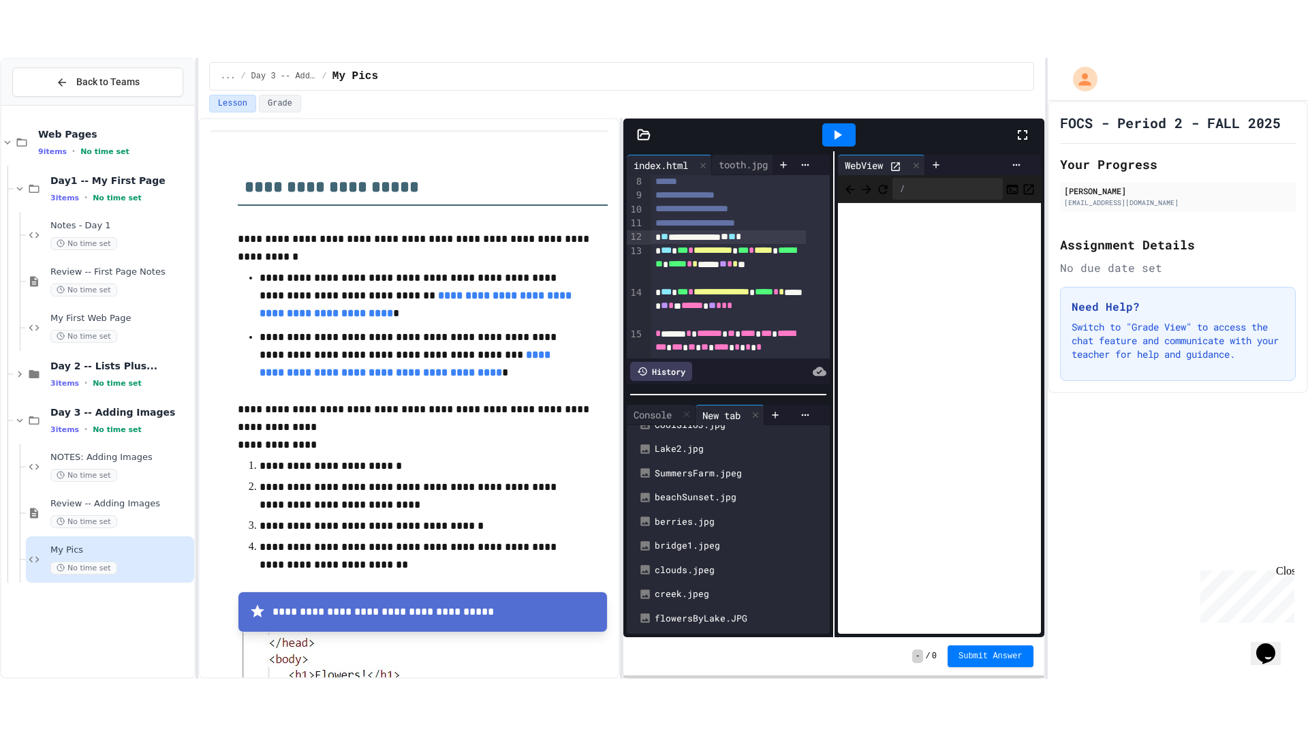
scroll to position [68, 0]
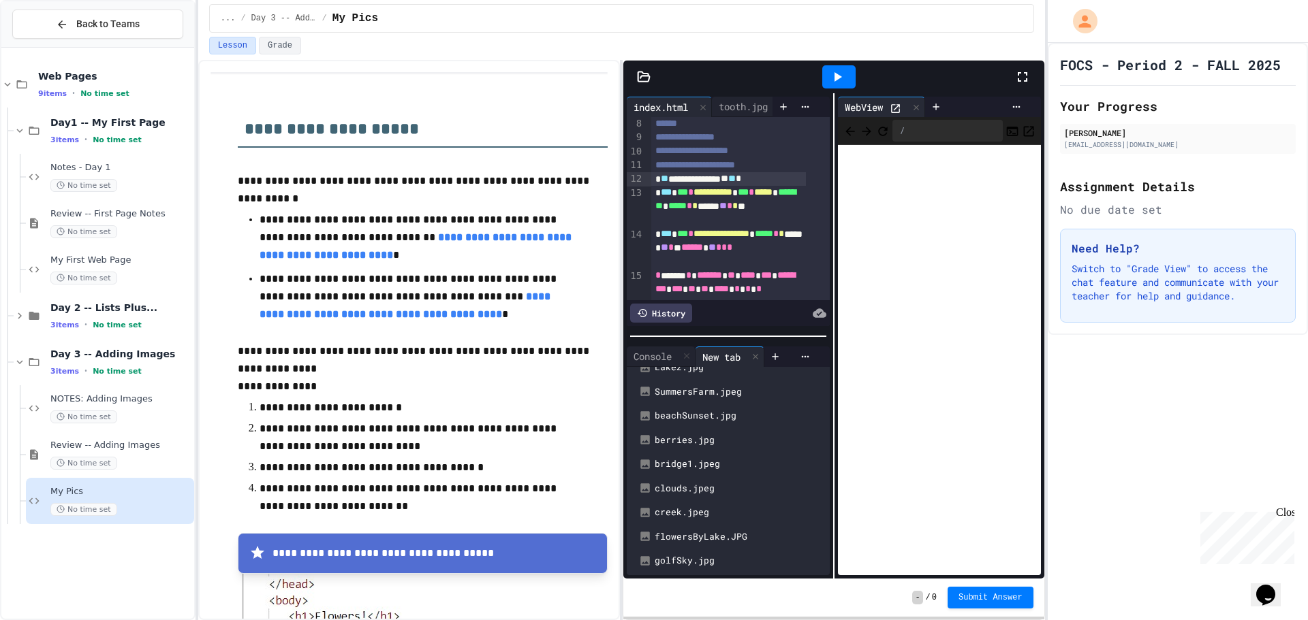
click at [1031, 79] on div at bounding box center [1029, 77] width 30 height 37
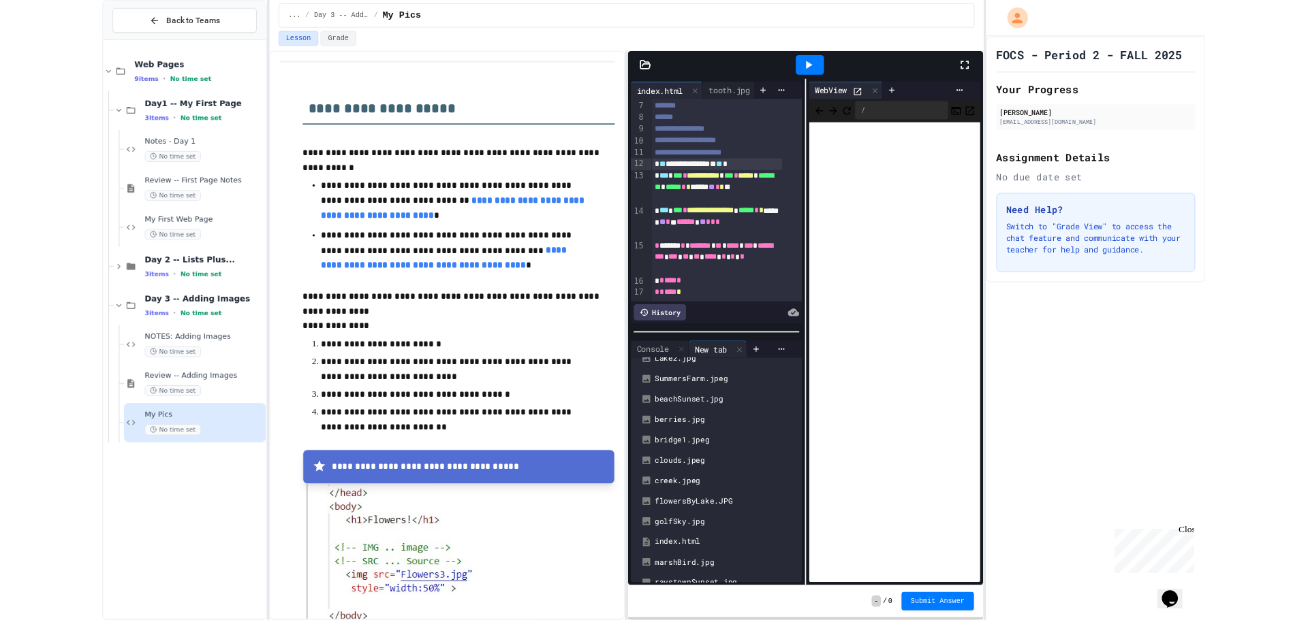
scroll to position [0, 0]
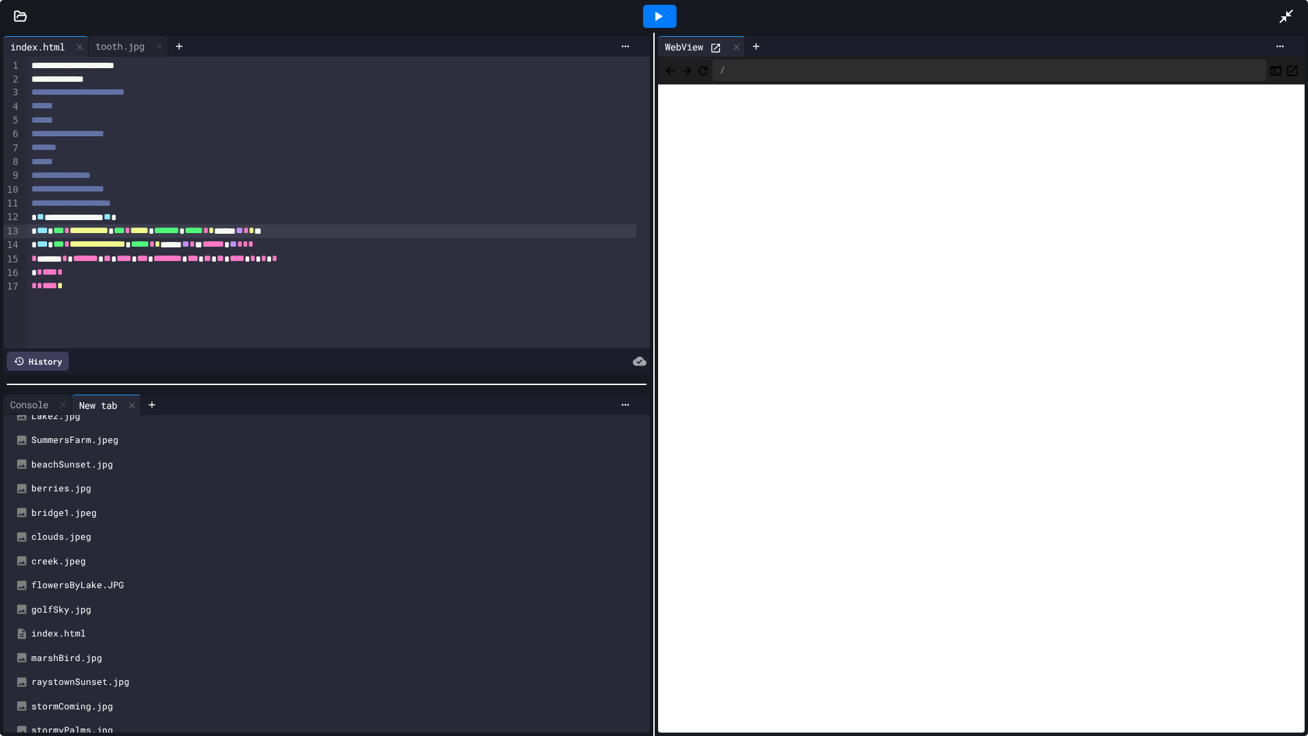
click at [148, 232] on span "*****" at bounding box center [139, 230] width 18 height 10
click at [125, 244] on span "**********" at bounding box center [97, 244] width 56 height 10
click at [180, 41] on icon at bounding box center [179, 46] width 11 height 11
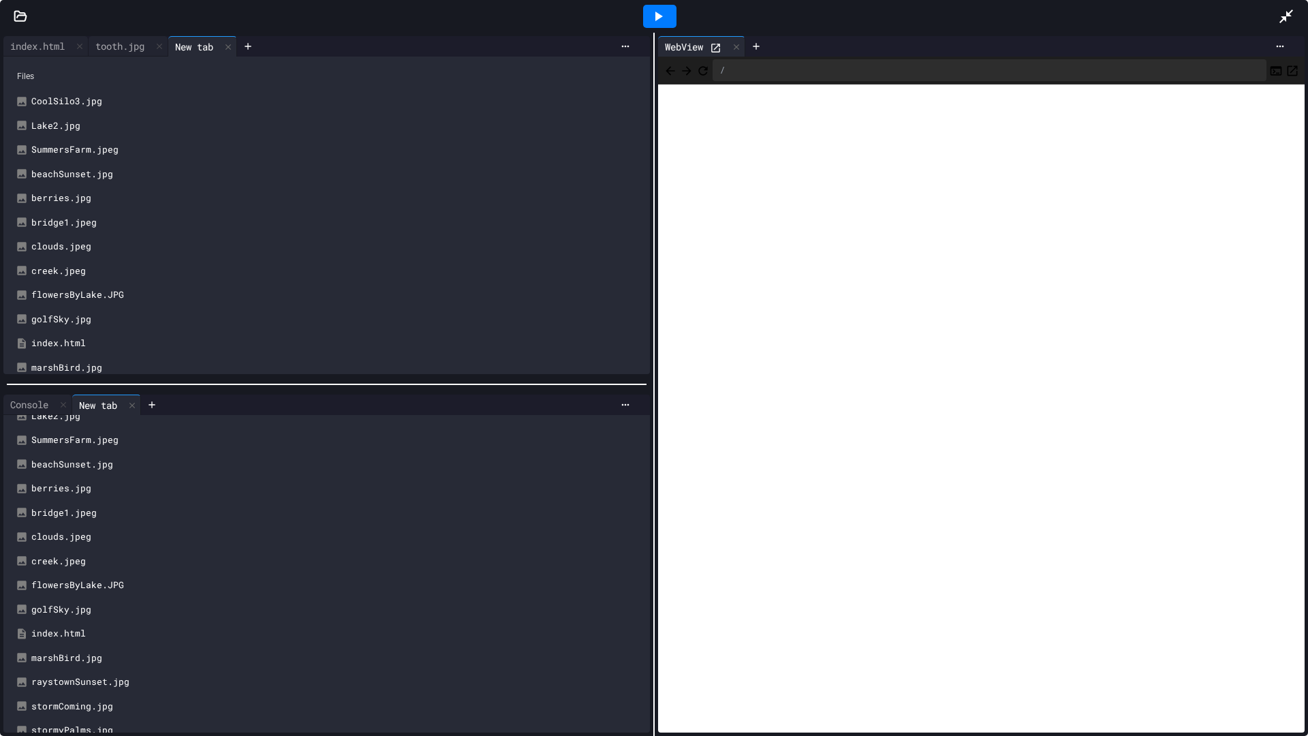
click at [35, 72] on div "Files" at bounding box center [326, 76] width 633 height 26
click at [31, 74] on div "Files" at bounding box center [326, 76] width 633 height 26
click at [1294, 12] on div at bounding box center [1293, 16] width 30 height 37
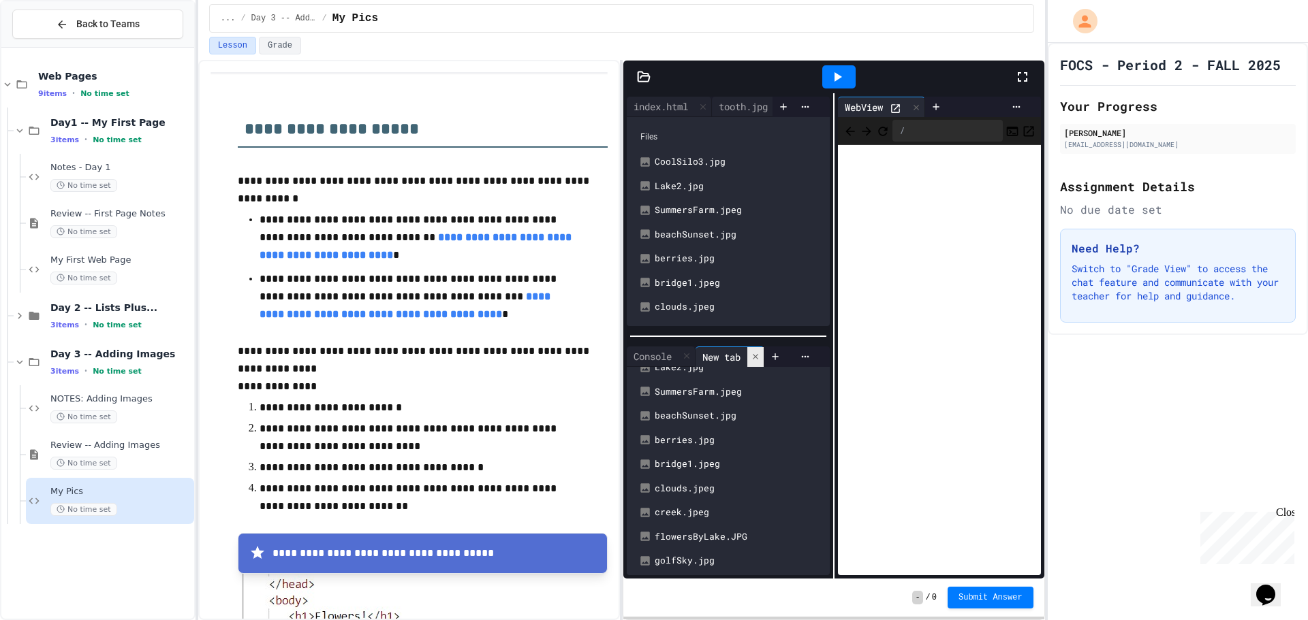
click at [759, 352] on icon at bounding box center [755, 357] width 10 height 10
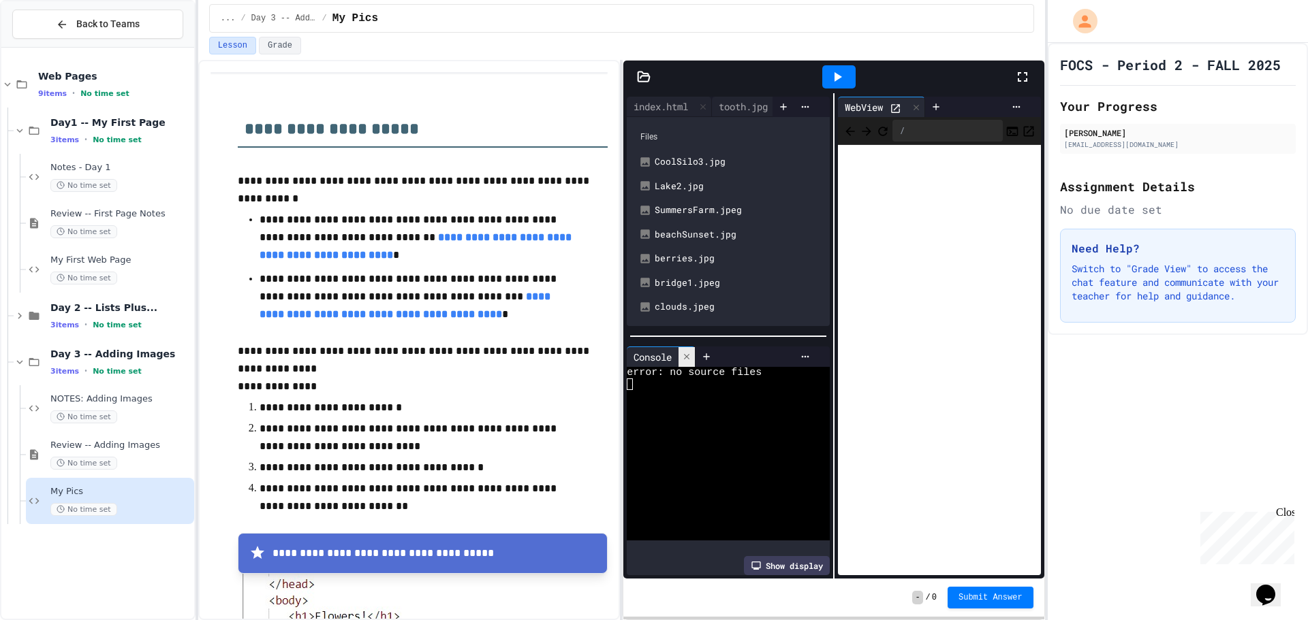
click at [691, 352] on icon at bounding box center [687, 357] width 10 height 10
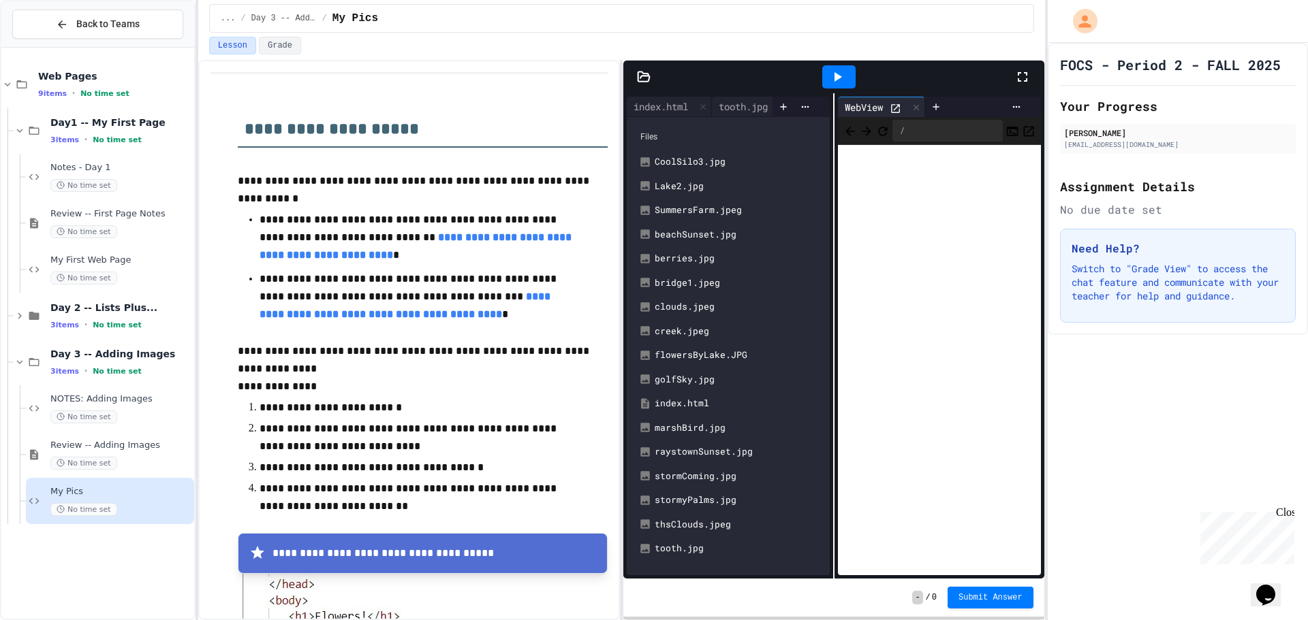
scroll to position [3, 0]
click at [648, 143] on div "Files" at bounding box center [727, 137] width 189 height 26
click at [800, 111] on icon at bounding box center [805, 106] width 11 height 11
click at [776, 103] on div at bounding box center [654, 310] width 1308 height 620
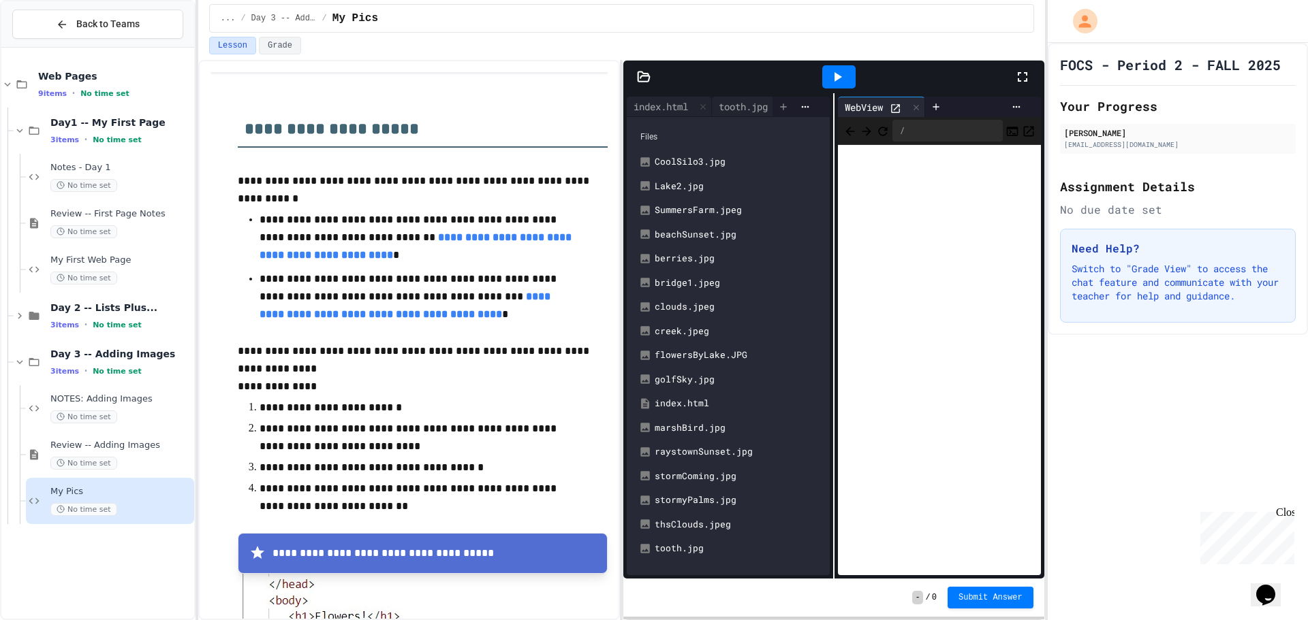
click at [778, 104] on icon at bounding box center [783, 106] width 11 height 11
click at [641, 77] on icon at bounding box center [644, 77] width 12 height 10
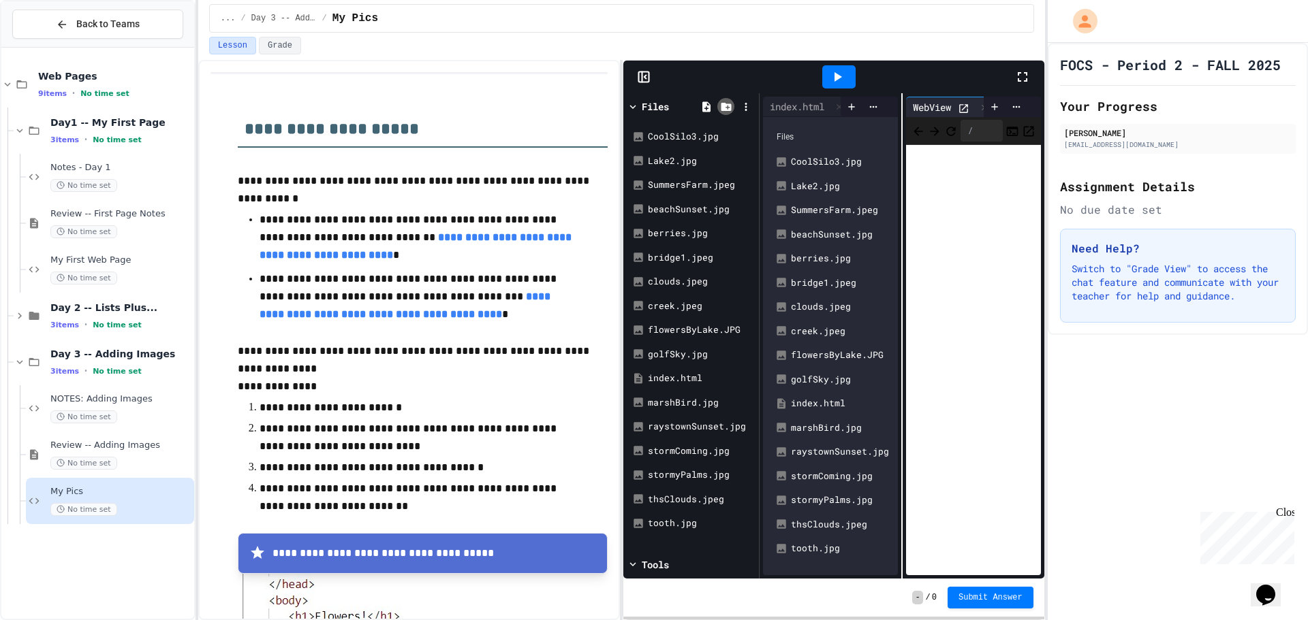
click at [724, 106] on icon at bounding box center [726, 107] width 10 height 8
click at [744, 112] on div at bounding box center [745, 106] width 17 height 17
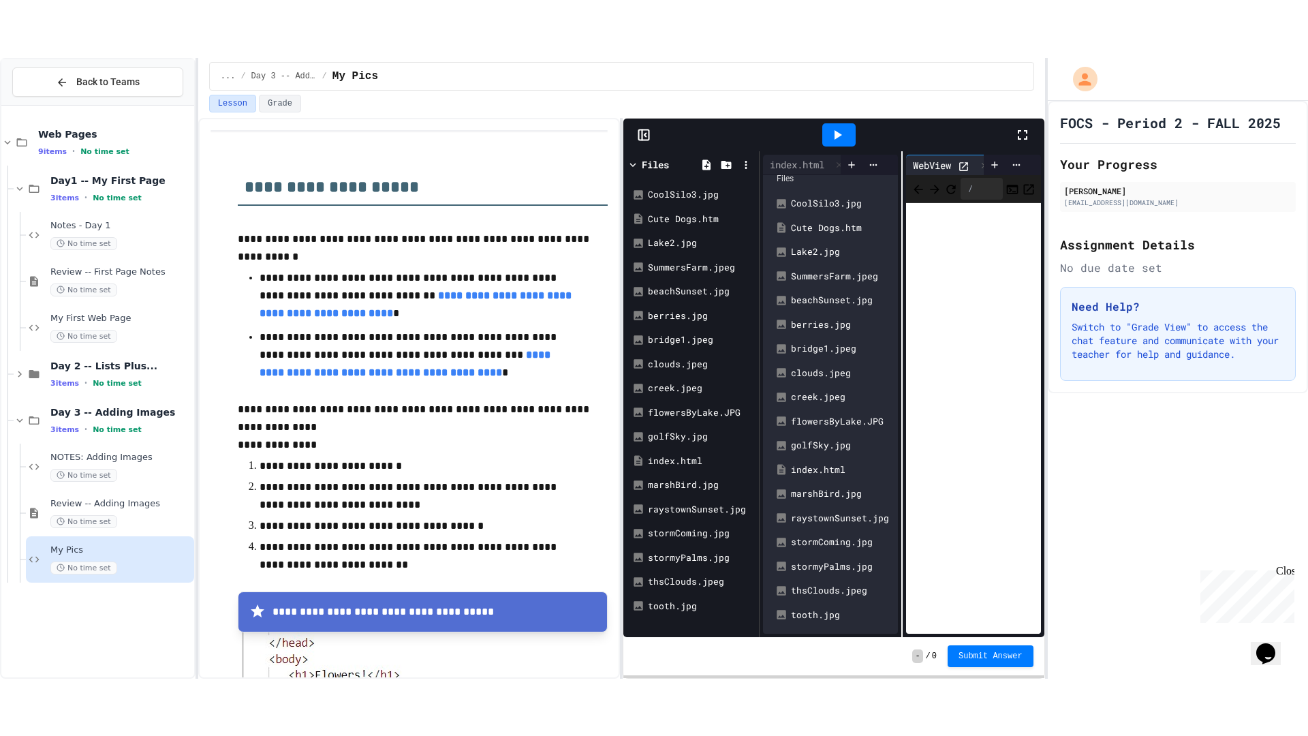
scroll to position [27, 0]
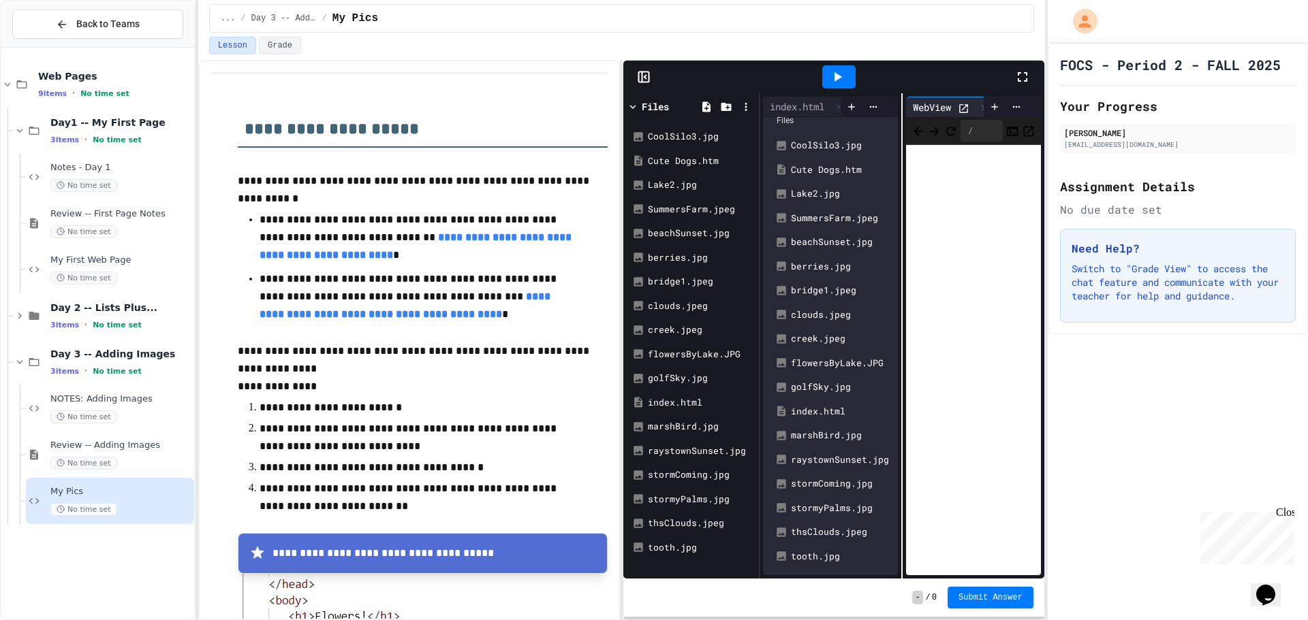
click at [1032, 77] on div at bounding box center [1029, 77] width 30 height 37
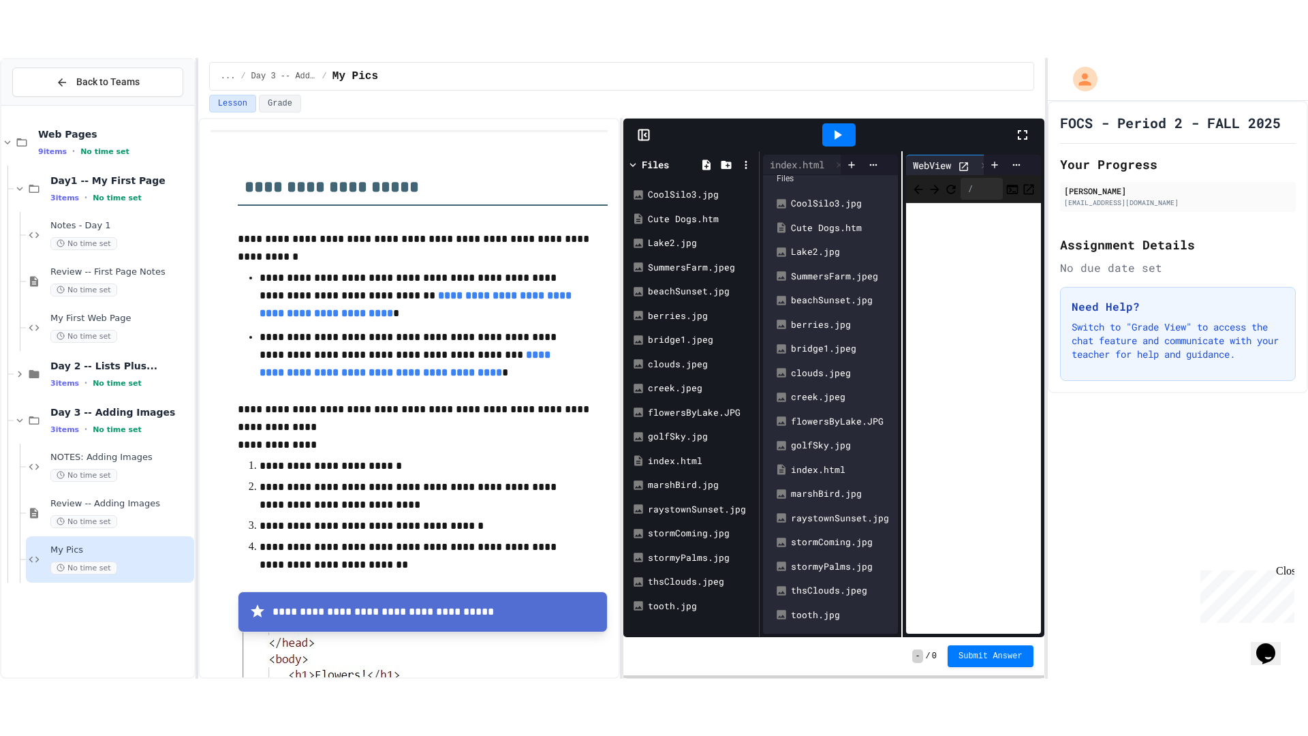
scroll to position [0, 0]
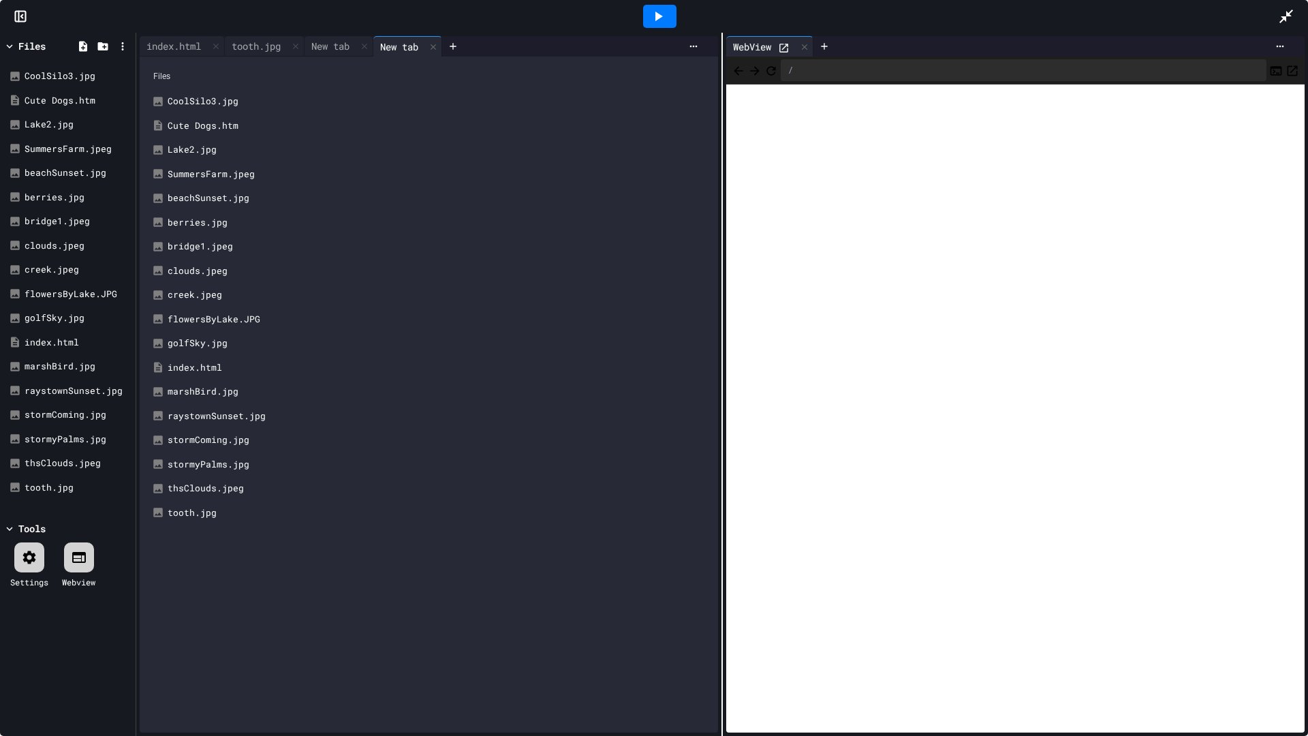
click at [323, 31] on div at bounding box center [659, 16] width 1237 height 37
click at [320, 40] on div "New tab" at bounding box center [330, 46] width 52 height 14
click at [262, 49] on div "tooth.jpg" at bounding box center [256, 46] width 63 height 14
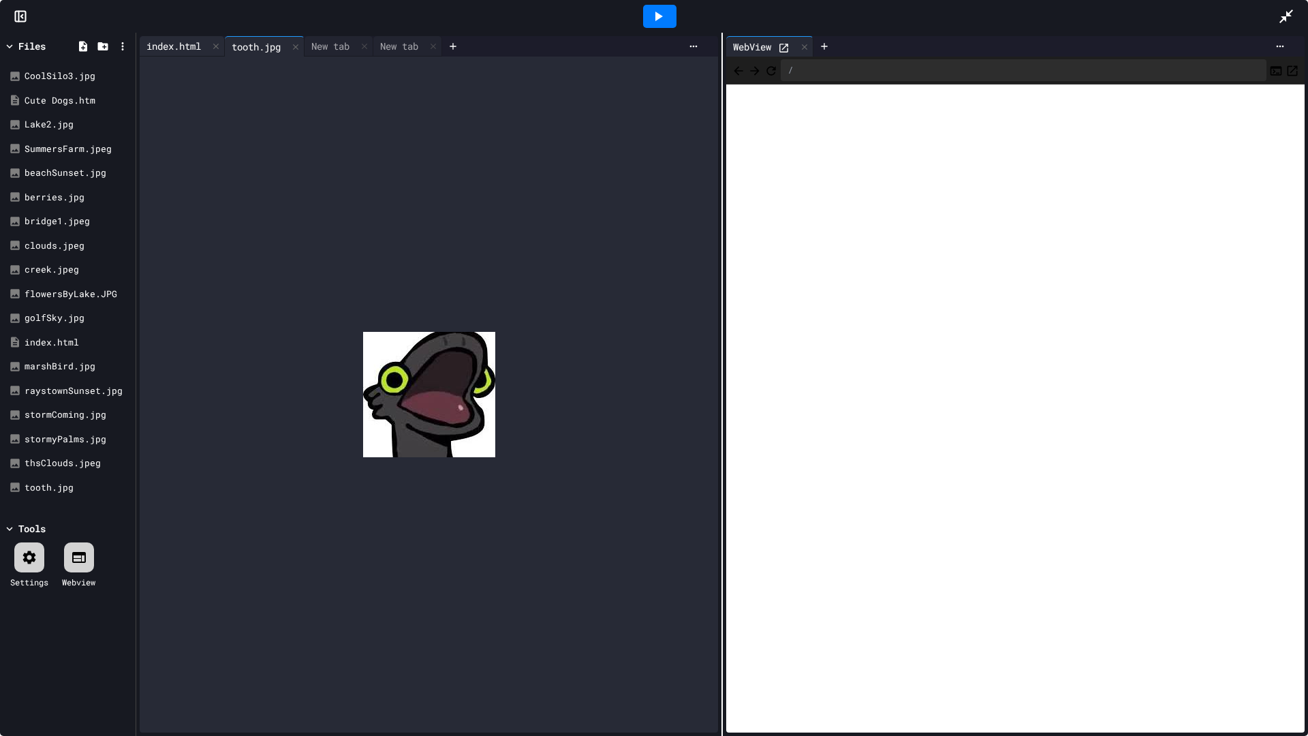
click at [159, 42] on div "index.html" at bounding box center [174, 46] width 68 height 14
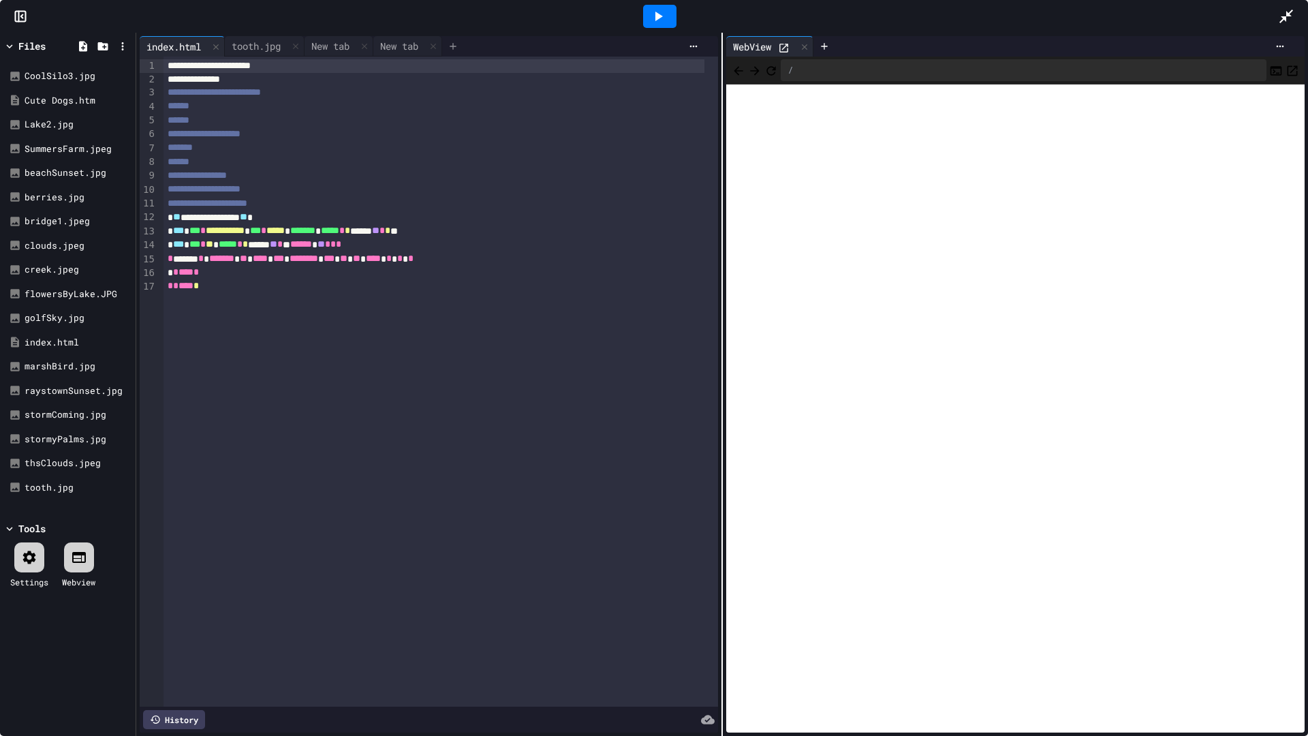
click at [458, 52] on div at bounding box center [453, 46] width 22 height 20
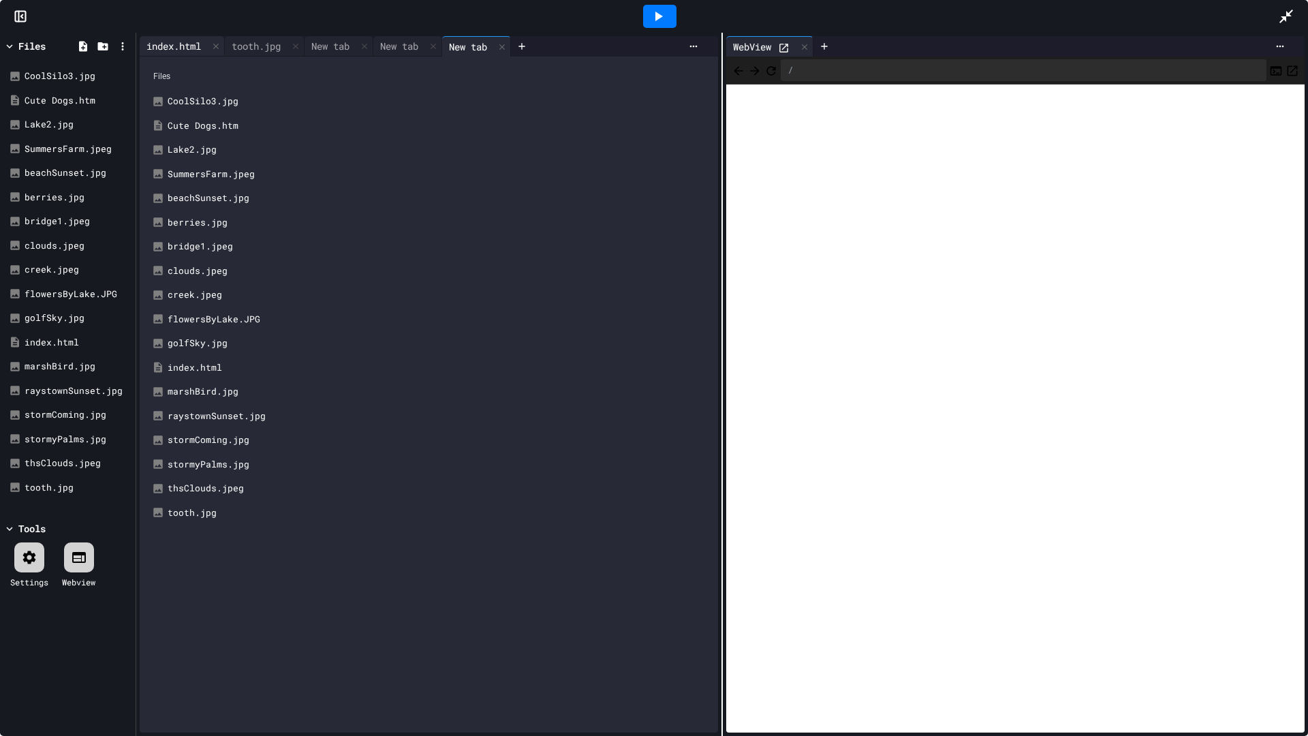
click at [175, 46] on div "index.html" at bounding box center [174, 46] width 68 height 14
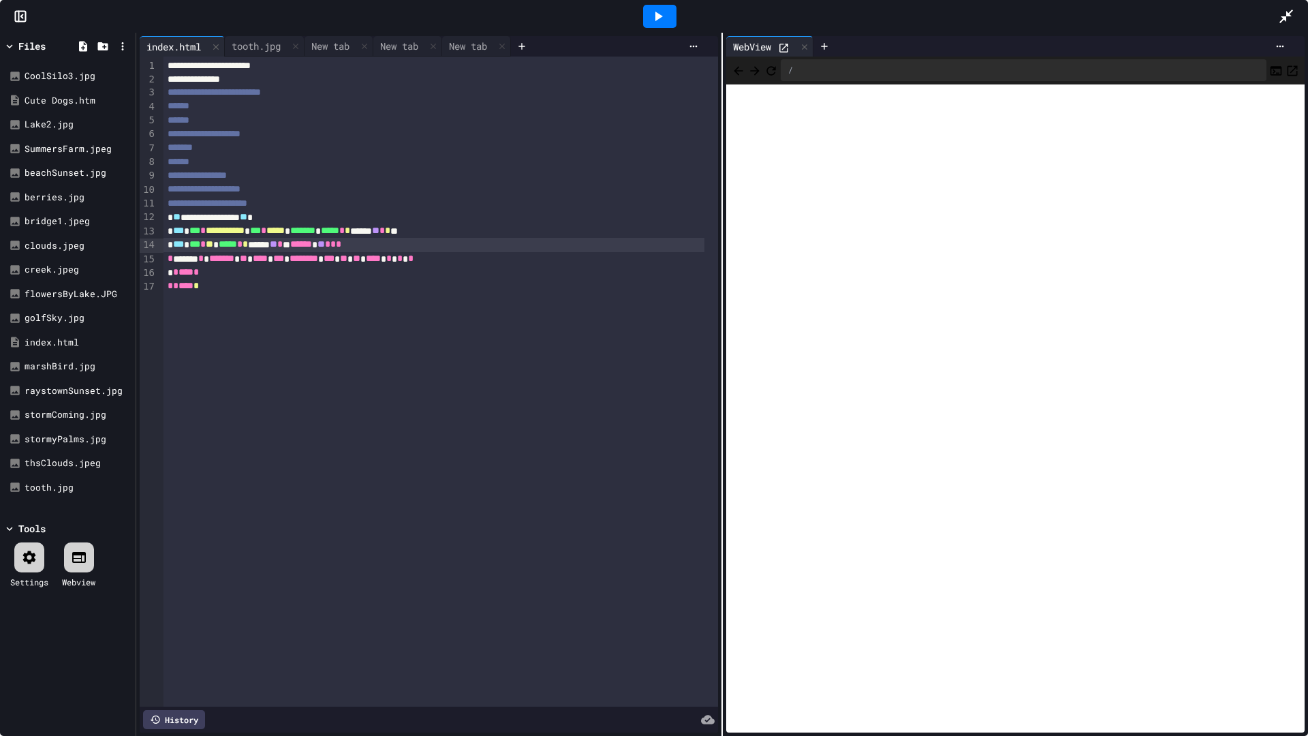
click at [213, 244] on span "**" at bounding box center [209, 244] width 7 height 10
click at [213, 247] on span "**" at bounding box center [209, 244] width 7 height 10
click at [665, 13] on icon at bounding box center [658, 16] width 16 height 16
click at [176, 266] on div "* ****** * ******* ** **** *** ******** *** ** ** **** * * *" at bounding box center [433, 273] width 540 height 14
click at [174, 260] on span "*" at bounding box center [174, 258] width 13 height 10
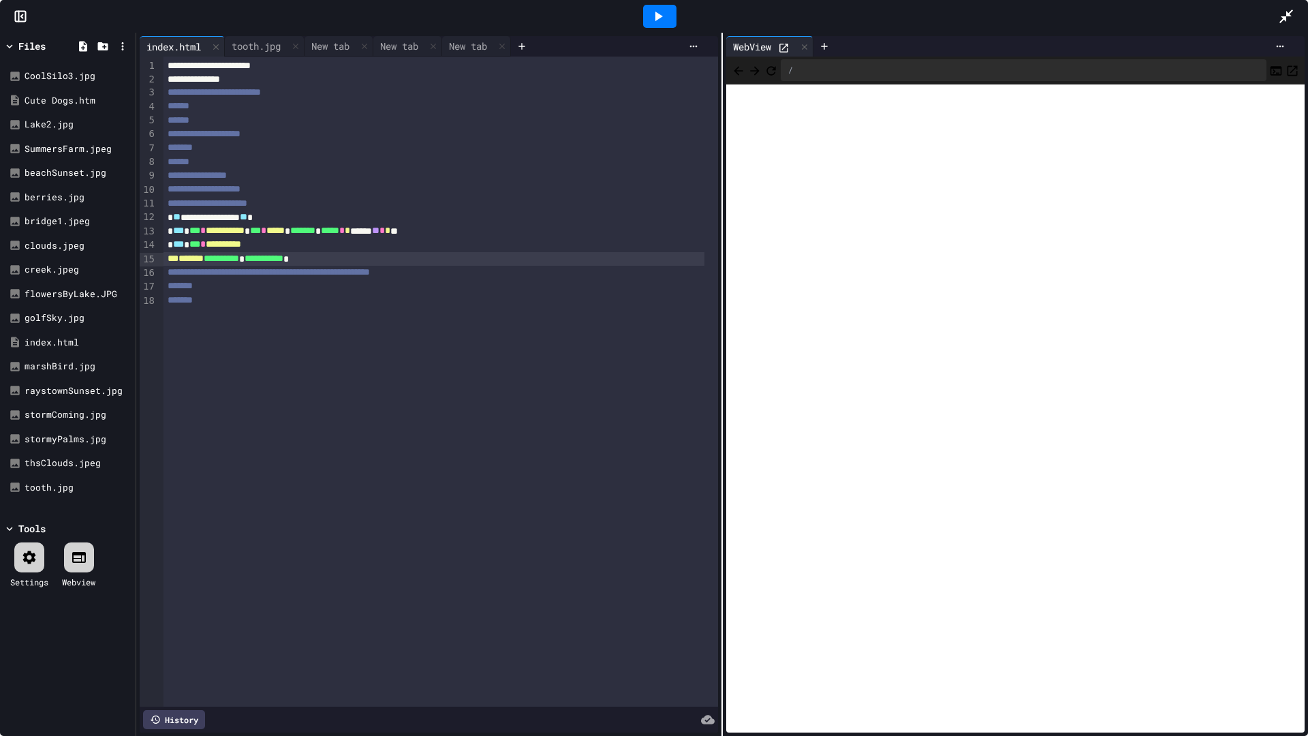
click at [272, 246] on div "**********" at bounding box center [433, 245] width 540 height 14
click at [661, 17] on icon at bounding box center [658, 16] width 16 height 16
